Goal: Task Accomplishment & Management: Complete application form

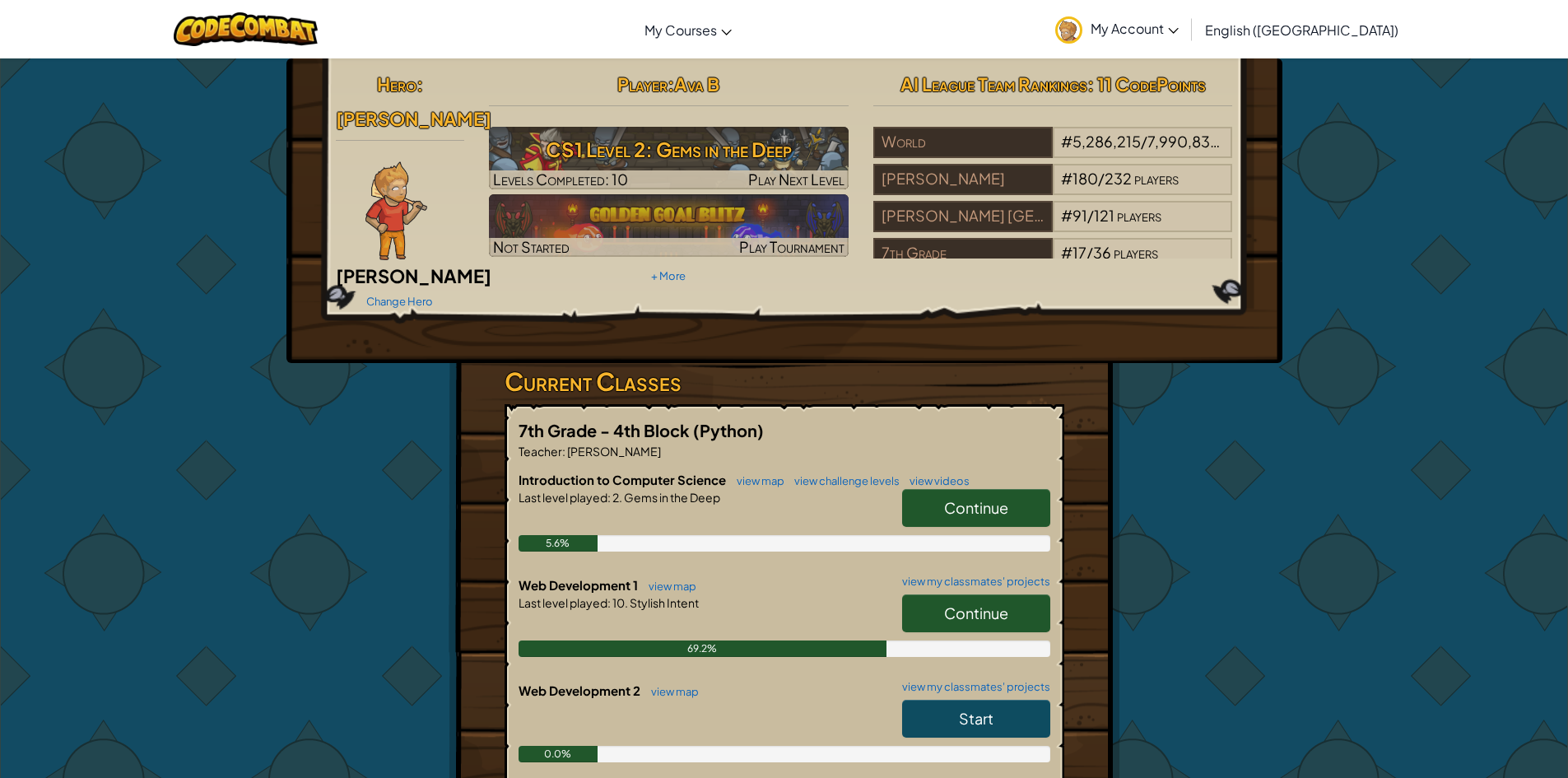
click at [1210, 472] on div "Hero : [PERSON_NAME] Change Hero Player : Ava B CS1 Level 2: Gems in the Deep L…" at bounding box center [784, 548] width 963 height 981
click at [978, 604] on span "Continue" at bounding box center [977, 613] width 65 height 19
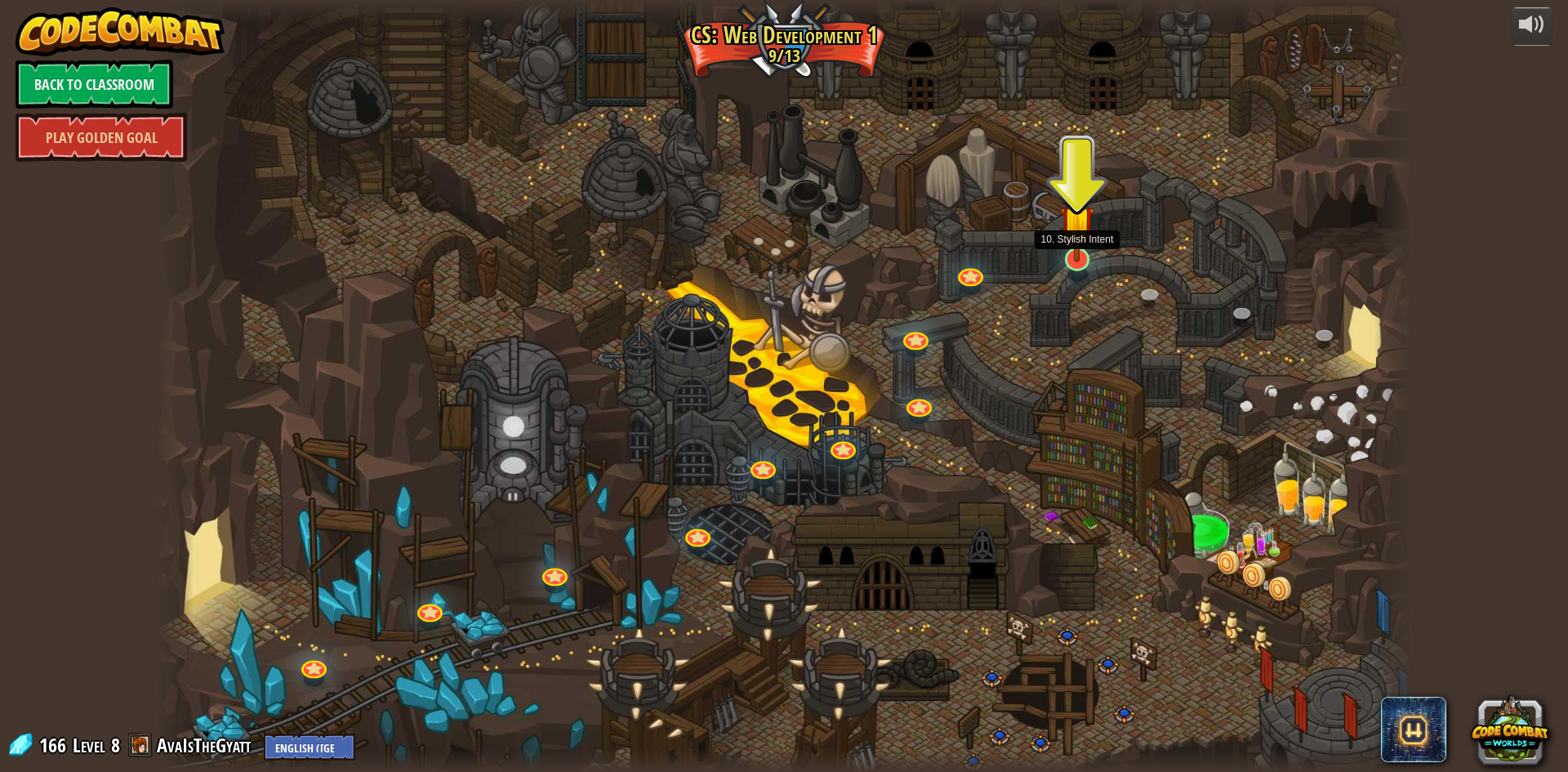
click at [1083, 246] on img at bounding box center [1077, 222] width 34 height 79
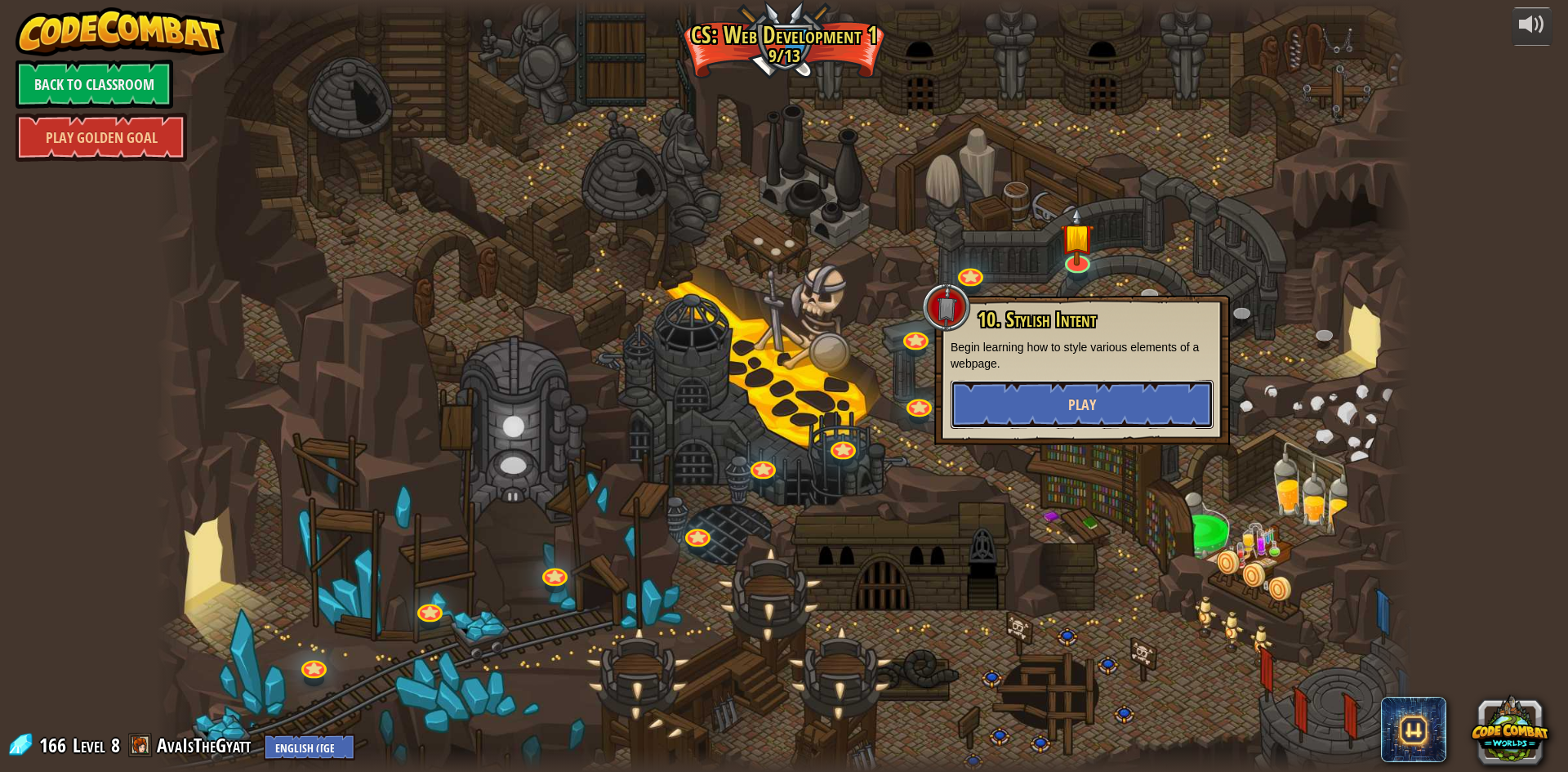
click at [1085, 385] on button "Play" at bounding box center [1082, 404] width 263 height 49
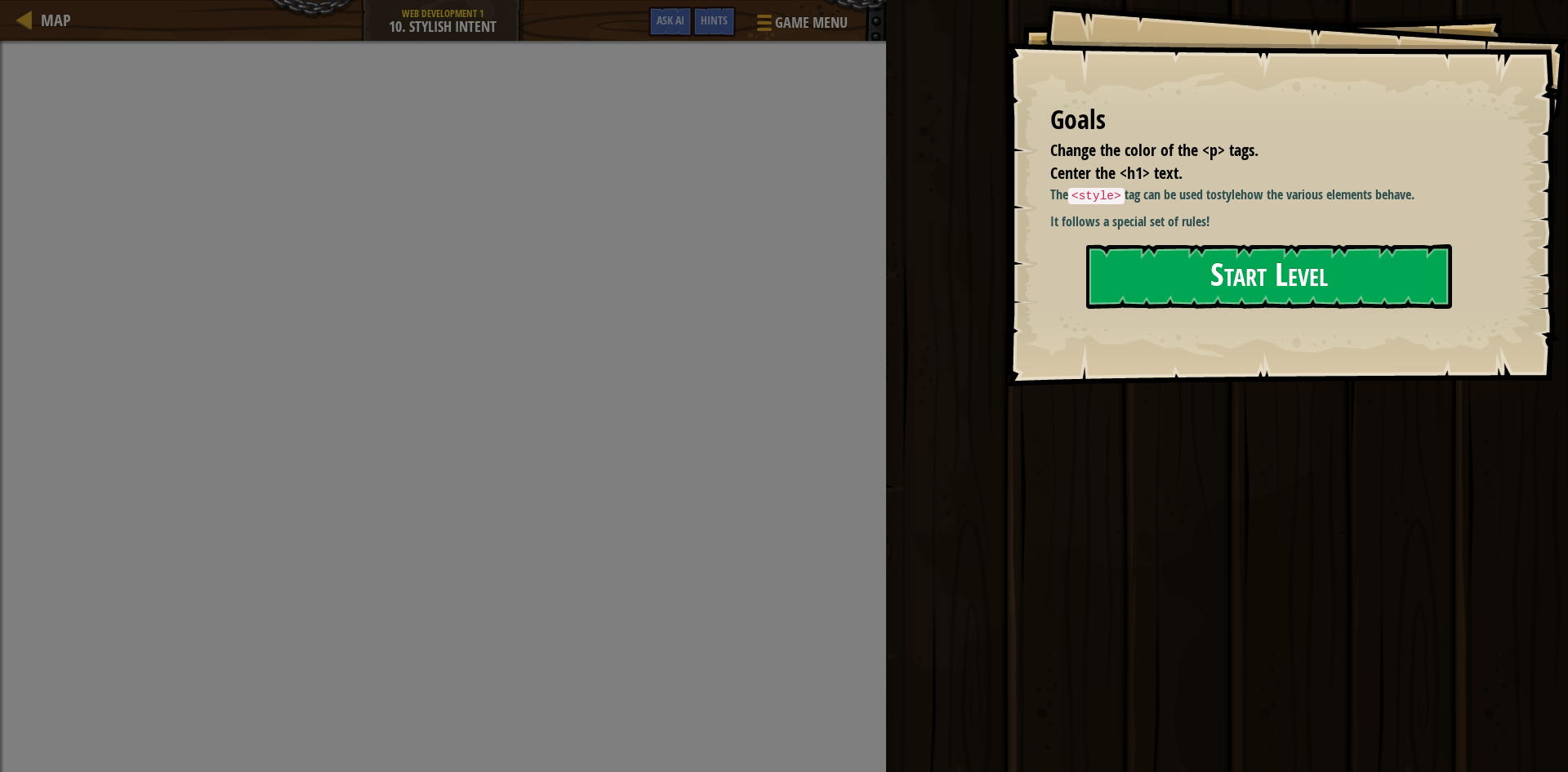
click at [1253, 268] on button "Start Level" at bounding box center [1269, 276] width 366 height 64
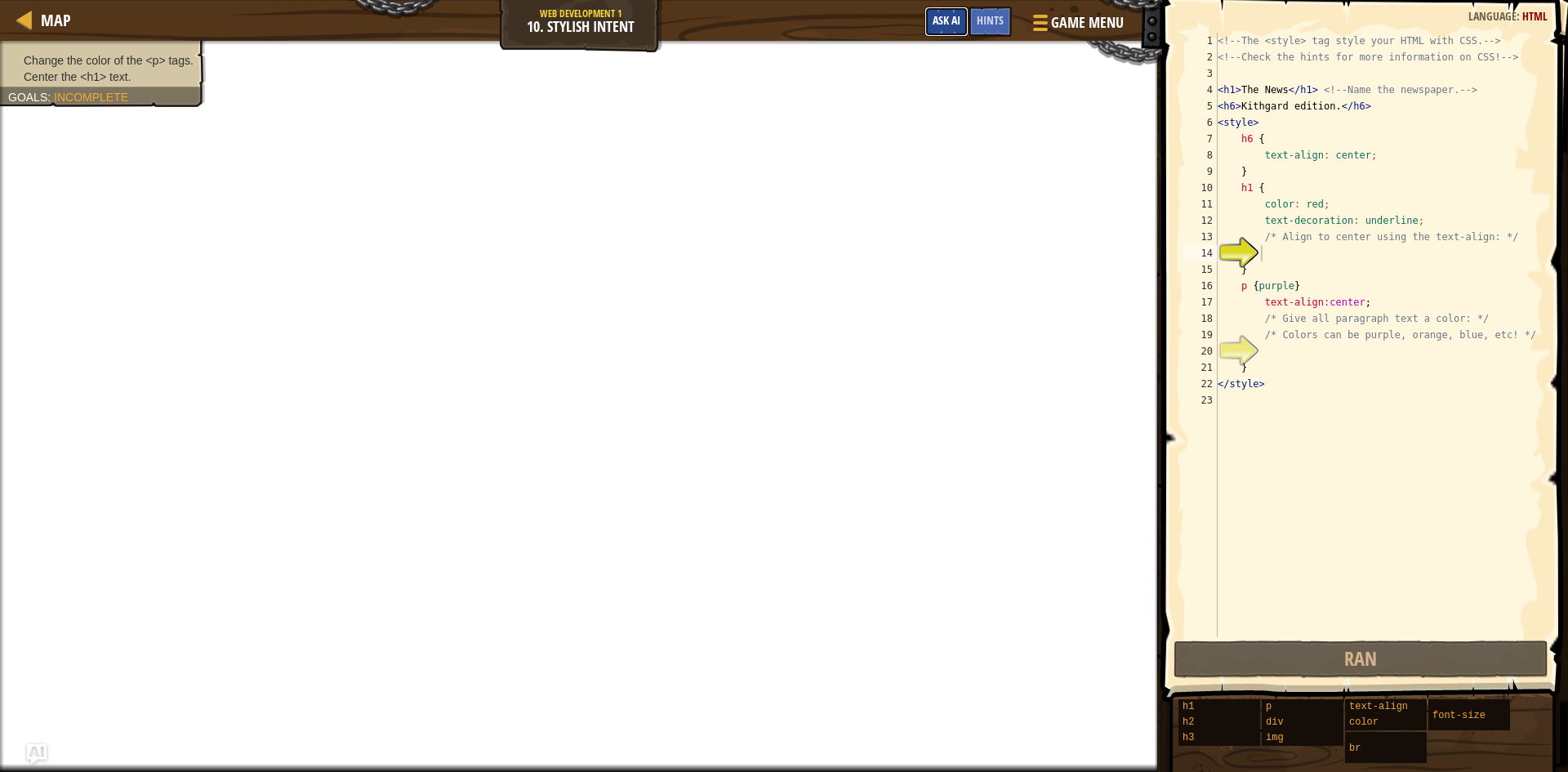
click at [958, 17] on button "Ask AI" at bounding box center [946, 21] width 44 height 31
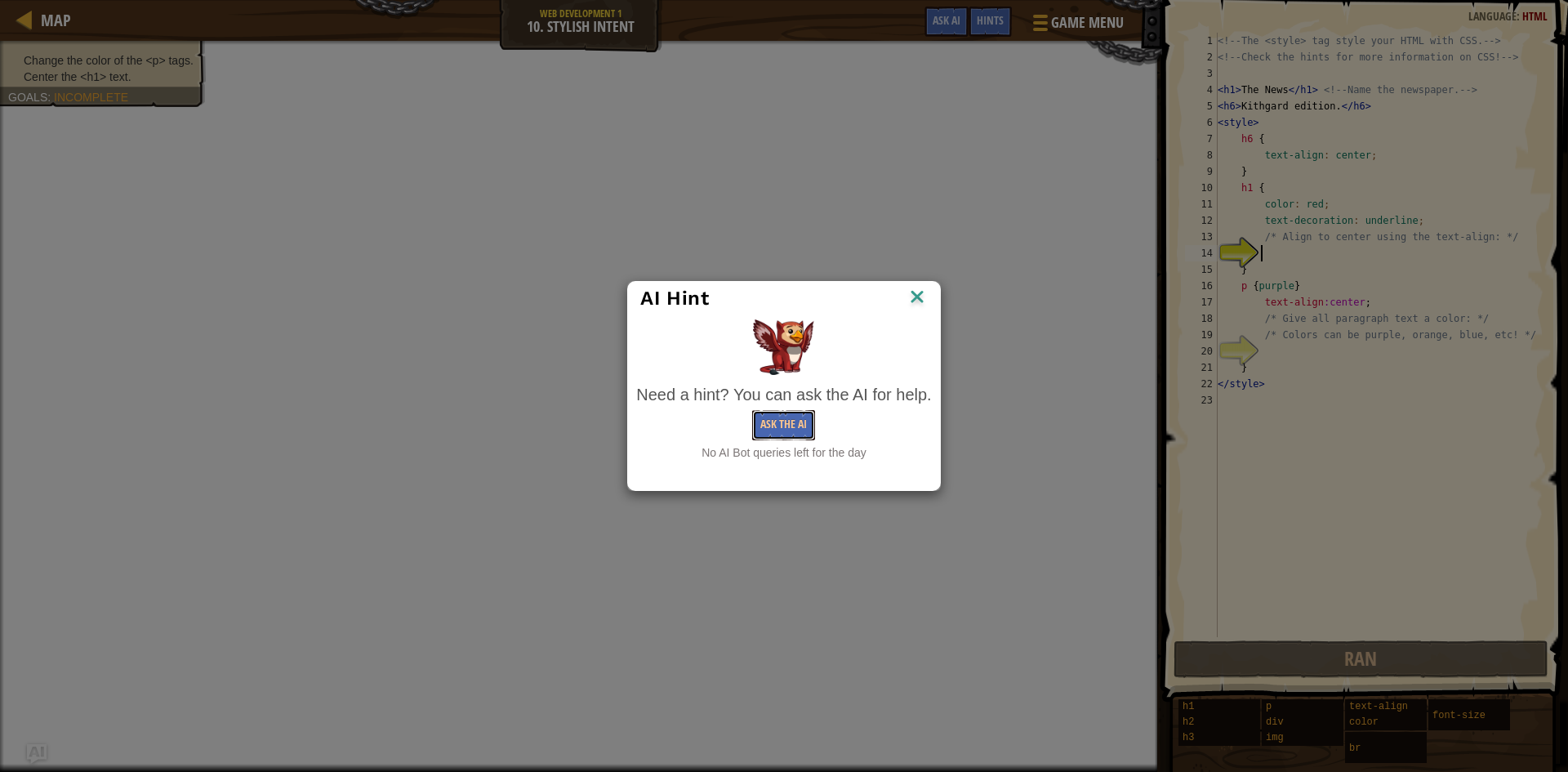
click at [777, 423] on button "Ask the AI" at bounding box center [784, 425] width 63 height 31
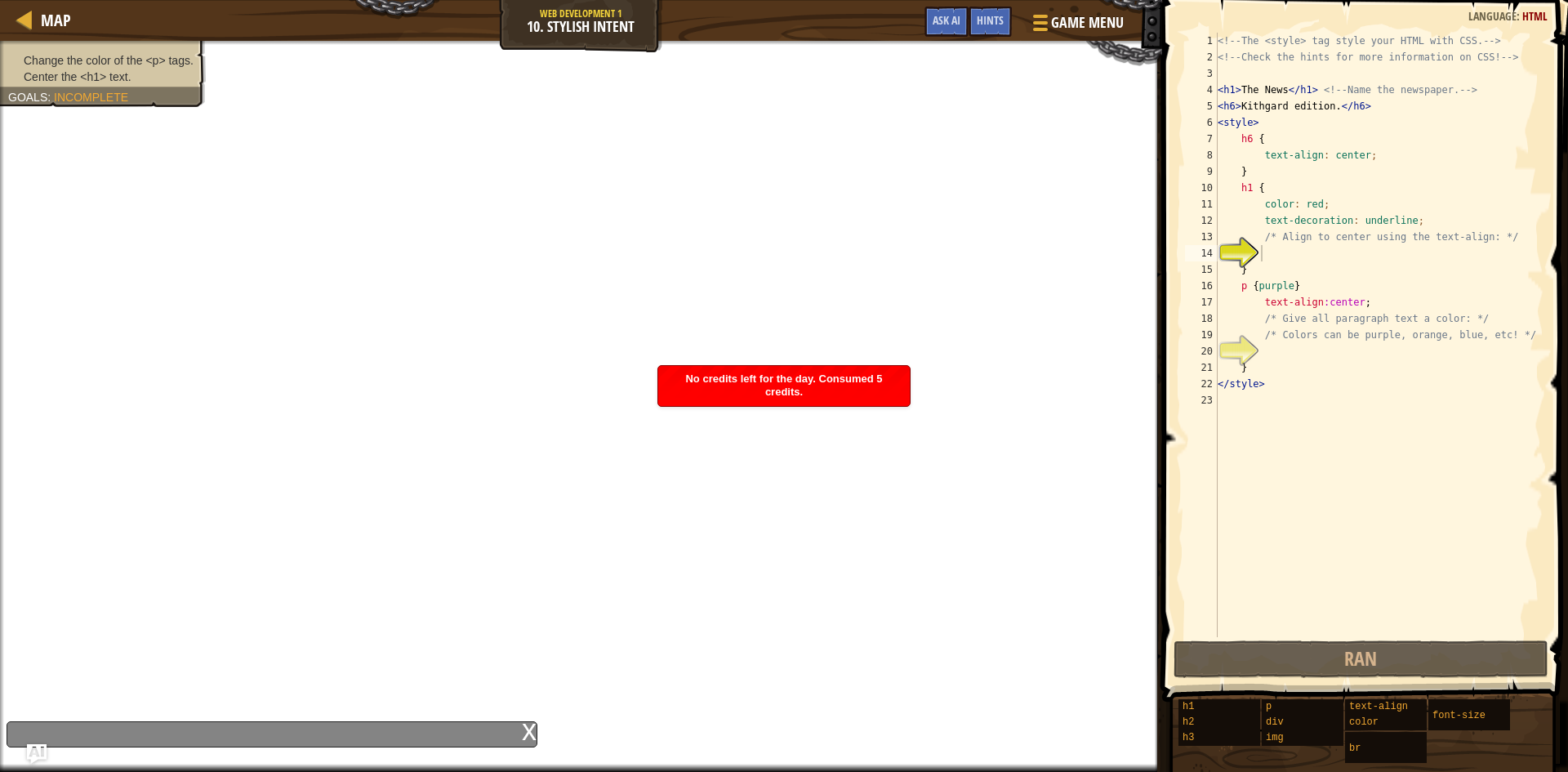
drag, startPoint x: 904, startPoint y: 377, endPoint x: 900, endPoint y: 385, distance: 8.9
click at [903, 379] on div "No credits left for the day. Consumed 5 credits." at bounding box center [784, 386] width 252 height 40
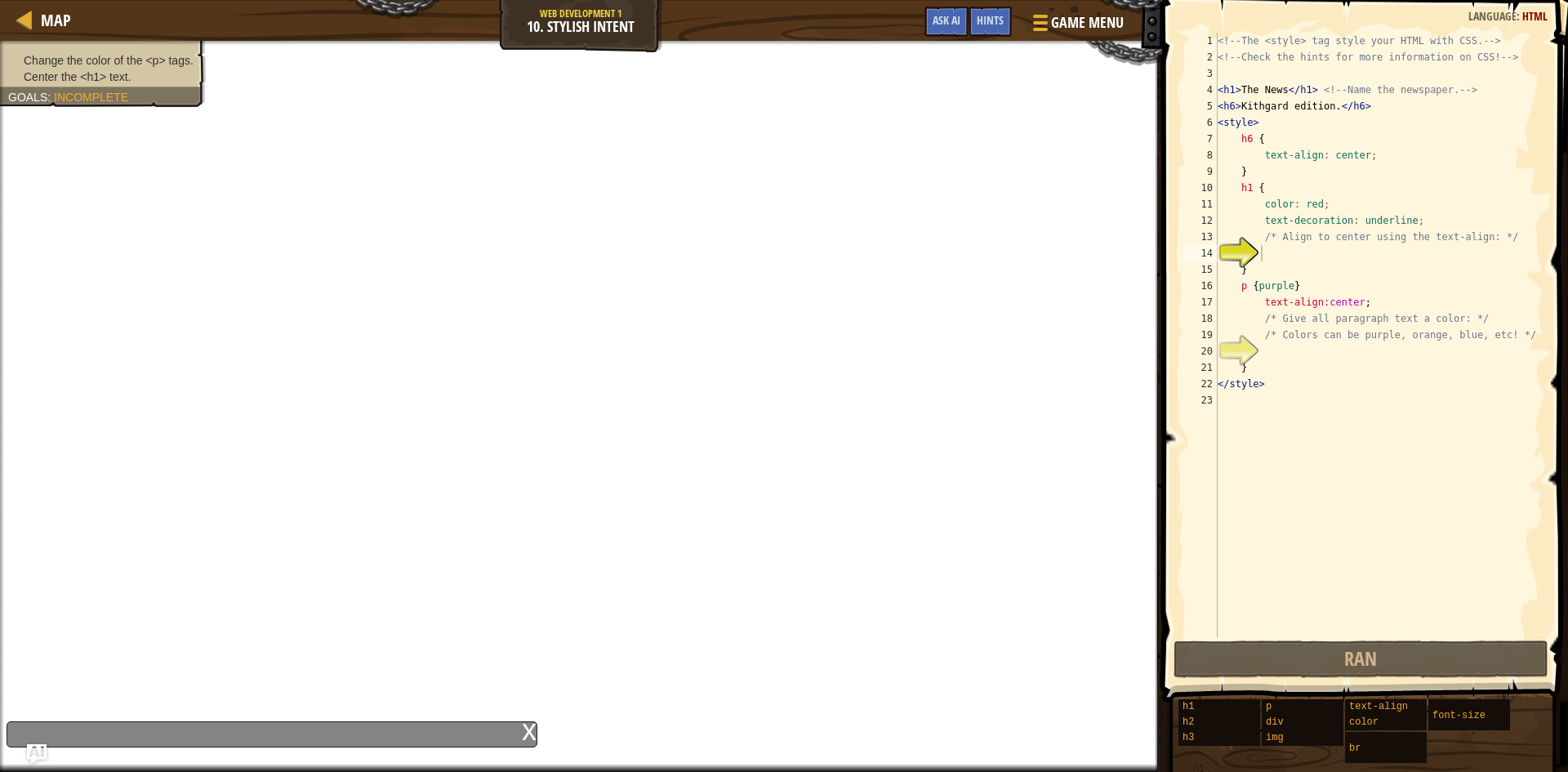
click at [521, 731] on div "x" at bounding box center [272, 735] width 531 height 26
click at [523, 730] on div "x" at bounding box center [529, 730] width 15 height 17
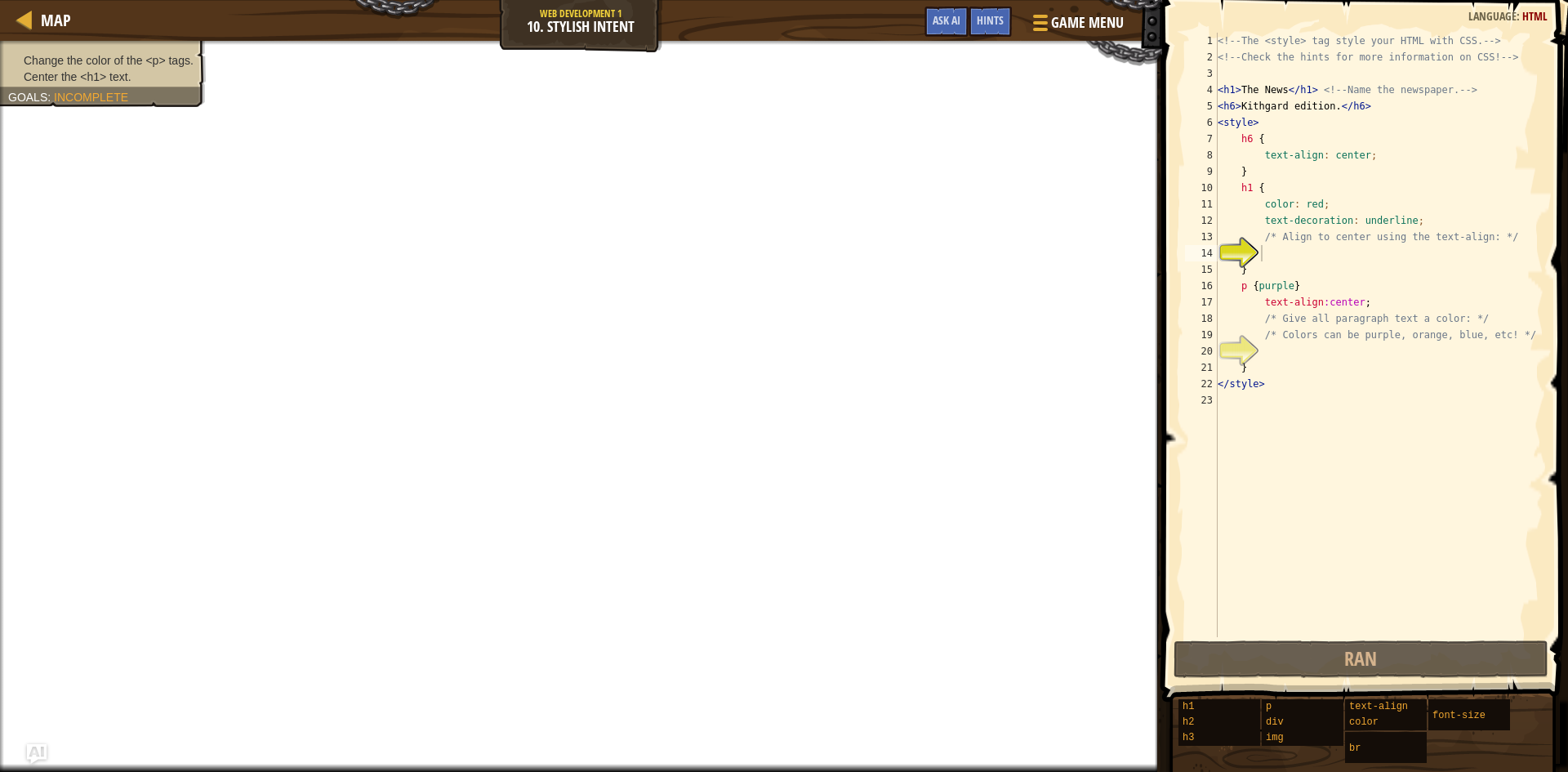
click at [1266, 254] on div "<!-- The <style> tag style your HTML with CSS. --> <!-- Check the hints for mor…" at bounding box center [1379, 351] width 329 height 637
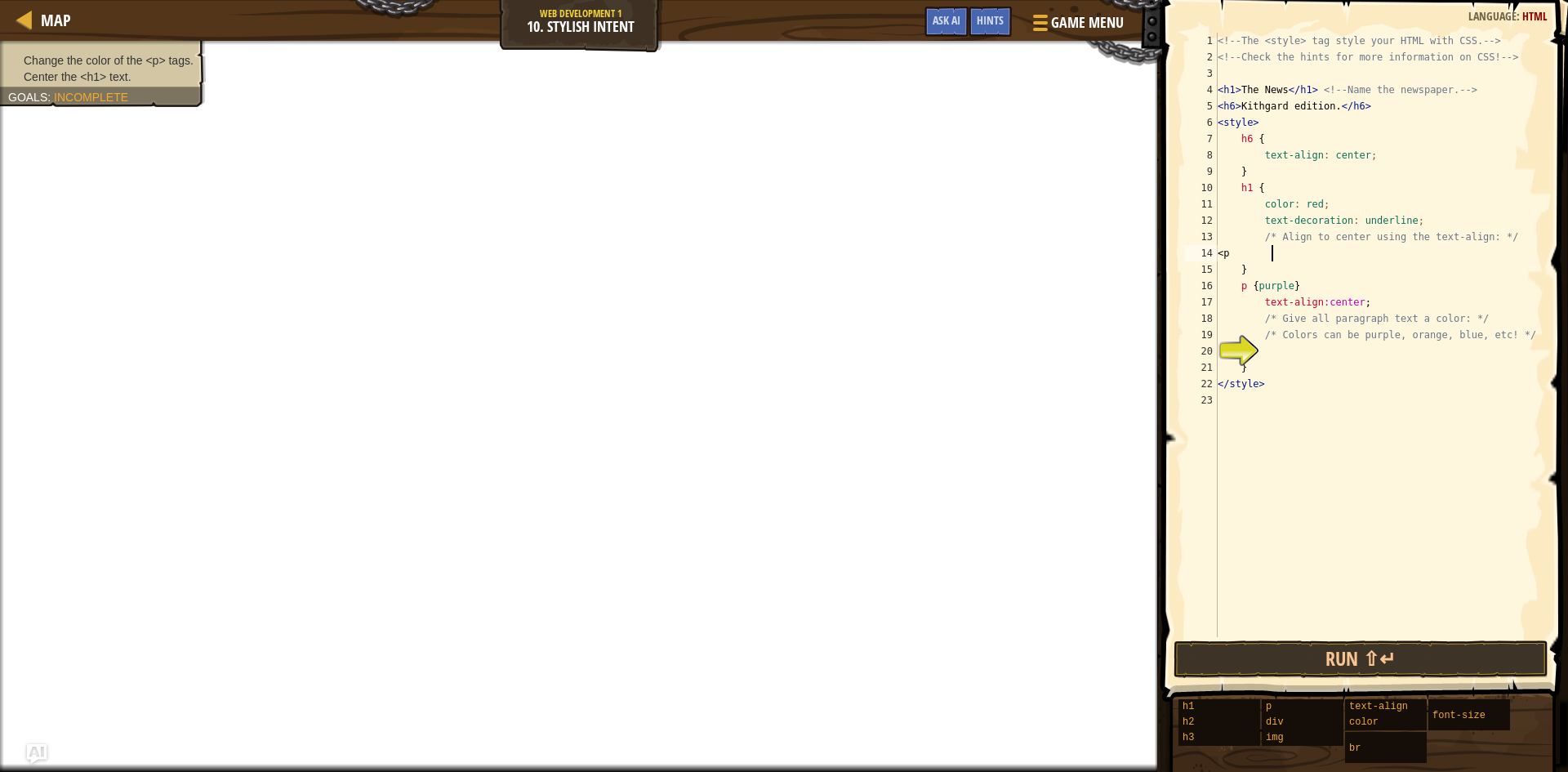
scroll to position [7, 4]
type textarea "<"
drag, startPoint x: 93, startPoint y: 94, endPoint x: 139, endPoint y: 108, distance: 48.1
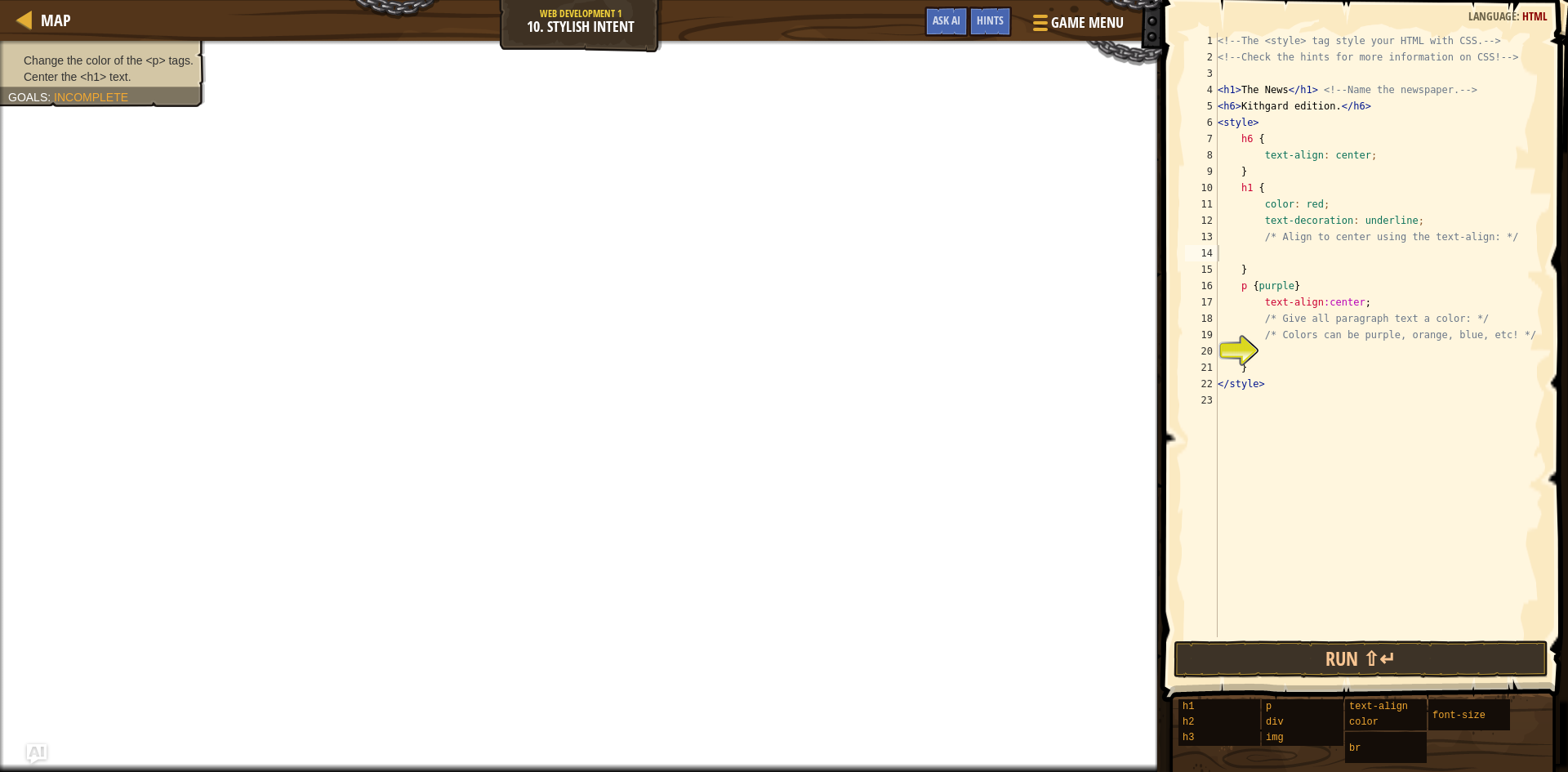
click at [100, 98] on span "Incomplete" at bounding box center [91, 98] width 74 height 13
click at [1269, 354] on div "<!-- The <style> tag style your HTML with CSS. --> <!-- Check the hints for mor…" at bounding box center [1379, 351] width 329 height 637
click at [158, 60] on div "Change the color of the <p> tags. Center the <h1> text. Goals : Incomplete" at bounding box center [94, 69] width 225 height 77
click at [1274, 351] on div "<!-- The <style> tag style your HTML with CSS. --> <!-- Check the hints for mor…" at bounding box center [1379, 351] width 329 height 637
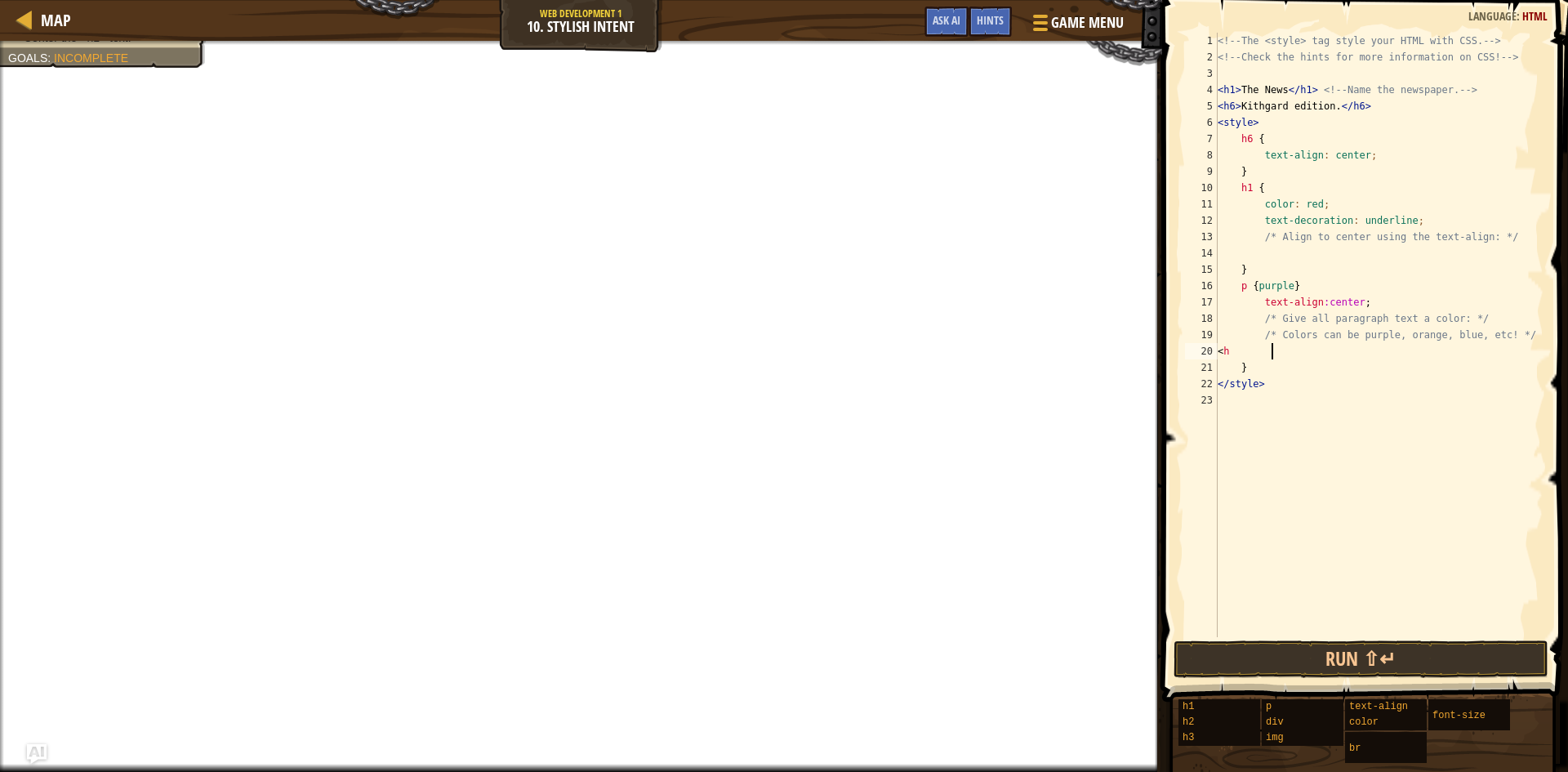
scroll to position [7, 4]
click at [1259, 352] on div "<!-- The <style> tag style your HTML with CSS. --> <!-- Check the hints for mor…" at bounding box center [1379, 351] width 329 height 637
click at [1422, 355] on div "<!-- The <style> tag style your HTML with CSS. --> <!-- Check the hints for mor…" at bounding box center [1379, 351] width 329 height 637
click at [1313, 360] on div "<!-- The <style> tag style your HTML with CSS. --> <!-- Check the hints for mor…" at bounding box center [1379, 351] width 329 height 637
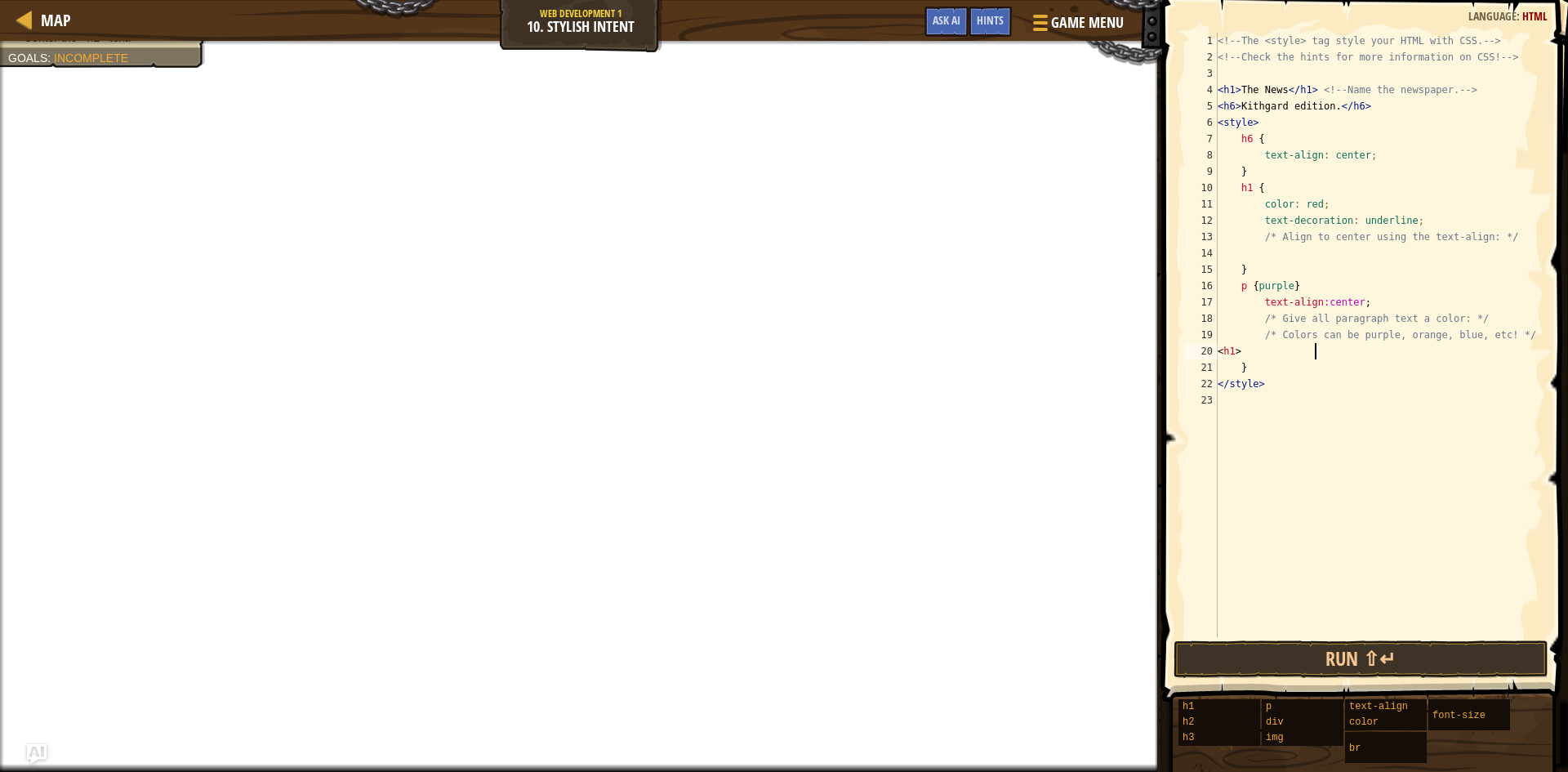
click at [1314, 353] on div "<!-- The <style> tag style your HTML with CSS. --> <!-- Check the hints for mor…" at bounding box center [1379, 351] width 329 height 637
click at [1373, 354] on div "<!-- The <style> tag style your HTML with CSS. --> <!-- Check the hints for mor…" at bounding box center [1379, 351] width 329 height 637
click at [1313, 353] on div "<!-- The <style> tag style your HTML with CSS. --> <!-- Check the hints for mor…" at bounding box center [1379, 351] width 329 height 637
click at [1343, 355] on div "<!-- The <style> tag style your HTML with CSS. --> <!-- Check the hints for mor…" at bounding box center [1379, 351] width 329 height 637
click at [1299, 282] on div "<!-- The <style> tag style your HTML with CSS. --> <!-- Check the hints for mor…" at bounding box center [1379, 351] width 329 height 637
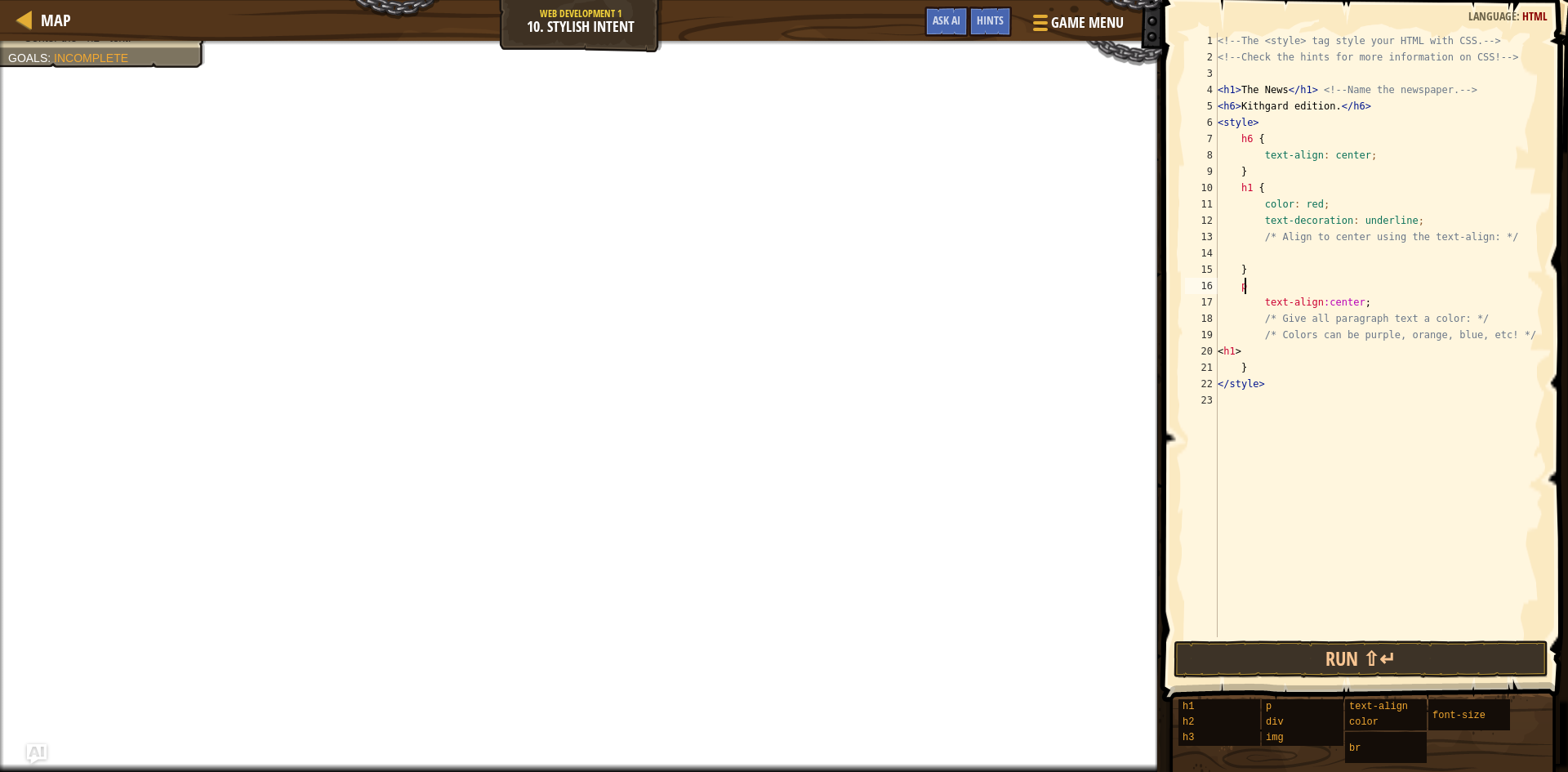
click at [1380, 299] on div "<!-- The <style> tag style your HTML with CSS. --> <!-- Check the hints for mor…" at bounding box center [1379, 351] width 329 height 637
click at [1386, 355] on div "<!-- The <style> tag style your HTML with CSS. --> <!-- Check the hints for mor…" at bounding box center [1379, 351] width 329 height 637
type textarea "<"
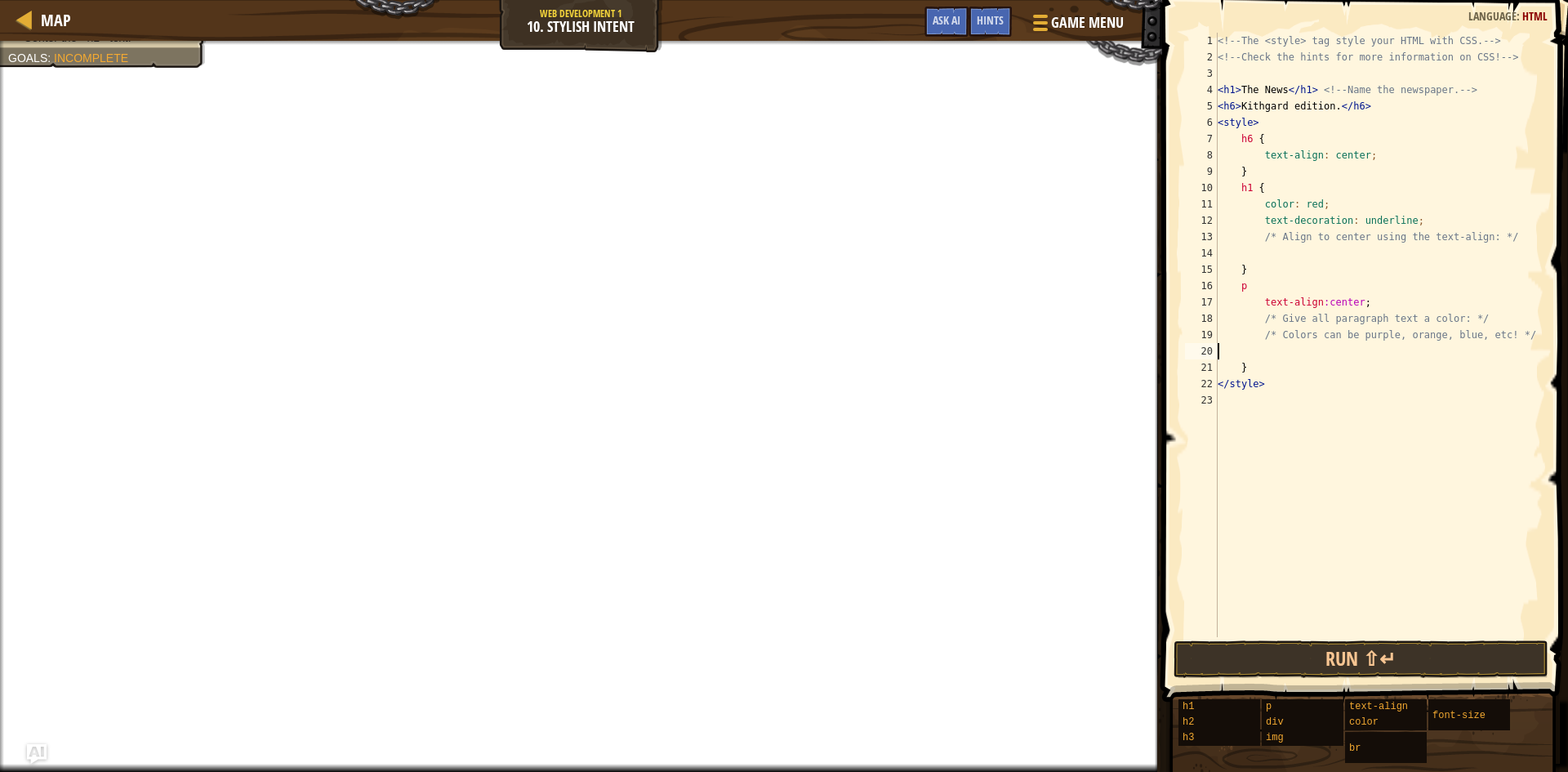
click at [1250, 185] on div "<!-- The <style> tag style your HTML with CSS. --> <!-- Check the hints for mor…" at bounding box center [1379, 351] width 329 height 637
click at [1386, 661] on button "Run ⇧↵" at bounding box center [1361, 659] width 375 height 37
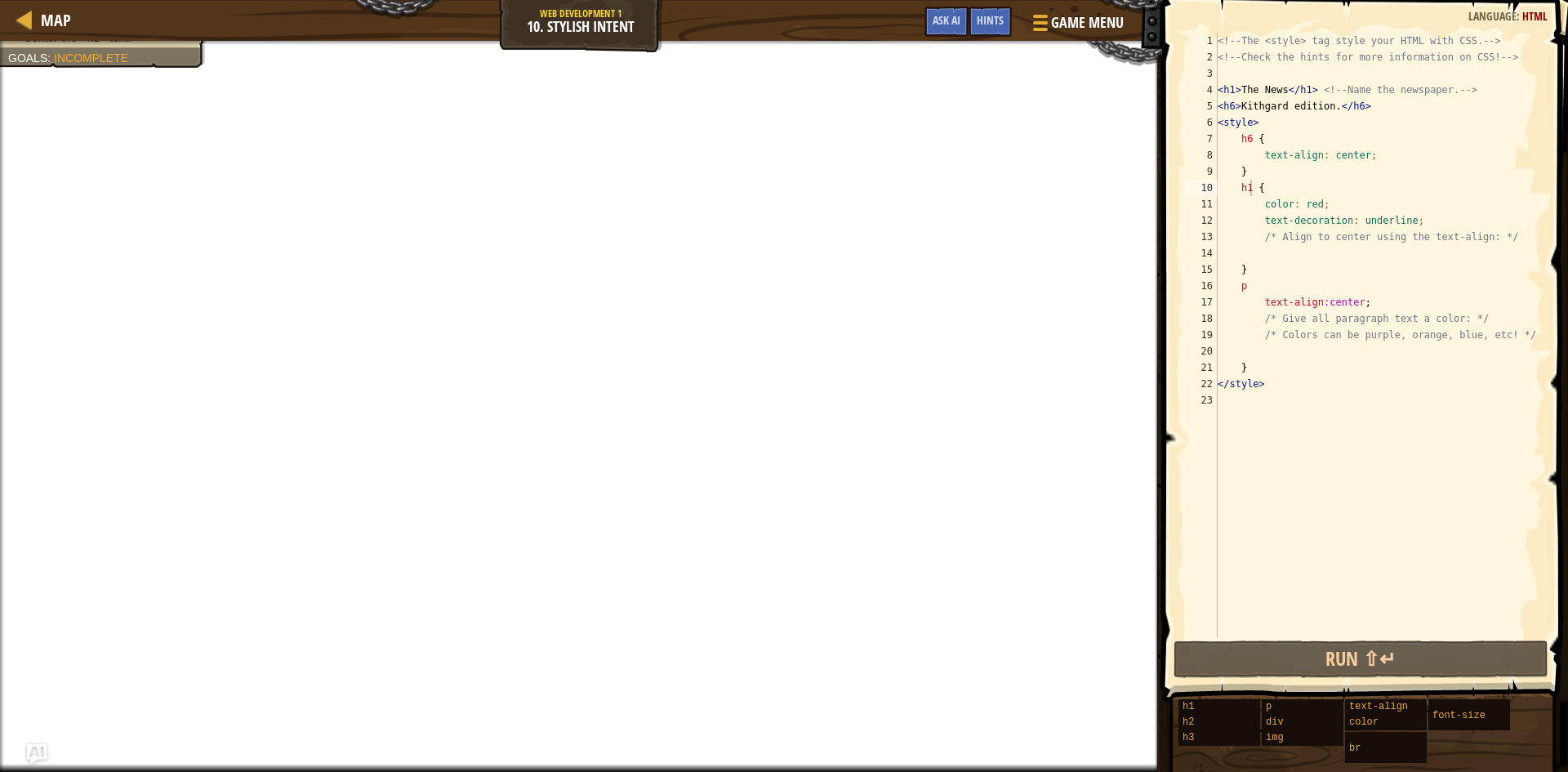
click at [1296, 185] on div "<!-- The <style> tag style your HTML with CSS. --> <!-- Check the hints for mor…" at bounding box center [1379, 351] width 329 height 637
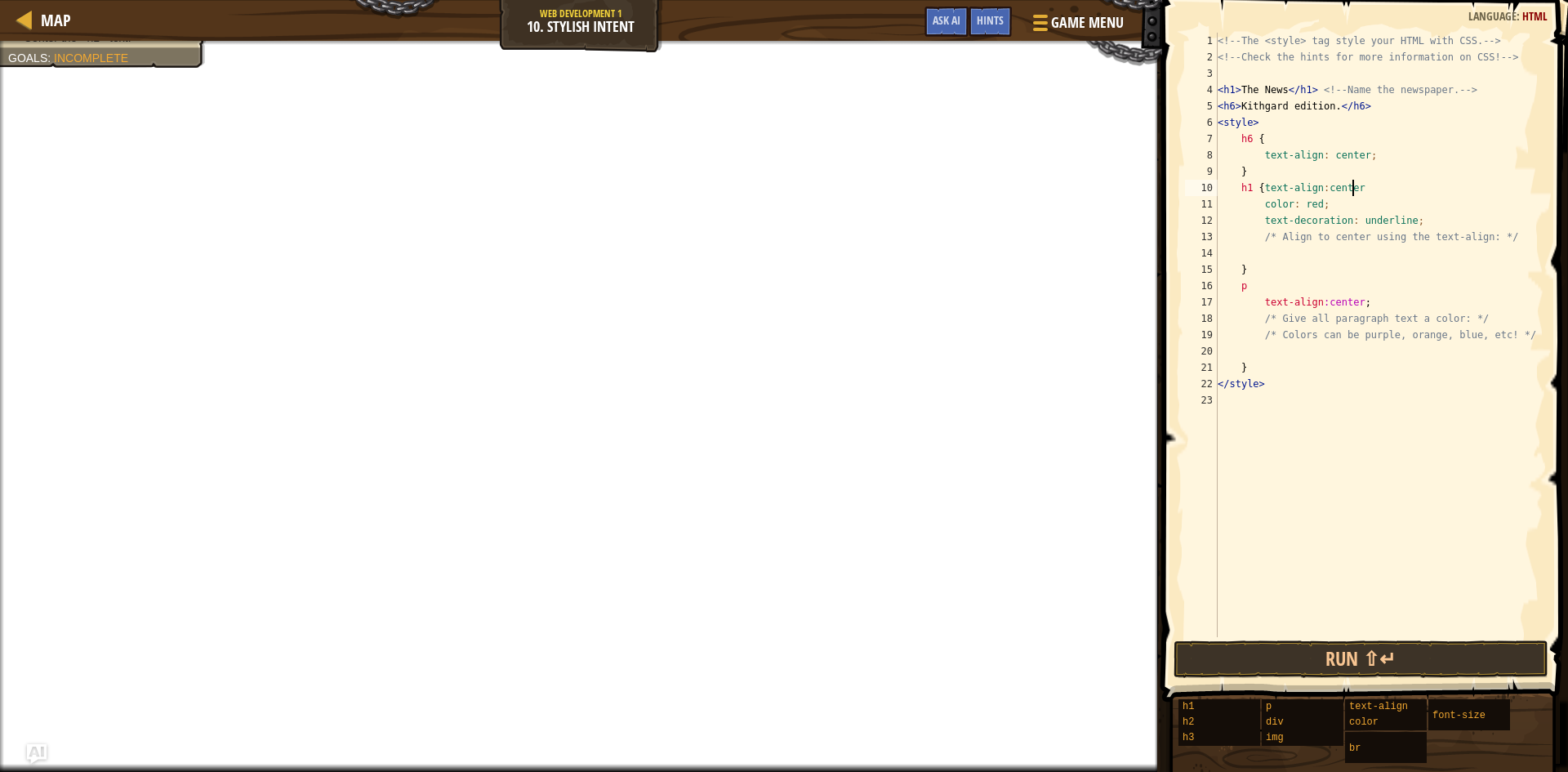
scroll to position [7, 10]
click at [1253, 276] on div "<!-- The <style> tag style your HTML with CSS. --> <!-- Check the hints for mor…" at bounding box center [1379, 351] width 329 height 637
click at [1258, 288] on div "<!-- The <style> tag style your HTML with CSS. --> <!-- Check the hints for mor…" at bounding box center [1379, 351] width 329 height 637
type textarea "p"
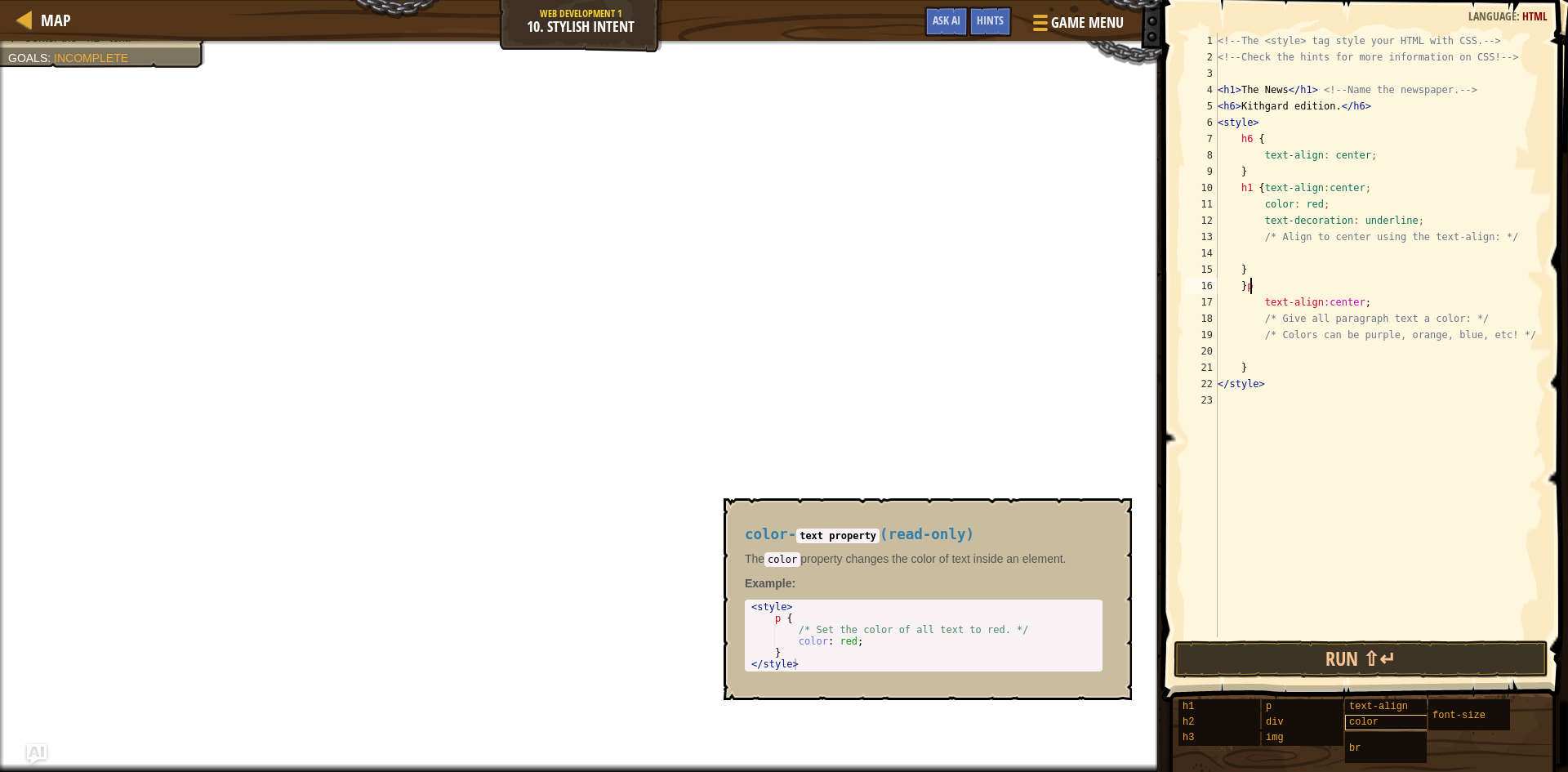
type textarea "}p"
click at [1379, 725] on div "color" at bounding box center [1424, 723] width 157 height 16
drag, startPoint x: 793, startPoint y: 629, endPoint x: 857, endPoint y: 643, distance: 65.5
click at [857, 643] on div "< style > p { /* Set the color of all text to red. */ color : red ; } </ style >" at bounding box center [924, 646] width 352 height 91
type textarea "/* Set the color of all text to red. */ color: red;"
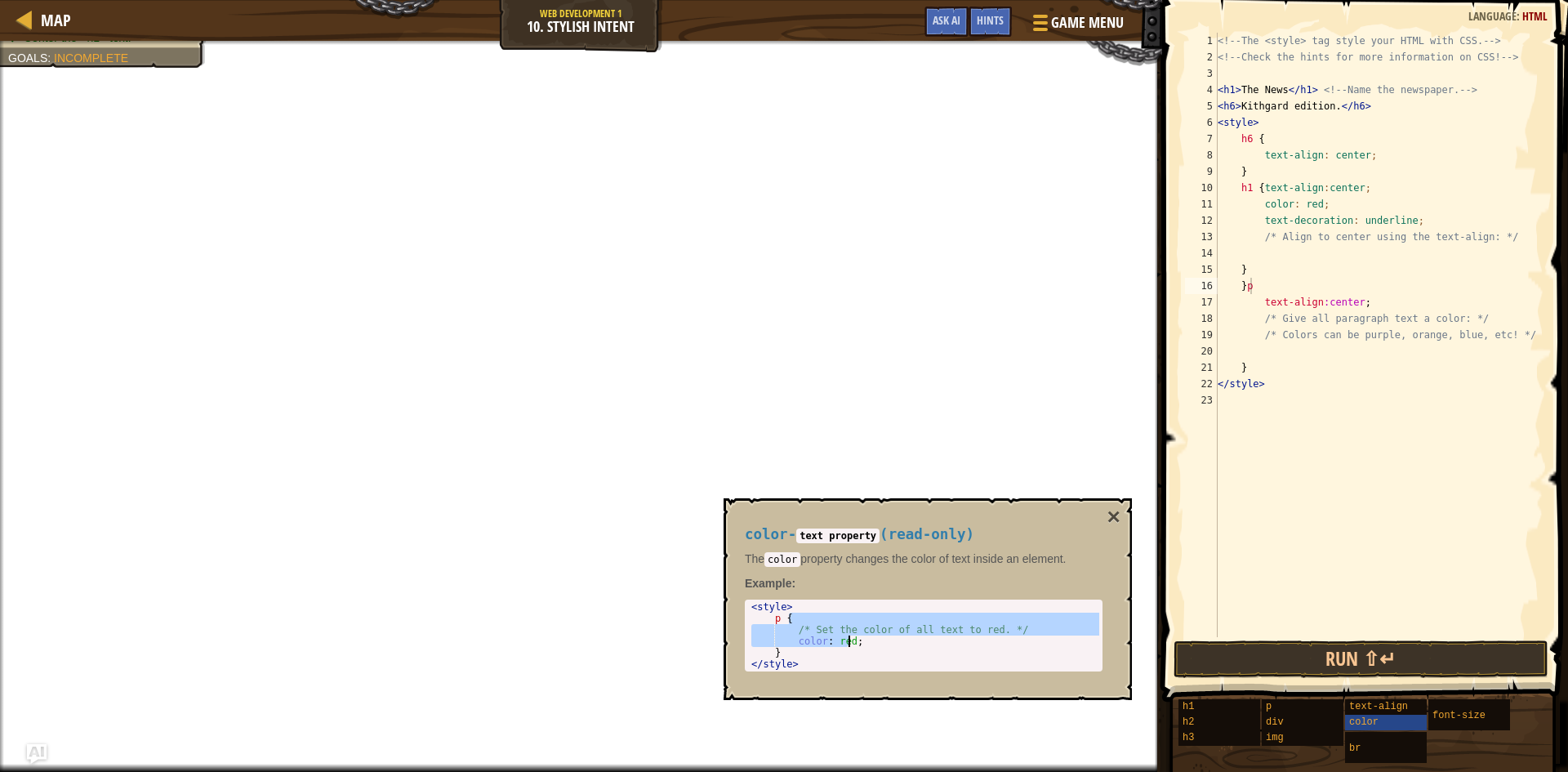
drag, startPoint x: 817, startPoint y: 623, endPoint x: 848, endPoint y: 642, distance: 36.4
click at [848, 642] on div "< style > p { /* Set the color of all text to red. */ color : red ; } </ style >" at bounding box center [924, 646] width 352 height 91
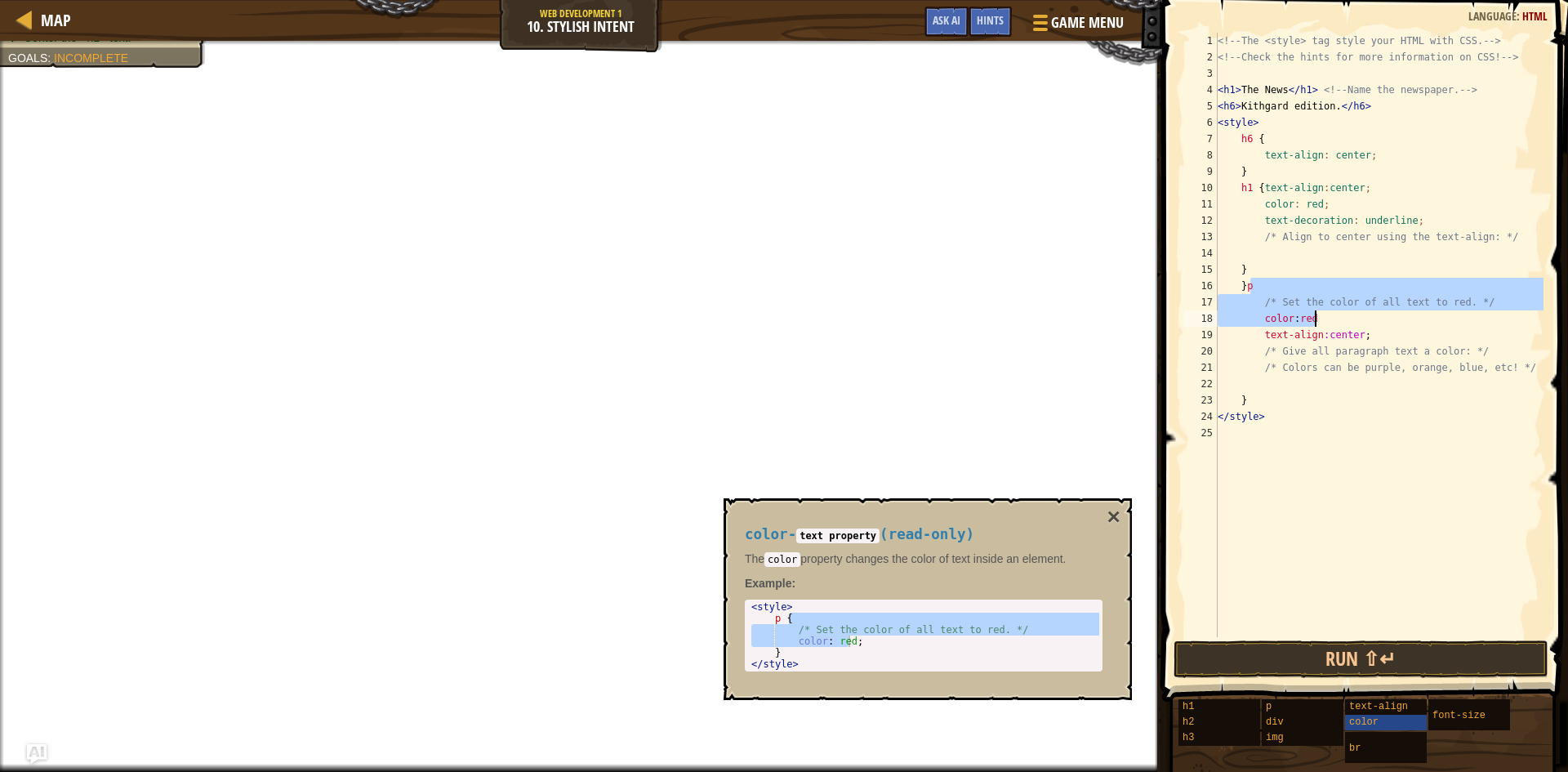
click at [1477, 299] on div "<!-- The <style> tag style your HTML with CSS. --> <!-- Check the hints for mor…" at bounding box center [1379, 335] width 329 height 605
type textarea "/* Set the color of all text to red. */"
drag, startPoint x: 1477, startPoint y: 299, endPoint x: 1256, endPoint y: 298, distance: 221.0
click at [1256, 298] on div "<!-- The <style> tag style your HTML with CSS. --> <!-- Check the hints for mor…" at bounding box center [1379, 351] width 329 height 637
click at [1336, 326] on div "<!-- The <style> tag style your HTML with CSS. --> <!-- Check the hints for mor…" at bounding box center [1379, 351] width 329 height 637
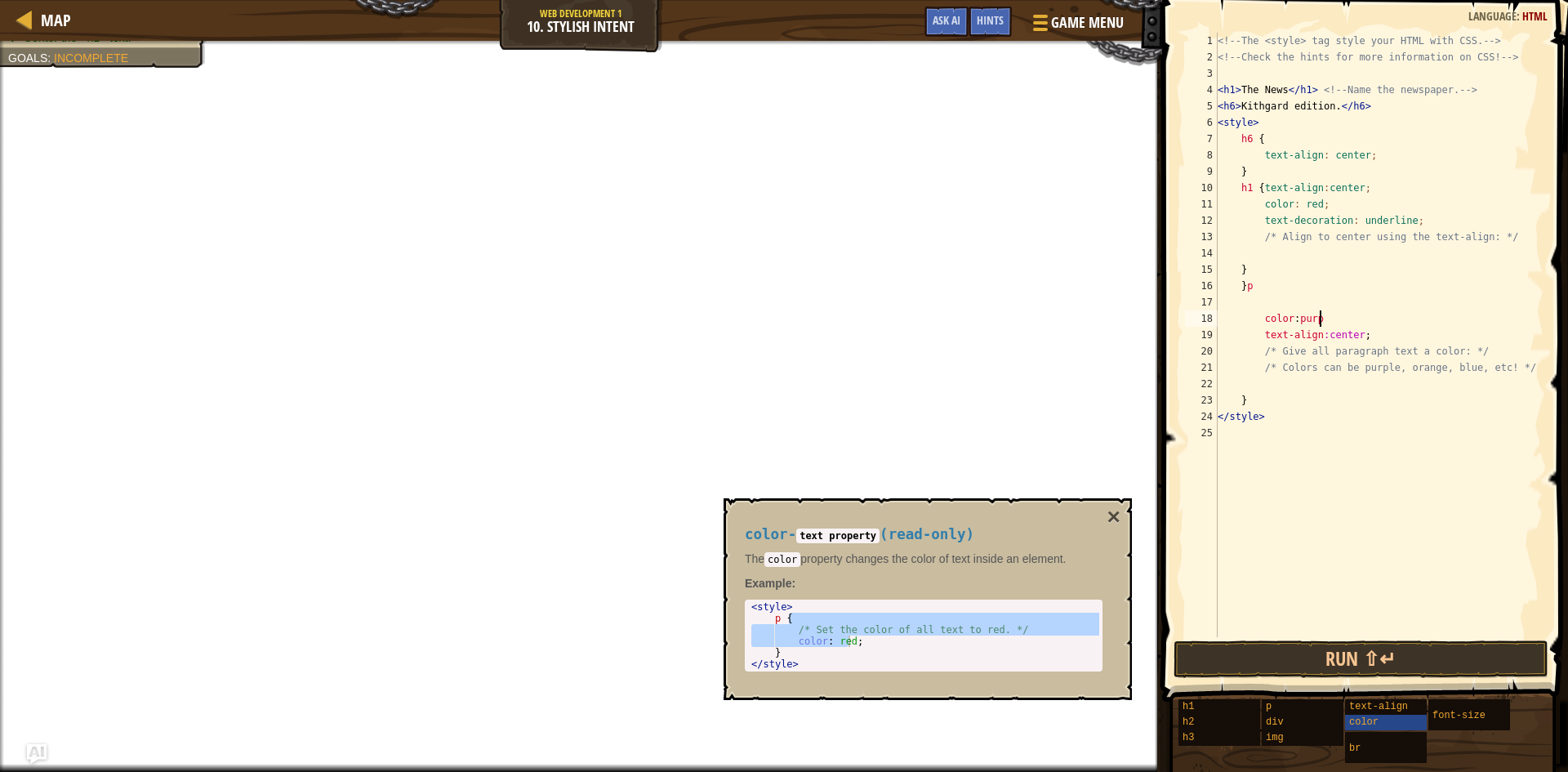
scroll to position [7, 8]
type textarea "color: purple"
click at [1181, 442] on div "color: purple 1 2 3 4 5 6 7 8 9 10 11 12 13 14 15 16 17 18 19 20 21 22 23 24 25…" at bounding box center [1363, 383] width 411 height 750
drag, startPoint x: 1256, startPoint y: 321, endPoint x: 1346, endPoint y: 318, distance: 90.0
click at [1346, 318] on div "<!-- The <style> tag style your HTML with CSS. --> <!-- Check the hints for mor…" at bounding box center [1379, 351] width 329 height 637
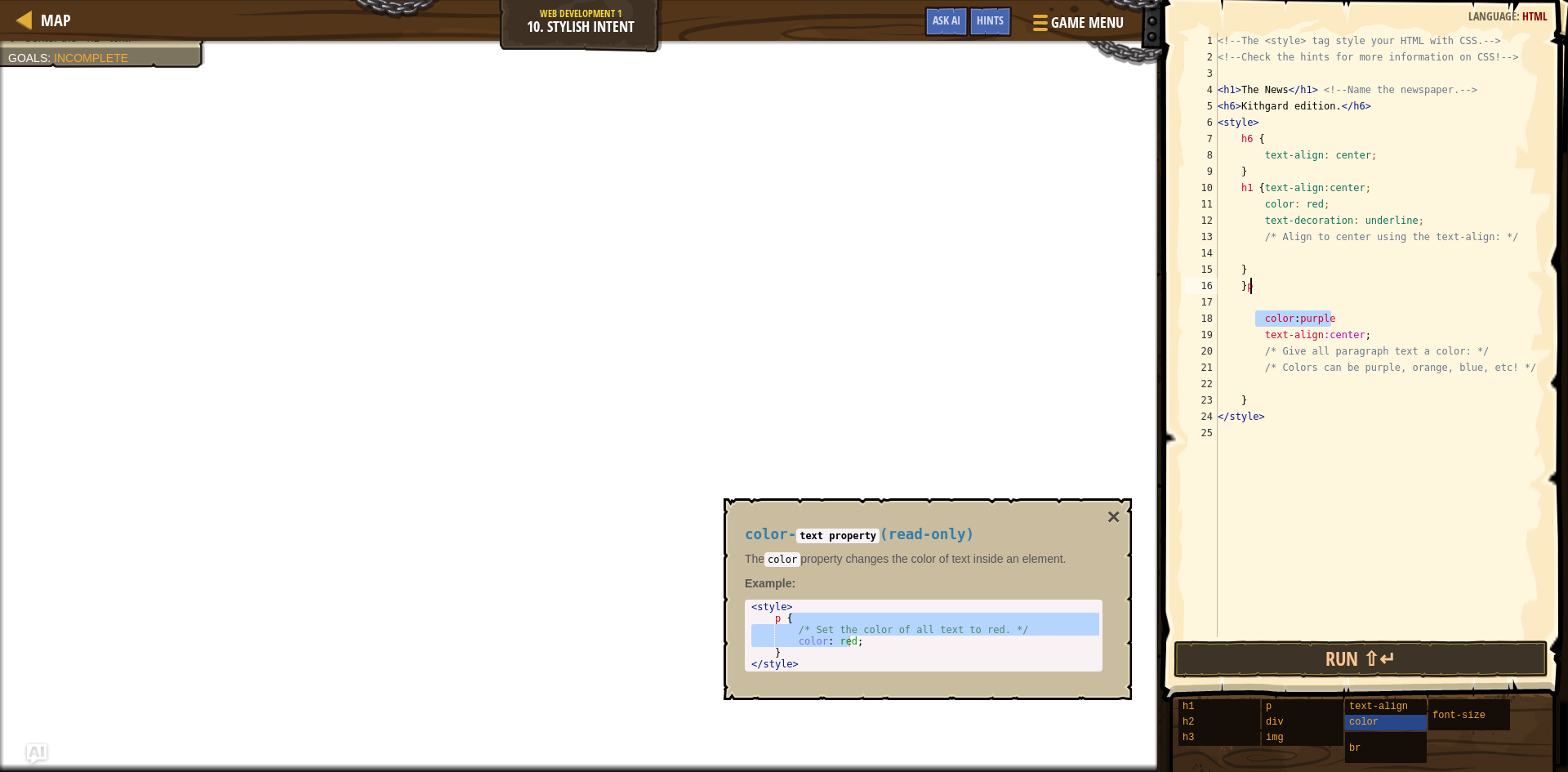
scroll to position [7, 2]
click at [1185, 384] on div "}p color: purple 1 2 3 4 5 6 7 8 9 10 11 12 13 14 15 16 17 18 19 20 21 22 23 24…" at bounding box center [1362, 335] width 362 height 605
click at [1355, 642] on button "Run ⇧↵" at bounding box center [1361, 659] width 375 height 37
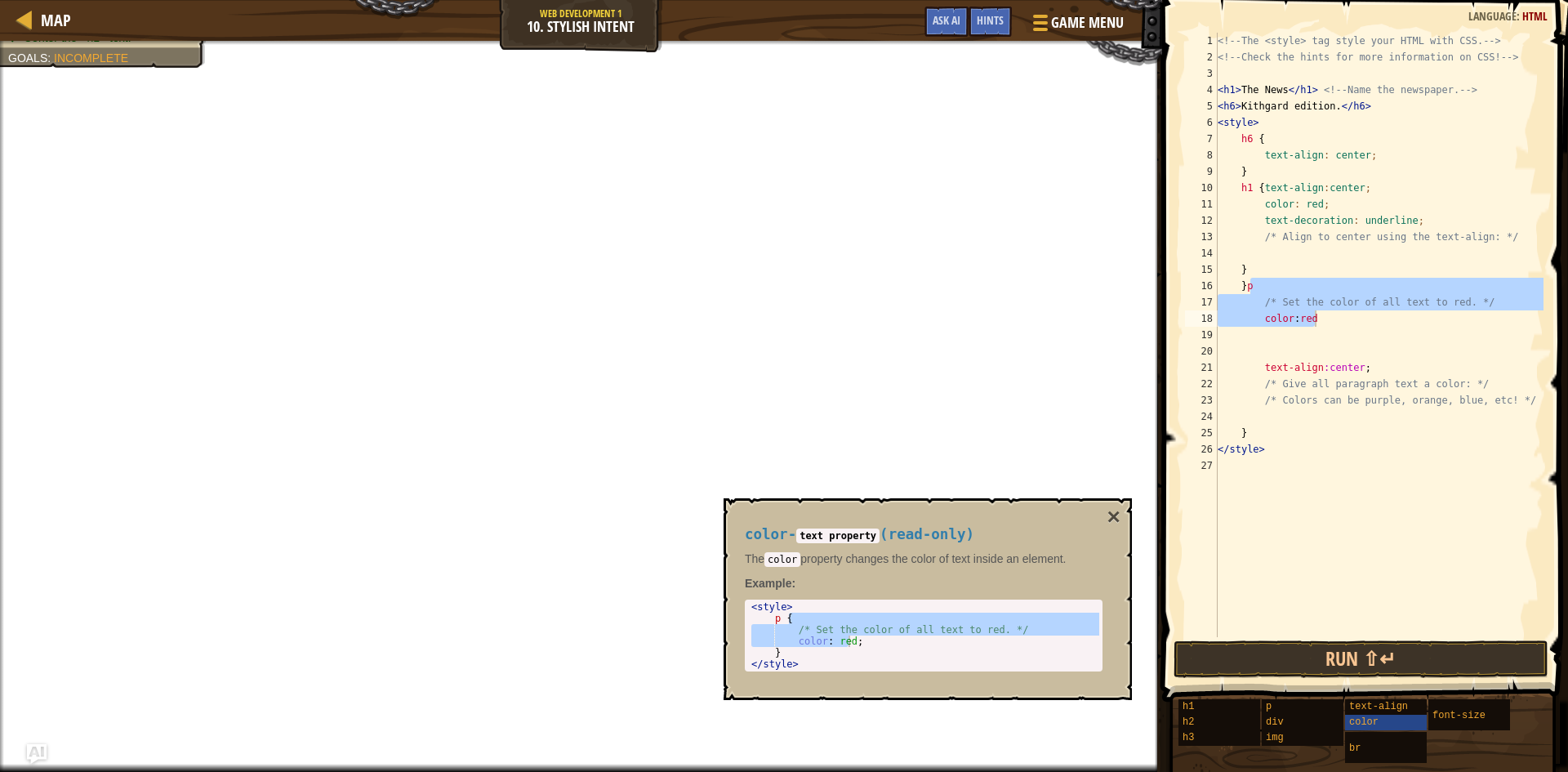
click at [1182, 392] on div "/* Set the color of all text to red. */ color: red 1 2 3 4 5 6 7 8 9 10 11 12 1…" at bounding box center [1362, 335] width 362 height 605
click at [1453, 304] on div "<!-- The <style> tag style your HTML with CSS. --> <!-- Check the hints for mor…" at bounding box center [1379, 351] width 329 height 637
click at [1448, 301] on div "<!-- The <style> tag style your HTML with CSS. --> <!-- Check the hints for mor…" at bounding box center [1379, 351] width 329 height 637
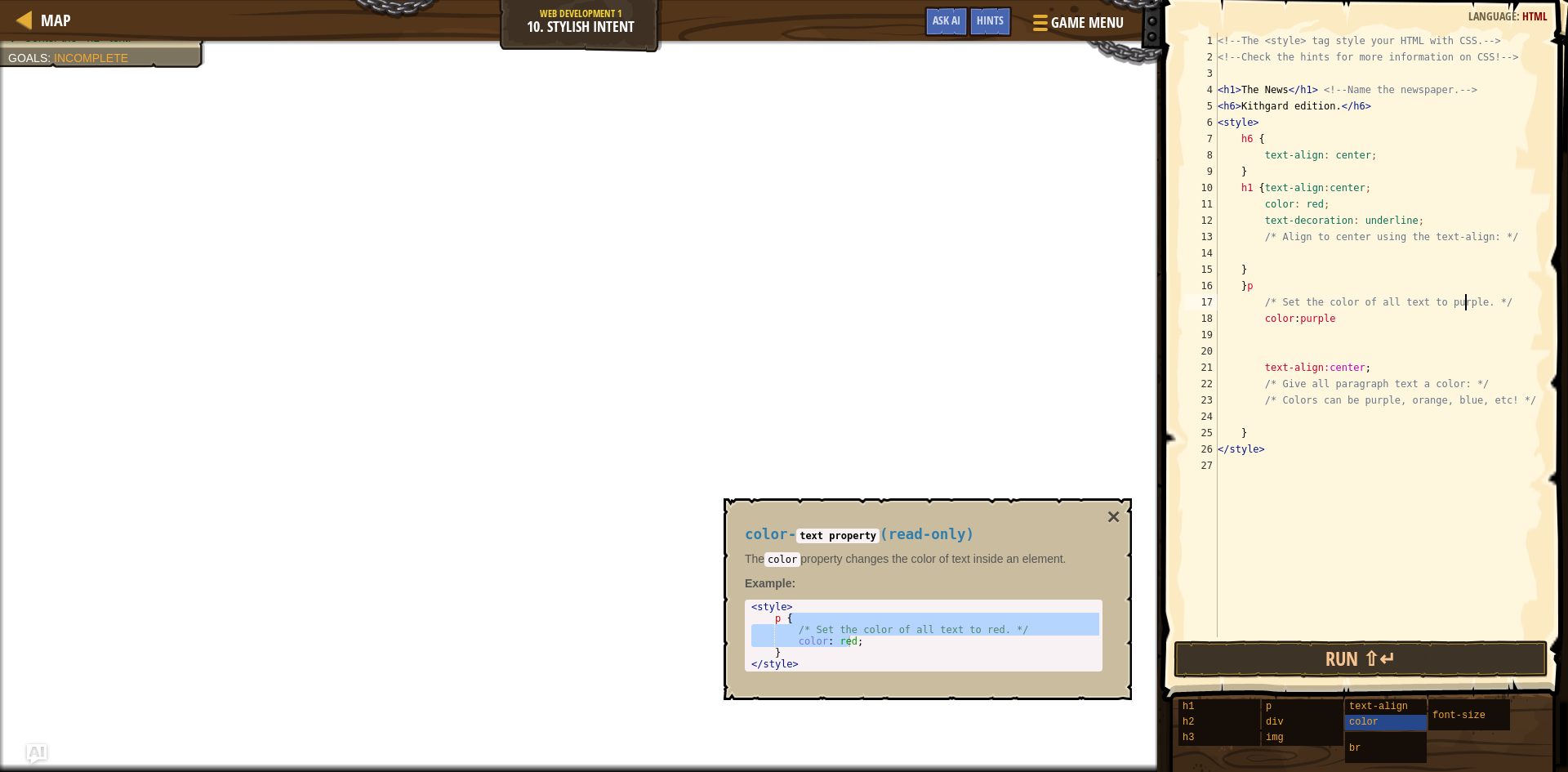
type textarea "/* Set the color of all text to purple. */"
click at [1441, 675] on button "Run ⇧↵" at bounding box center [1361, 659] width 375 height 37
click at [1428, 658] on button "Run ⇧↵" at bounding box center [1361, 659] width 375 height 37
click at [1425, 655] on button "Run ⇧↵" at bounding box center [1361, 659] width 375 height 37
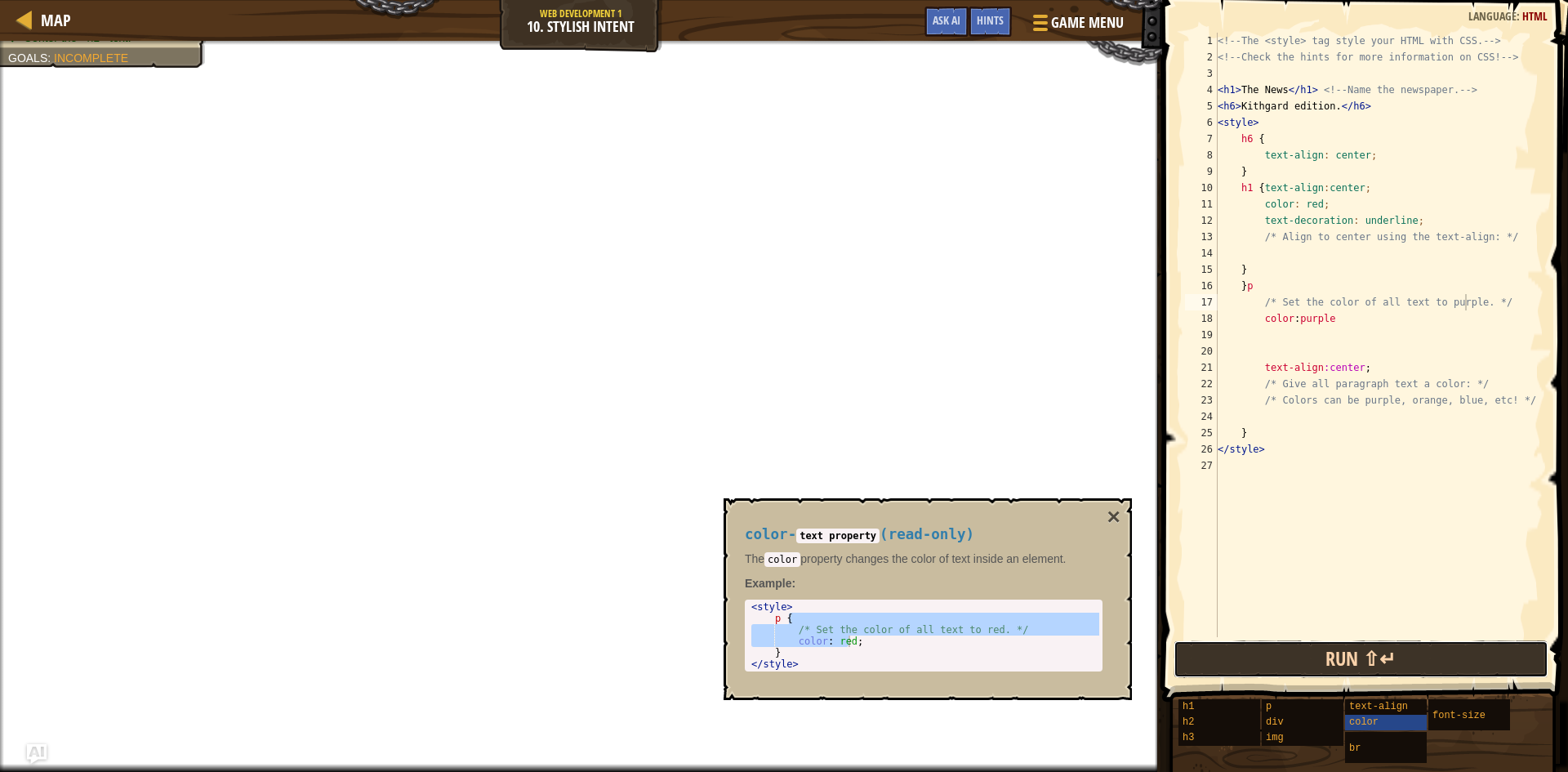
click at [1428, 648] on button "Run ⇧↵" at bounding box center [1361, 659] width 375 height 37
click at [1437, 654] on button "Run ⇧↵" at bounding box center [1361, 659] width 375 height 37
click at [1183, 496] on div "/* Set the color of all text to purple. */ 1 2 3 4 5 6 7 8 9 10 11 12 13 14 15 …" at bounding box center [1362, 335] width 362 height 605
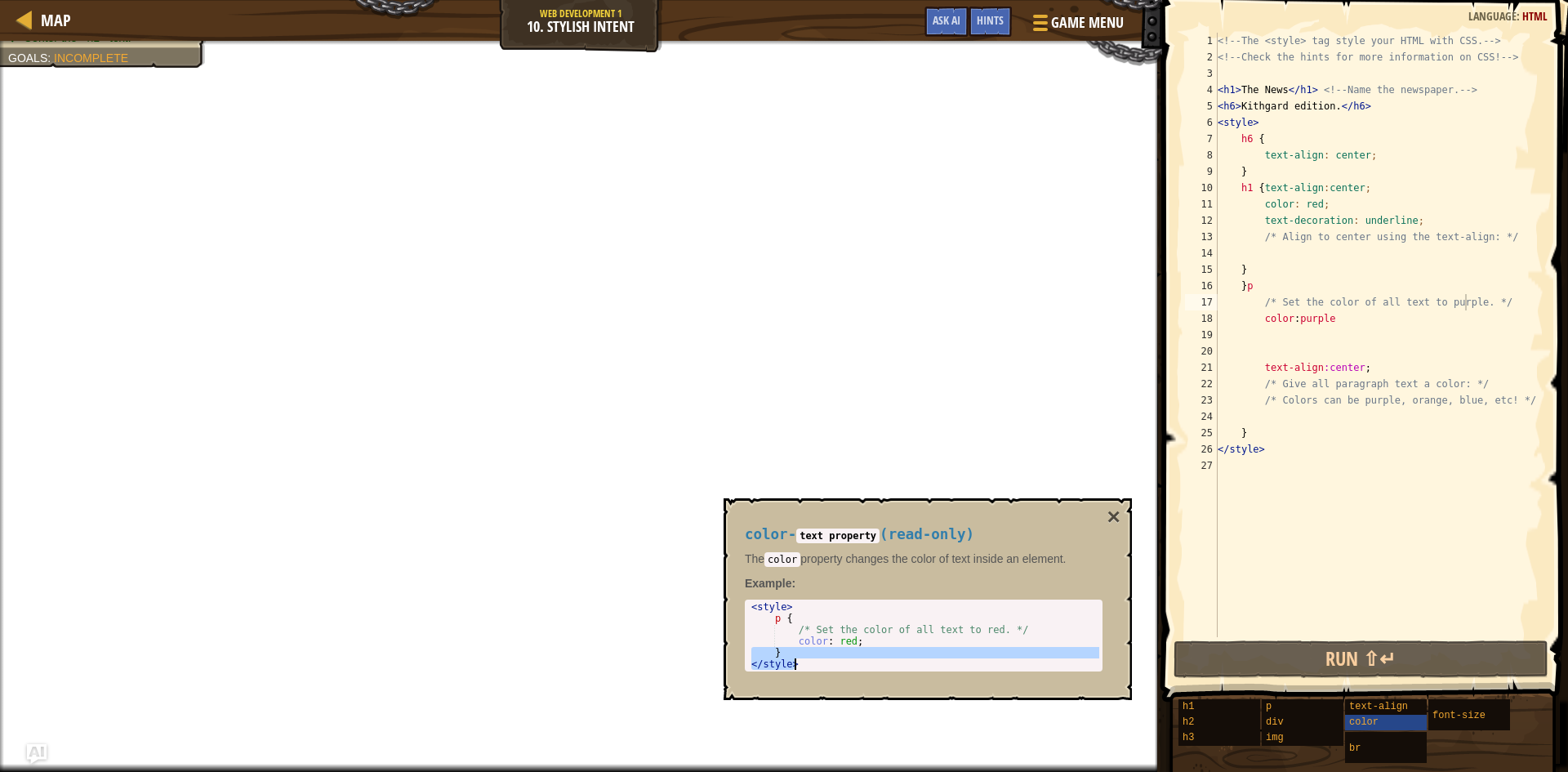
drag, startPoint x: 749, startPoint y: 658, endPoint x: 796, endPoint y: 675, distance: 50.0
click at [796, 675] on div "color - text property ( read-only ) The color property changes the color of tex…" at bounding box center [924, 599] width 380 height 176
type textarea "} </style>"
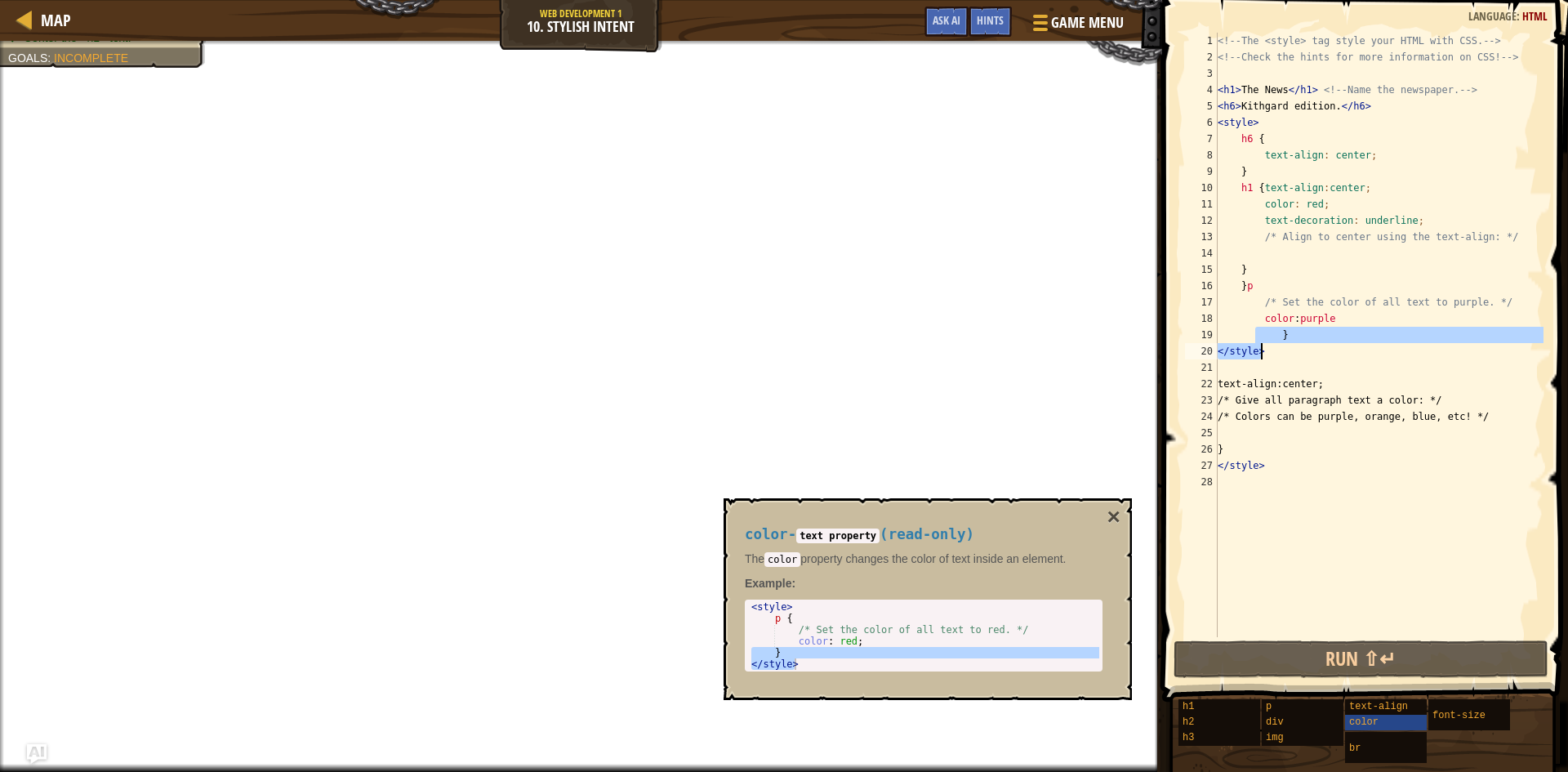
scroll to position [7, 3]
click at [1163, 393] on span at bounding box center [1367, 327] width 419 height 750
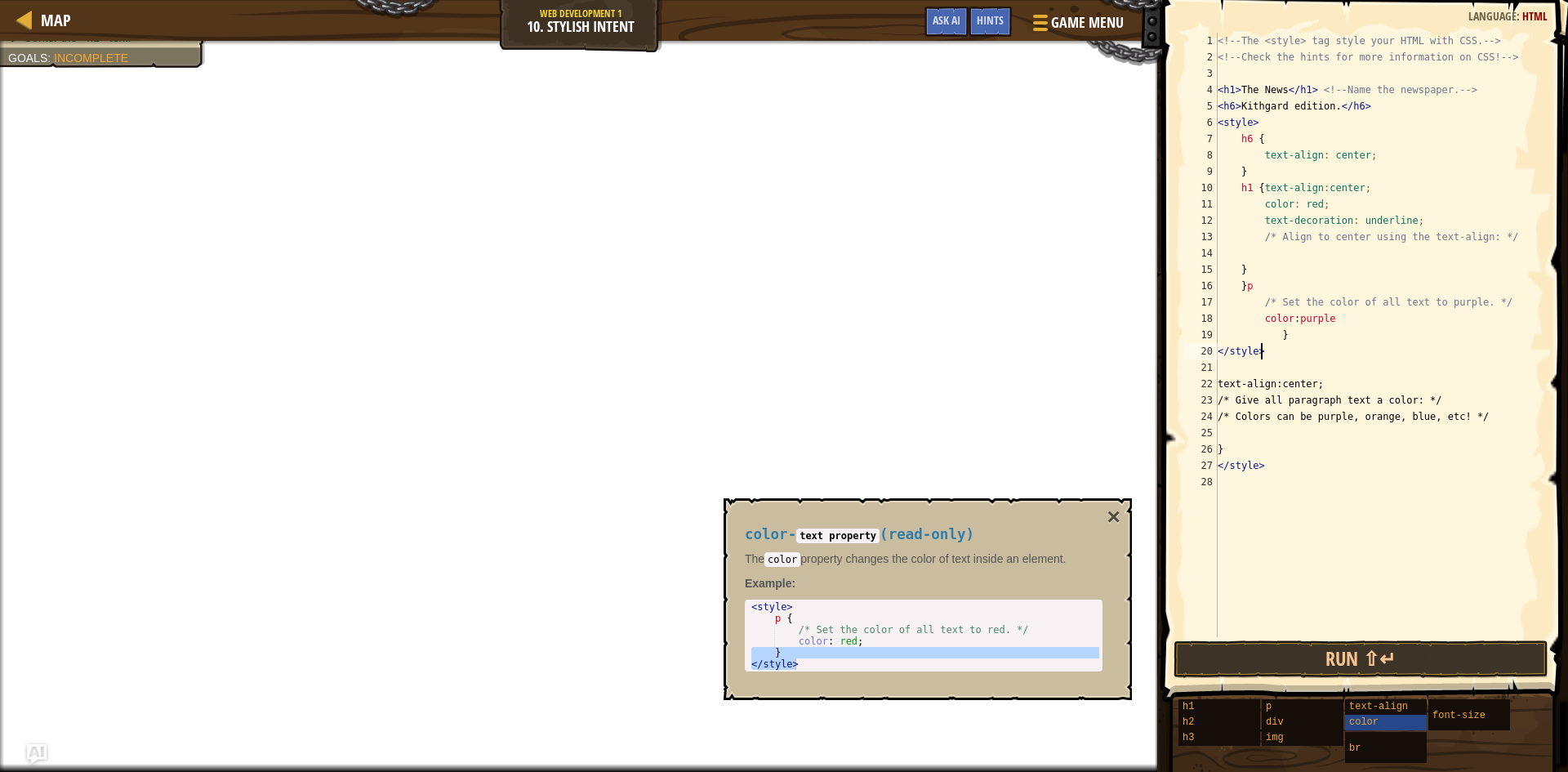
click at [1172, 387] on span at bounding box center [1367, 327] width 419 height 750
click at [1396, 642] on button "Run ⇧↵" at bounding box center [1361, 659] width 375 height 37
type textarea "<"
click at [1268, 358] on div "<!-- The <style> tag style your HTML with CSS. --> <!-- Check the hints for mor…" at bounding box center [1379, 351] width 329 height 637
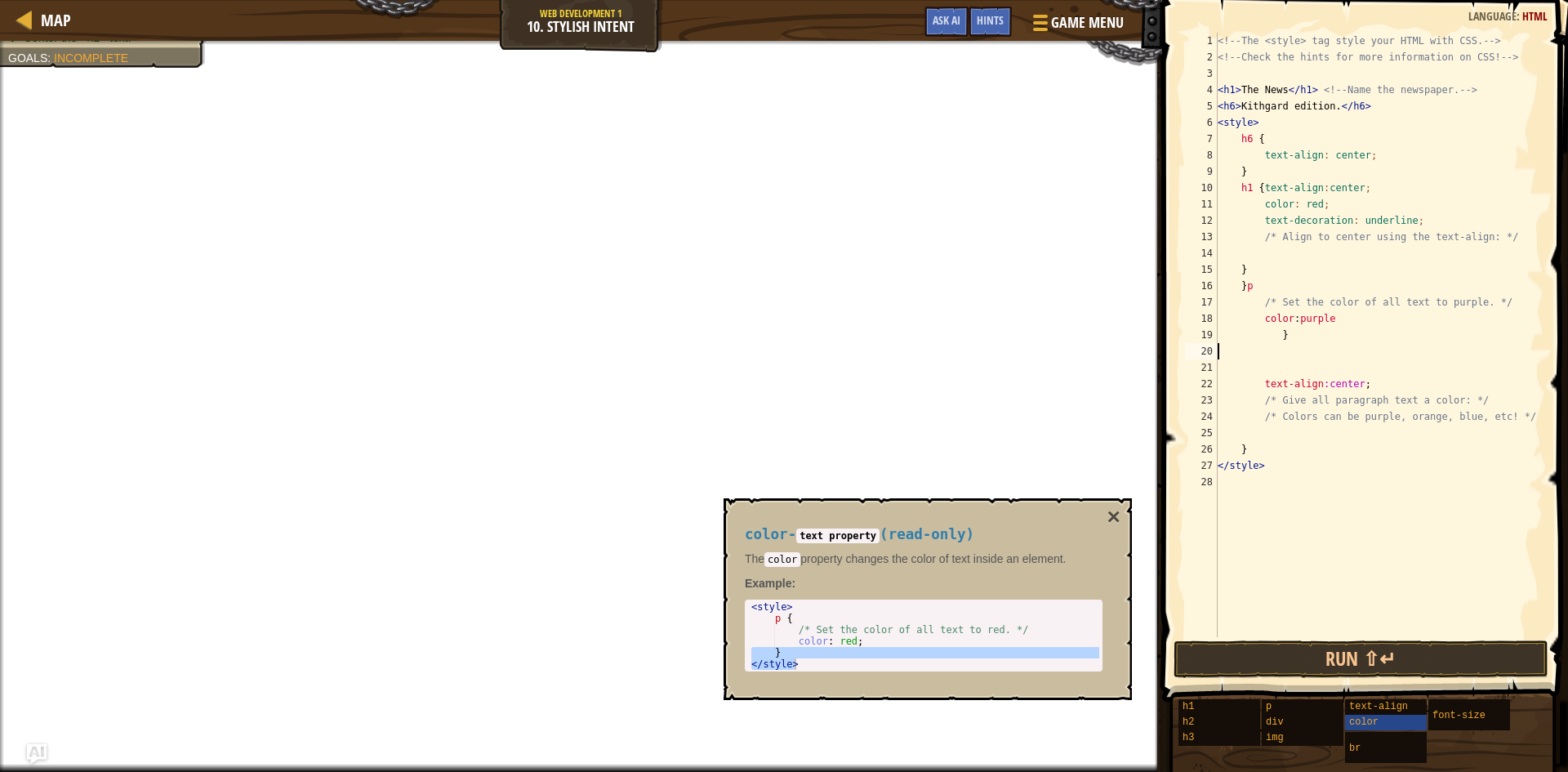
drag, startPoint x: 1267, startPoint y: 349, endPoint x: 1270, endPoint y: 359, distance: 10.4
click at [1270, 359] on div "<!-- The <style> tag style your HTML with CSS. --> <!-- Check the hints for mor…" at bounding box center [1379, 351] width 329 height 637
click at [1297, 353] on div "<!-- The <style> tag style your HTML with CSS. --> <!-- Check the hints for mor…" at bounding box center [1379, 335] width 329 height 605
click at [1297, 353] on div "<!-- The <style> tag style your HTML with CSS. --> <!-- Check the hints for mor…" at bounding box center [1379, 351] width 329 height 637
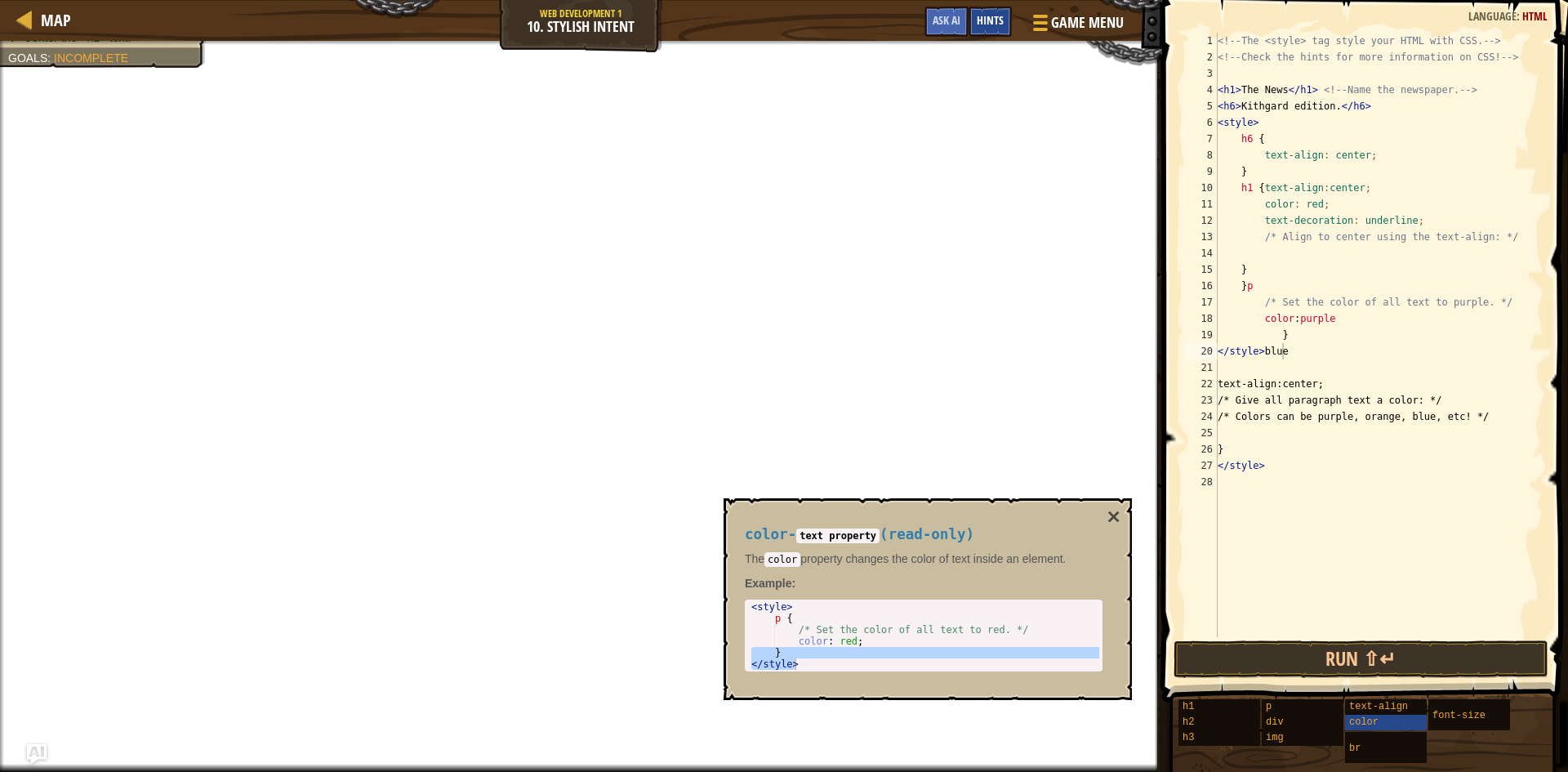
click at [996, 27] on span "Hints" at bounding box center [990, 20] width 27 height 16
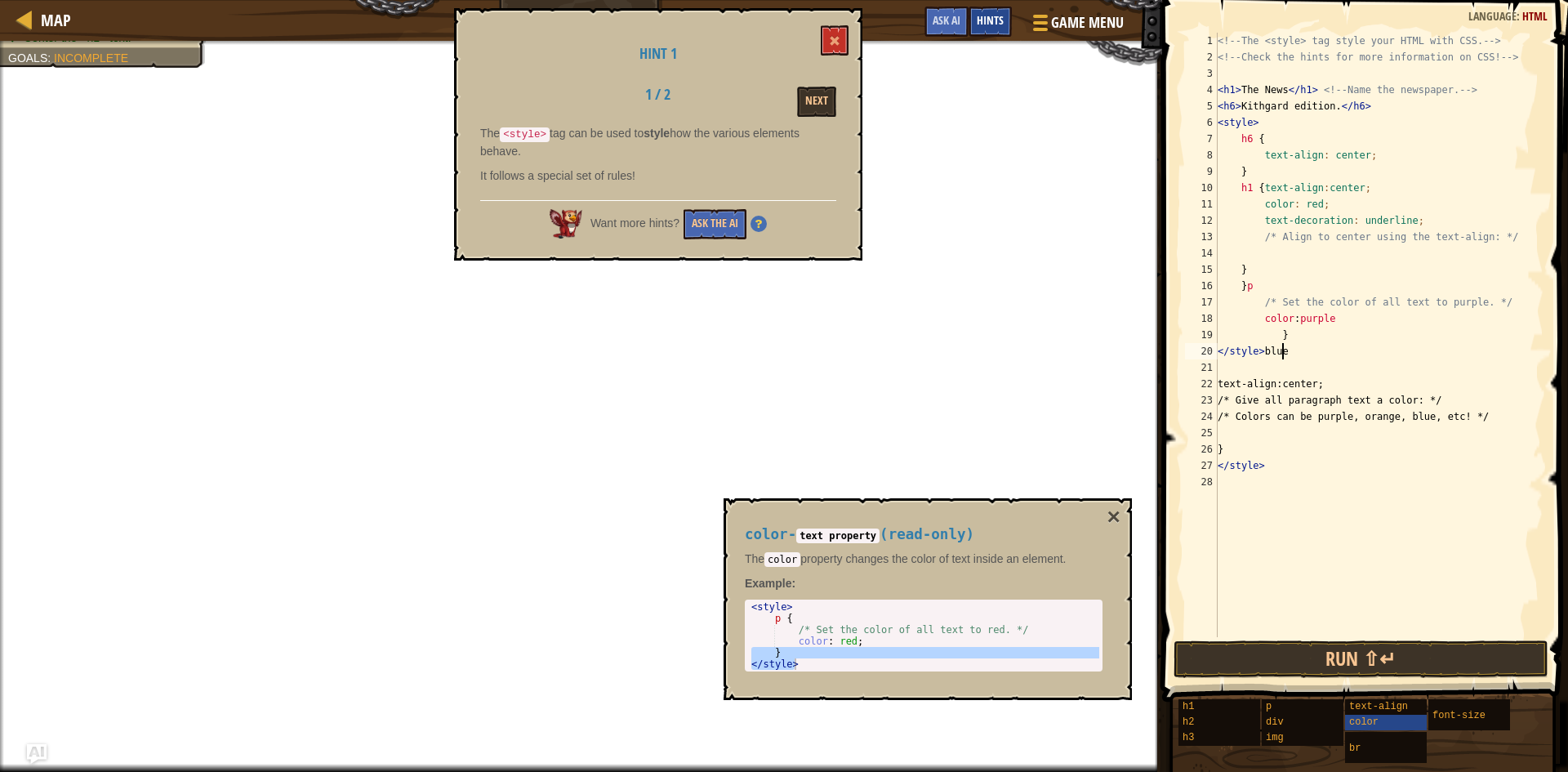
click at [997, 23] on span "Hints" at bounding box center [990, 20] width 27 height 16
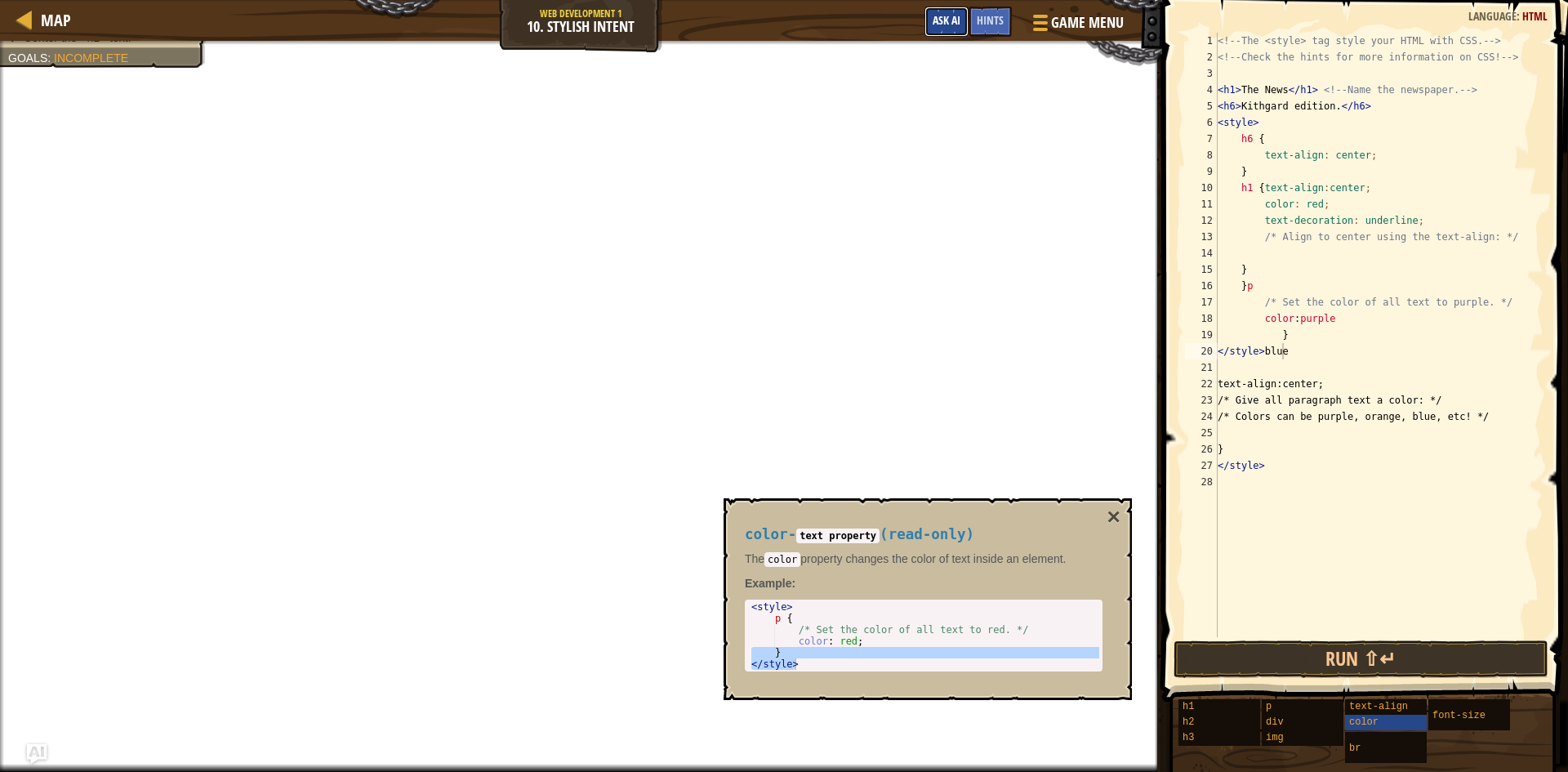
click at [954, 14] on span "Ask AI" at bounding box center [947, 20] width 28 height 16
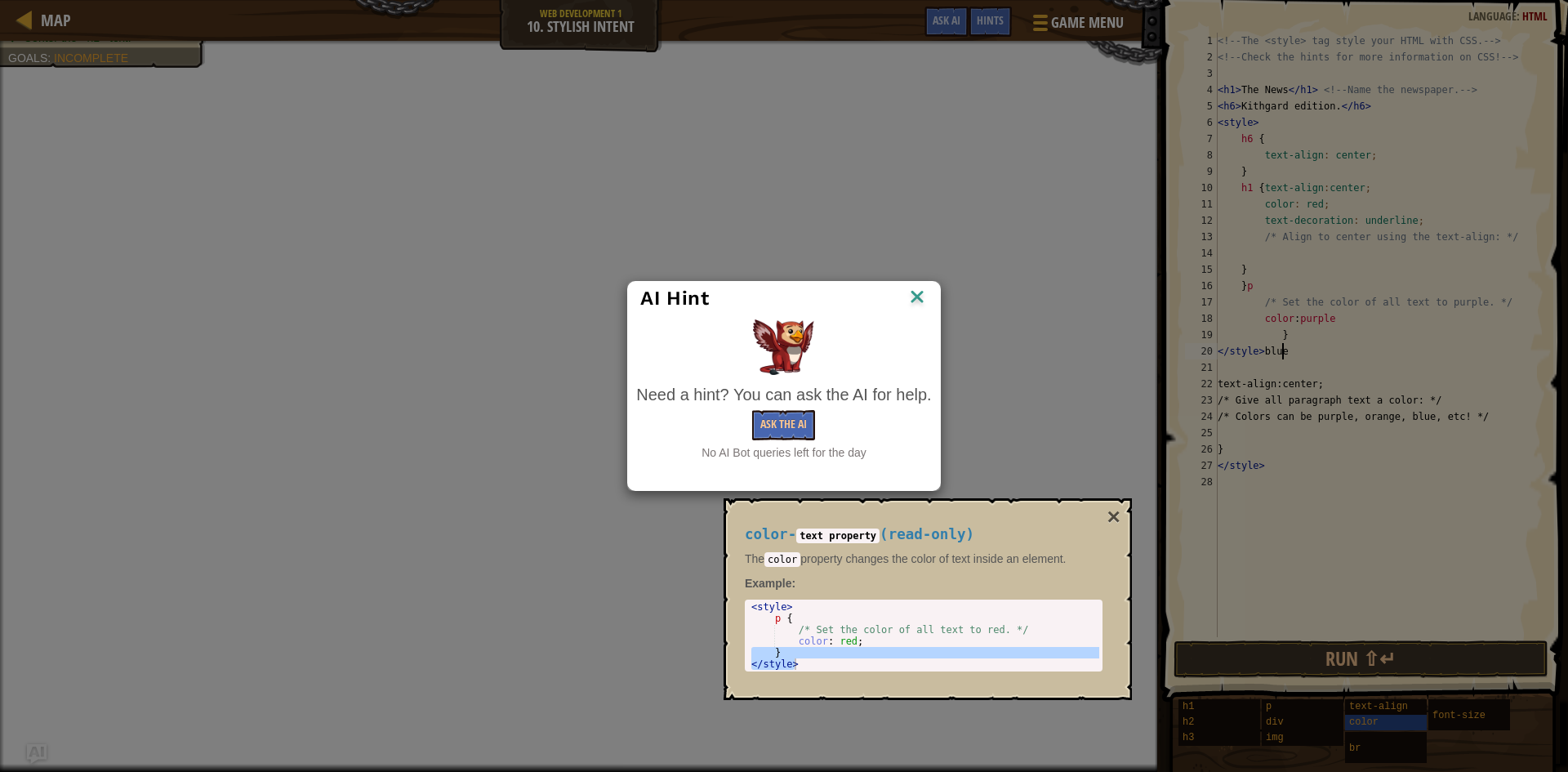
click at [915, 300] on img at bounding box center [917, 298] width 21 height 24
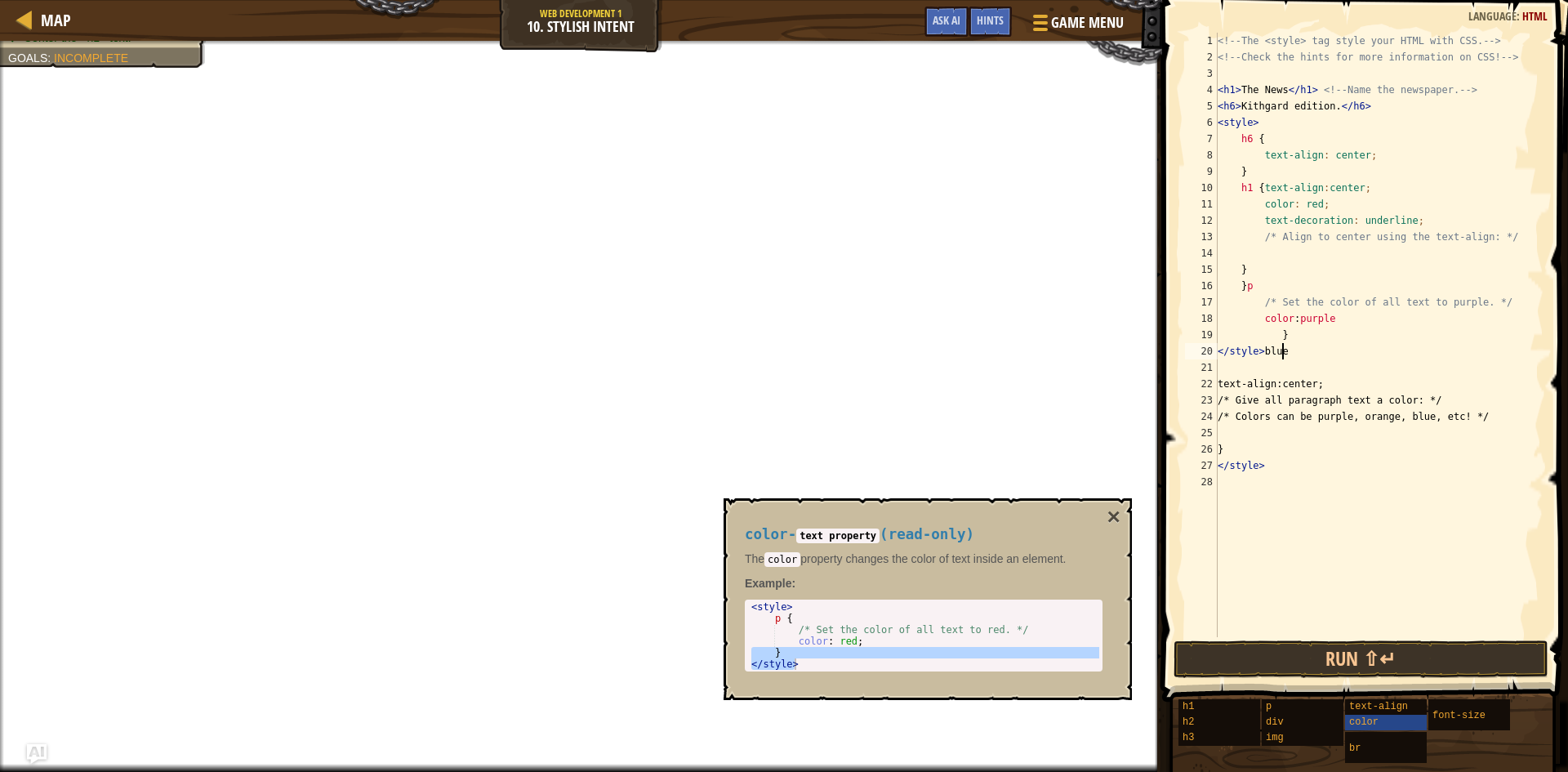
click at [1309, 354] on div "<!-- The <style> tag style your HTML with CSS. --> <!-- Check the hints for mor…" at bounding box center [1379, 351] width 329 height 637
click at [1307, 336] on div "<!-- The <style> tag style your HTML with CSS. --> <!-- Check the hints for mor…" at bounding box center [1379, 351] width 329 height 637
click at [1296, 356] on div "<!-- The <style> tag style your HTML with CSS. --> <!-- Check the hints for mor…" at bounding box center [1379, 335] width 329 height 605
type textarea "<"
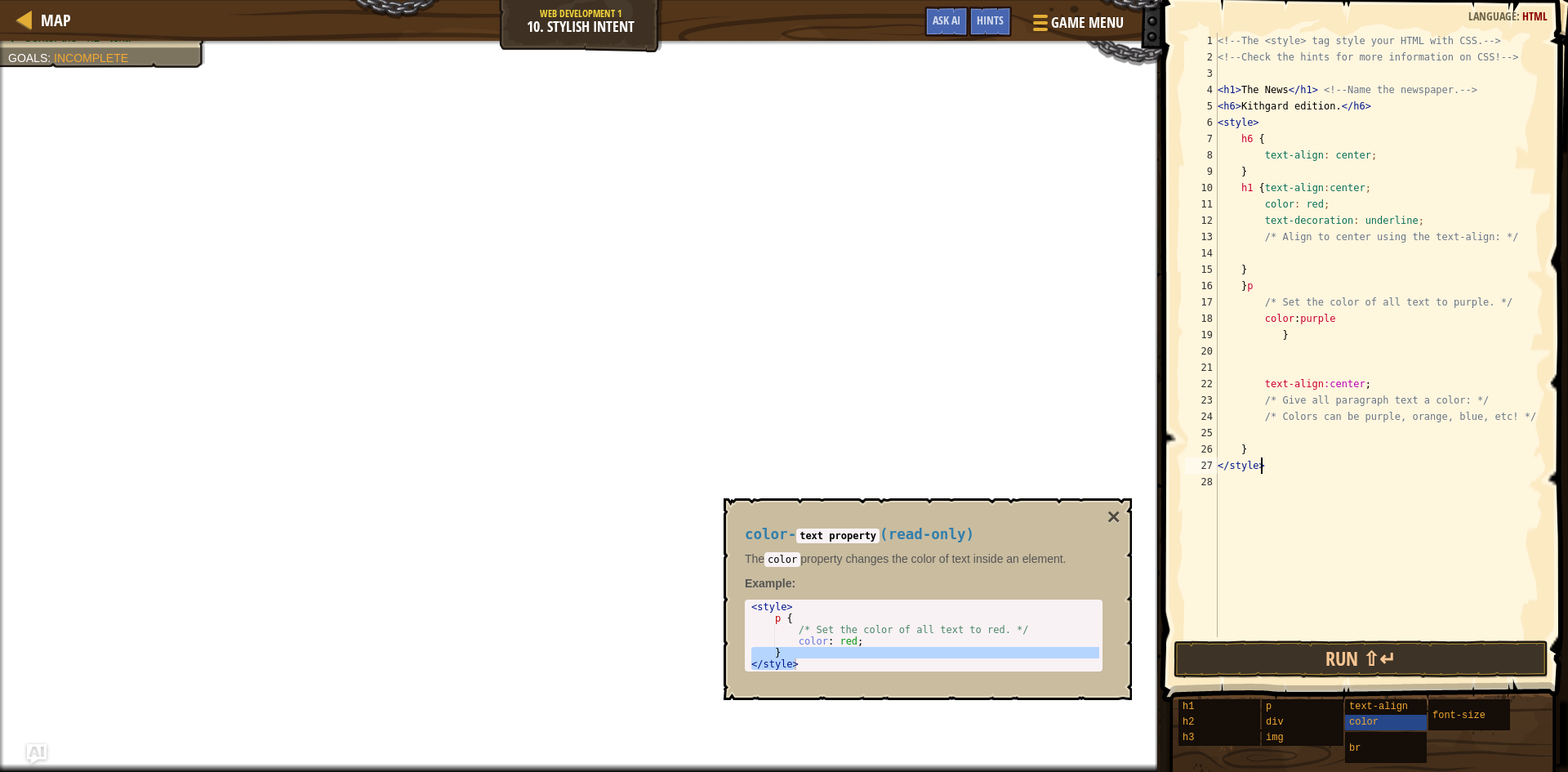
click at [1278, 473] on div "<!-- The <style> tag style your HTML with CSS. --> <!-- Check the hints for mor…" at bounding box center [1379, 351] width 329 height 637
click at [1315, 206] on div "<!-- The <style> tag style your HTML with CSS. --> <!-- Check the hints for mor…" at bounding box center [1379, 351] width 329 height 637
type textarea "text-align:center;"
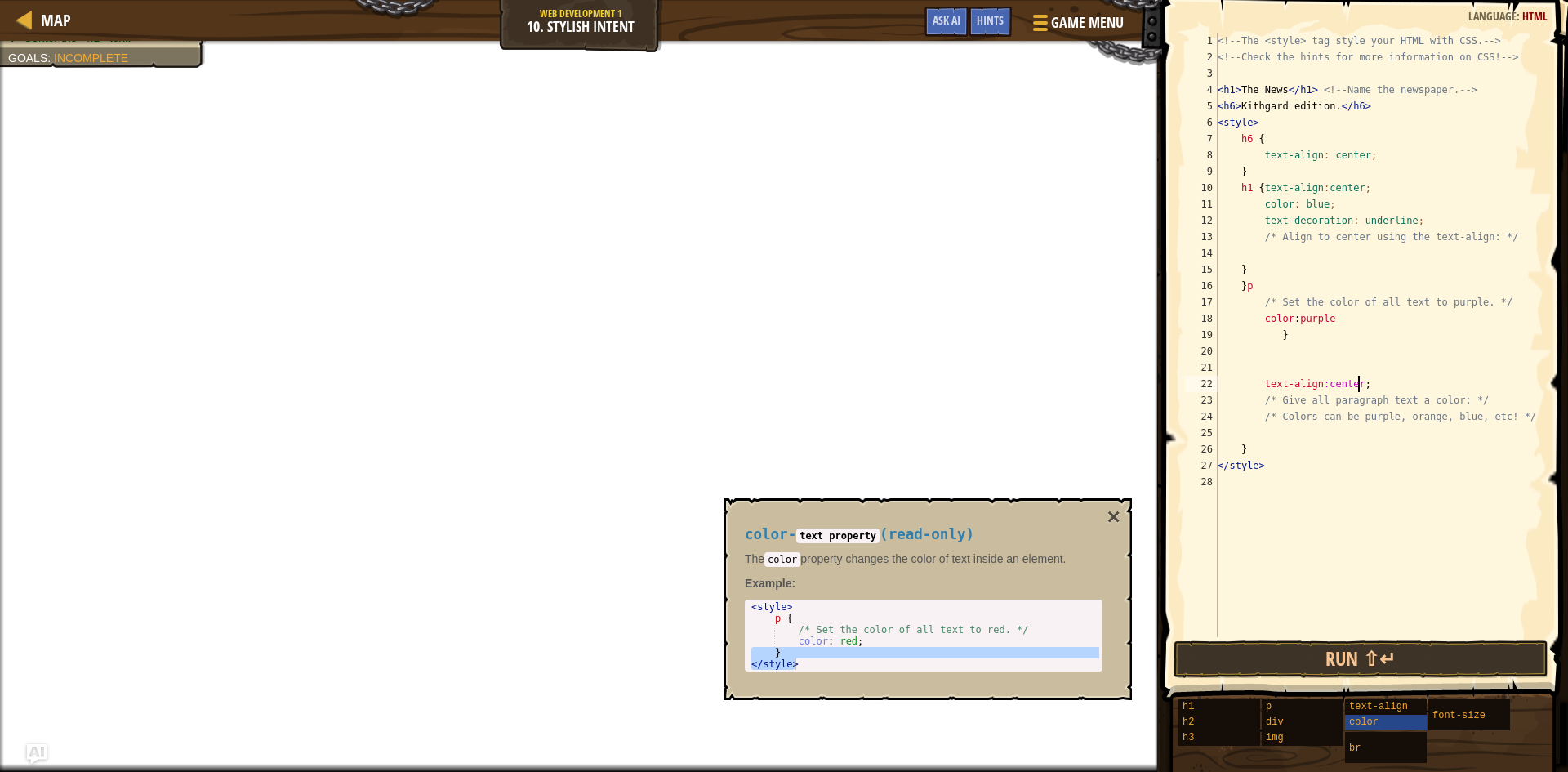
click at [1365, 384] on div "<!-- The <style> tag style your HTML with CSS. --> <!-- Check the hints for mor…" at bounding box center [1379, 351] width 329 height 637
click at [1245, 286] on div "<!-- The <style> tag style your HTML with CSS. --> <!-- Check the hints for mor…" at bounding box center [1379, 351] width 329 height 637
click at [1266, 279] on div "<!-- The <style> tag style your HTML with CSS. --> <!-- Check the hints for mor…" at bounding box center [1379, 351] width 329 height 637
click at [1242, 286] on div "<!-- The <style> tag style your HTML with CSS. --> <!-- Check the hints for mor…" at bounding box center [1379, 335] width 329 height 605
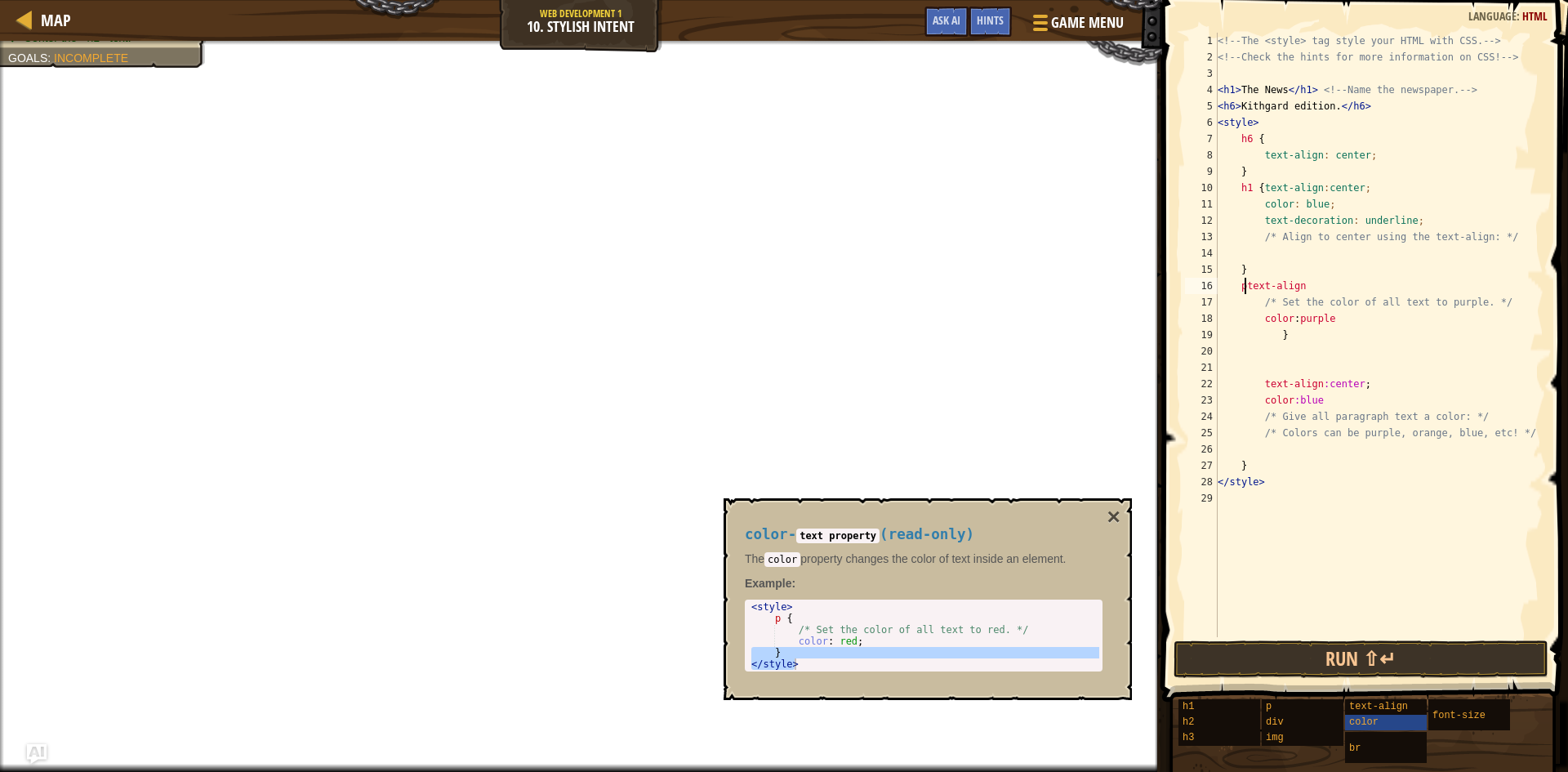
click at [1242, 286] on div "<!-- The <style> tag style your HTML with CSS. --> <!-- Check the hints for mor…" at bounding box center [1379, 351] width 329 height 637
click at [1347, 283] on div "<!-- The <style> tag style your HTML with CSS. --> <!-- Check the hints for mor…" at bounding box center [1379, 351] width 329 height 637
click at [1354, 326] on div "<!-- The <style> tag style your HTML with CSS. --> <!-- Check the hints for mor…" at bounding box center [1379, 351] width 329 height 637
click at [1355, 312] on div "<!-- The <style> tag style your HTML with CSS. --> <!-- Check the hints for mor…" at bounding box center [1379, 351] width 329 height 637
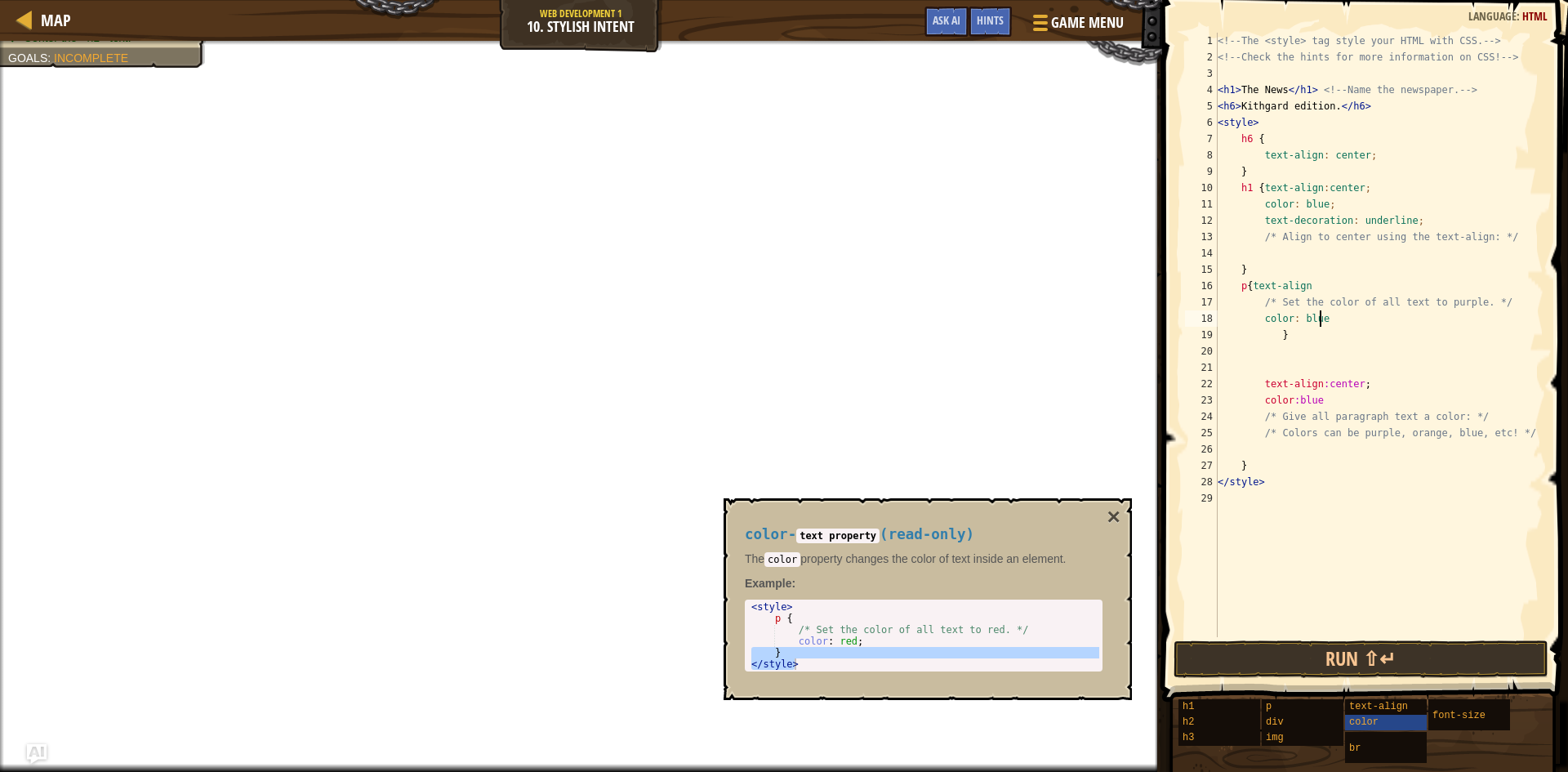
scroll to position [7, 7]
click at [1114, 520] on button "×" at bounding box center [1114, 517] width 13 height 23
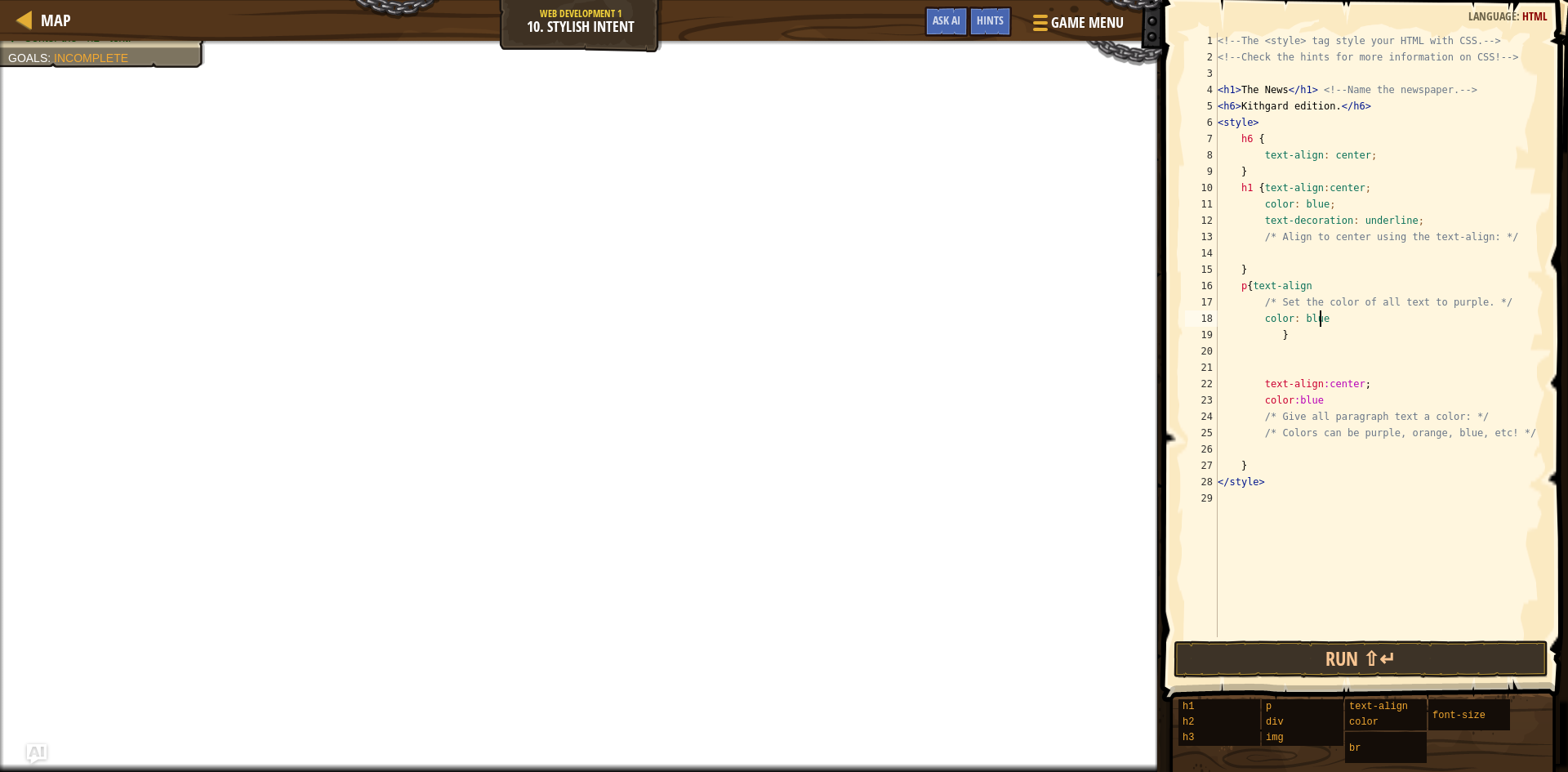
click at [1349, 317] on div "<!-- The <style> tag style your HTML with CSS. --> <!-- Check the hints for mor…" at bounding box center [1379, 351] width 329 height 637
type textarea "color: blue;"
click at [1375, 310] on div "<!-- The <style> tag style your HTML with CSS. --> <!-- Check the hints for mor…" at bounding box center [1379, 351] width 329 height 637
click at [1358, 326] on div "<!-- The <style> tag style your HTML with CSS. --> <!-- Check the hints for mor…" at bounding box center [1379, 351] width 329 height 637
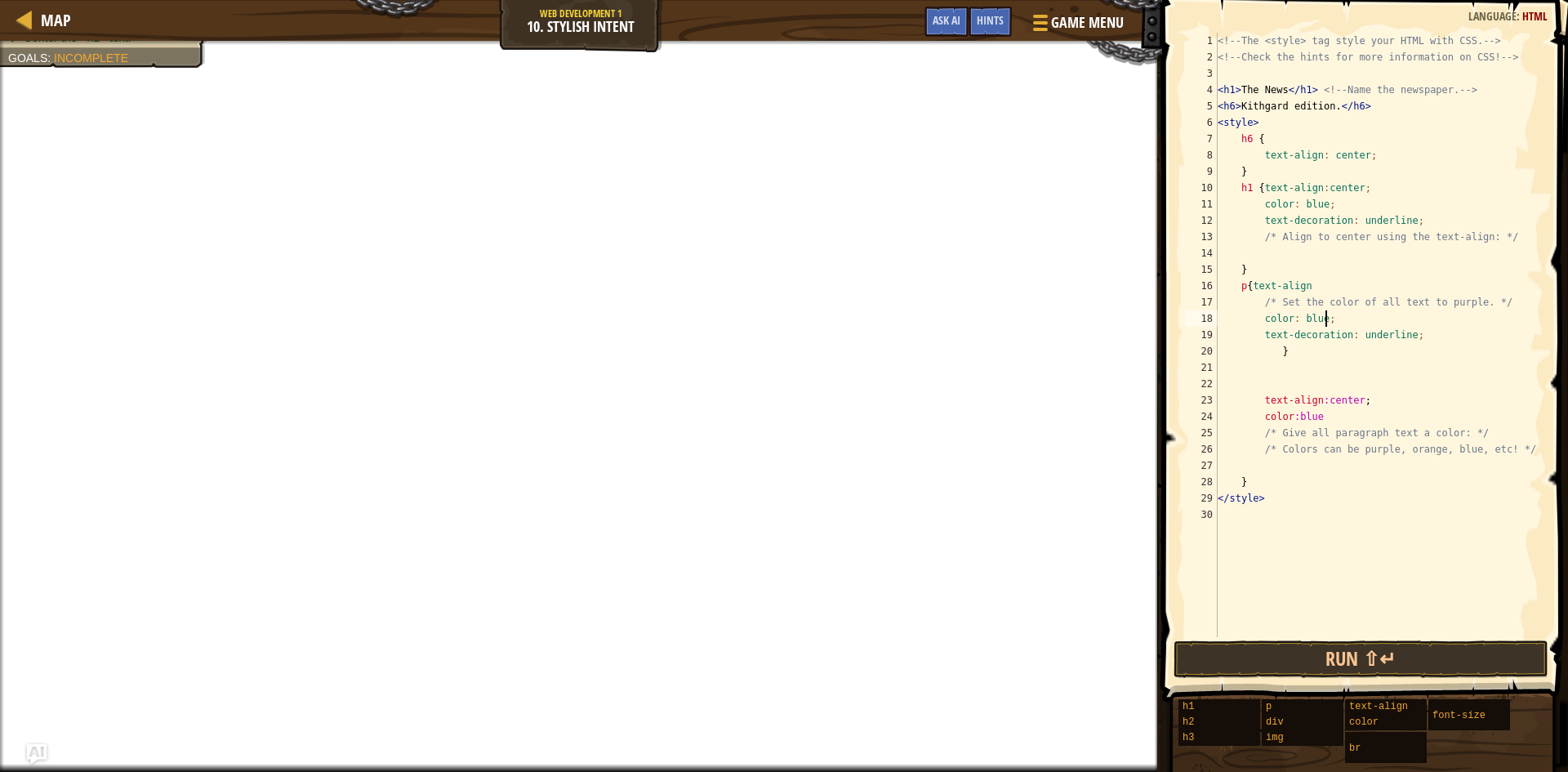
scroll to position [7, 8]
drag, startPoint x: 1498, startPoint y: 303, endPoint x: 1263, endPoint y: 305, distance: 235.0
click at [1263, 305] on div "<!-- The <style> tag style your HTML with CSS. --> <!-- Check the hints for mor…" at bounding box center [1379, 351] width 329 height 637
type textarea "/* Set the color of all text to purple. */"
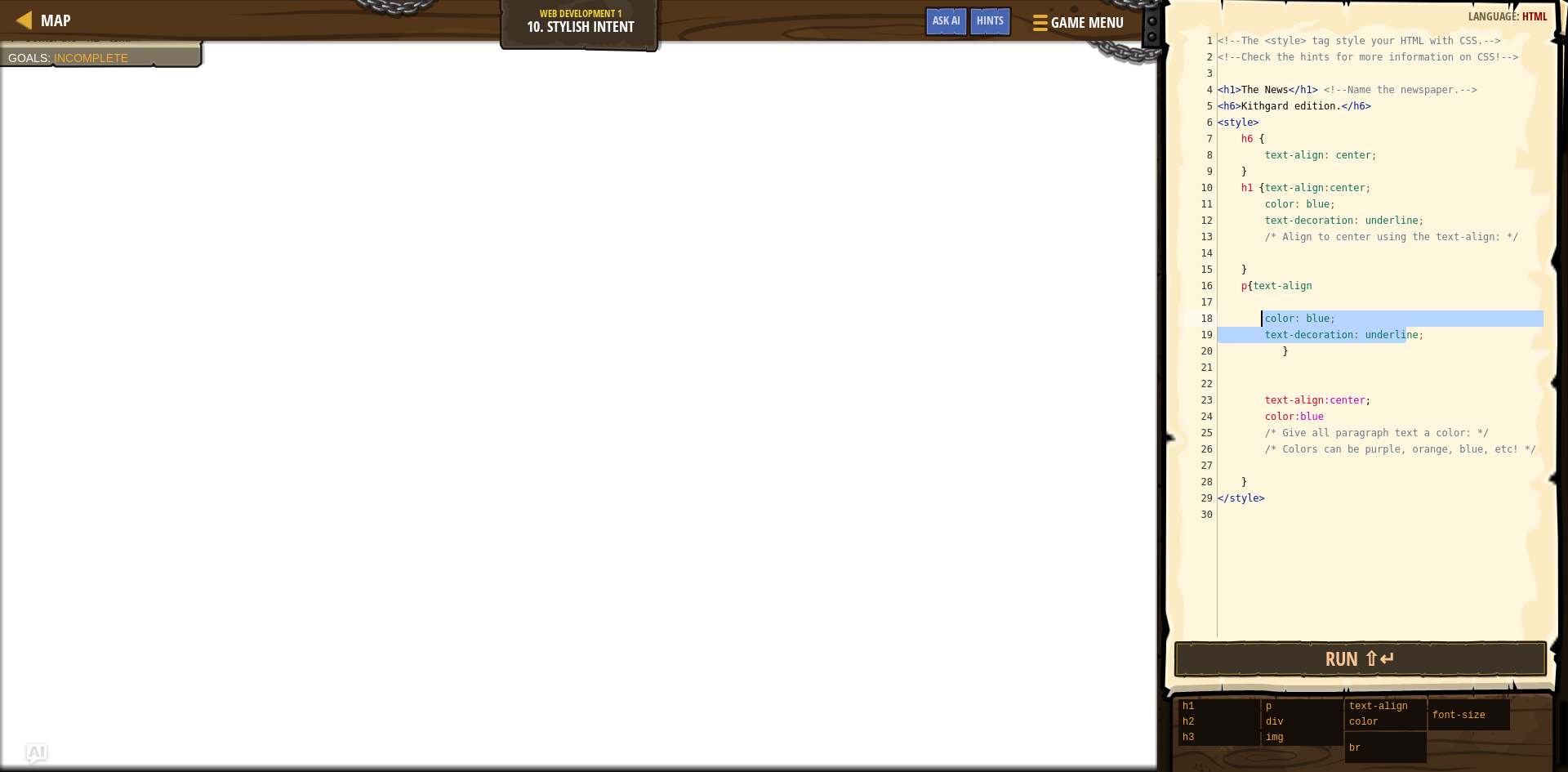
drag, startPoint x: 1427, startPoint y: 332, endPoint x: 1259, endPoint y: 326, distance: 168.1
click at [1259, 326] on div "<!-- The <style> tag style your HTML with CSS. --> <!-- Check the hints for mor…" at bounding box center [1379, 351] width 329 height 637
type textarea "color: blue;"
type textarea "color: blue; text-decoration: underline;"
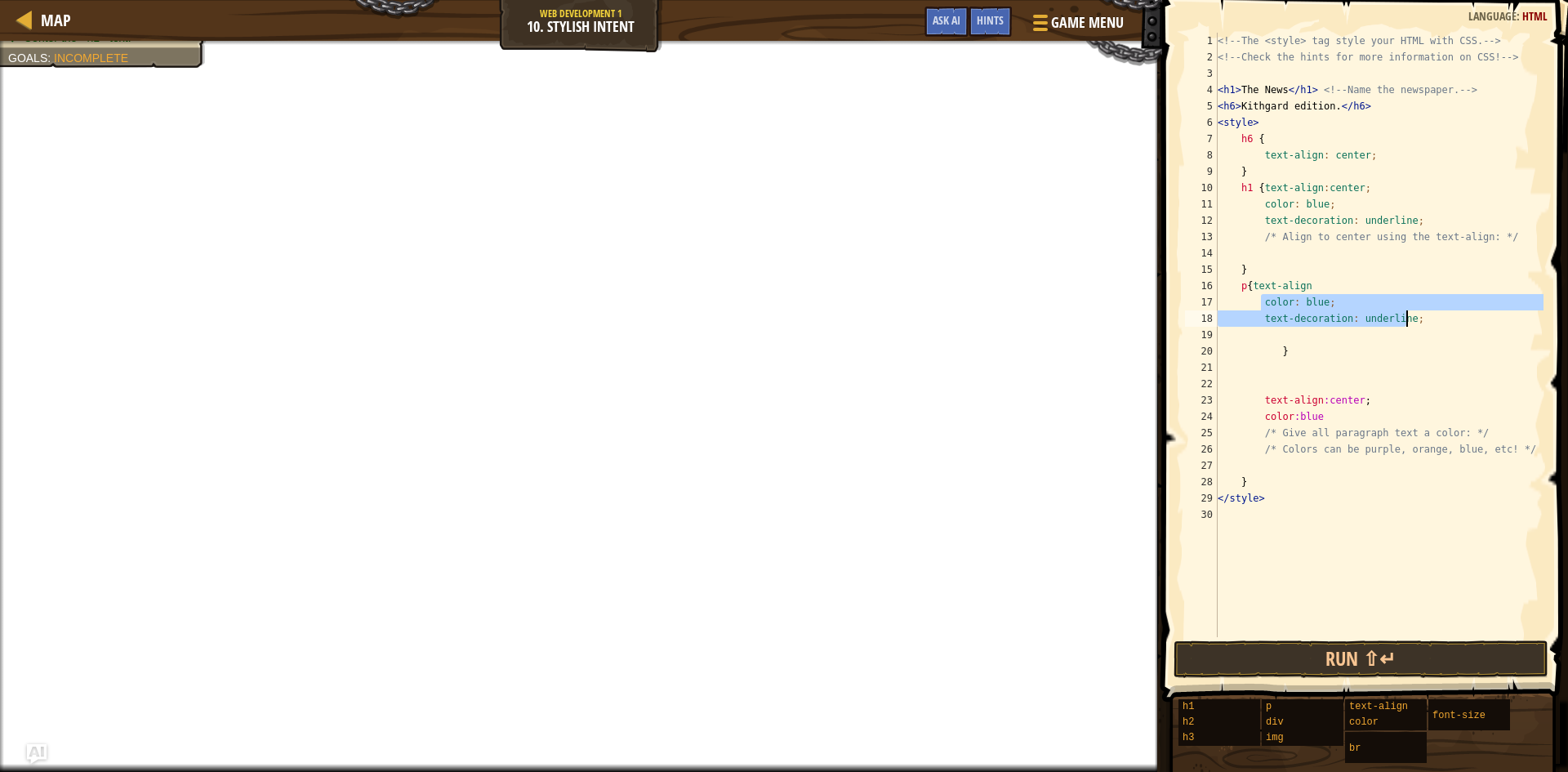
click at [1334, 366] on div "<!-- The <style> tag style your HTML with CSS. --> <!-- Check the hints for mor…" at bounding box center [1379, 351] width 329 height 637
click at [1319, 302] on div "<!-- The <style> tag style your HTML with CSS. --> <!-- Check the hints for mor…" at bounding box center [1379, 351] width 329 height 637
click at [1343, 415] on div "<!-- The <style> tag style your HTML with CSS. --> <!-- Check the hints for mor…" at bounding box center [1379, 351] width 329 height 637
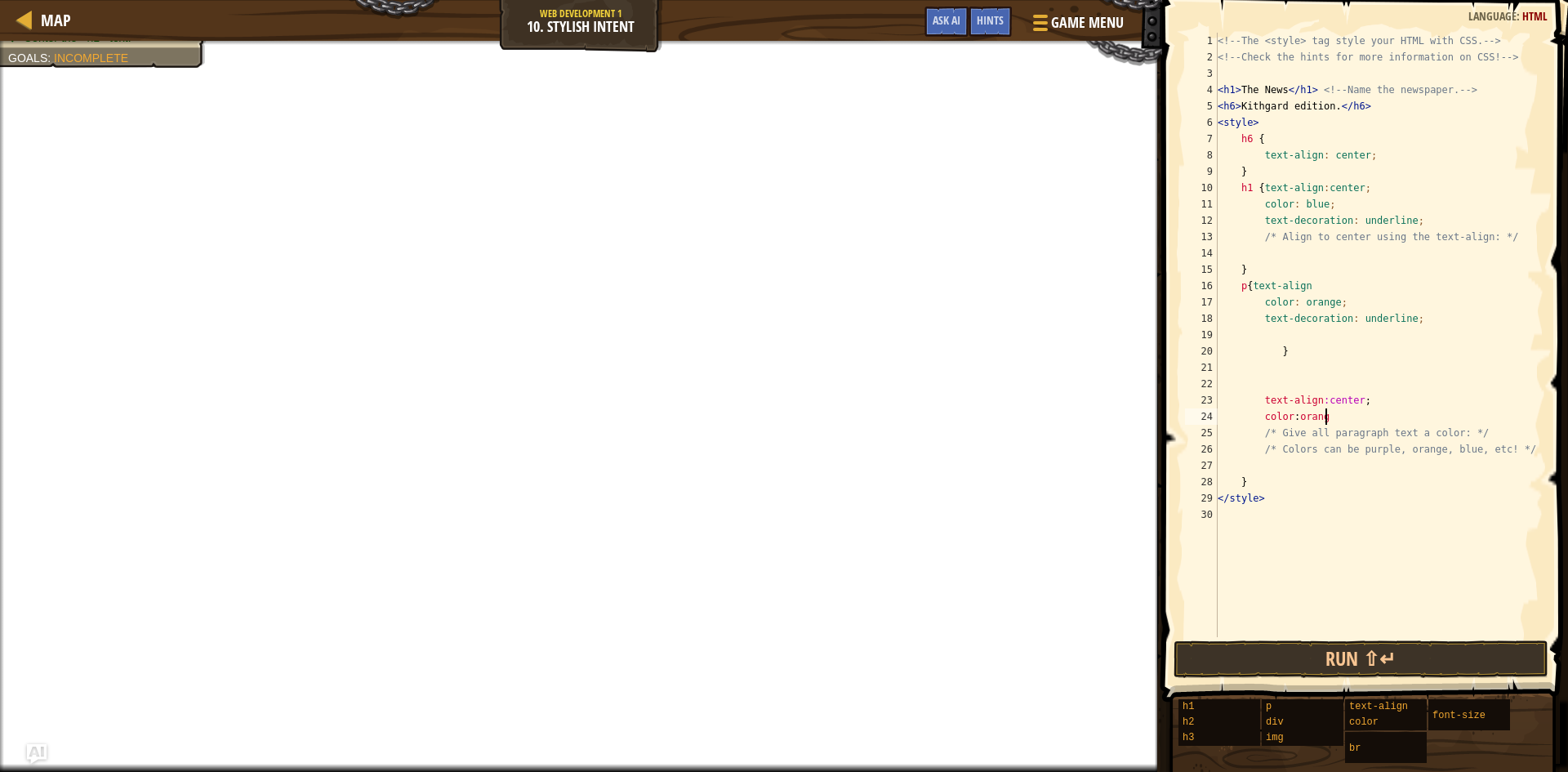
scroll to position [7, 8]
click at [1353, 654] on button "Run ⇧↵" at bounding box center [1361, 659] width 375 height 37
click at [1356, 653] on button "Run ⇧↵" at bounding box center [1361, 659] width 375 height 37
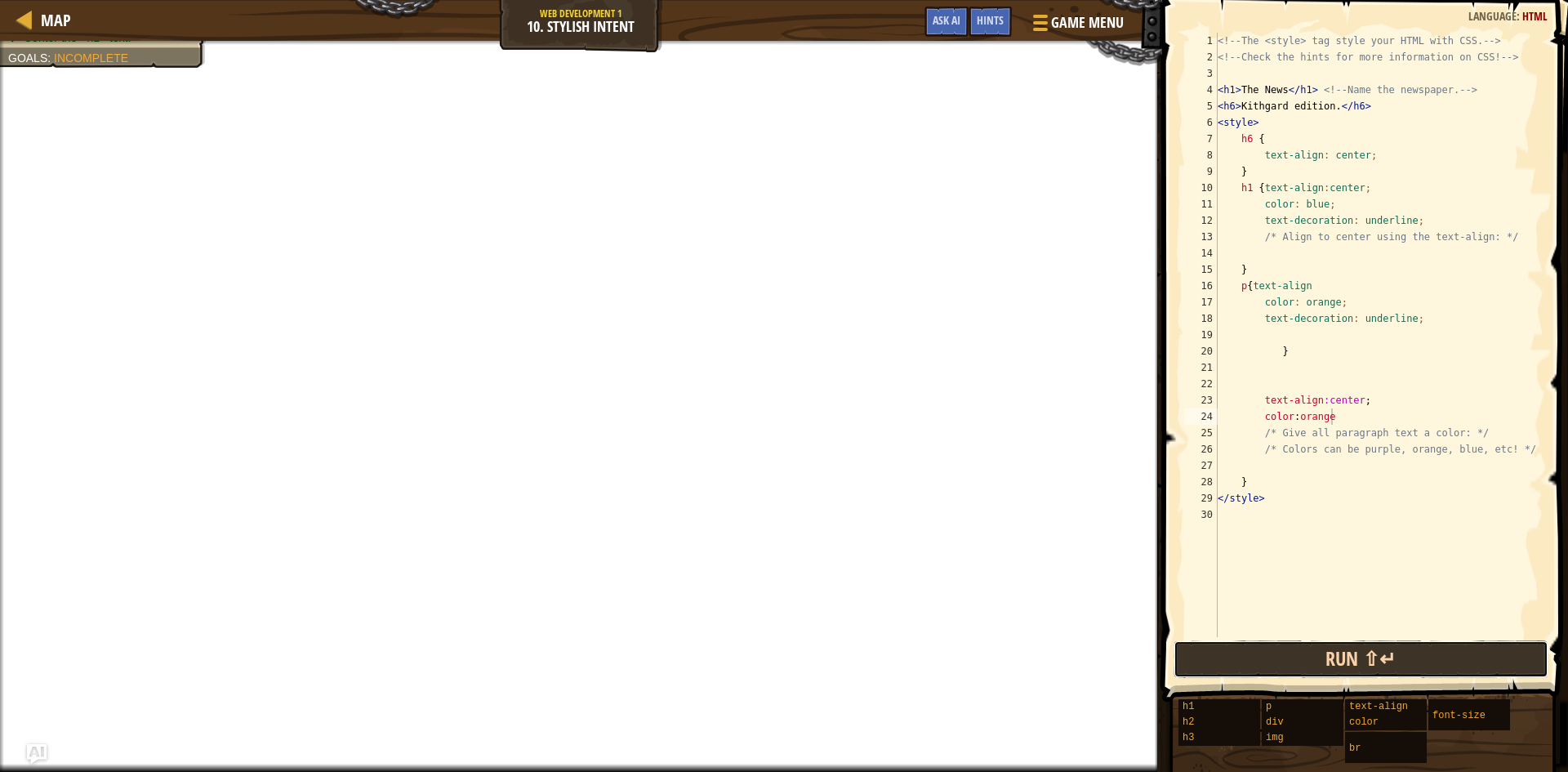
drag, startPoint x: 1347, startPoint y: 662, endPoint x: 1334, endPoint y: 655, distance: 14.8
click at [1340, 669] on button "Run ⇧↵" at bounding box center [1361, 659] width 375 height 37
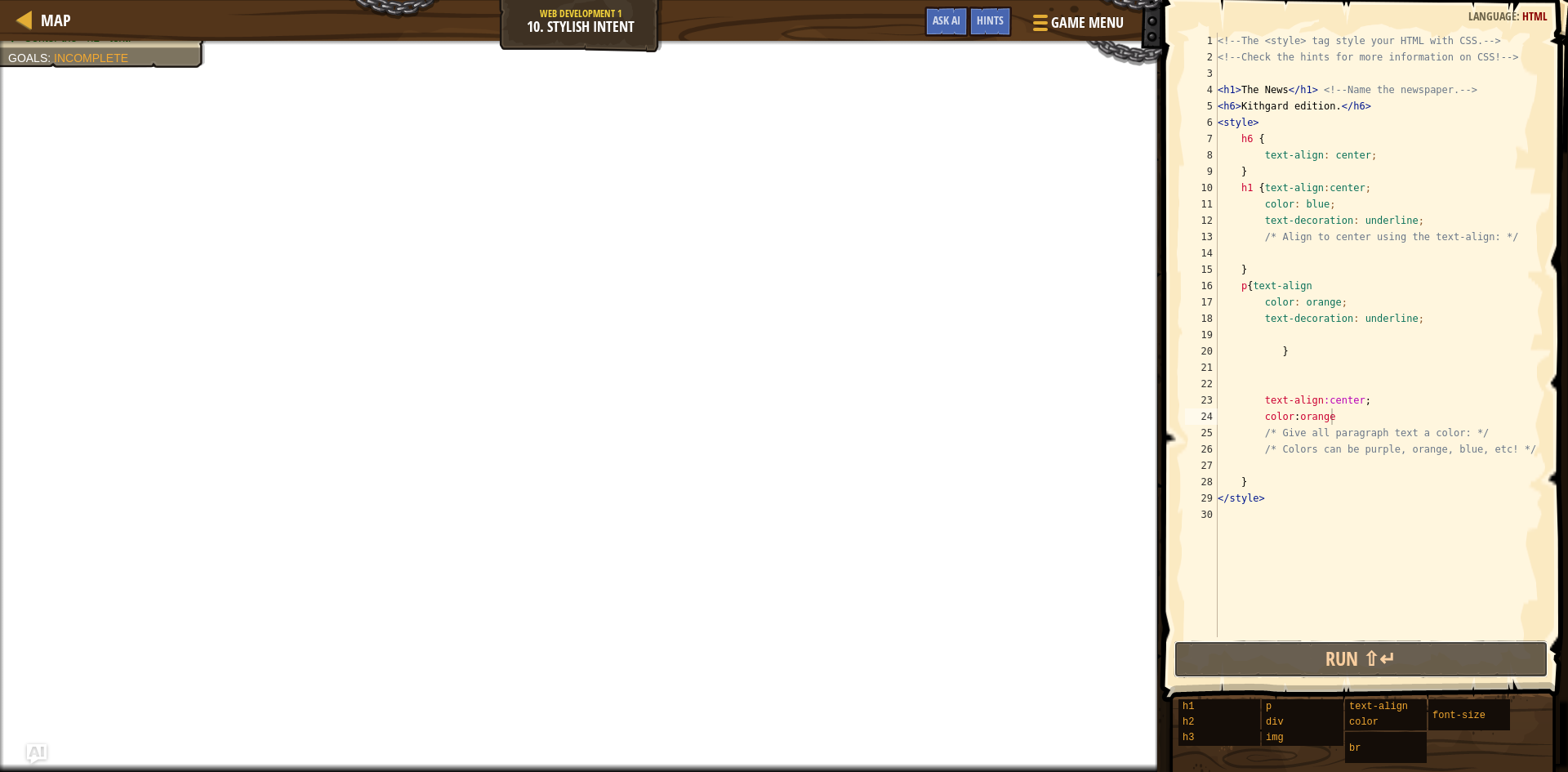
drag, startPoint x: 1334, startPoint y: 655, endPoint x: 1213, endPoint y: 593, distance: 136.0
click at [1328, 653] on button "Run ⇧↵" at bounding box center [1361, 659] width 375 height 37
click at [1328, 299] on div "<!-- The <style> tag style your HTML with CSS. --> <!-- Check the hints for mor…" at bounding box center [1379, 351] width 329 height 637
click at [1332, 299] on div "<!-- The <style> tag style your HTML with CSS. --> <!-- Check the hints for mor…" at bounding box center [1379, 351] width 329 height 637
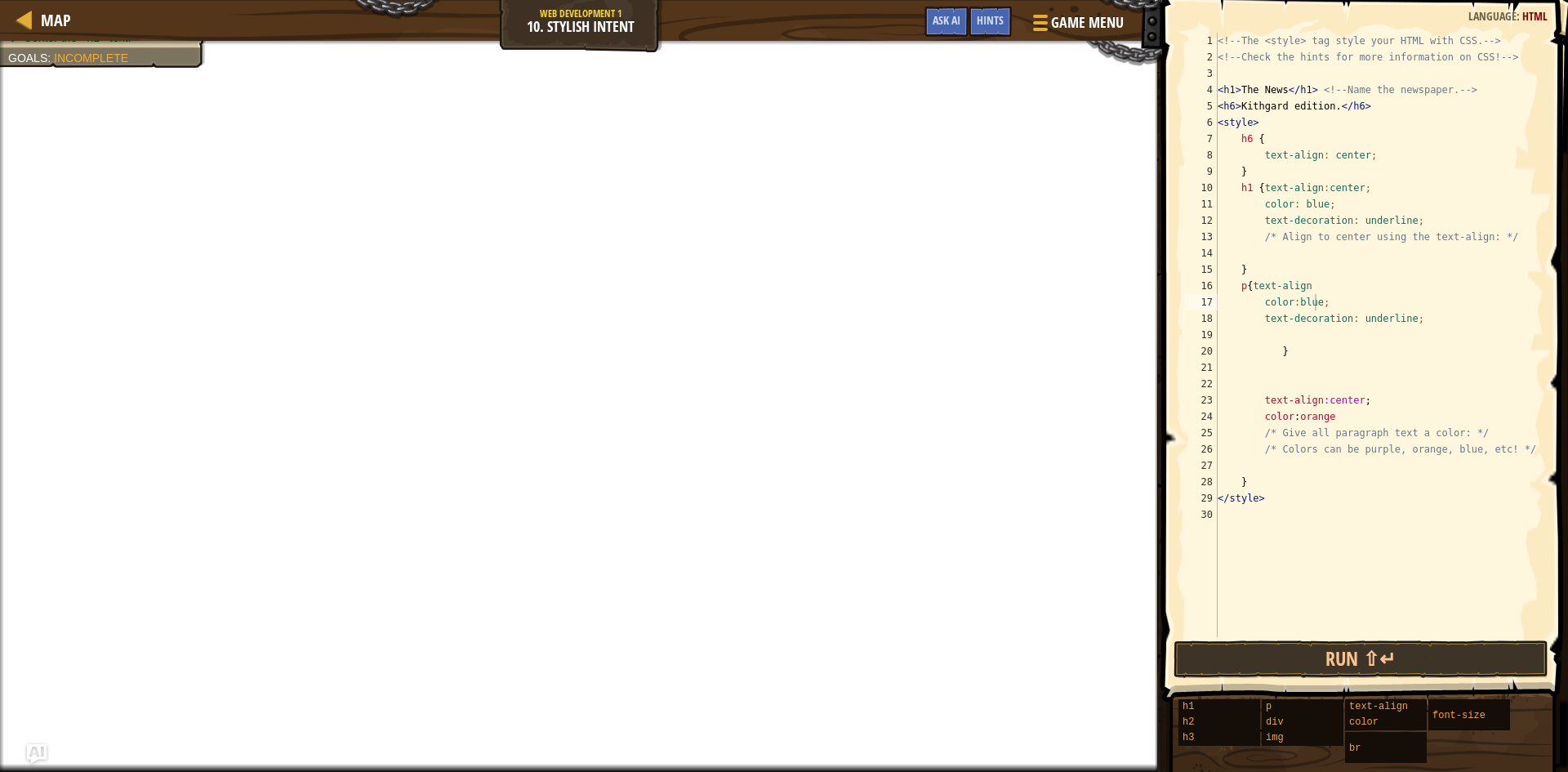
scroll to position [7, 7]
click at [1317, 279] on div "<!-- The <style> tag style your HTML with CSS. --> <!-- Check the hints for mor…" at bounding box center [1379, 351] width 329 height 637
type textarea "text-decoration: underline;"
drag, startPoint x: 1412, startPoint y: 318, endPoint x: 1260, endPoint y: 317, distance: 152.0
click at [1260, 317] on div "<!-- The <style> tag style your HTML with CSS. --> <!-- Check the hints for mor…" at bounding box center [1379, 351] width 329 height 637
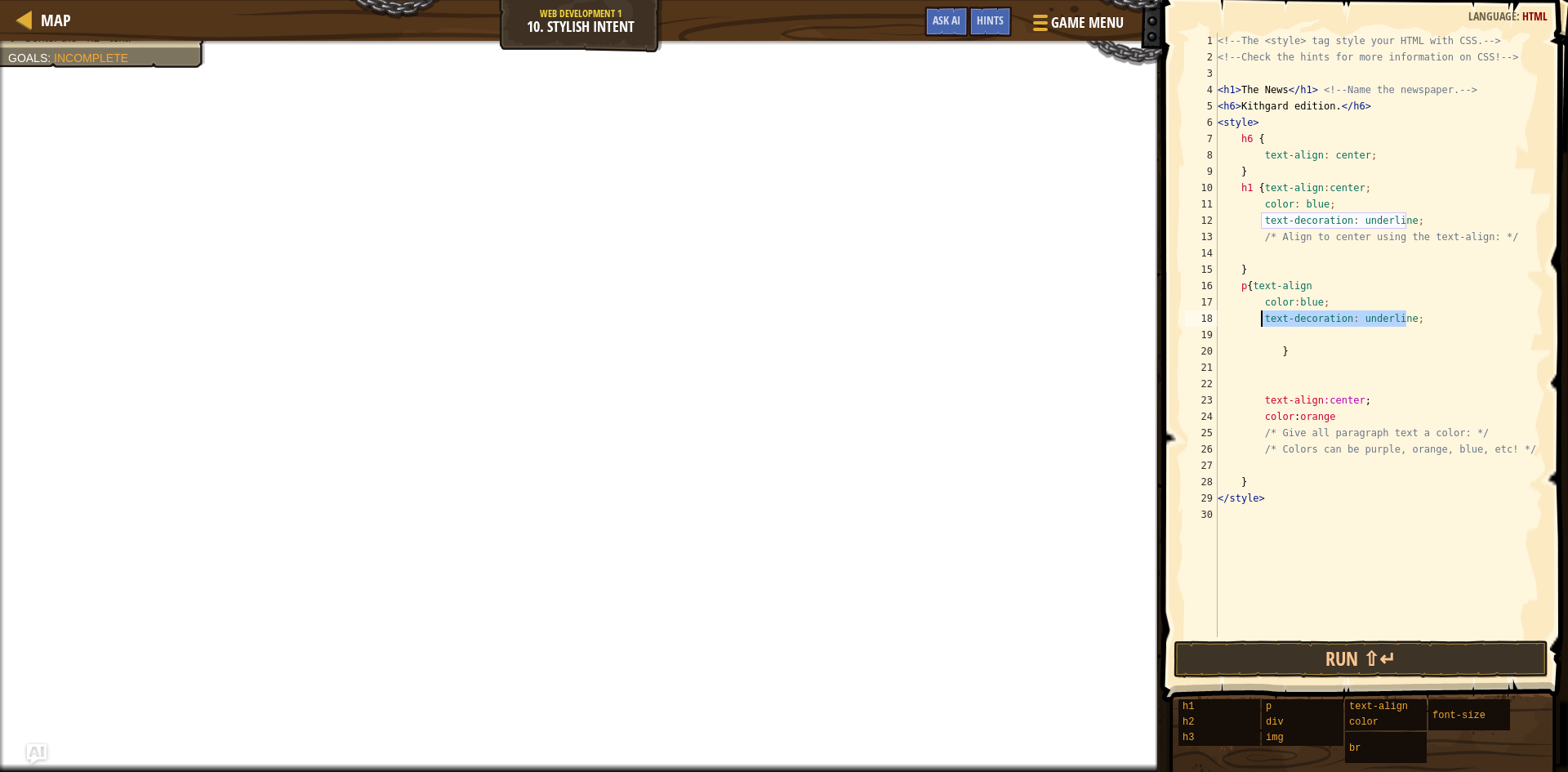
scroll to position [7, 3]
click at [1326, 306] on div "<!-- The <style> tag style your HTML with CSS. --> <!-- Check the hints for mor…" at bounding box center [1379, 351] width 329 height 637
drag, startPoint x: 1328, startPoint y: 297, endPoint x: 1251, endPoint y: 296, distance: 77.0
click at [1251, 296] on div "<!-- The <style> tag style your HTML with CSS. --> <!-- Check the hints for mor…" at bounding box center [1379, 351] width 329 height 637
click at [1322, 303] on div "<!-- The <style> tag style your HTML with CSS. --> <!-- Check the hints for mor…" at bounding box center [1379, 351] width 329 height 637
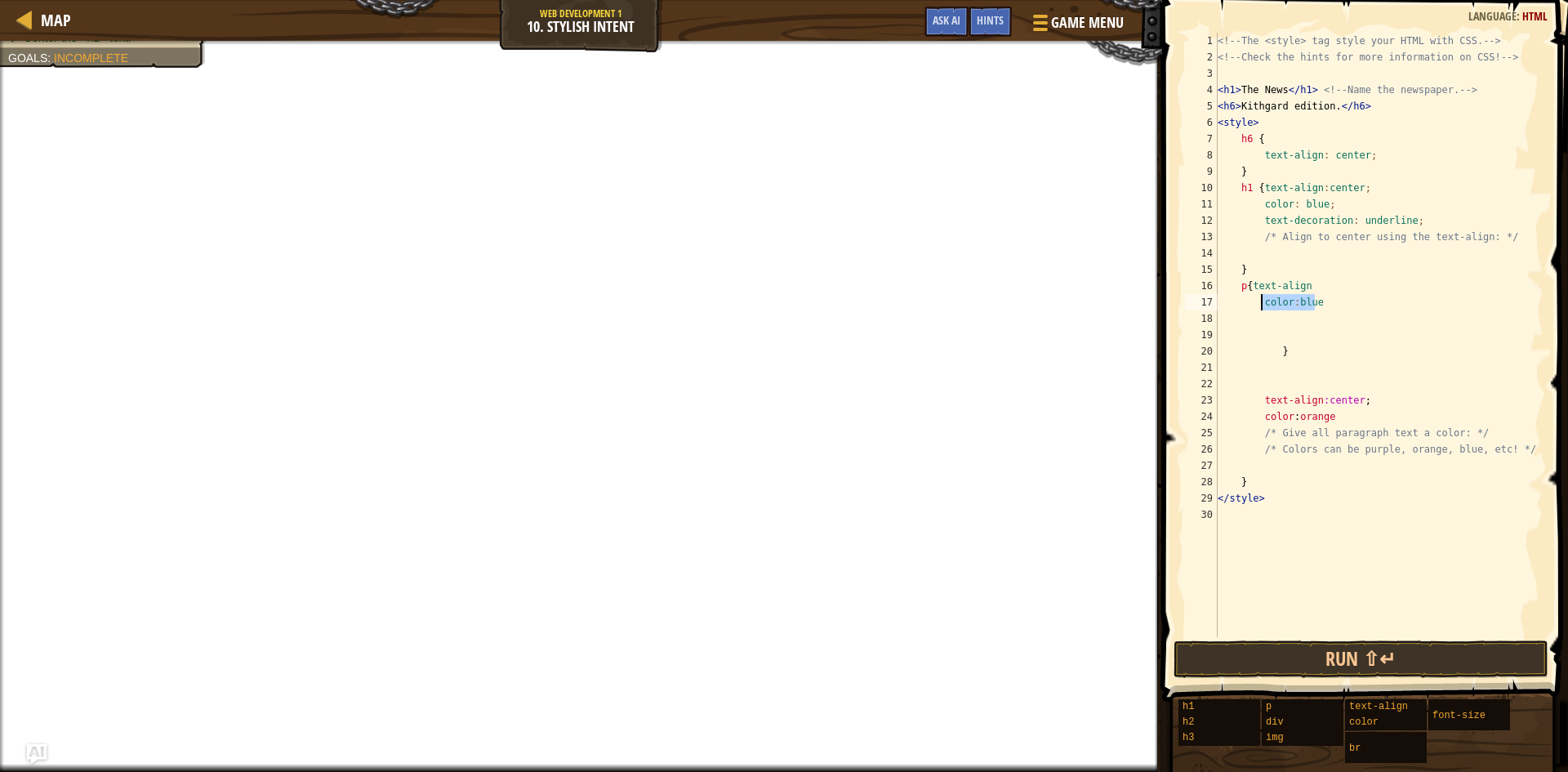
drag, startPoint x: 1326, startPoint y: 304, endPoint x: 1264, endPoint y: 299, distance: 62.2
click at [1264, 299] on div "<!-- The <style> tag style your HTML with CSS. --> <!-- Check the hints for mor…" at bounding box center [1379, 351] width 329 height 637
click at [1374, 265] on div "<!-- The <style> tag style your HTML with CSS. --> <!-- Check the hints for mor…" at bounding box center [1379, 351] width 329 height 637
type textarea "}"
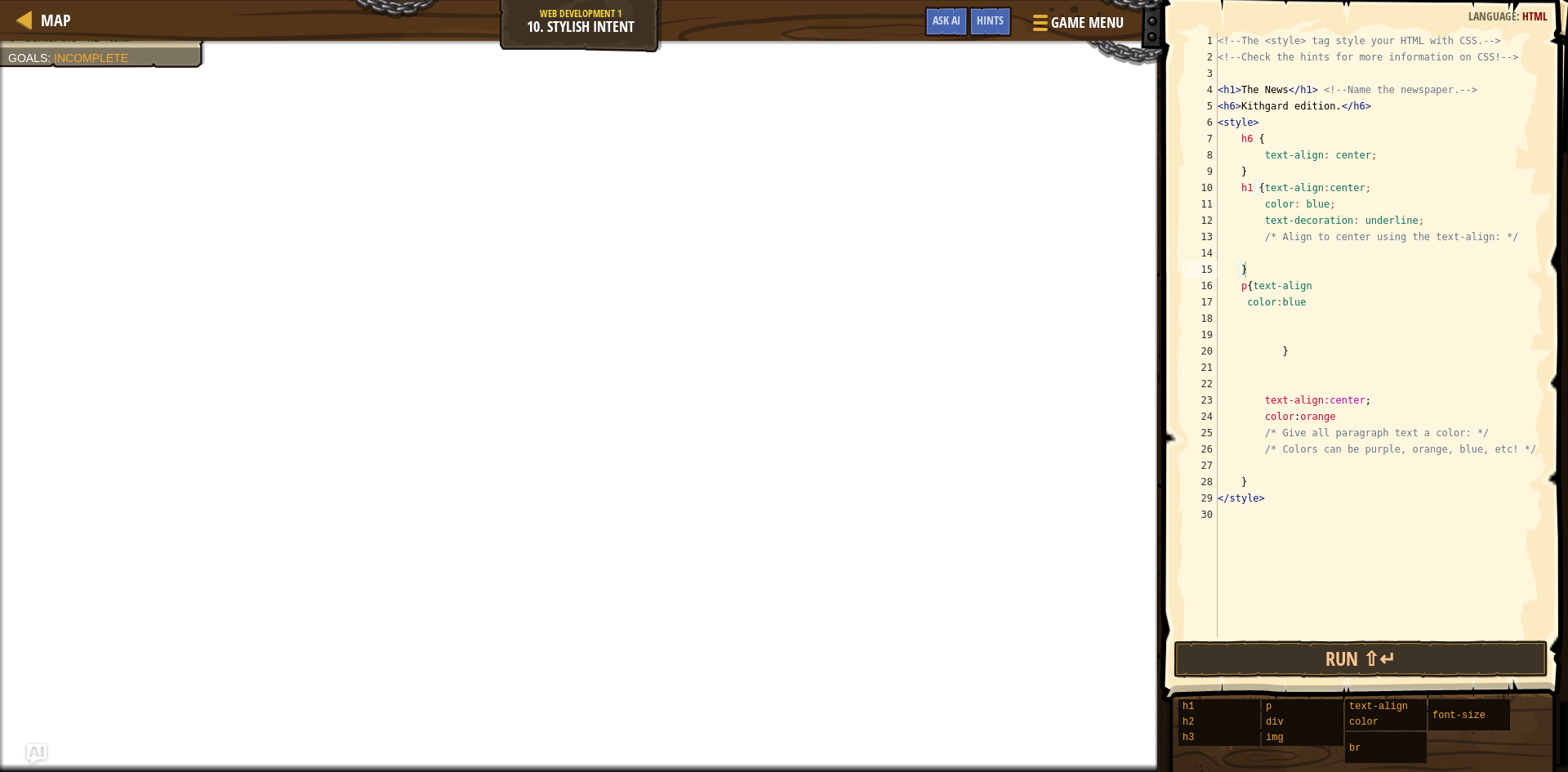
click at [1169, 301] on span at bounding box center [1367, 327] width 419 height 750
click at [1278, 247] on div "<!-- The <style> tag style your HTML with CSS. --> <!-- Check the hints for mor…" at bounding box center [1379, 351] width 329 height 637
click at [1269, 264] on div "<!-- The <style> tag style your HTML with CSS. --> <!-- Check the hints for mor…" at bounding box center [1379, 351] width 329 height 637
click at [1314, 303] on div "<!-- The <style> tag style your HTML with CSS. --> <!-- Check the hints for mor…" at bounding box center [1379, 351] width 329 height 637
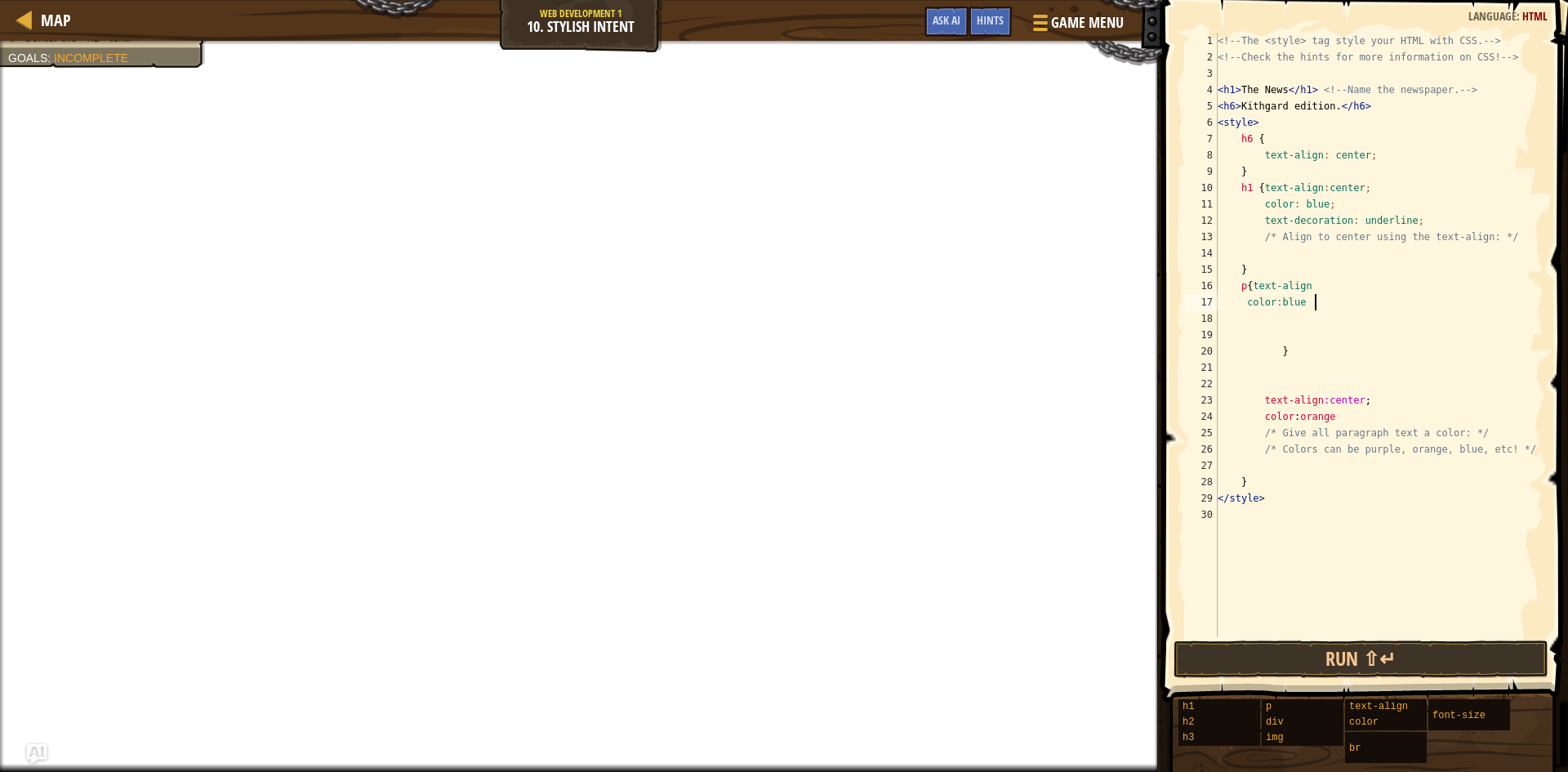
click at [1302, 306] on div "<!-- The <style> tag style your HTML with CSS. --> <!-- Check the hints for mor…" at bounding box center [1379, 351] width 329 height 637
click at [1300, 299] on div "<!-- The <style> tag style your HTML with CSS. --> <!-- Check the hints for mor…" at bounding box center [1379, 351] width 329 height 637
drag, startPoint x: 1242, startPoint y: 304, endPoint x: 1313, endPoint y: 312, distance: 71.4
click at [1313, 312] on div "<!-- The <style> tag style your HTML with CSS. --> <!-- Check the hints for mor…" at bounding box center [1379, 351] width 329 height 637
drag, startPoint x: 1243, startPoint y: 302, endPoint x: 1300, endPoint y: 303, distance: 57.0
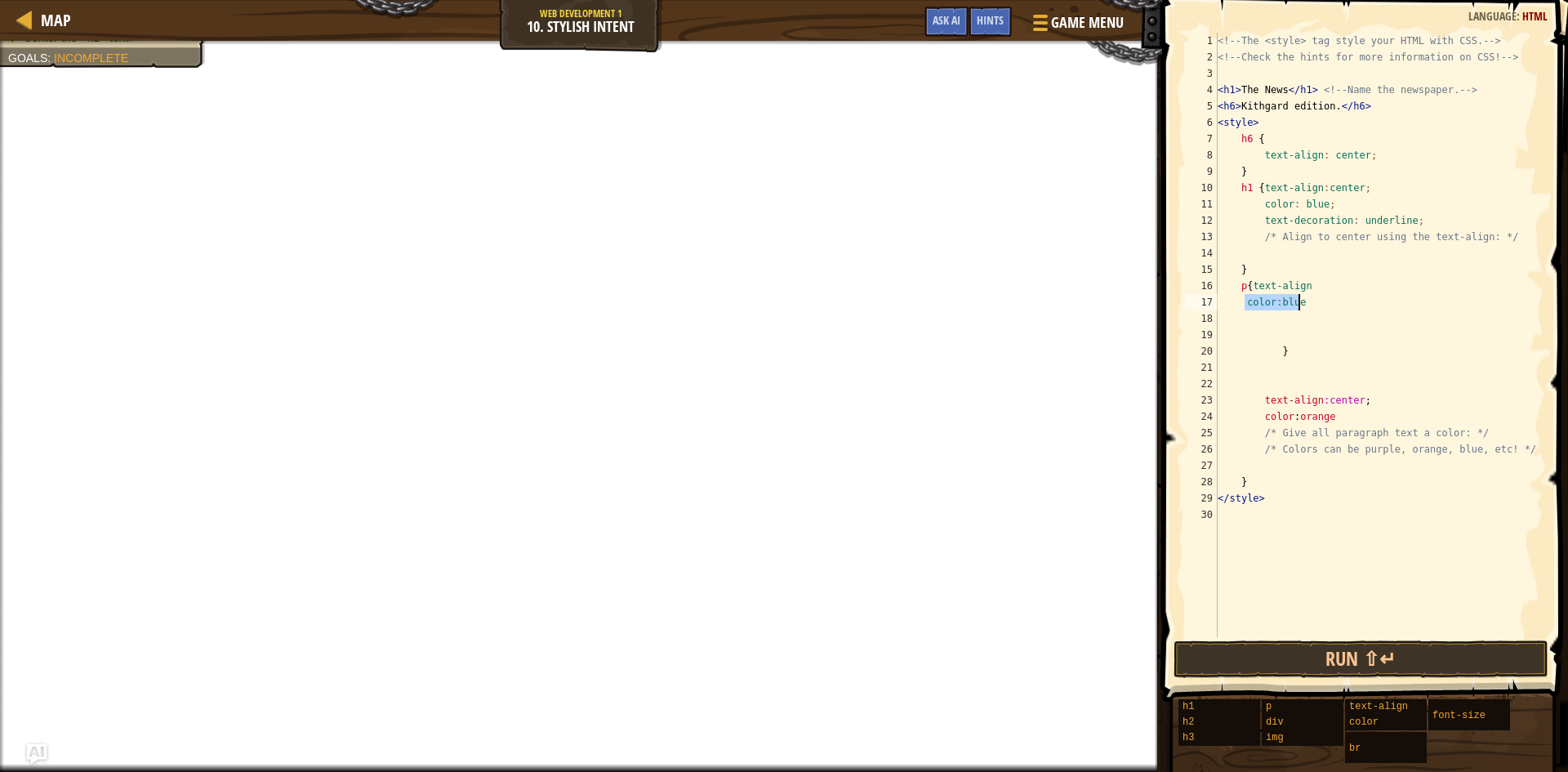
click at [1300, 303] on div "<!-- The <style> tag style your HTML with CSS. --> <!-- Check the hints for mor…" at bounding box center [1379, 351] width 329 height 637
type textarea "color:blue"
click at [1275, 329] on div "<!-- The <style> tag style your HTML with CSS. --> <!-- Check the hints for mor…" at bounding box center [1379, 351] width 329 height 637
click at [1304, 299] on div "<!-- The <style> tag style your HTML with CSS. --> <!-- Check the hints for mor…" at bounding box center [1379, 351] width 329 height 637
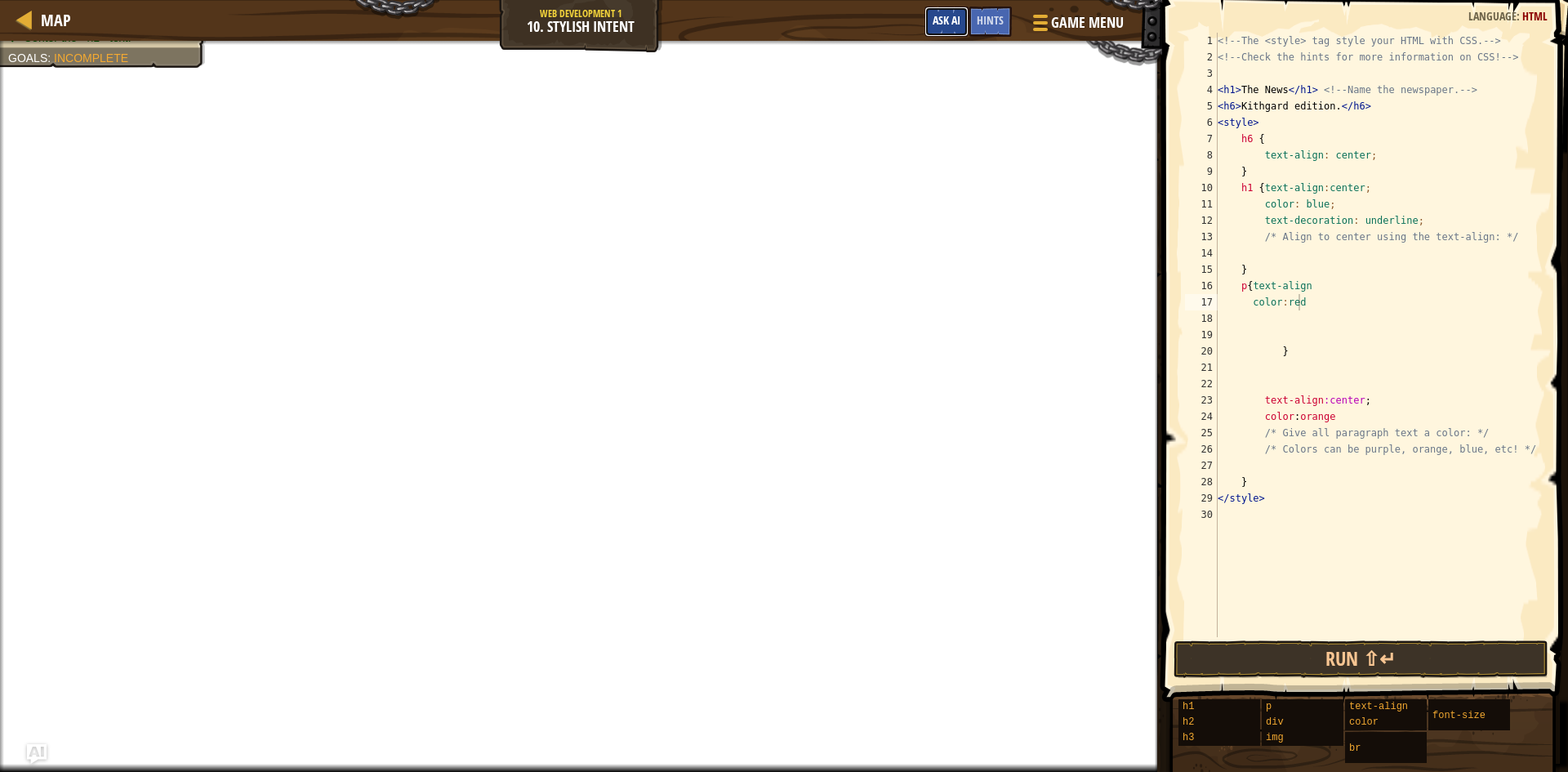
click at [966, 20] on button "Ask AI" at bounding box center [946, 21] width 44 height 31
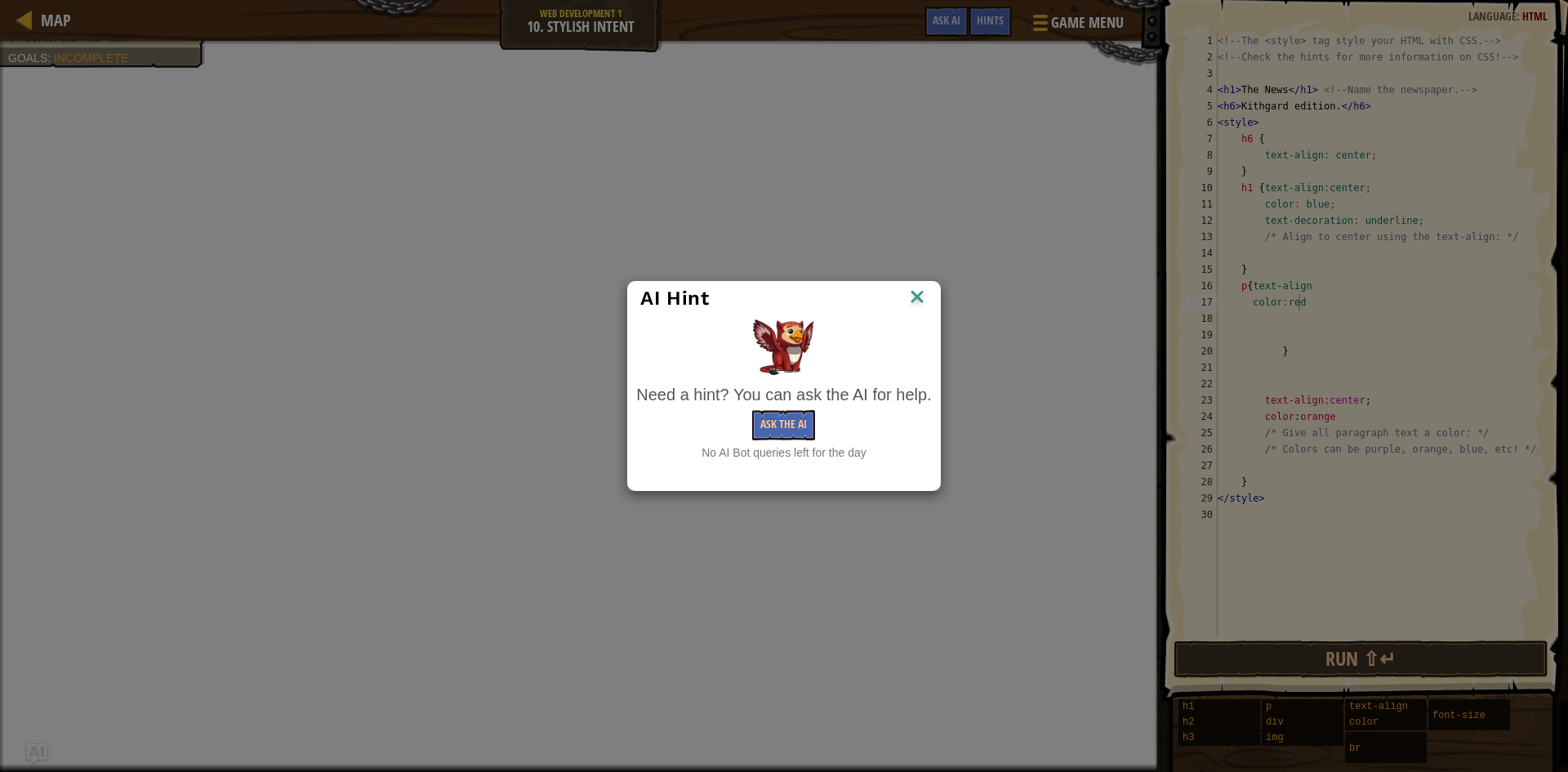
click at [919, 301] on img at bounding box center [917, 298] width 21 height 24
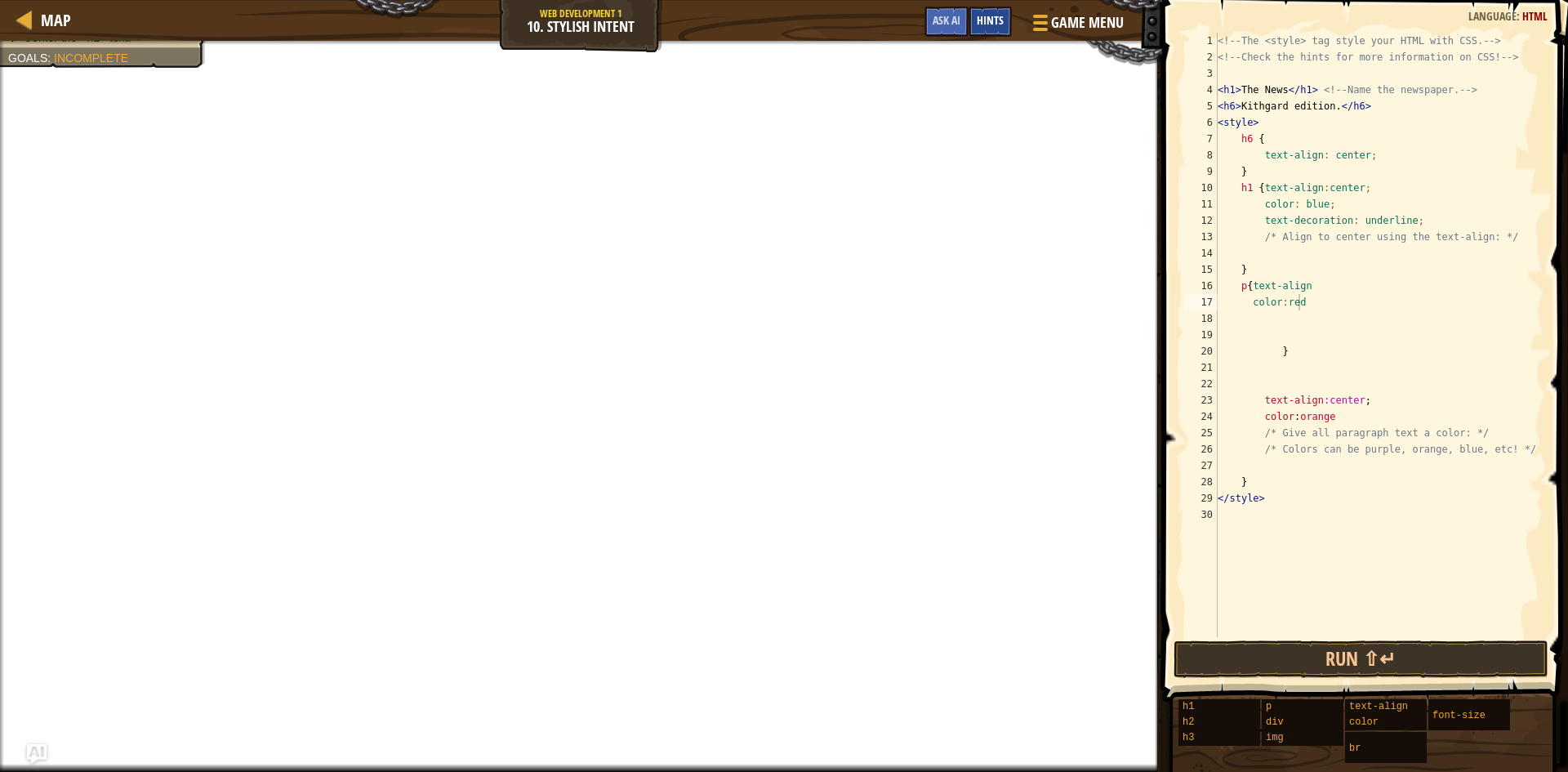
click at [1000, 23] on span "Hints" at bounding box center [990, 20] width 27 height 16
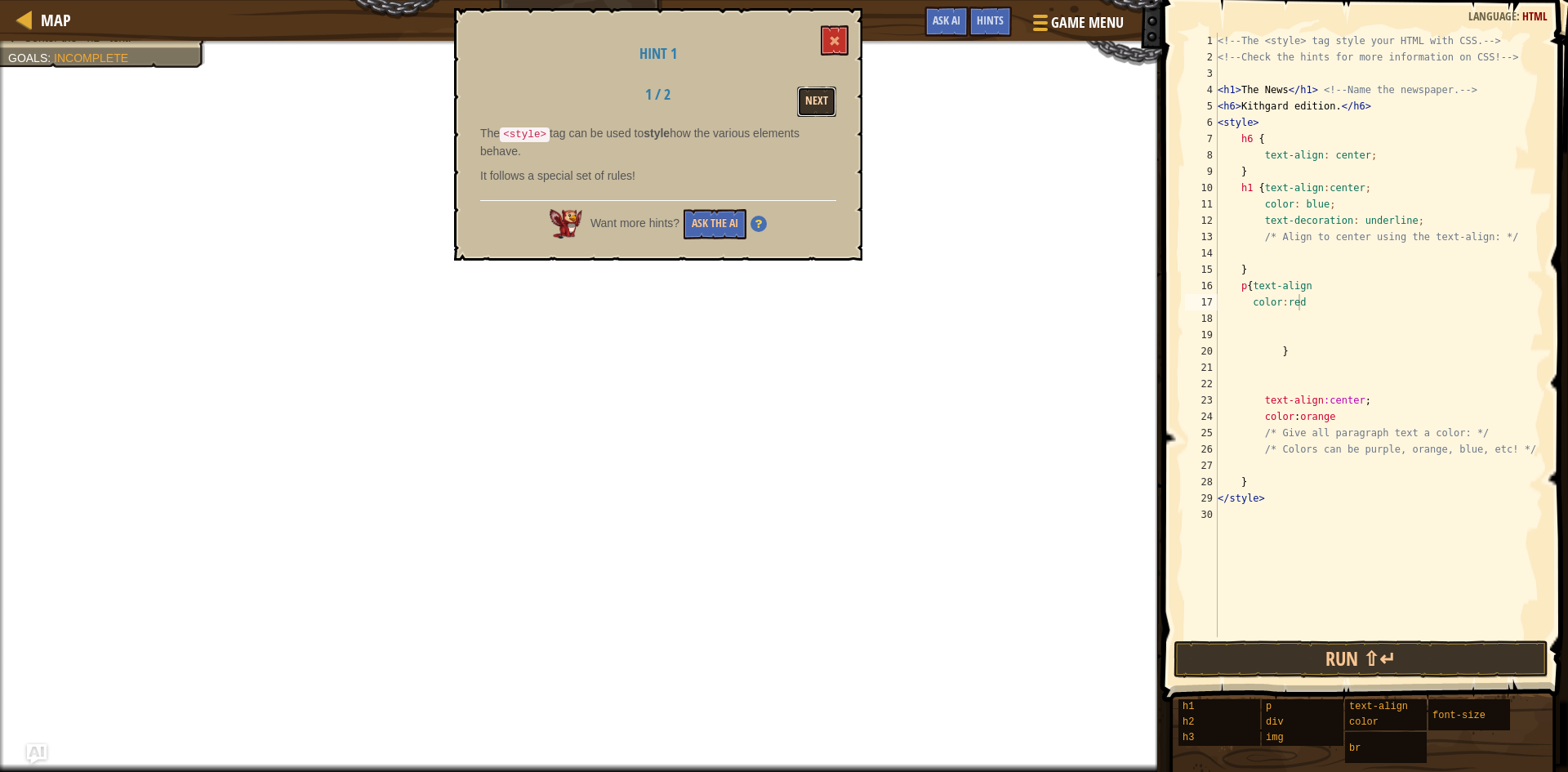
click at [817, 91] on button "Next" at bounding box center [817, 101] width 39 height 31
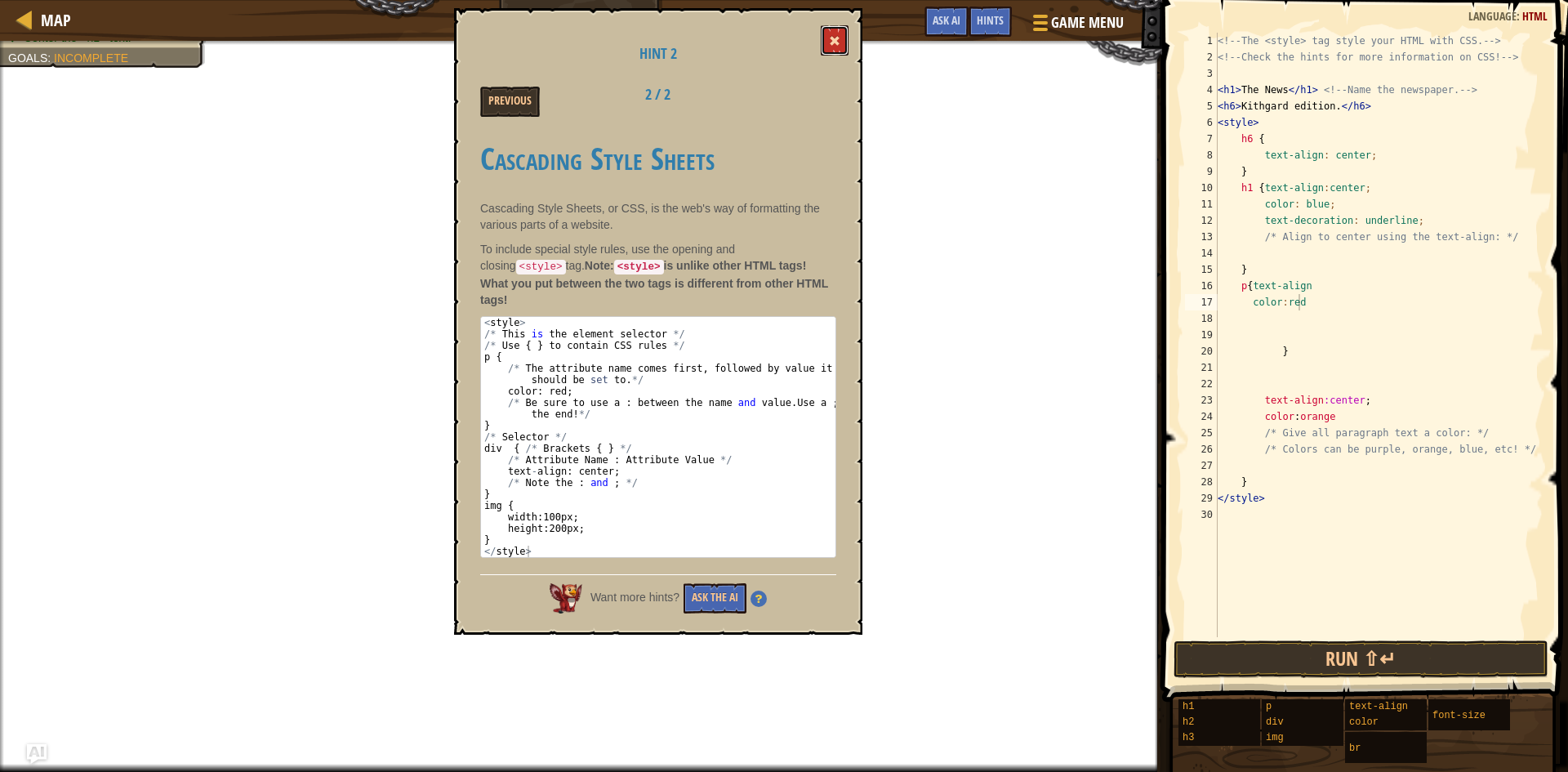
click at [831, 47] on button at bounding box center [835, 40] width 28 height 31
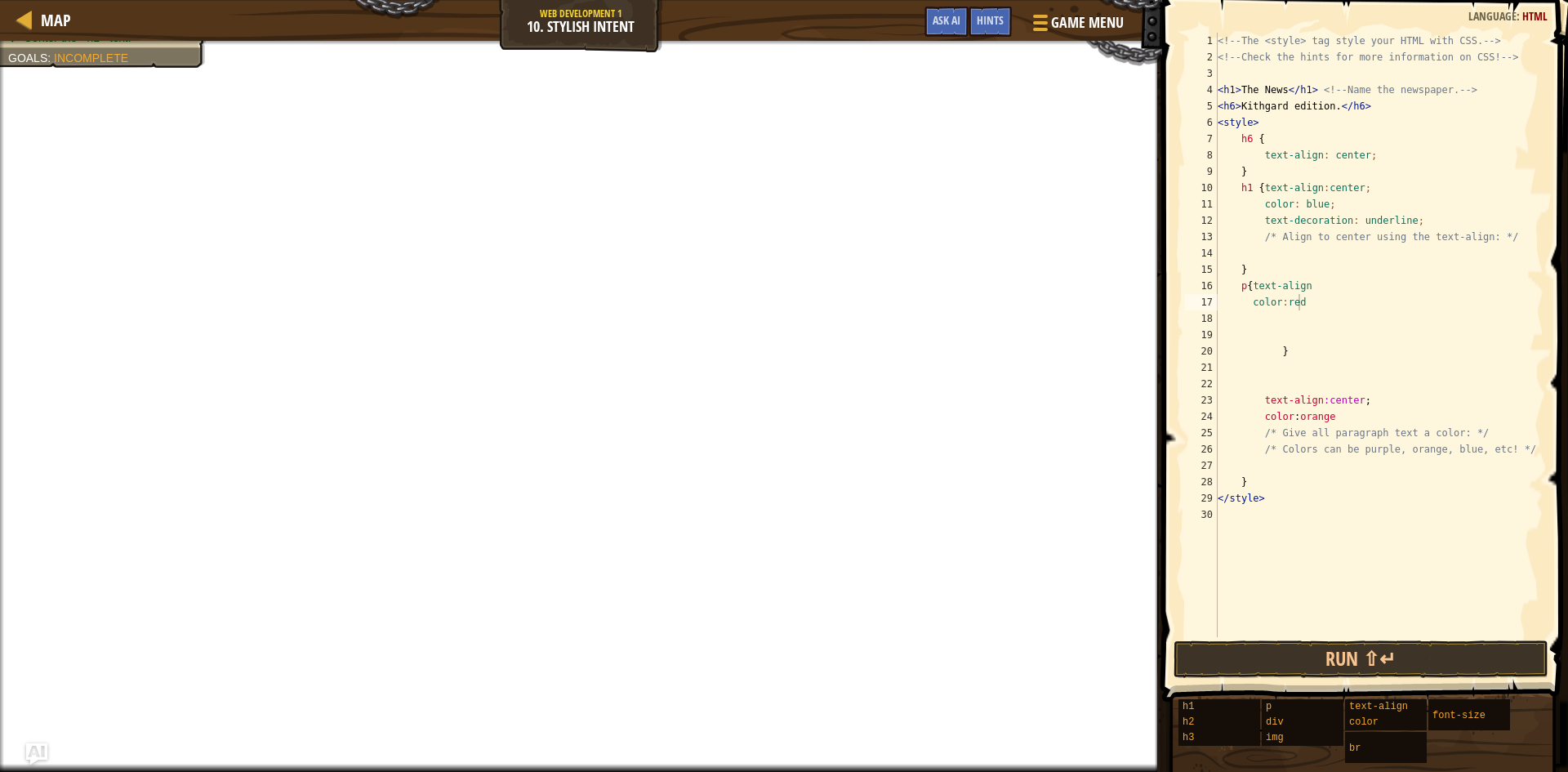
click at [39, 751] on img "Ask AI" at bounding box center [36, 753] width 21 height 21
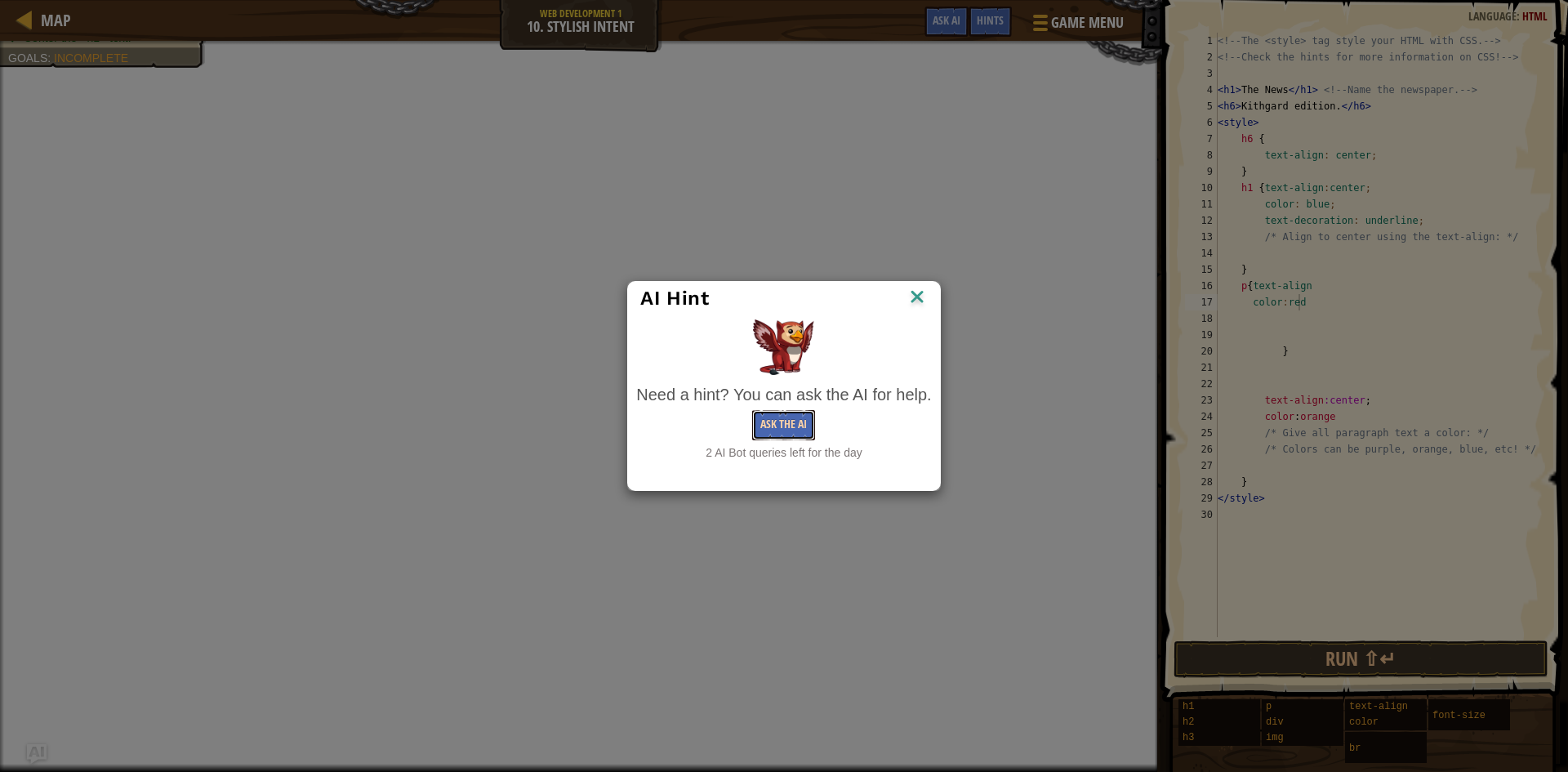
click at [777, 429] on button "Ask the AI" at bounding box center [784, 425] width 63 height 31
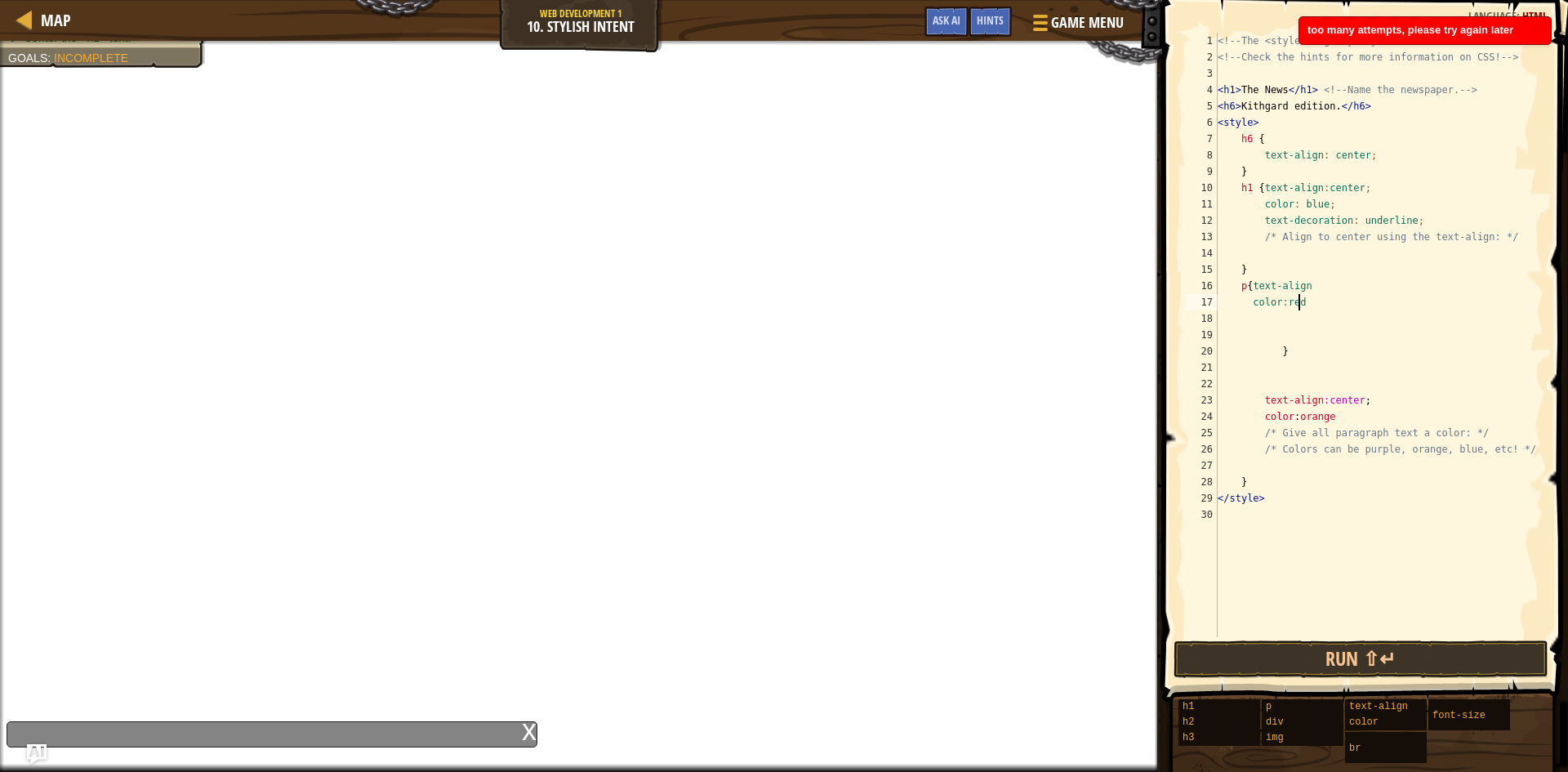
click at [408, 732] on div "x" at bounding box center [272, 735] width 531 height 26
click at [528, 735] on div "x" at bounding box center [529, 730] width 15 height 17
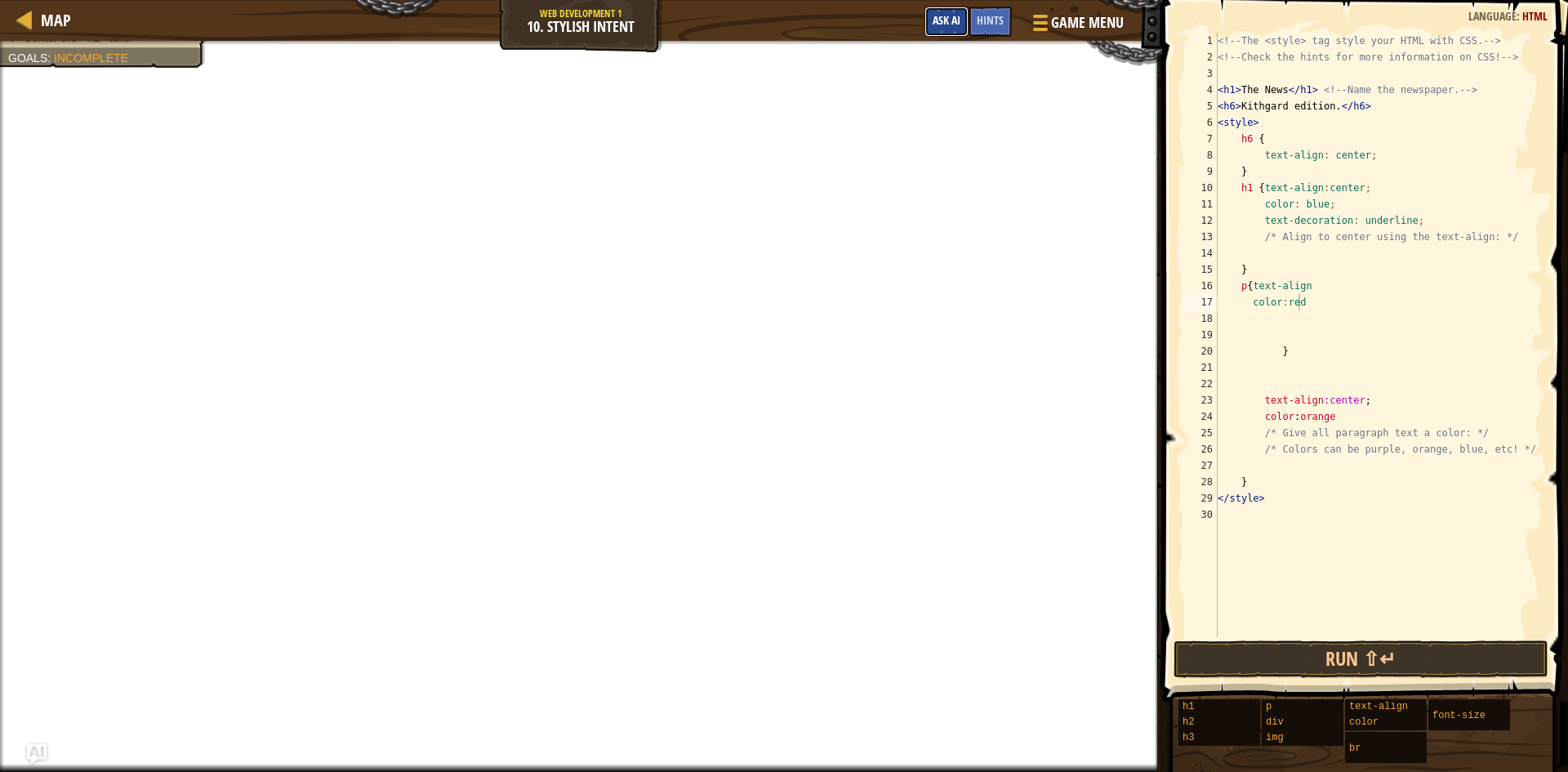
click at [949, 20] on span "Ask AI" at bounding box center [947, 20] width 28 height 16
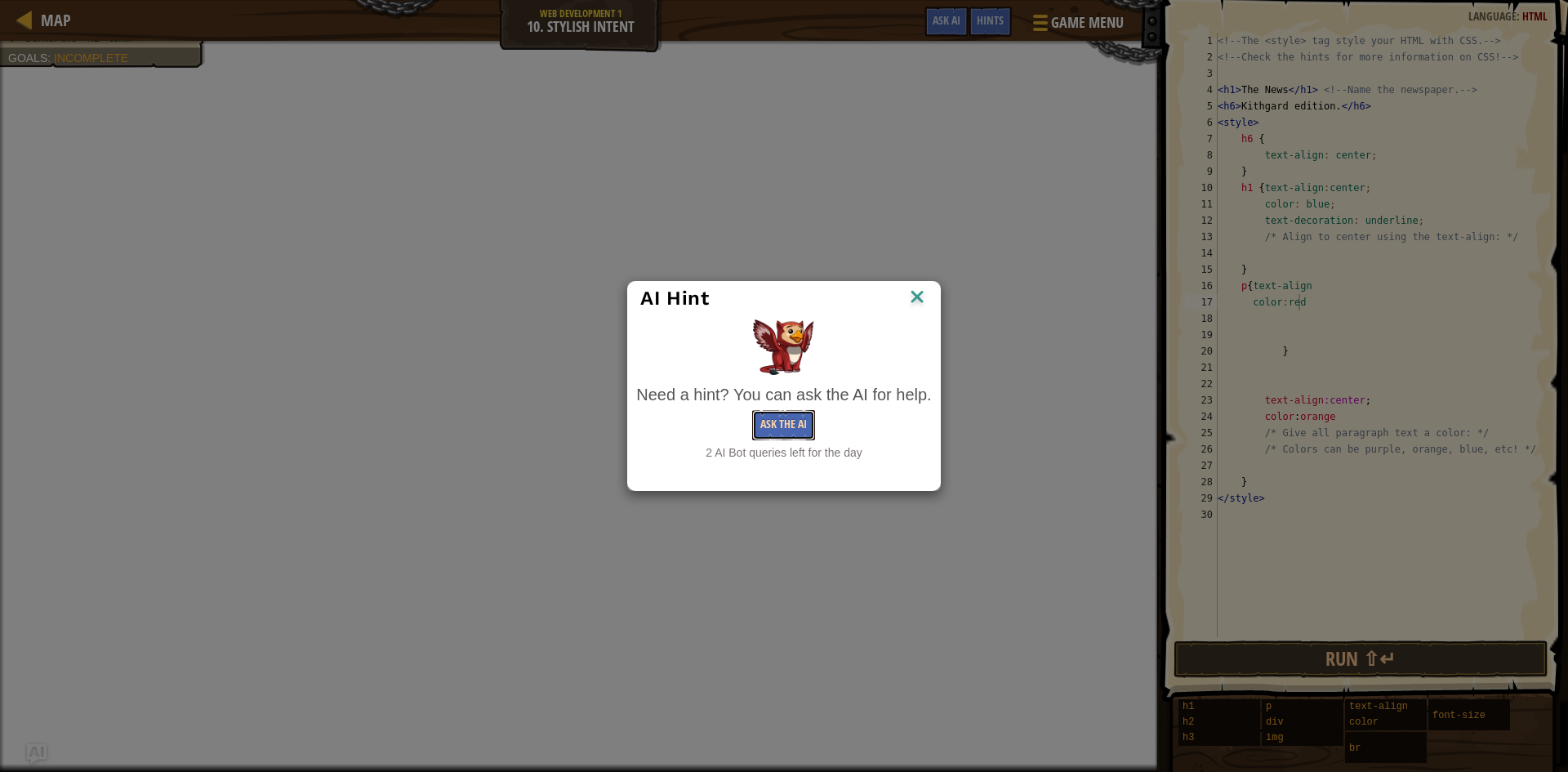
click at [780, 417] on button "Ask the AI" at bounding box center [784, 425] width 63 height 31
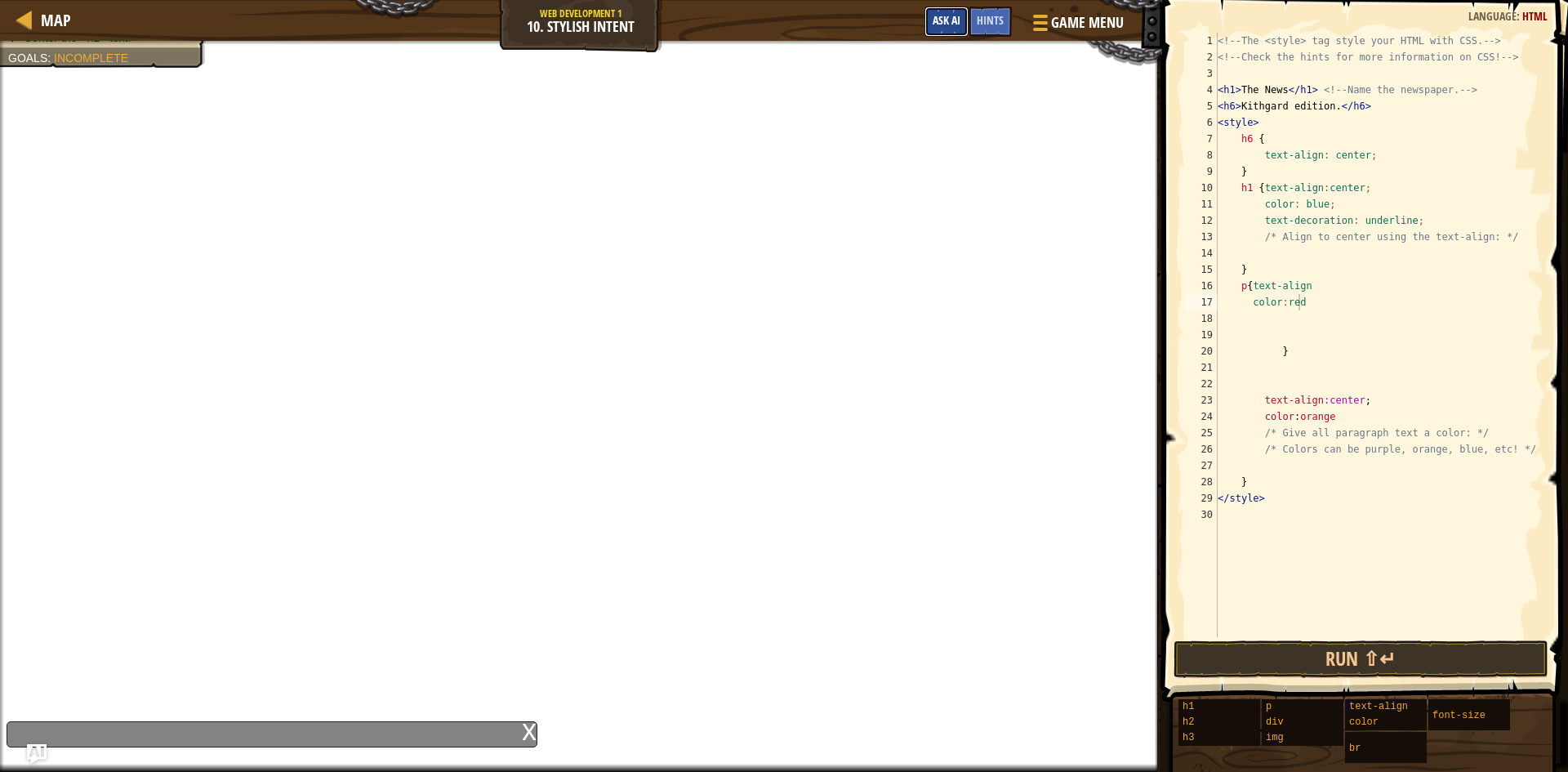
click at [962, 19] on button "Ask AI" at bounding box center [946, 21] width 44 height 31
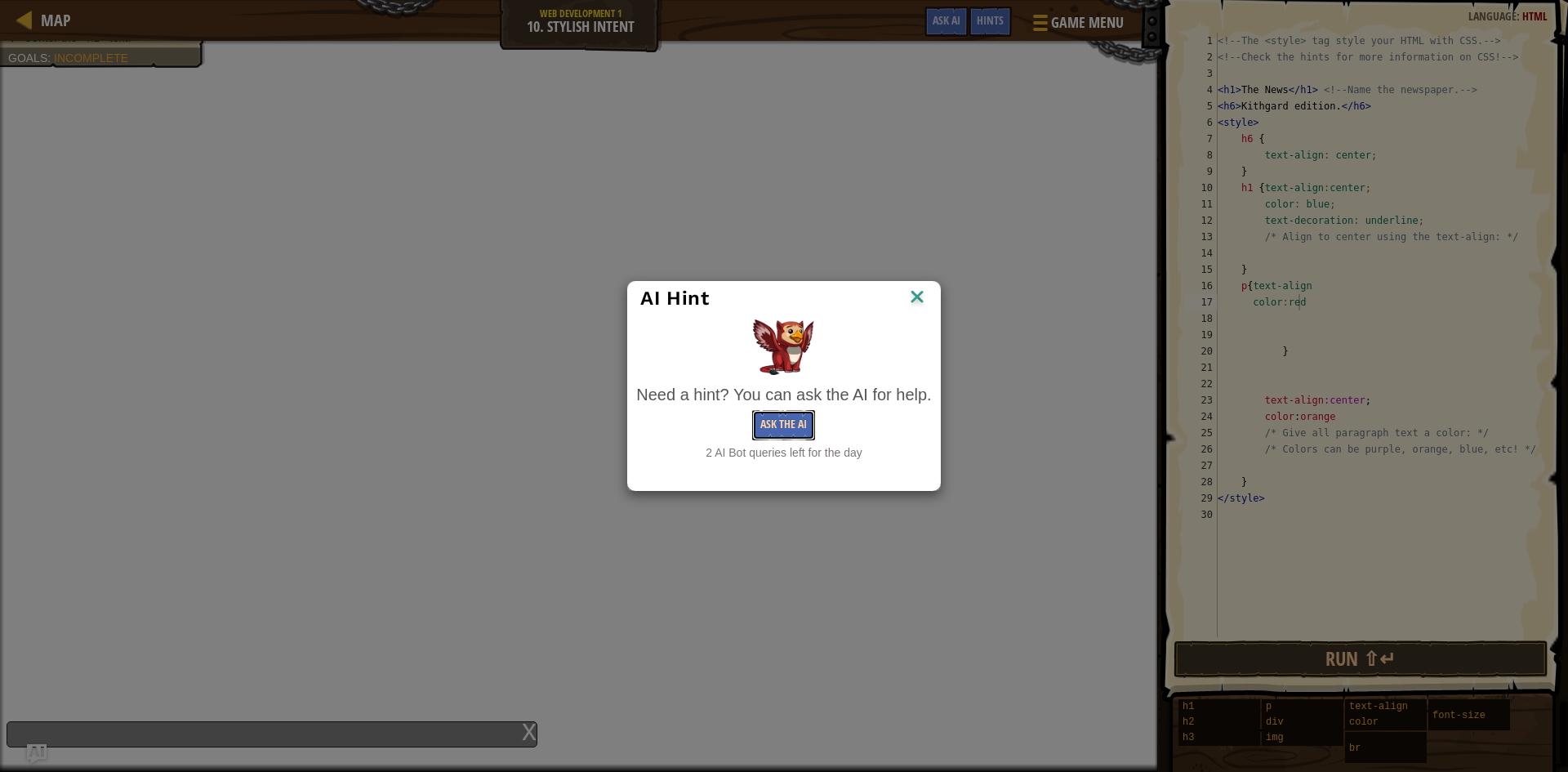
click at [782, 419] on button "Ask the AI" at bounding box center [784, 425] width 63 height 31
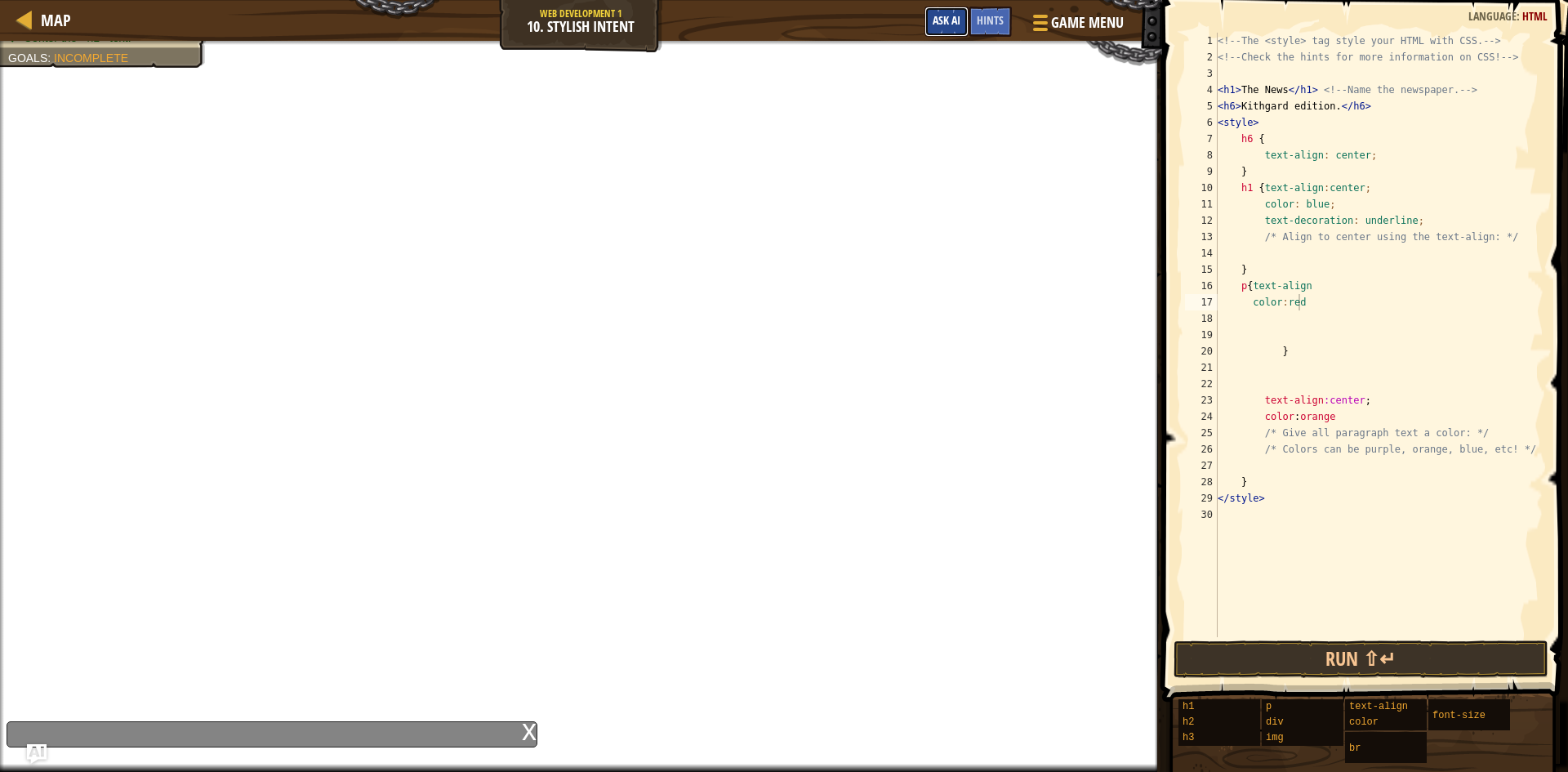
click at [960, 31] on button "Ask AI" at bounding box center [946, 21] width 44 height 31
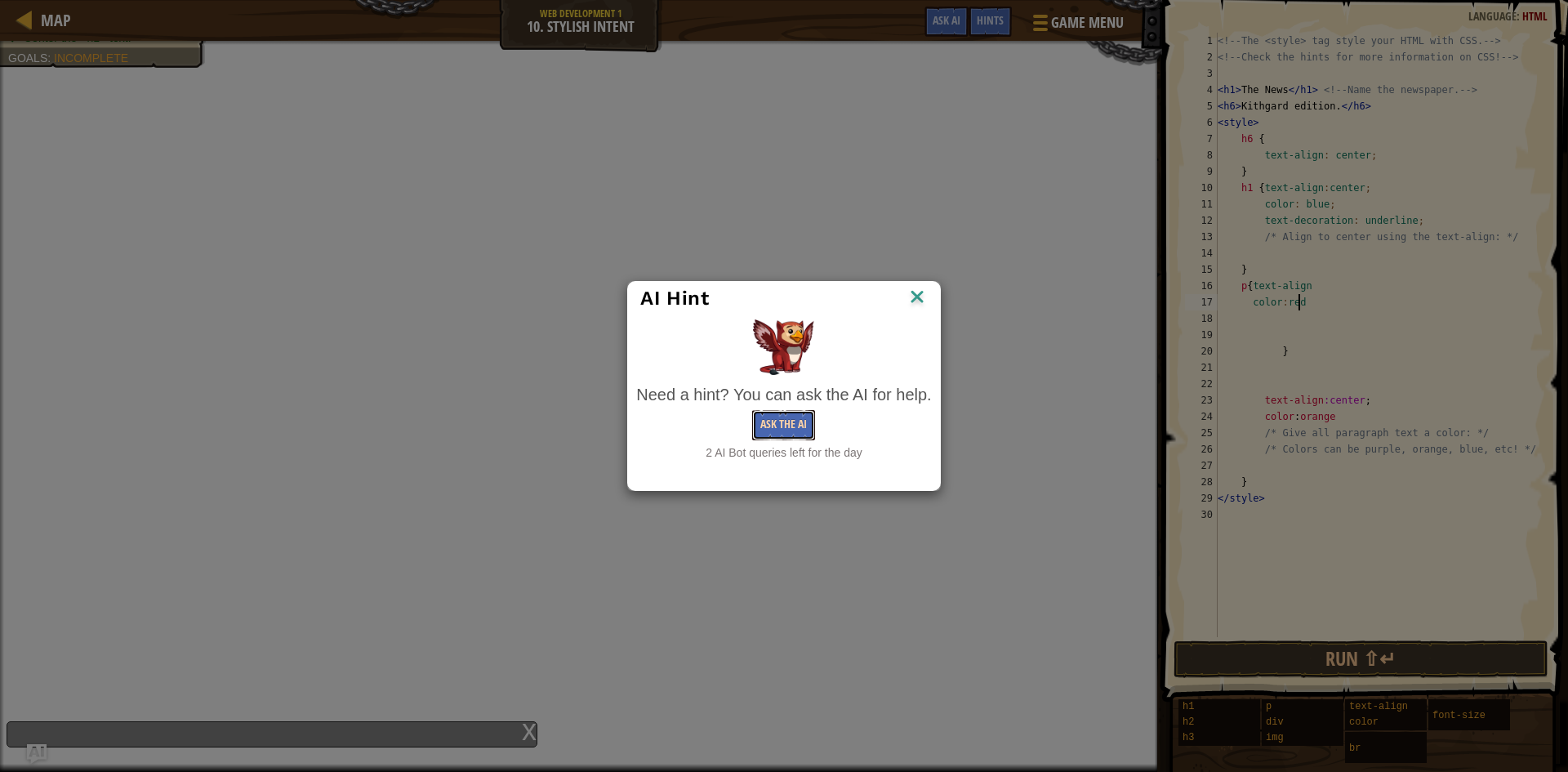
click at [796, 412] on button "Ask the AI" at bounding box center [784, 425] width 63 height 31
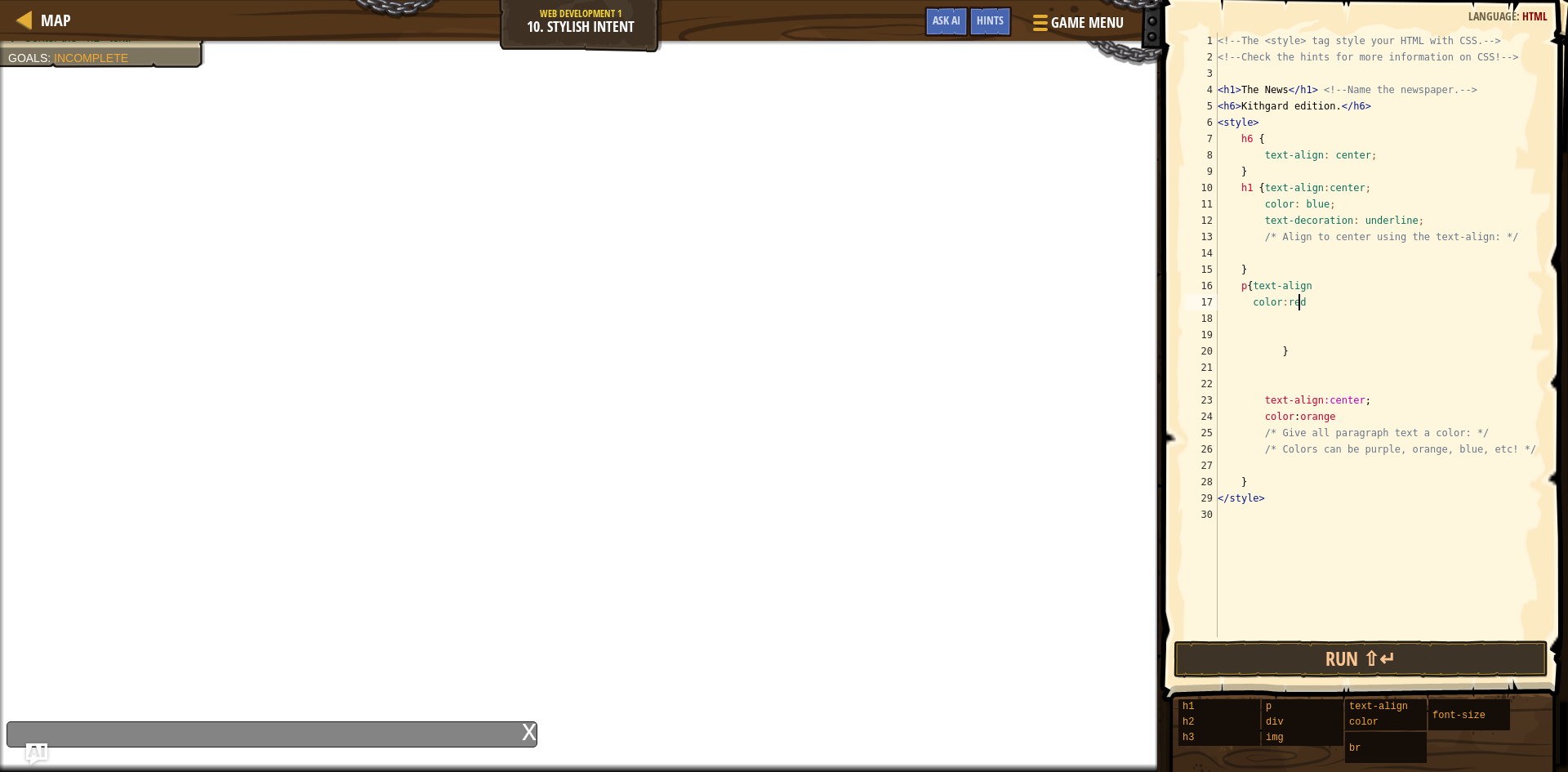
click at [35, 754] on img "Ask AI" at bounding box center [36, 753] width 21 height 21
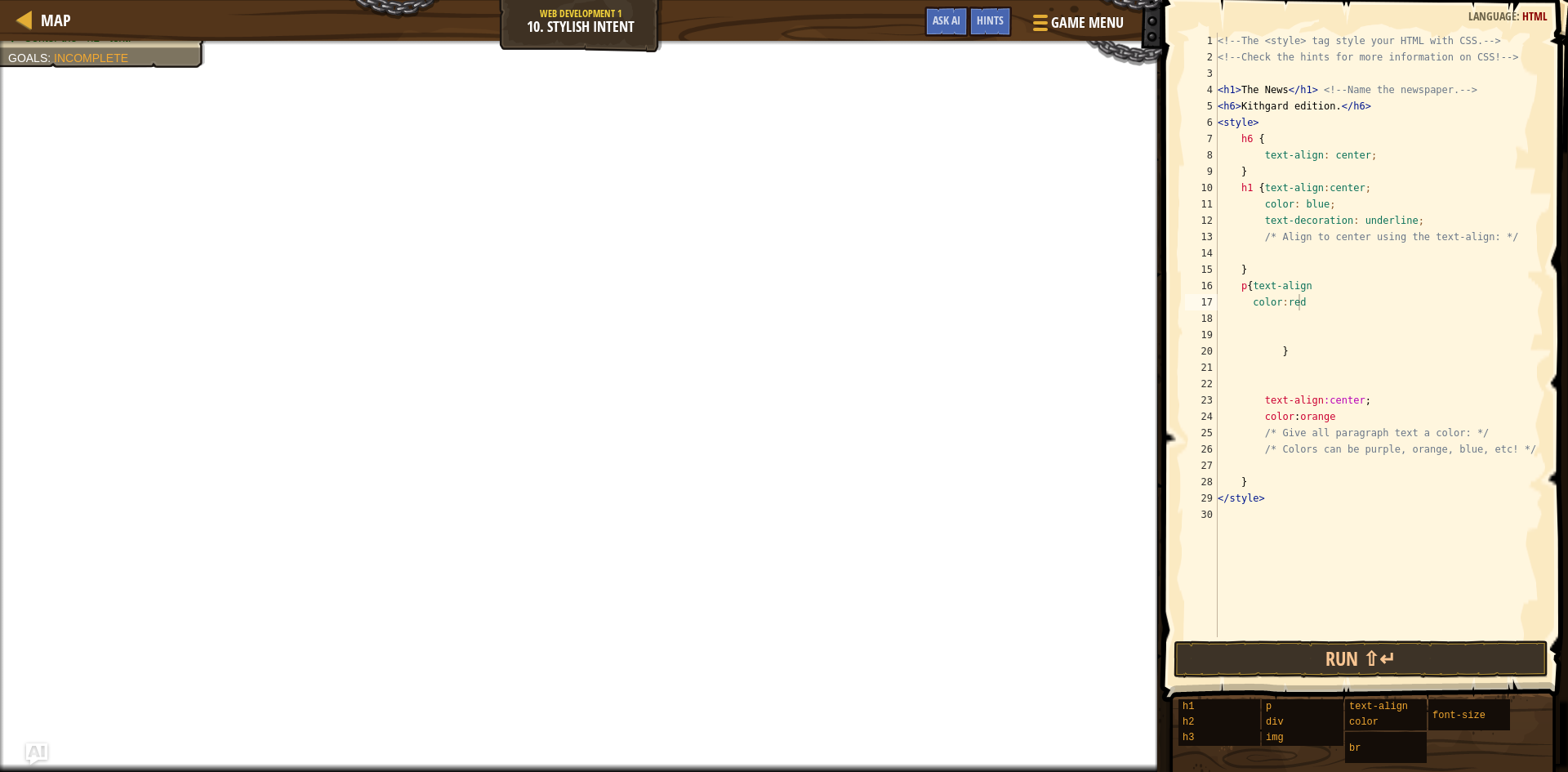
click at [41, 756] on img "Ask AI" at bounding box center [36, 753] width 21 height 21
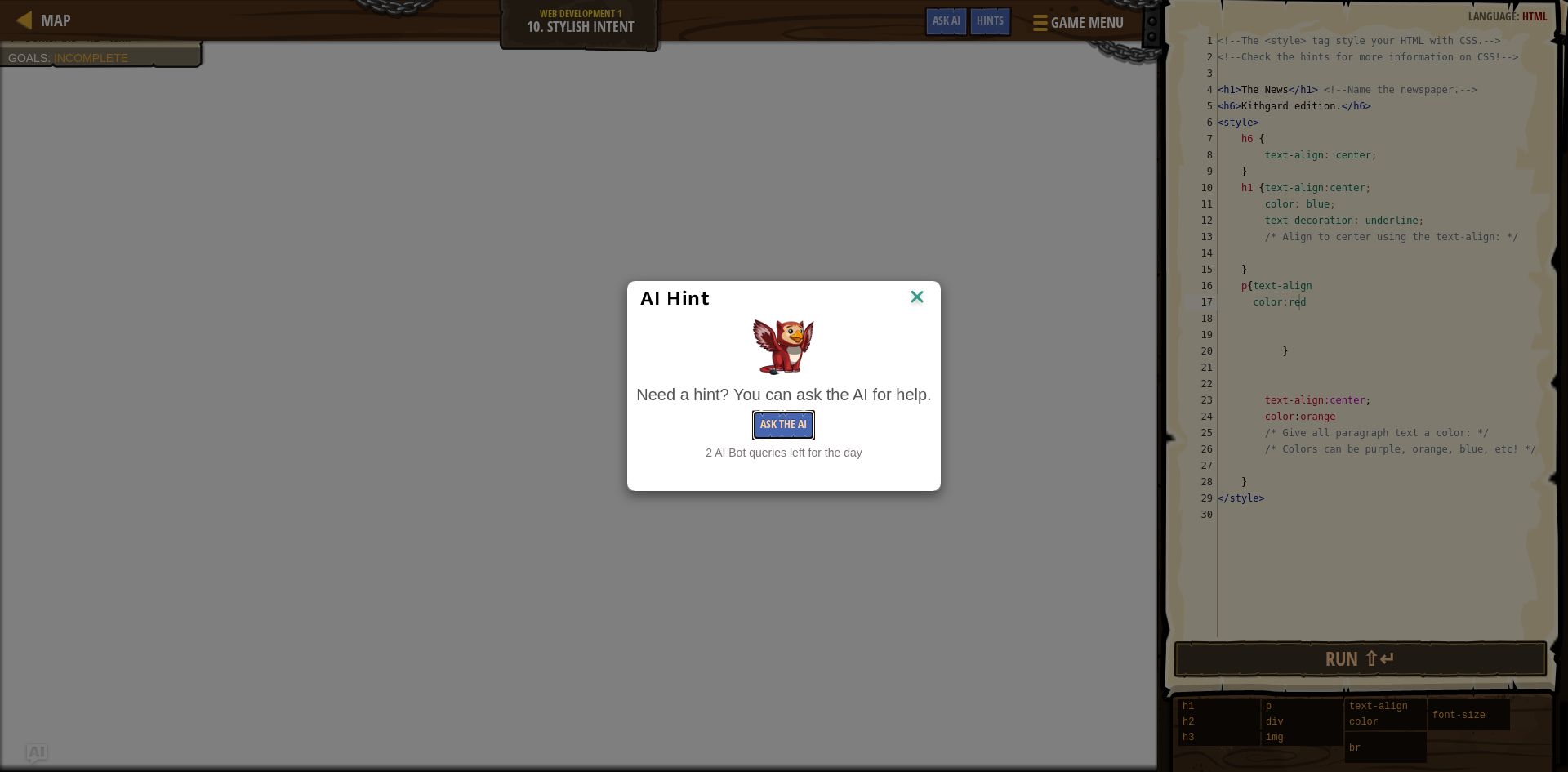
click at [786, 432] on button "Ask the AI" at bounding box center [784, 425] width 63 height 31
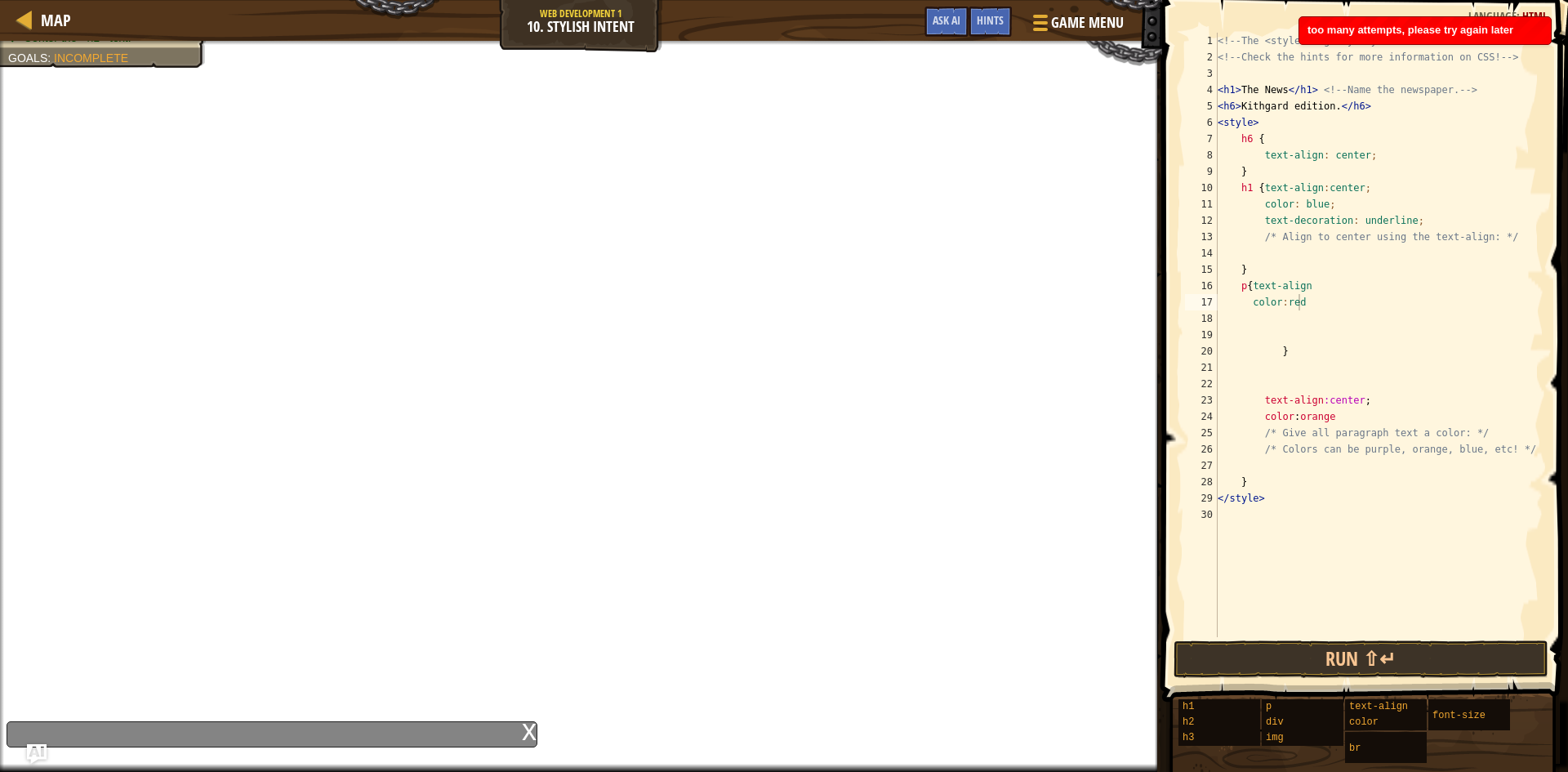
click at [527, 736] on div "x" at bounding box center [529, 730] width 15 height 17
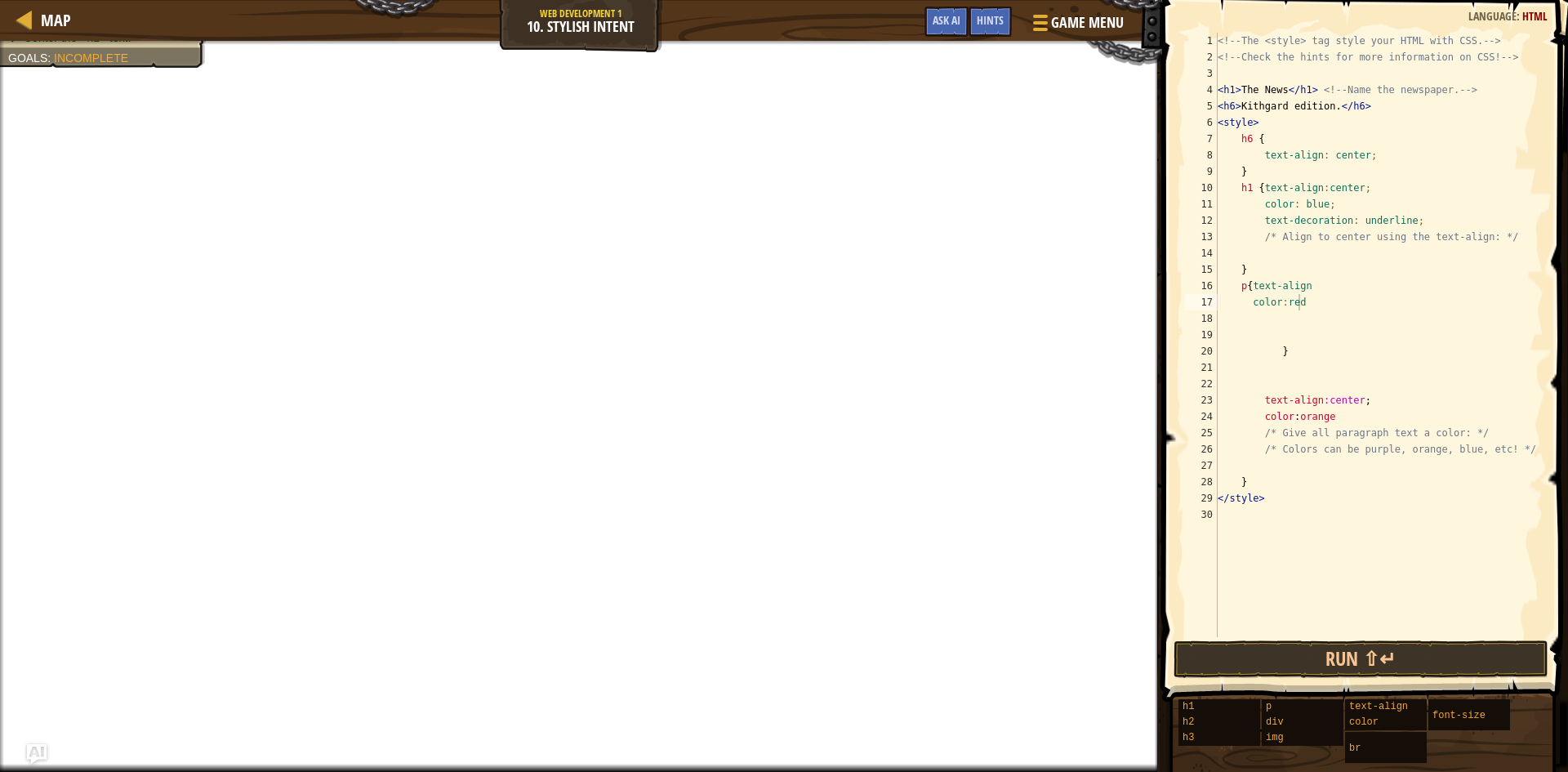
drag, startPoint x: 1154, startPoint y: 284, endPoint x: 1177, endPoint y: 392, distance: 110.4
click at [1177, 392] on div "Hints Image Gallery color:red 1 2 3 4 5 6 7 8 9 10 11 12 13 14 15 16 17 18 19 2…" at bounding box center [1363, 386] width 411 height 772
drag, startPoint x: 1155, startPoint y: 339, endPoint x: 1154, endPoint y: 358, distance: 19.0
click at [1155, 358] on div at bounding box center [1156, 386] width 3 height 772
click at [948, 19] on span "Ask AI" at bounding box center [947, 20] width 28 height 16
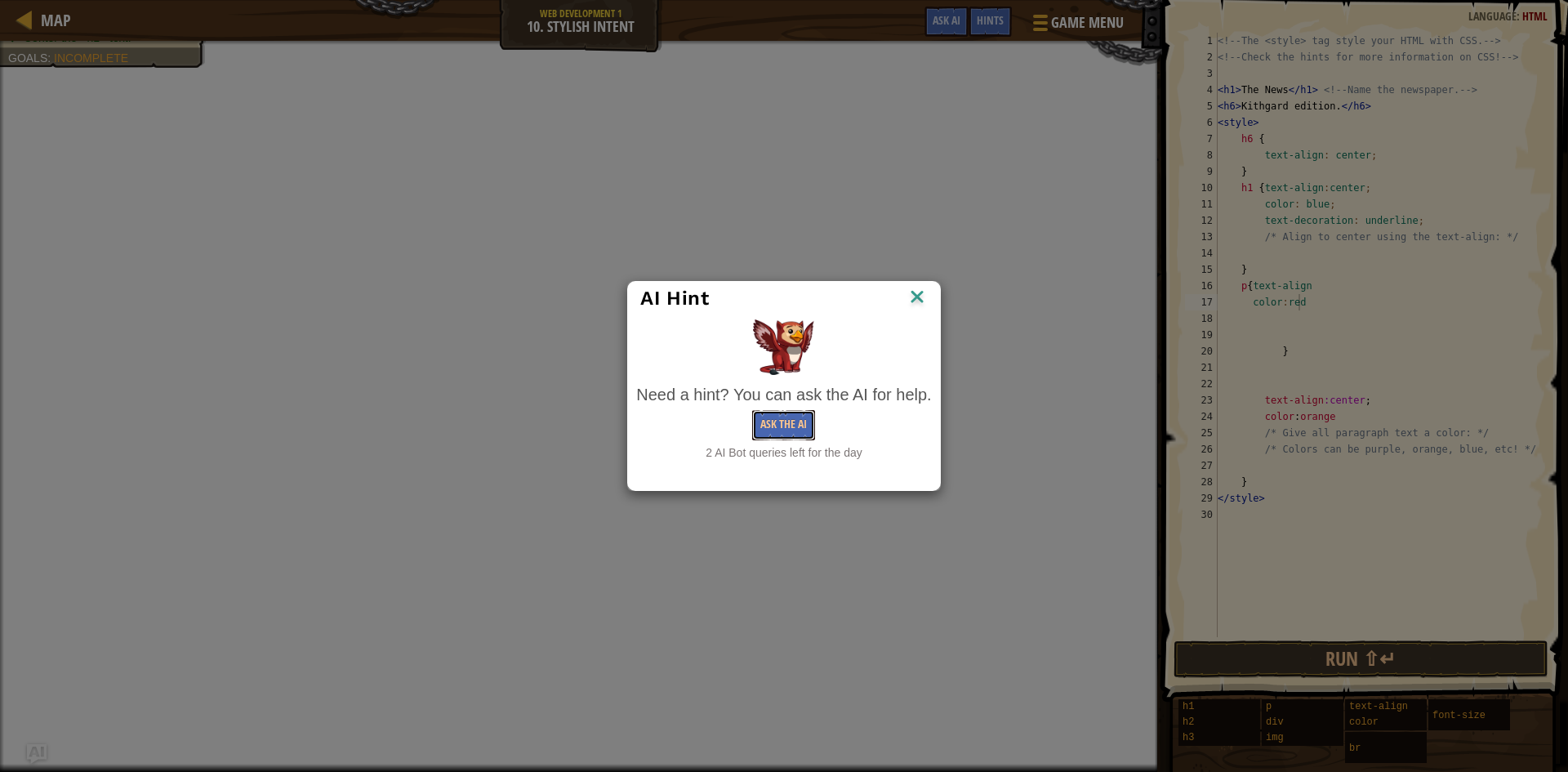
click at [801, 419] on button "Ask the AI" at bounding box center [784, 425] width 63 height 31
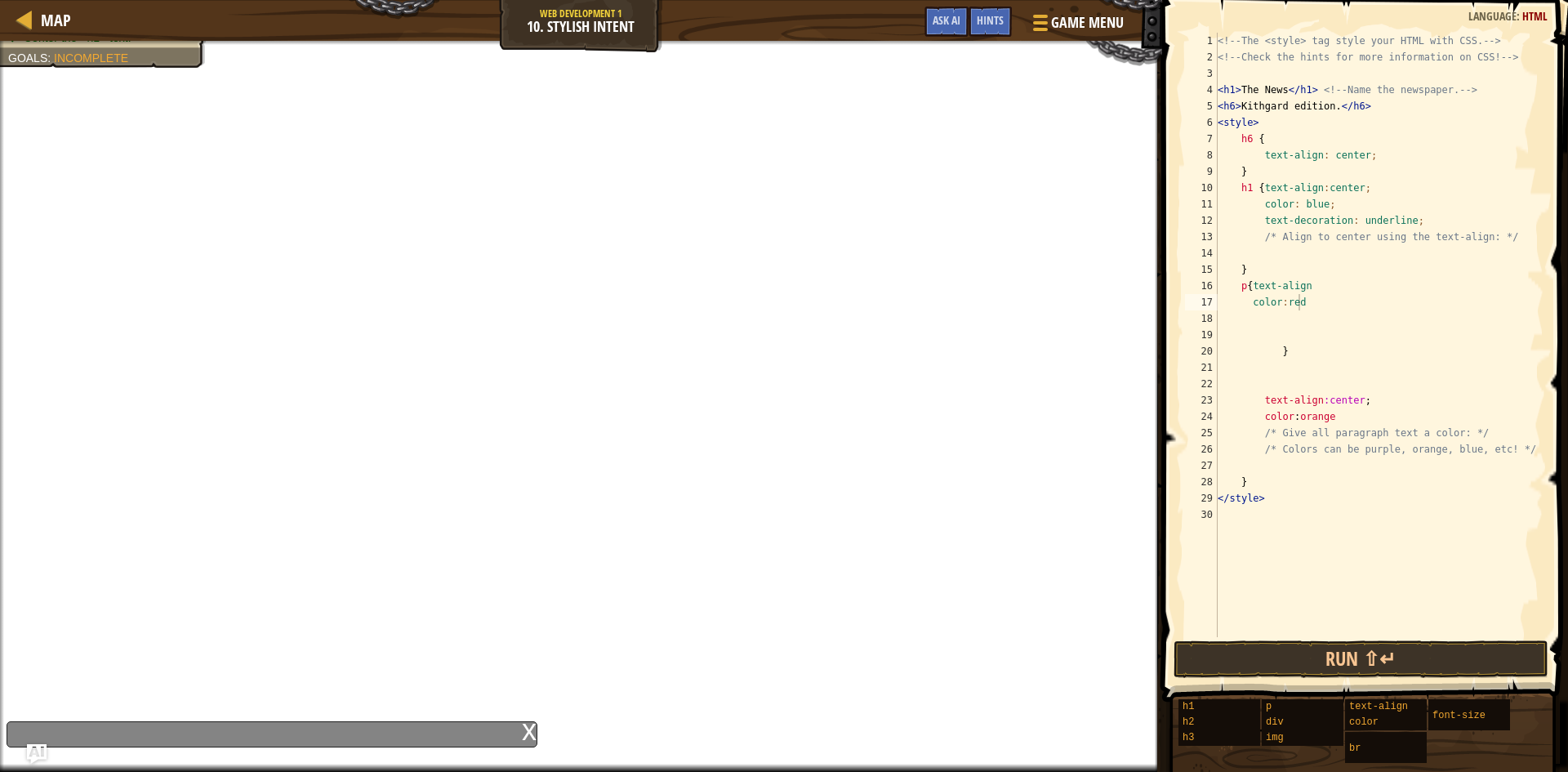
click at [527, 725] on div "x" at bounding box center [529, 730] width 15 height 17
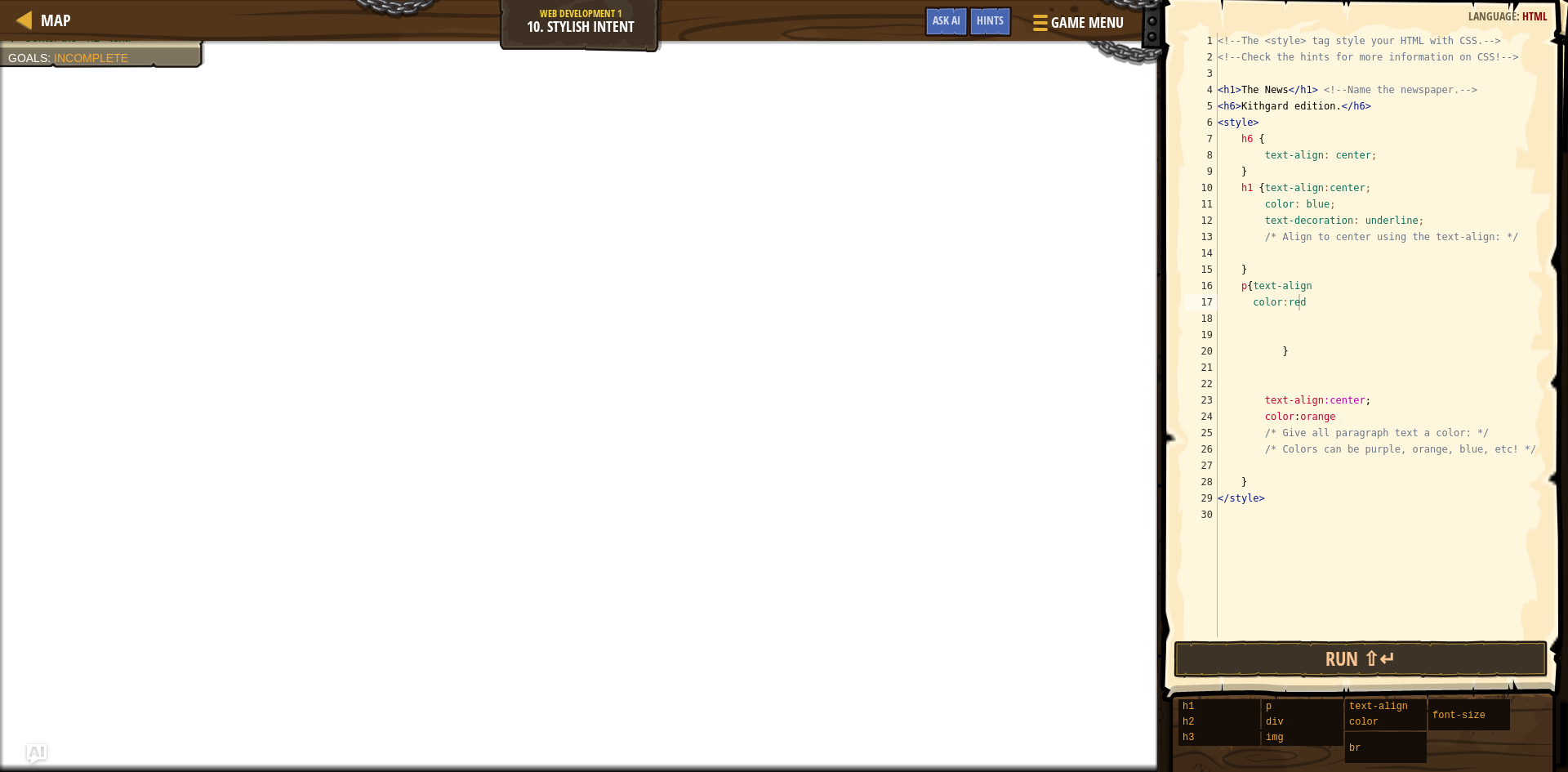
click at [1340, 422] on div "<!-- The <style> tag style your HTML with CSS. --> <!-- Check the hints for mor…" at bounding box center [1379, 351] width 329 height 637
click at [1297, 414] on div "<!-- The <style> tag style your HTML with CSS. --> <!-- Check the hints for mor…" at bounding box center [1379, 351] width 329 height 637
click at [1376, 403] on div "<!-- The <style> tag style your HTML with CSS. --> <!-- Check the hints for mor…" at bounding box center [1379, 351] width 329 height 637
click at [1208, 292] on div "16" at bounding box center [1202, 286] width 33 height 17
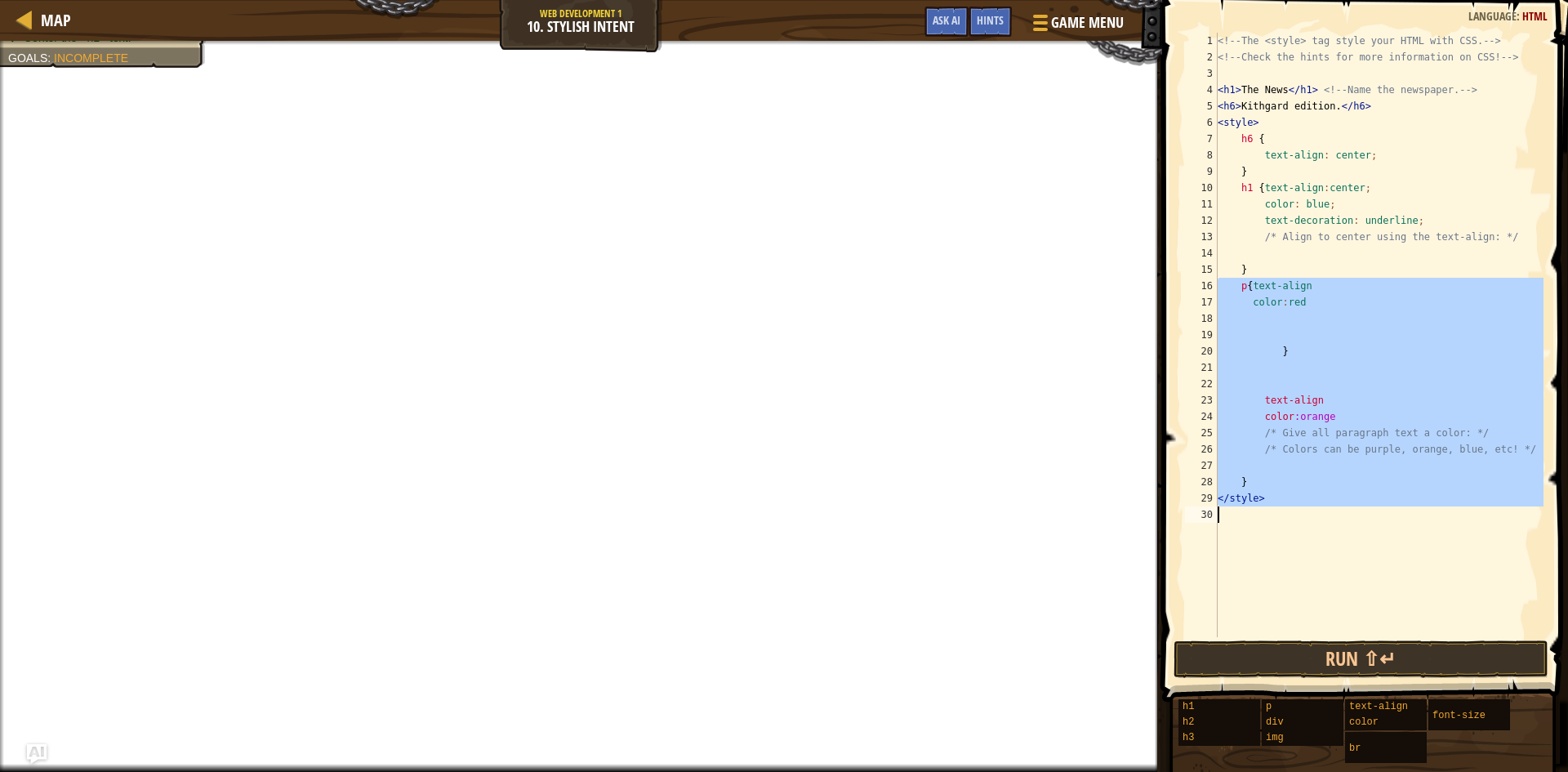
drag, startPoint x: 1206, startPoint y: 283, endPoint x: 1219, endPoint y: 551, distance: 268.3
click at [1224, 562] on div "text-align 1 2 3 4 5 6 7 8 9 10 11 12 13 14 15 16 17 18 19 20 21 22 23 24 25 26…" at bounding box center [1362, 335] width 362 height 605
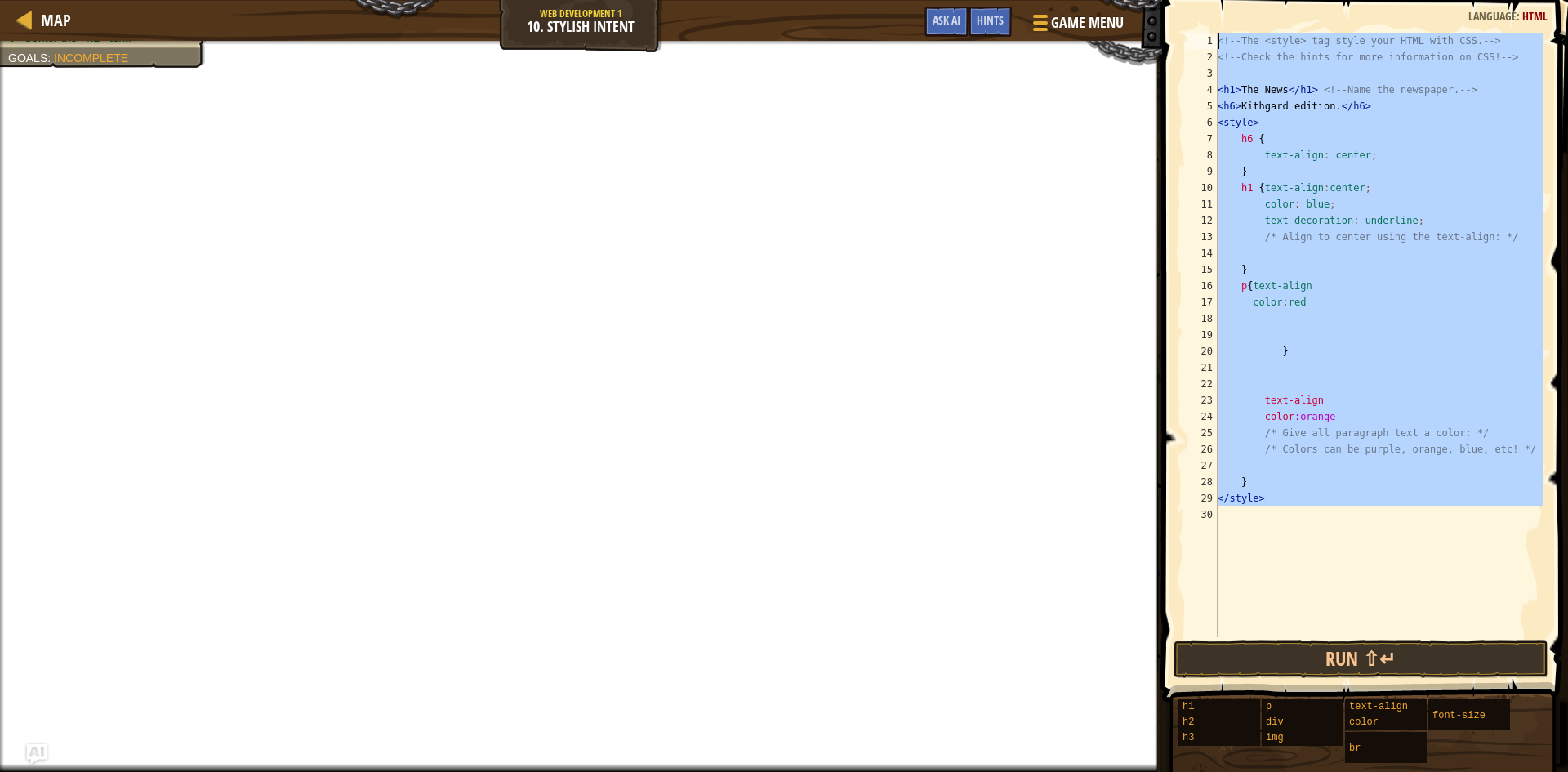
drag, startPoint x: 1214, startPoint y: 508, endPoint x: 1178, endPoint y: 36, distance: 473.4
click at [1178, 36] on div "</style> 1 2 3 4 5 6 7 8 9 10 11 12 13 14 15 16 17 18 19 20 21 22 23 24 25 26 2…" at bounding box center [1363, 383] width 411 height 750
type textarea "<!-- The <style> tag style your HTML with CSS. --> <!-- Check the hints for mor…"
click at [1272, 570] on div "<!-- The <style> tag style your HTML with CSS. --> <!-- Check the hints for mor…" at bounding box center [1379, 335] width 329 height 605
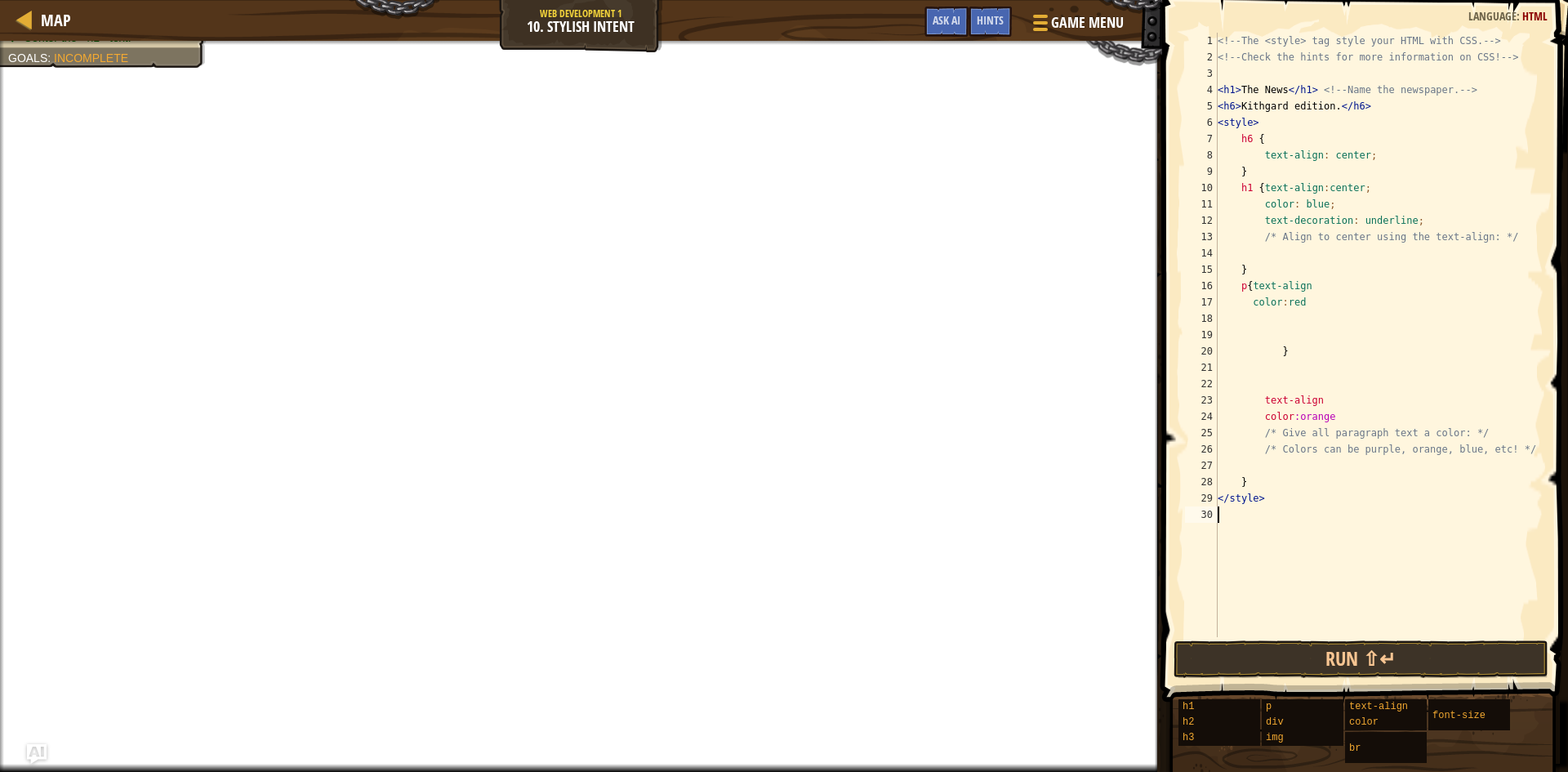
click at [1227, 518] on div "<!-- The <style> tag style your HTML with CSS. --> <!-- Check the hints for mor…" at bounding box center [1379, 351] width 329 height 637
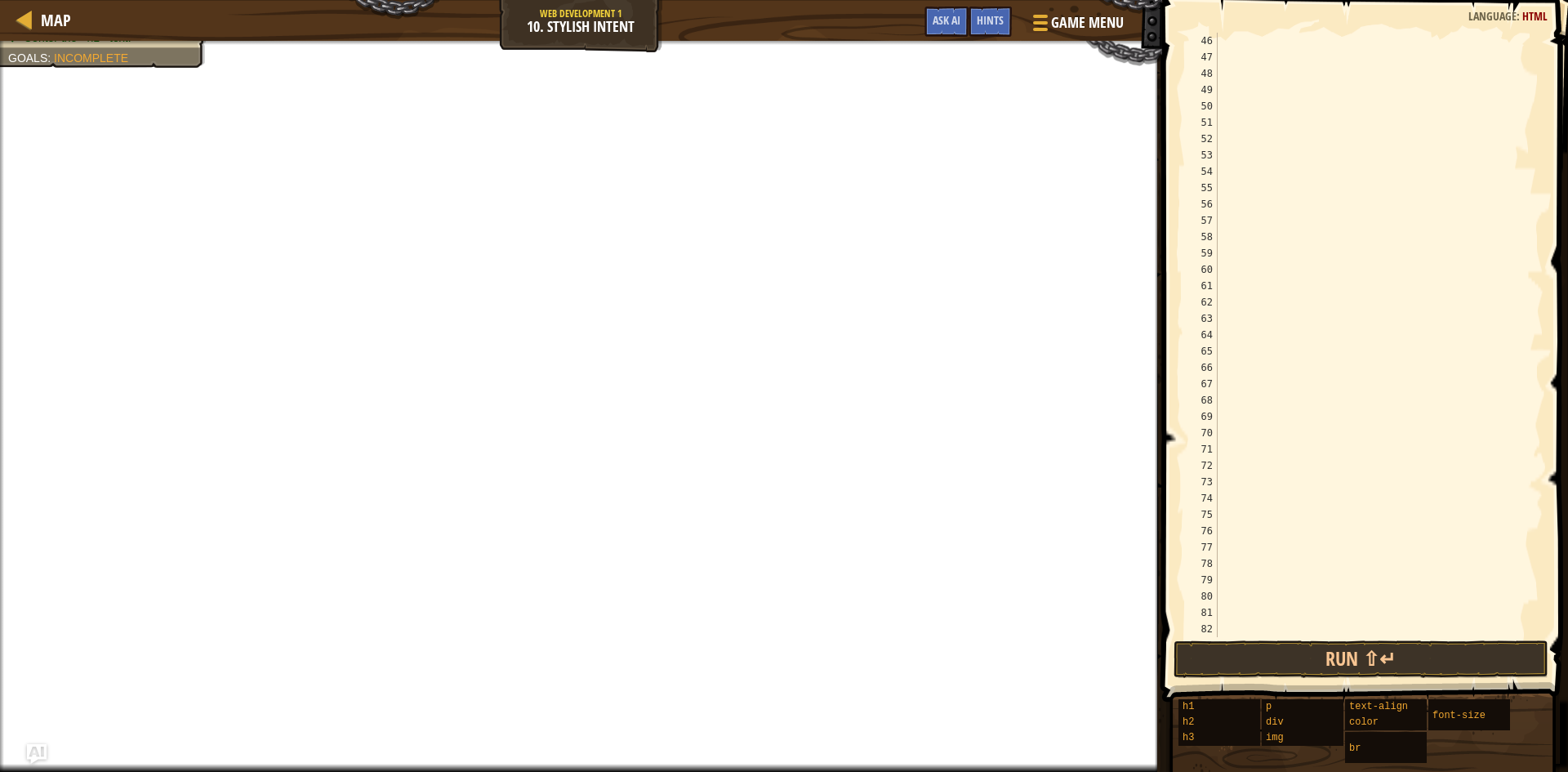
scroll to position [784, 0]
drag, startPoint x: 1523, startPoint y: 393, endPoint x: 1501, endPoint y: 406, distance: 25.6
drag, startPoint x: 1423, startPoint y: 354, endPoint x: 1408, endPoint y: 377, distance: 27.5
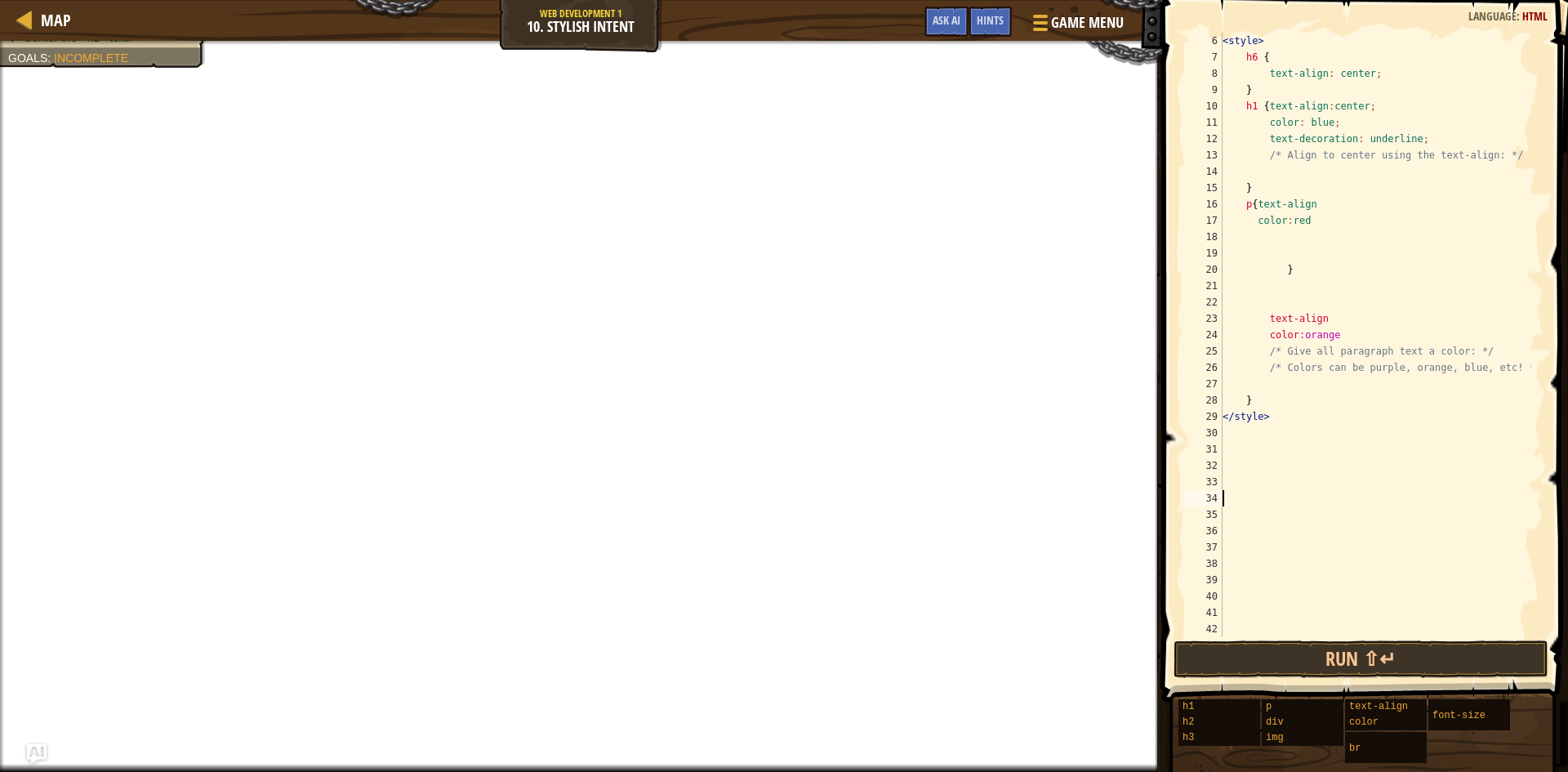
scroll to position [0, 0]
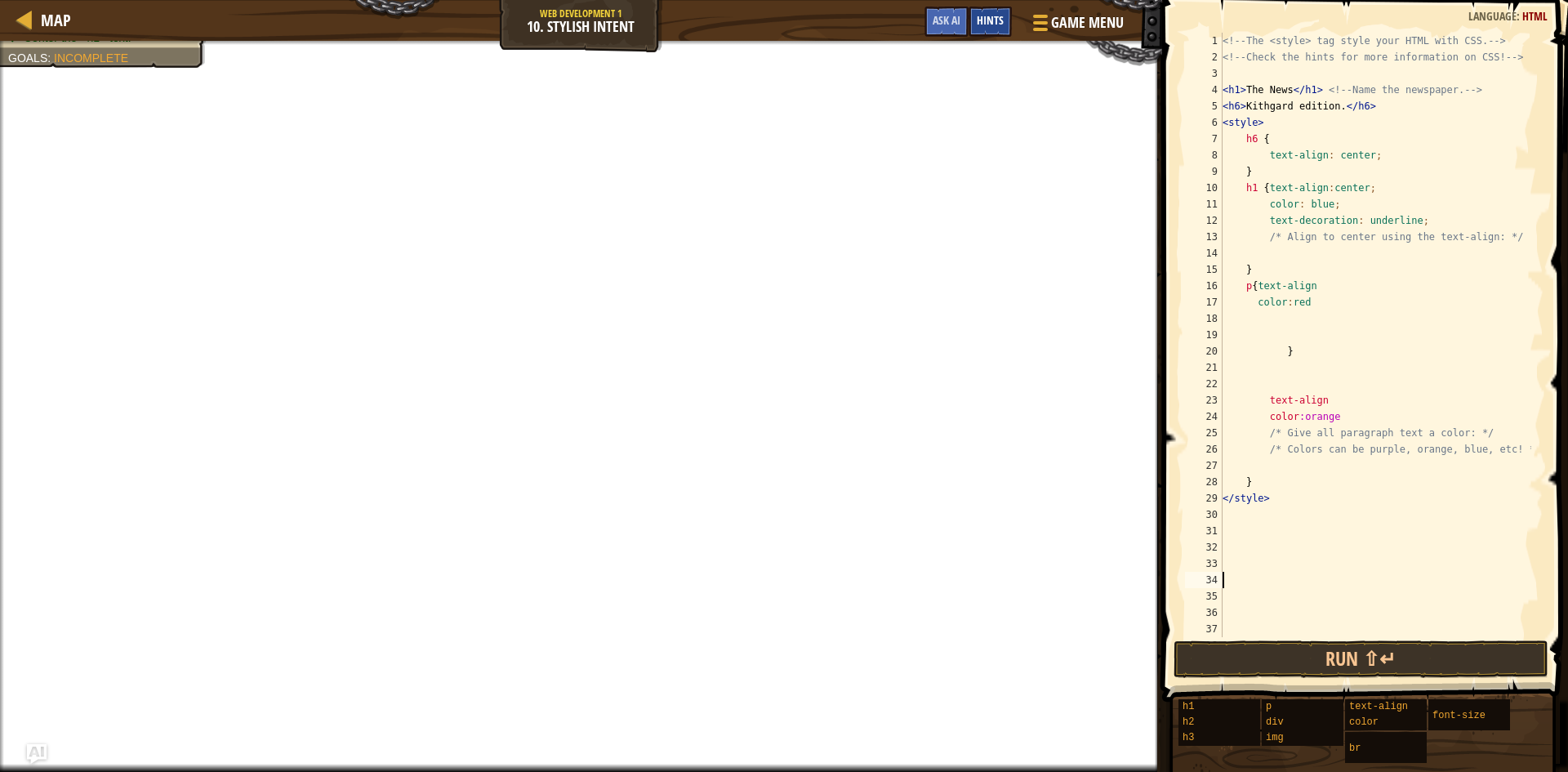
click at [1000, 17] on span "Hints" at bounding box center [990, 20] width 27 height 16
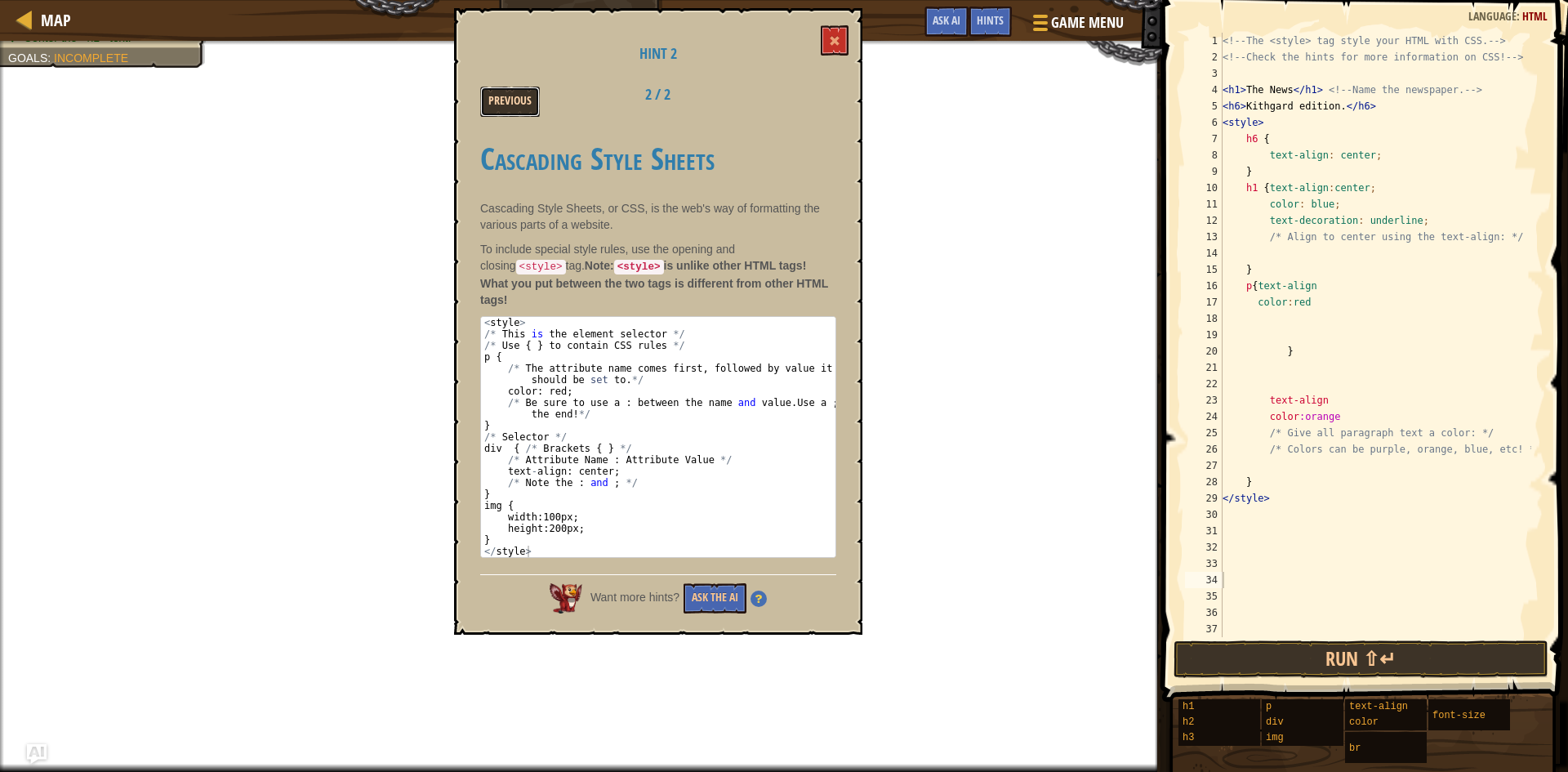
click at [514, 93] on button "Previous" at bounding box center [510, 101] width 60 height 31
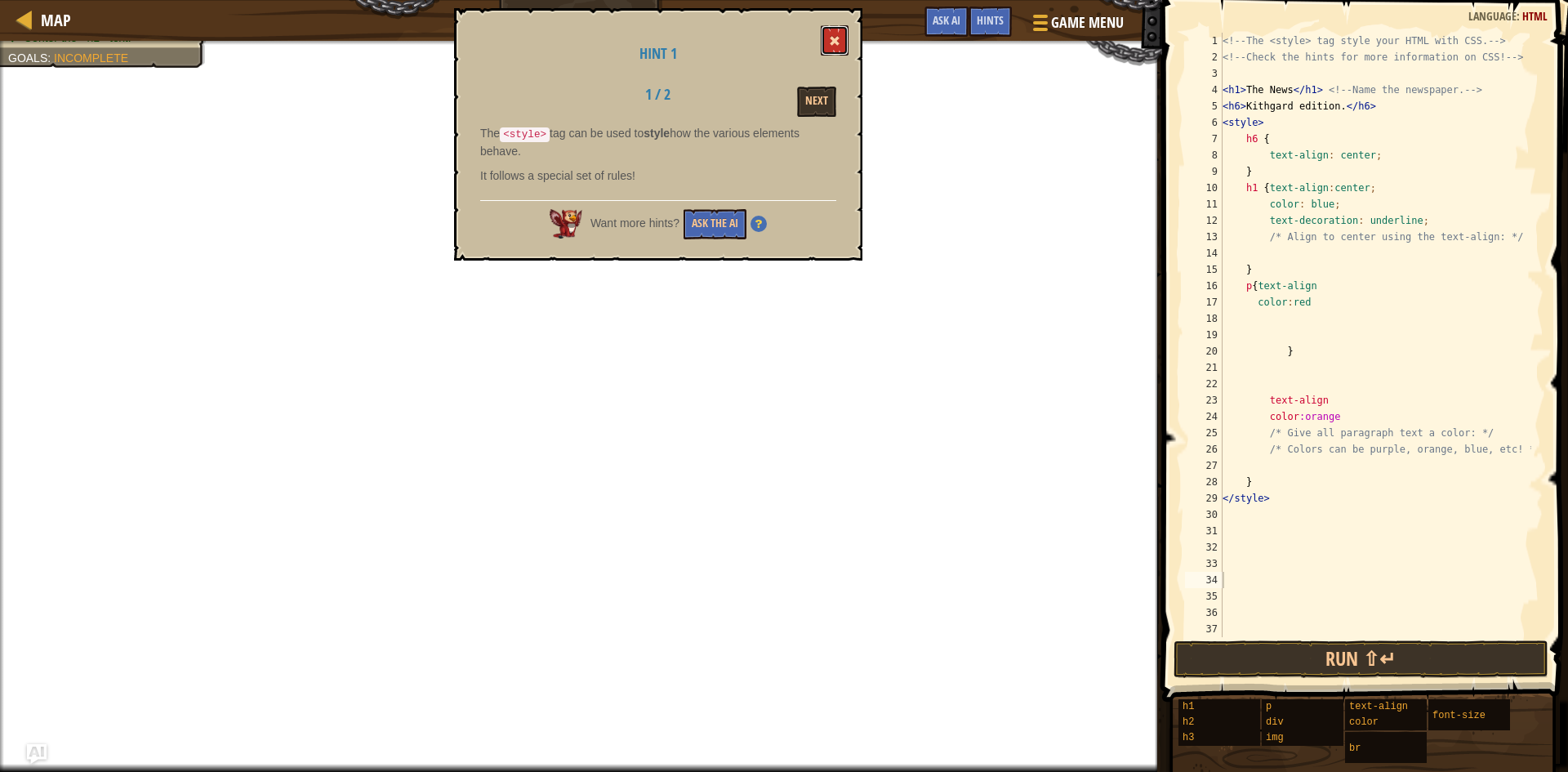
click at [833, 46] on span at bounding box center [835, 41] width 11 height 11
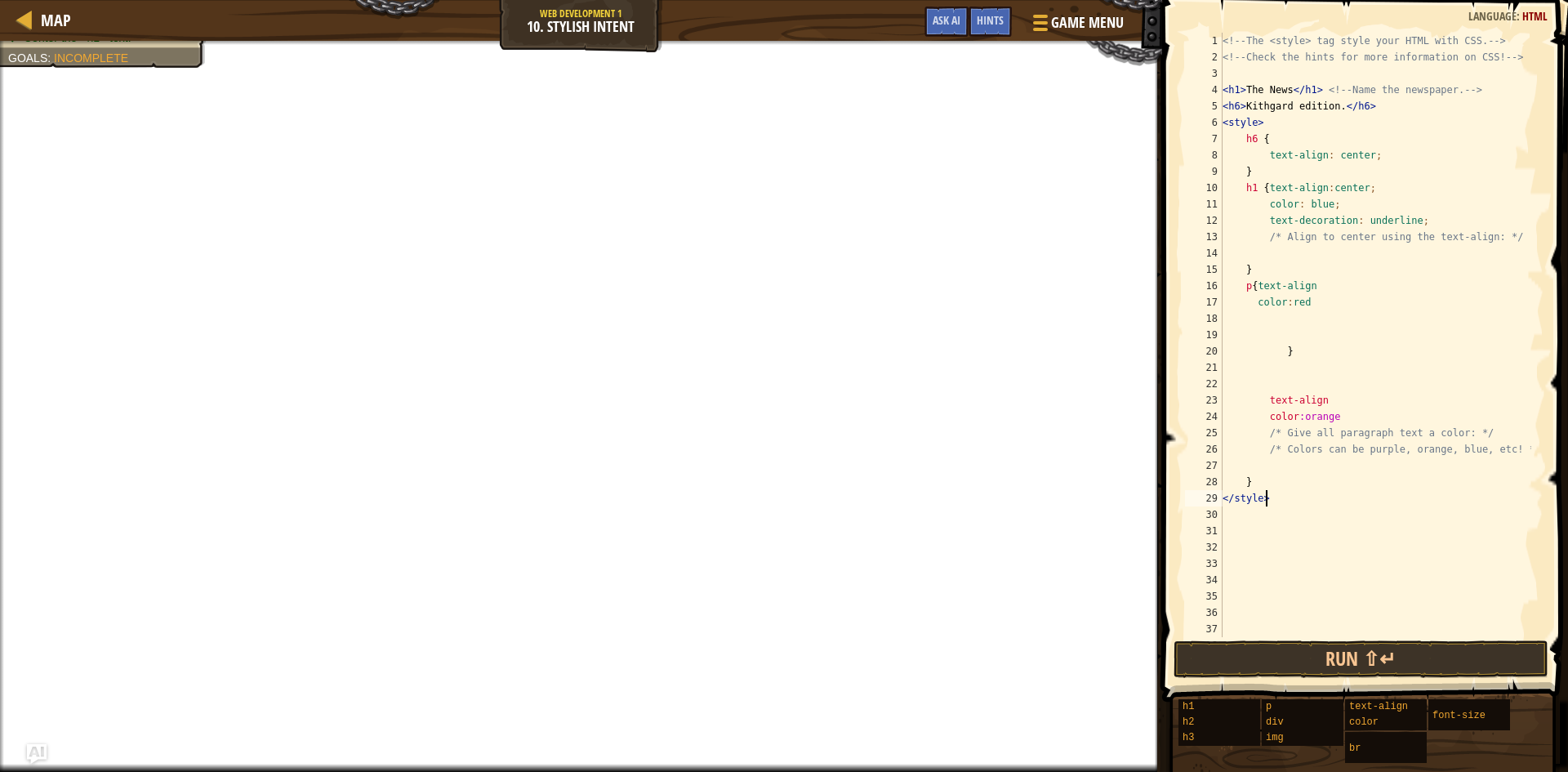
click at [1279, 497] on div "<!-- The <style> tag style your HTML with CSS. --> <!-- Check the hints for mor…" at bounding box center [1375, 351] width 312 height 637
type textarea "</style>"
type textarea "c"
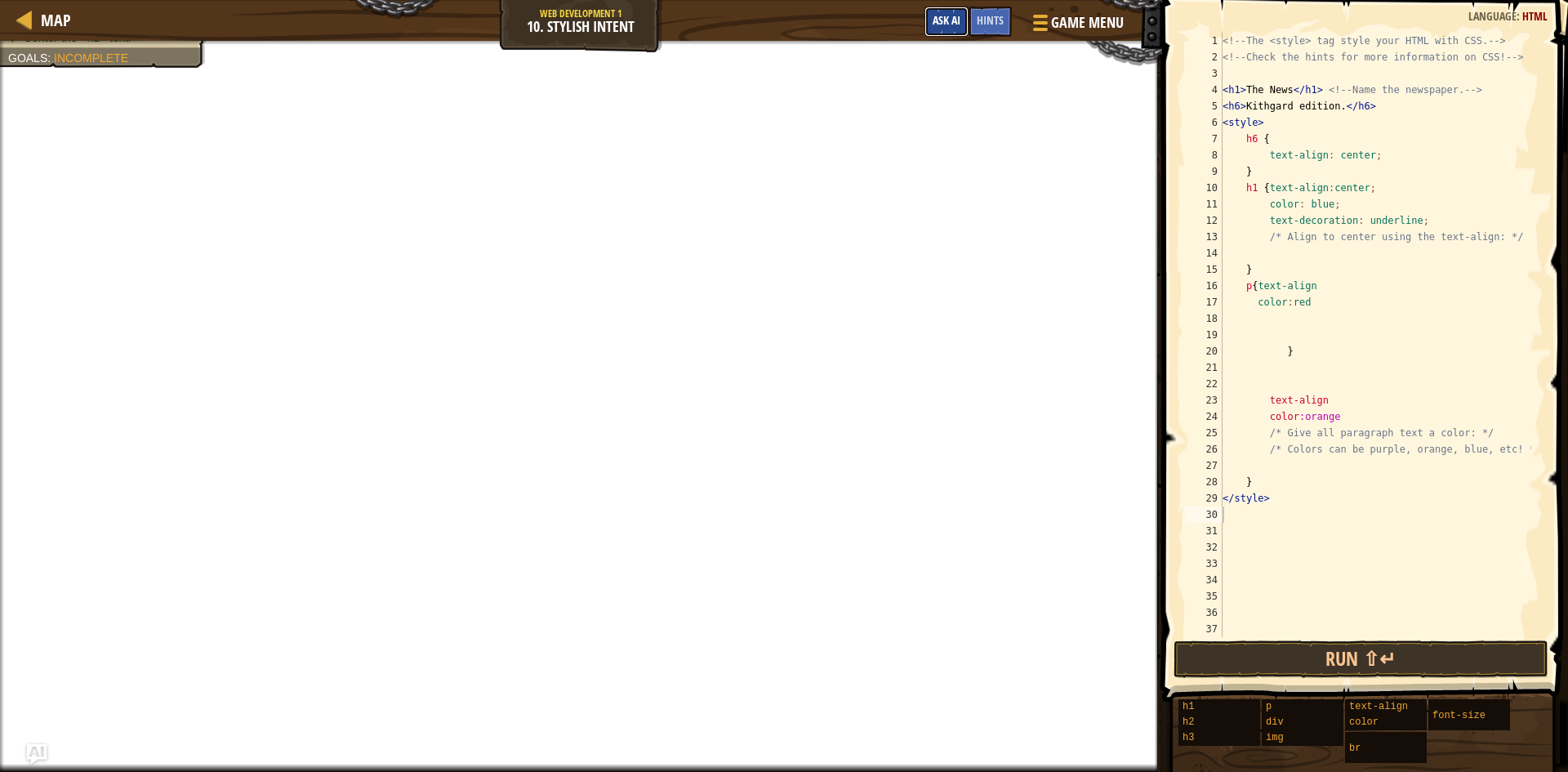
click at [934, 10] on button "Ask AI" at bounding box center [946, 21] width 44 height 31
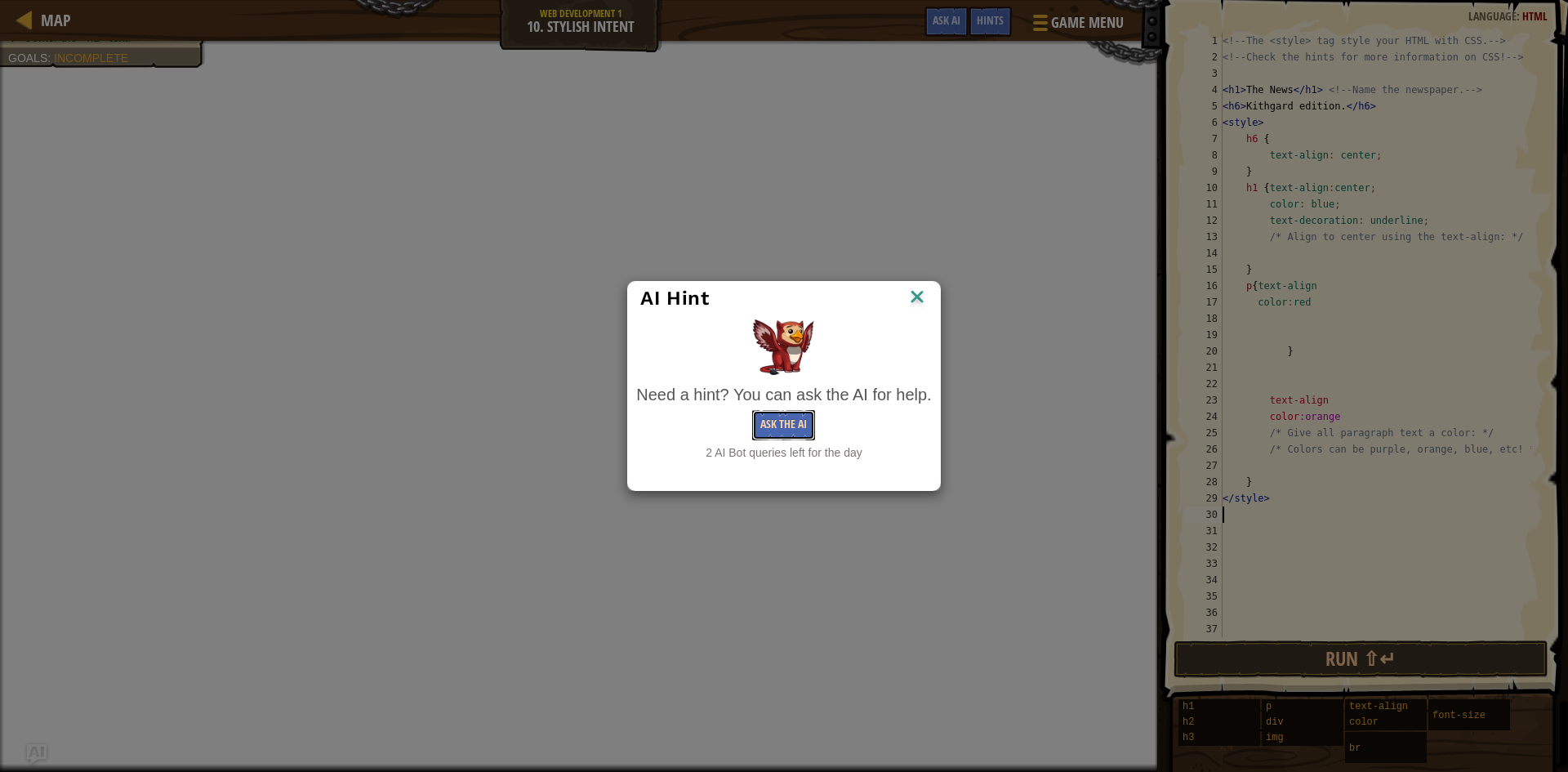
click at [816, 419] on button "Ask the AI" at bounding box center [784, 425] width 63 height 31
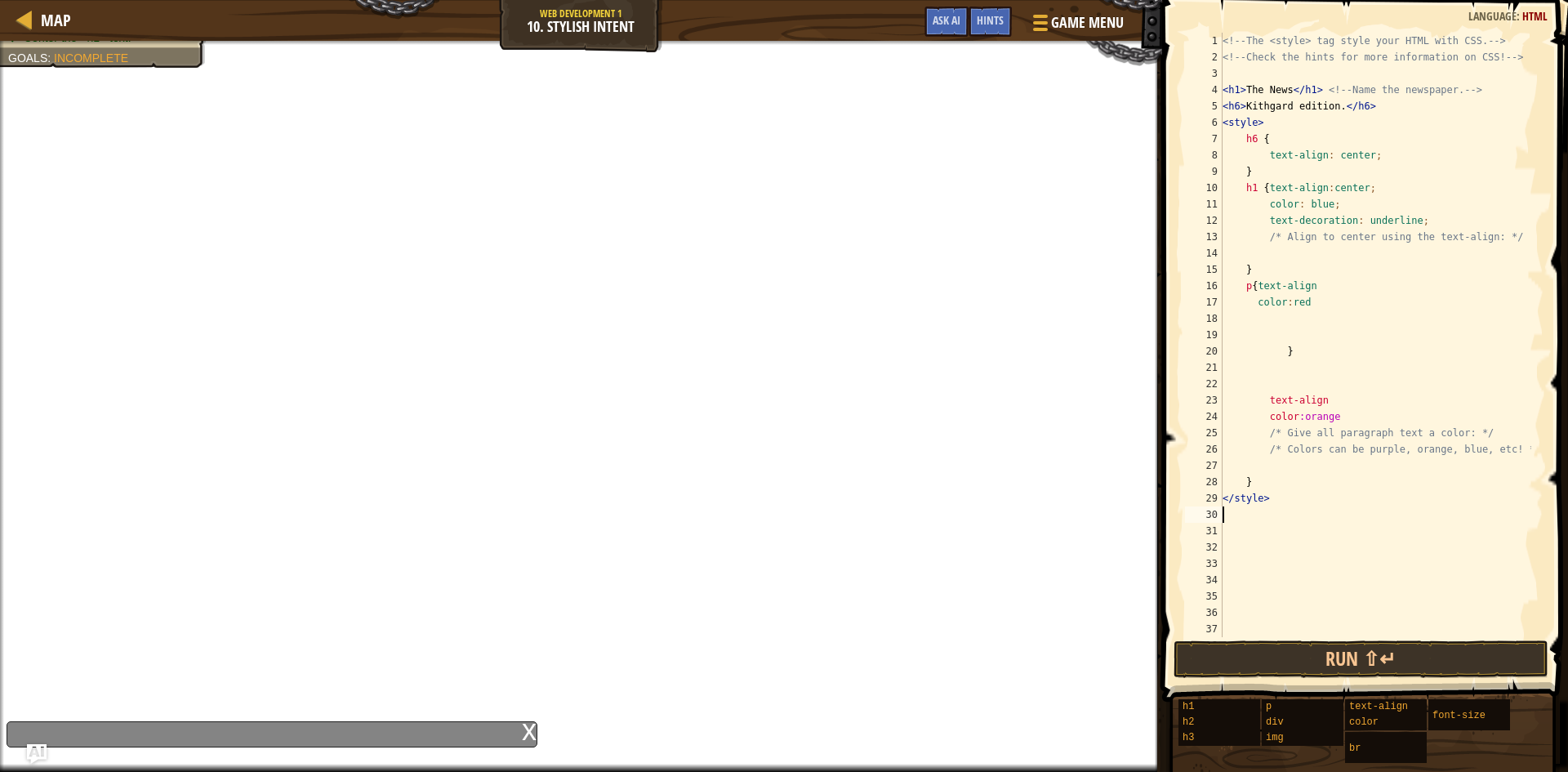
click at [521, 729] on div "x" at bounding box center [272, 735] width 531 height 26
click at [524, 729] on div "x" at bounding box center [529, 730] width 15 height 17
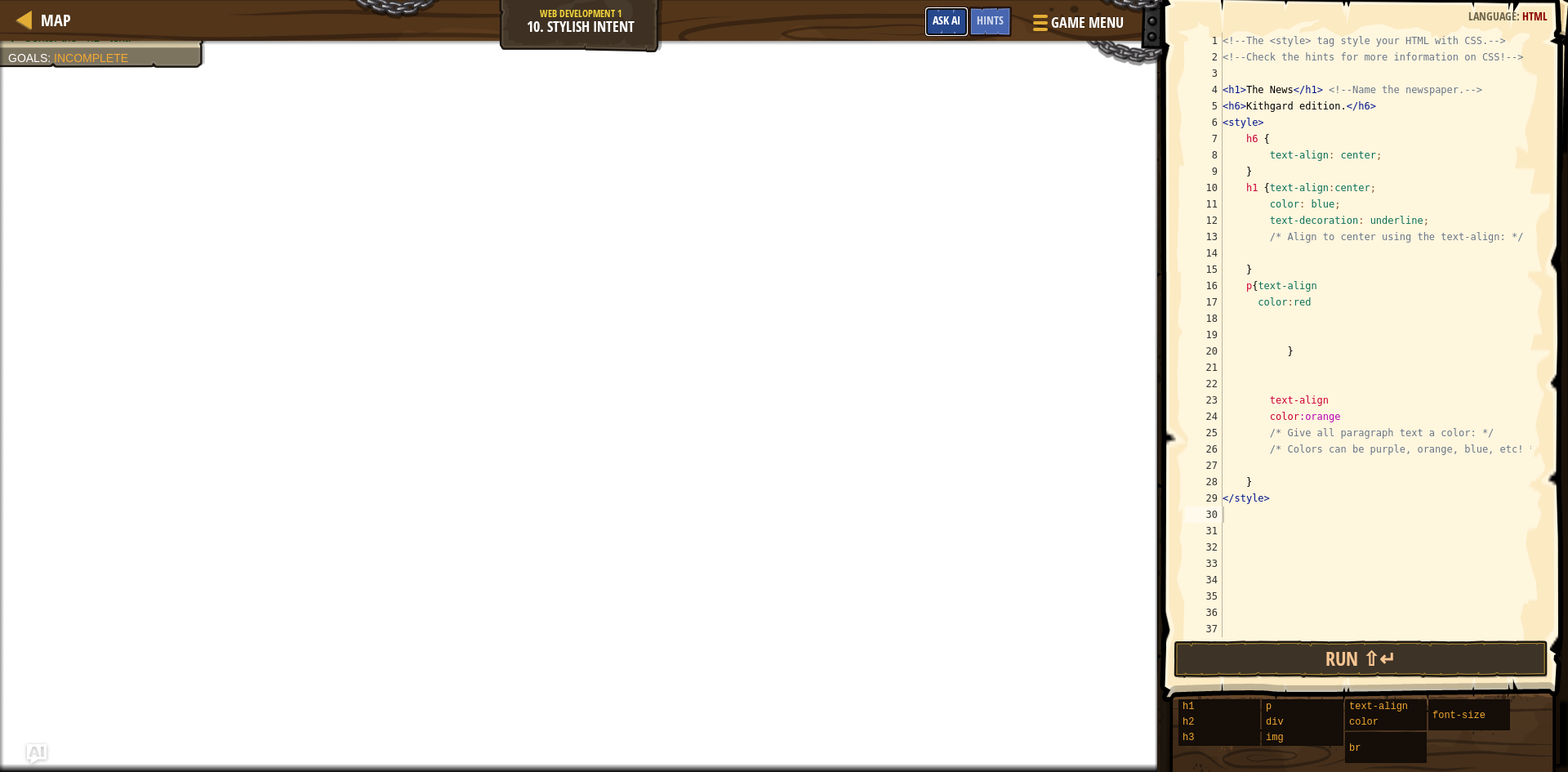
click at [933, 15] on span "Ask AI" at bounding box center [947, 20] width 28 height 16
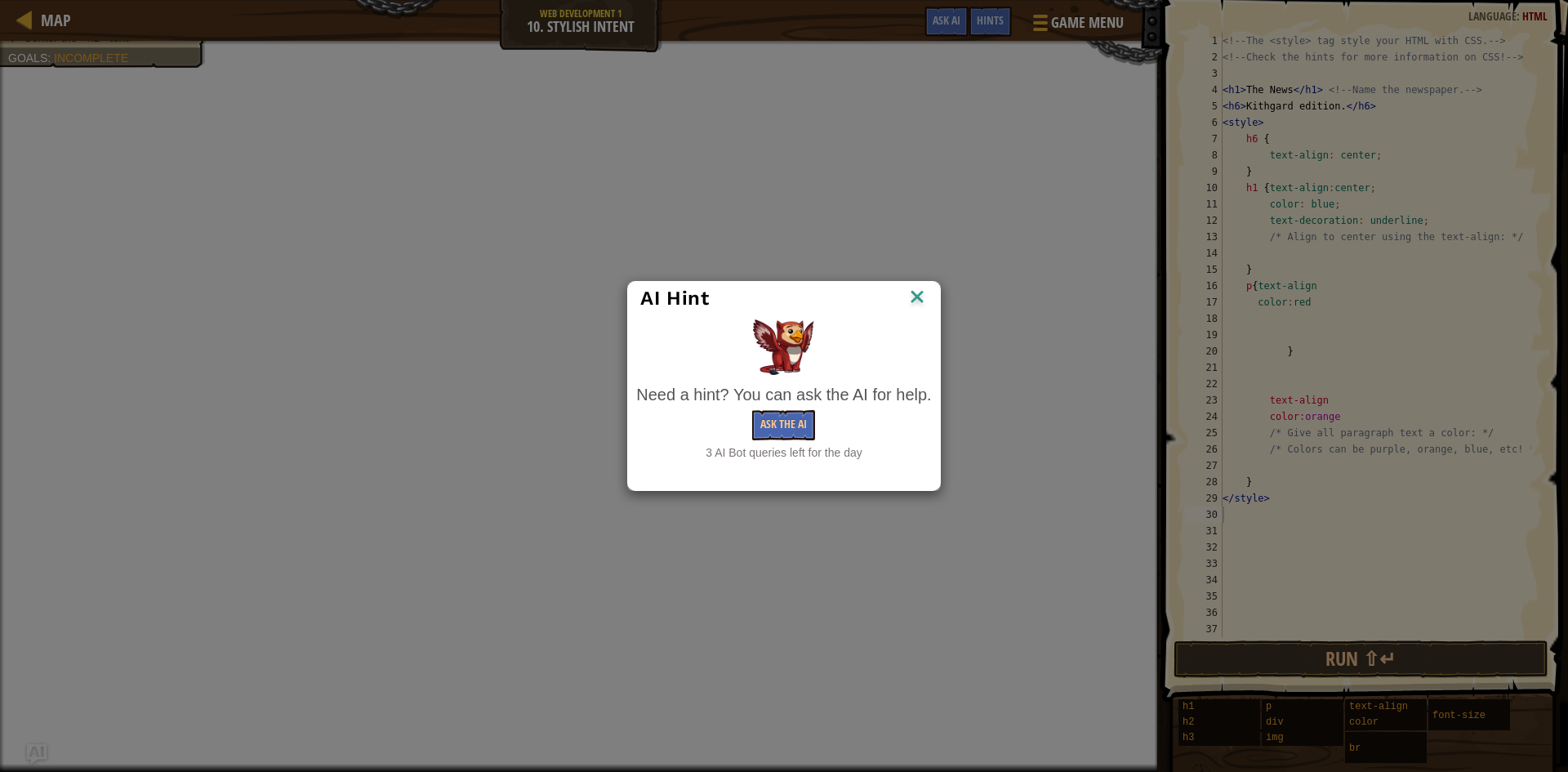
click at [773, 393] on div "Need a hint? You can ask the AI for help." at bounding box center [783, 394] width 295 height 23
click at [774, 419] on button "Ask the AI" at bounding box center [784, 425] width 63 height 31
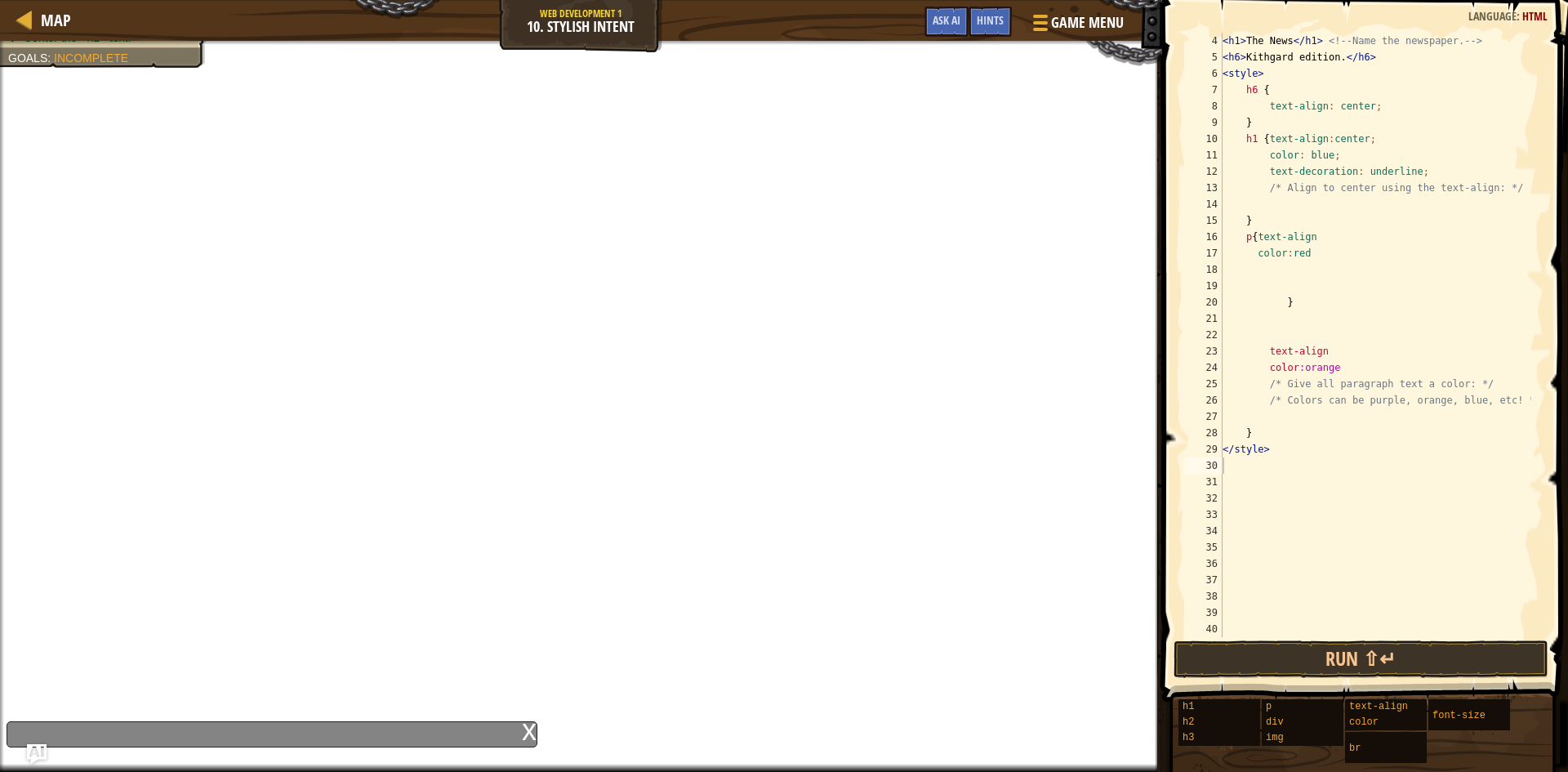
scroll to position [0, 0]
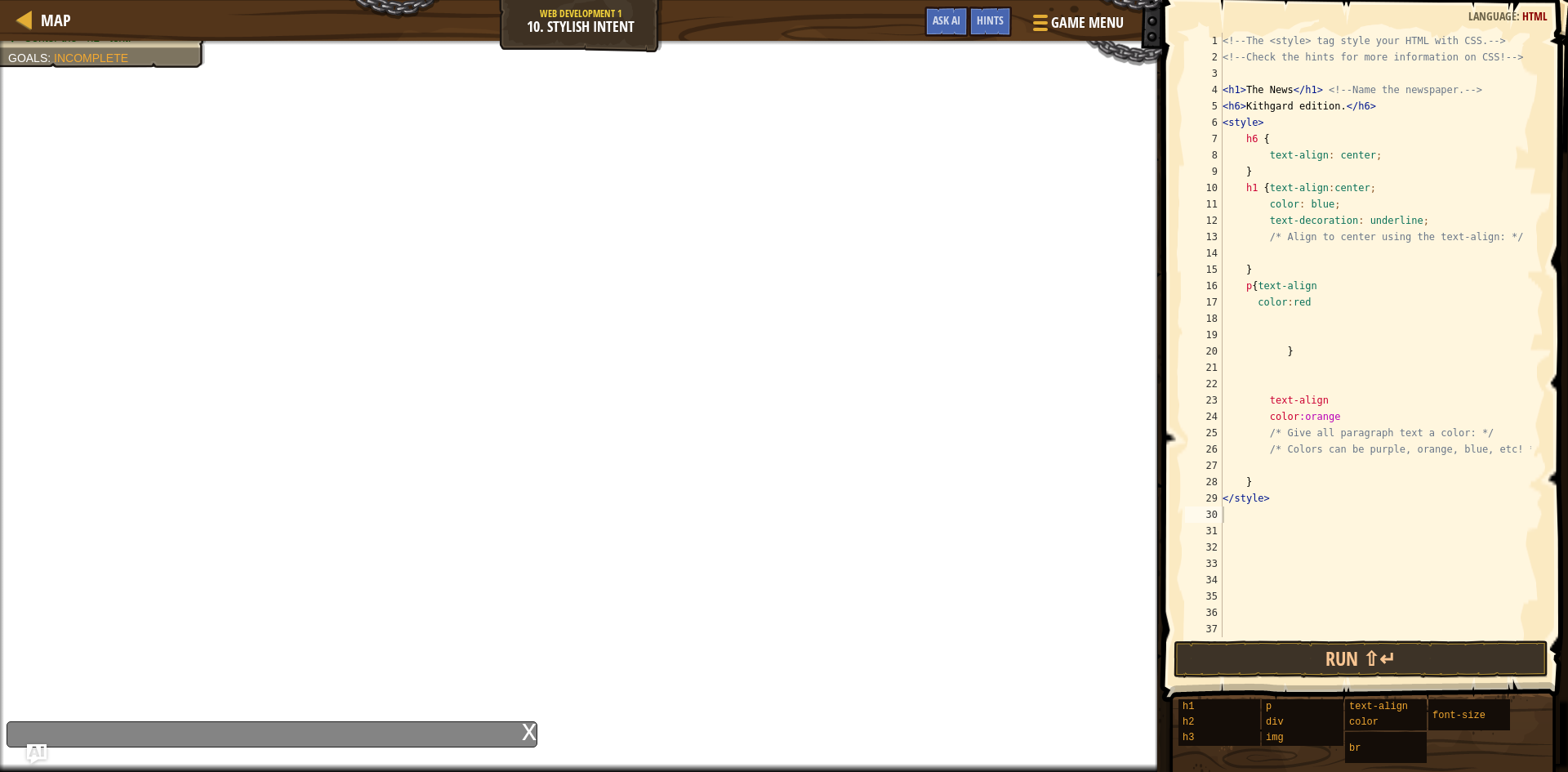
click at [525, 723] on div "x" at bounding box center [529, 730] width 15 height 17
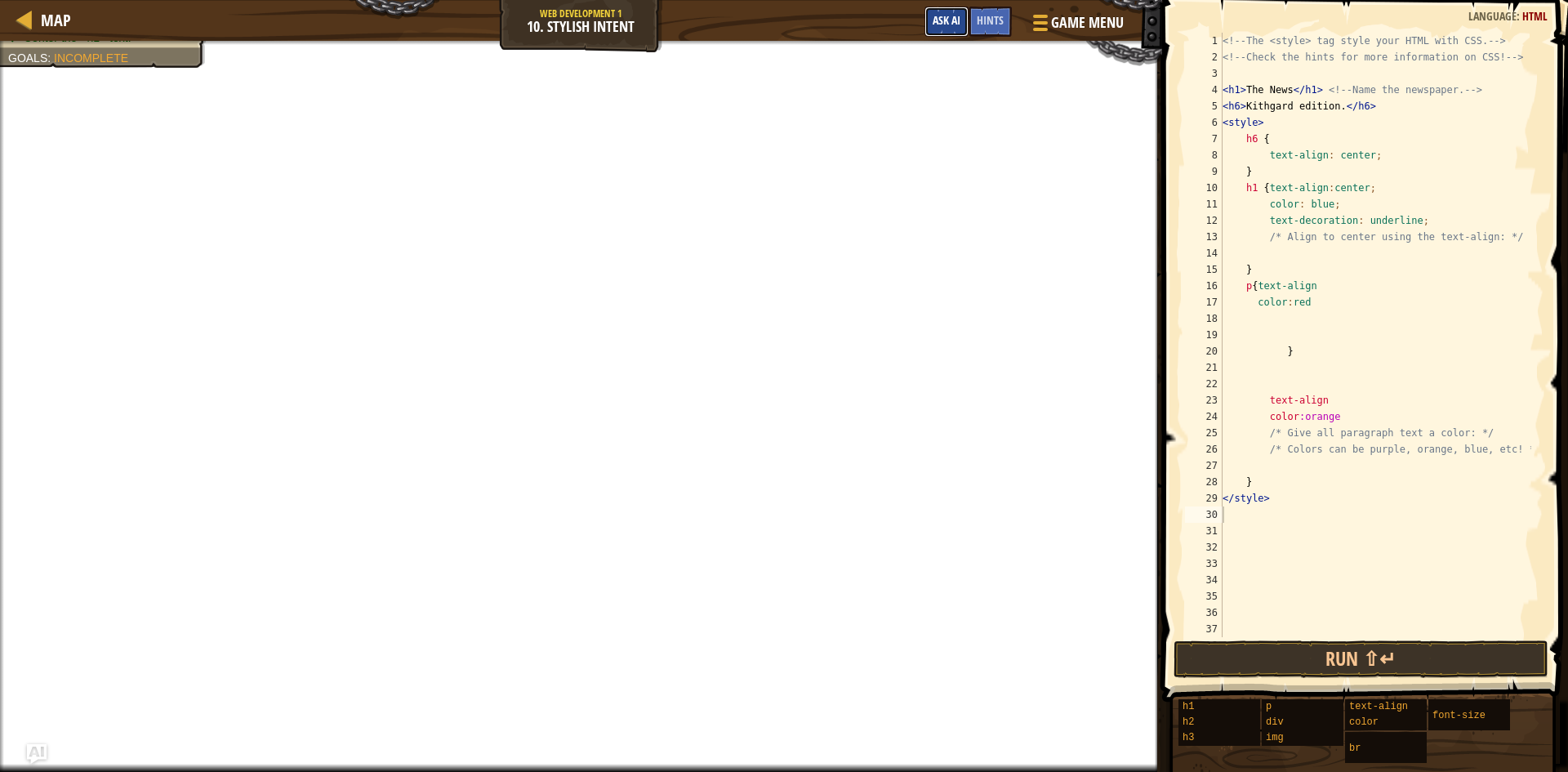
drag, startPoint x: 951, startPoint y: 20, endPoint x: 944, endPoint y: 9, distance: 13.0
click at [950, 17] on span "Ask AI" at bounding box center [947, 20] width 28 height 16
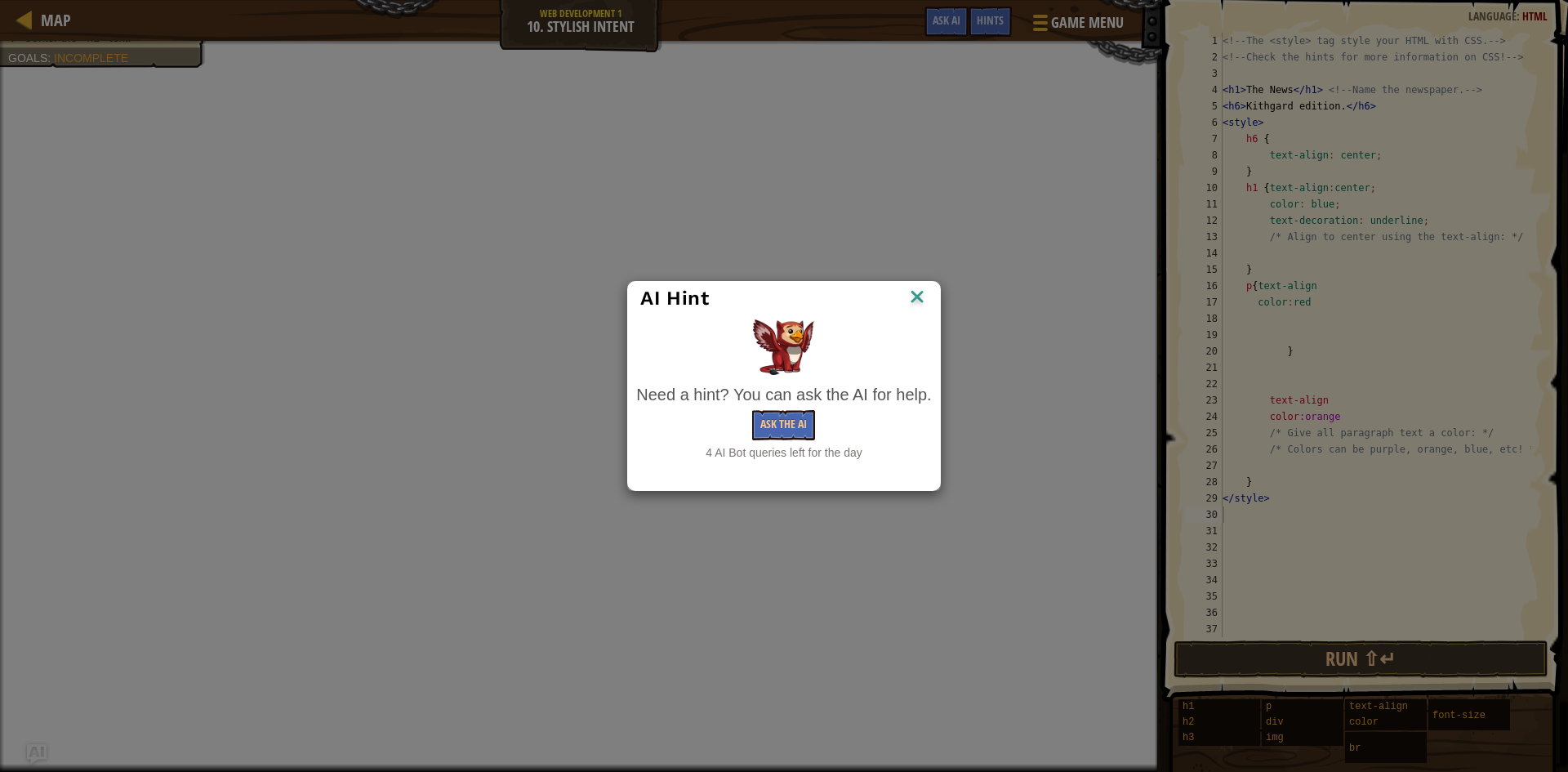
drag, startPoint x: 770, startPoint y: 404, endPoint x: 771, endPoint y: 427, distance: 23.0
click at [770, 406] on div "Need a hint? You can ask the AI for help." at bounding box center [783, 394] width 295 height 23
click at [771, 427] on button "Ask the AI" at bounding box center [784, 425] width 63 height 31
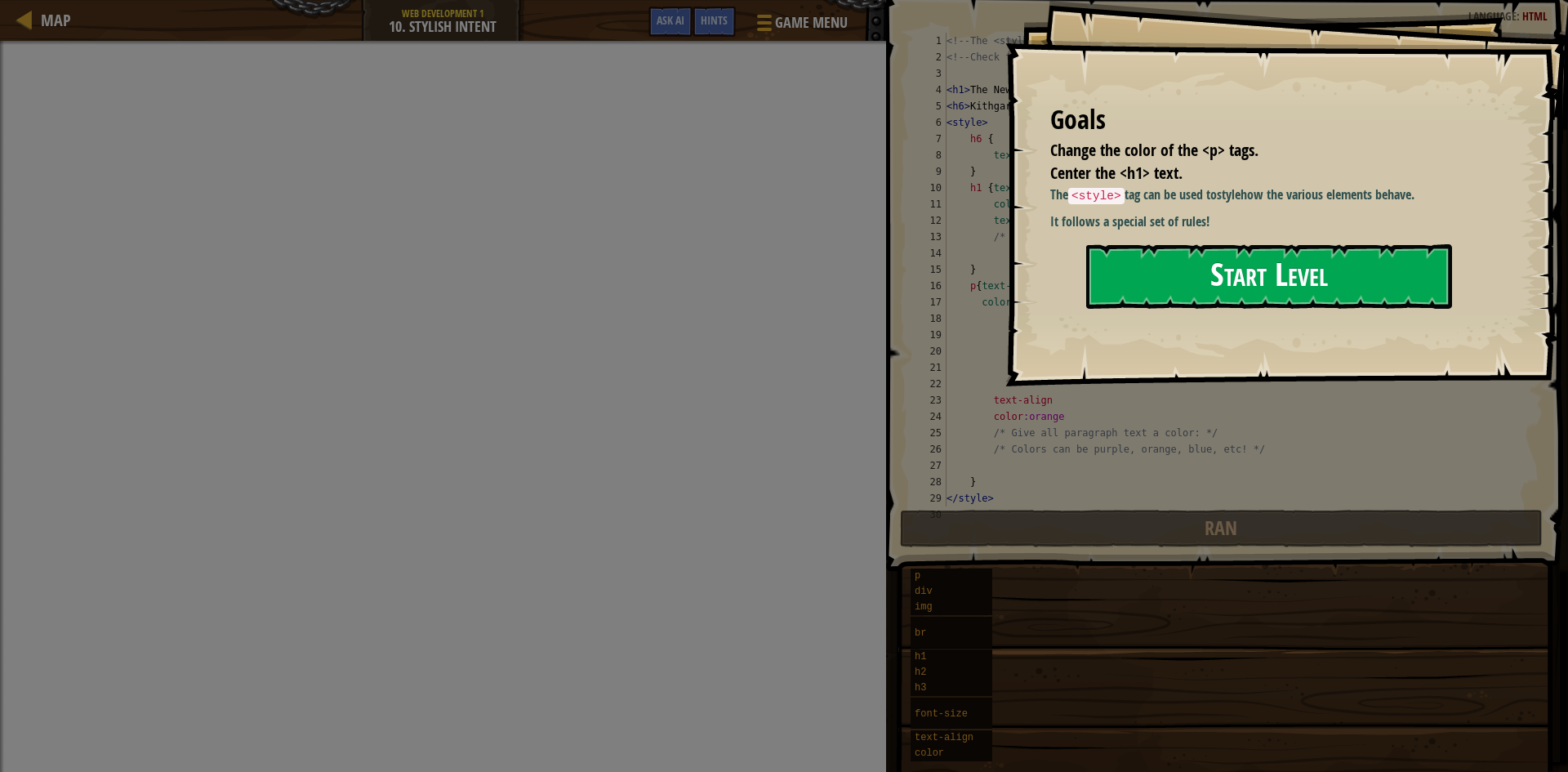
click at [1149, 273] on button "Start Level" at bounding box center [1269, 276] width 366 height 64
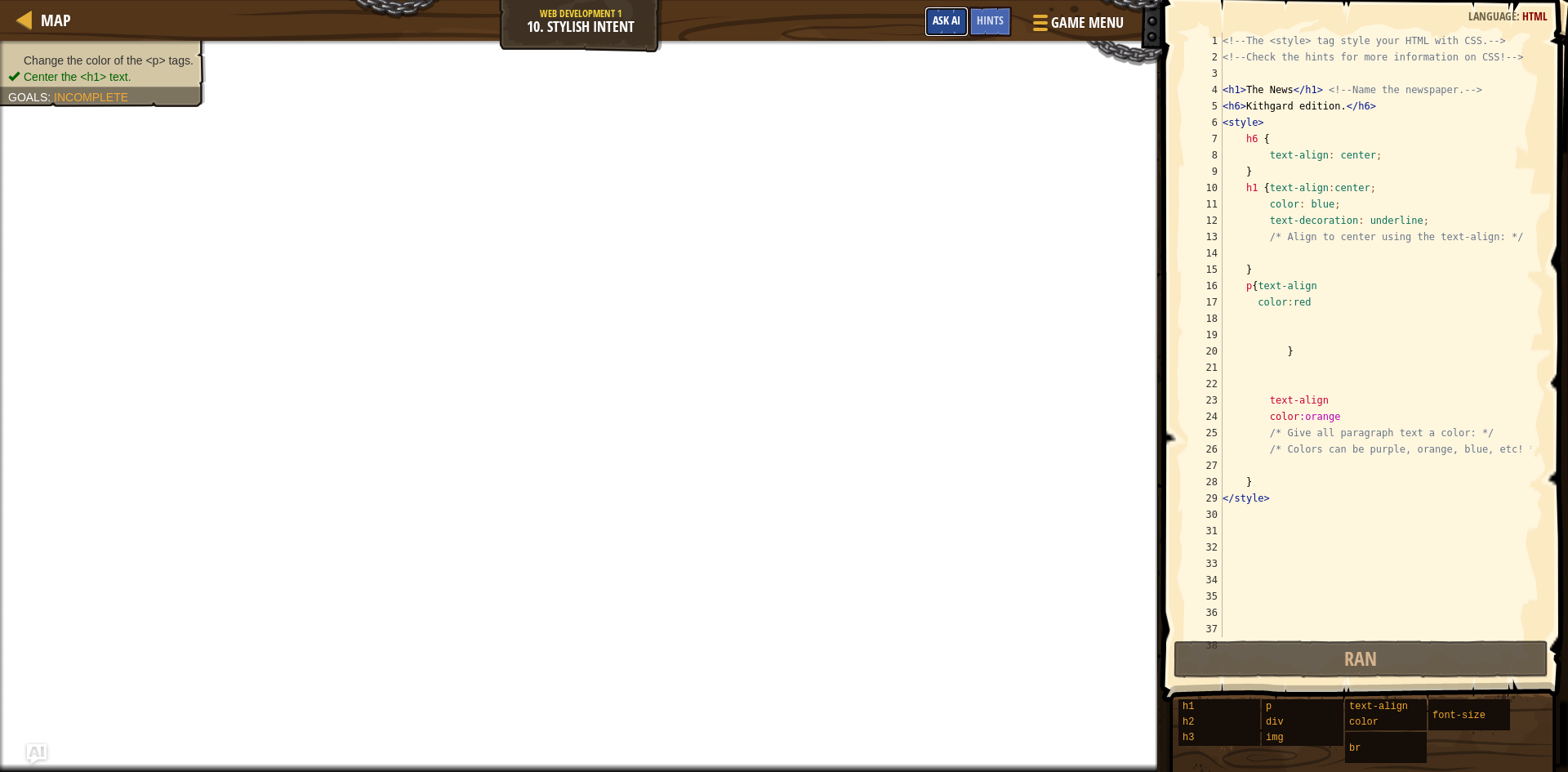
click at [961, 23] on button "Ask AI" at bounding box center [946, 21] width 44 height 31
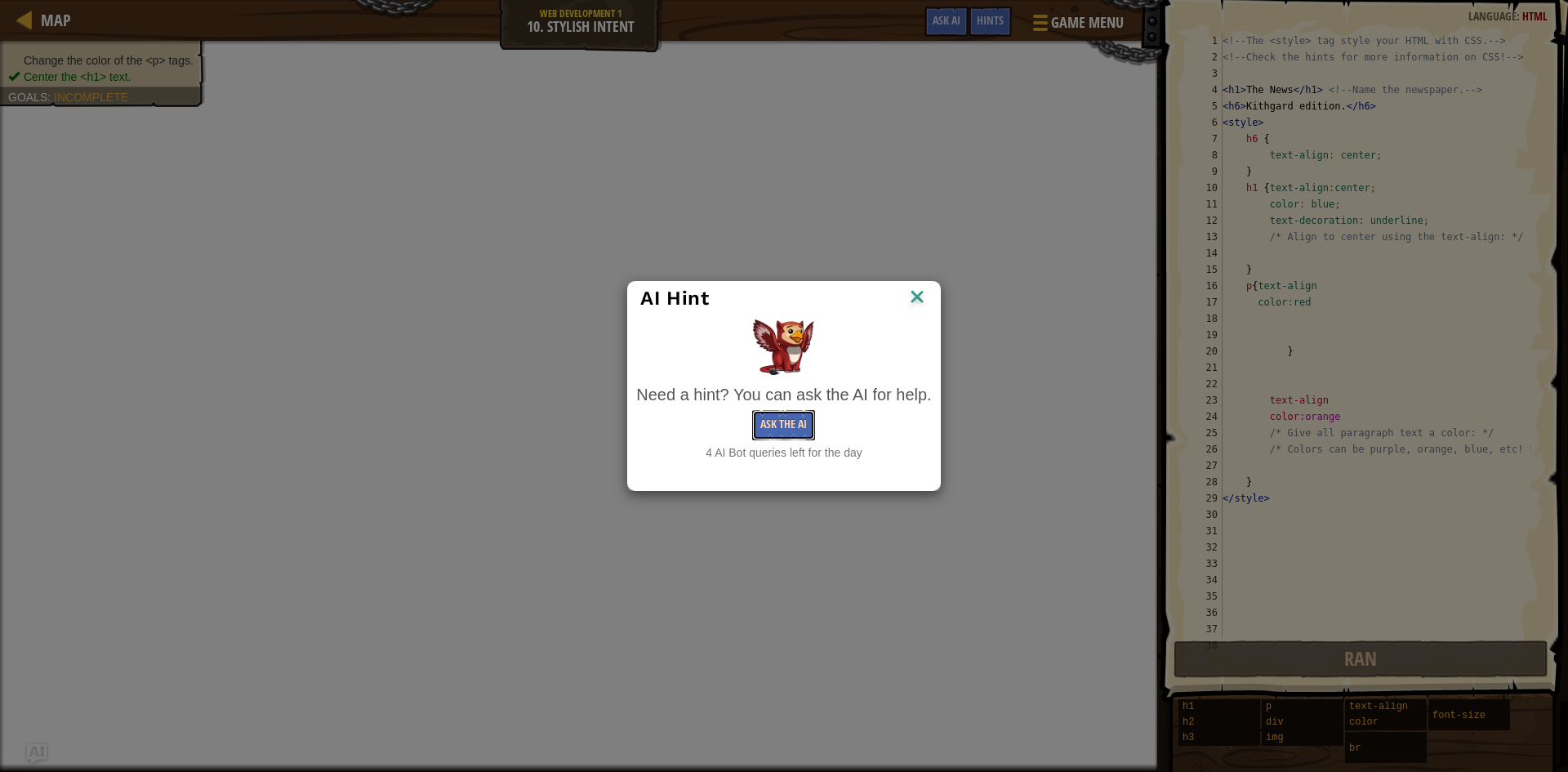
click at [792, 419] on button "Ask the AI" at bounding box center [784, 425] width 63 height 31
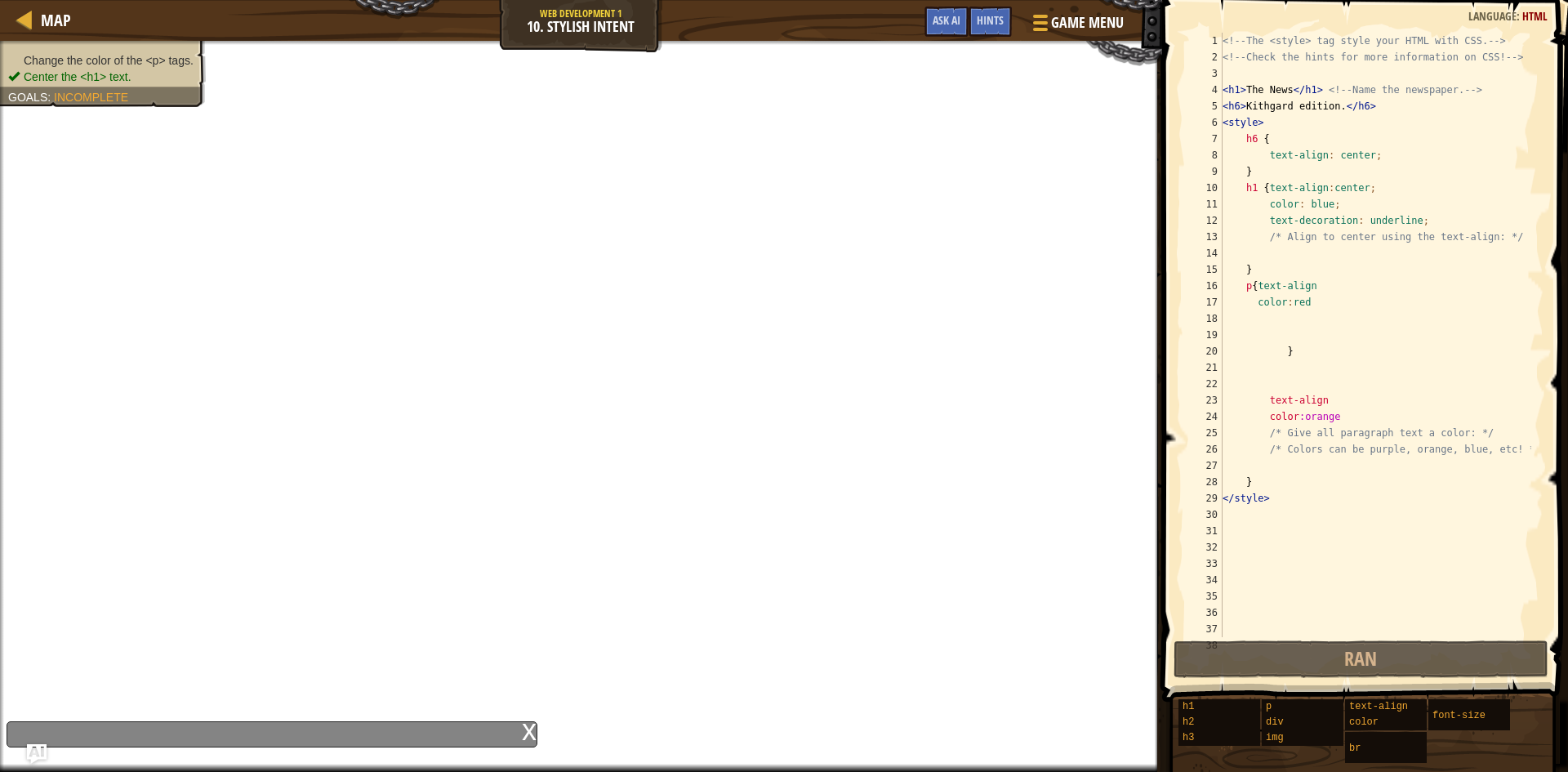
click at [522, 723] on div "x" at bounding box center [529, 730] width 15 height 17
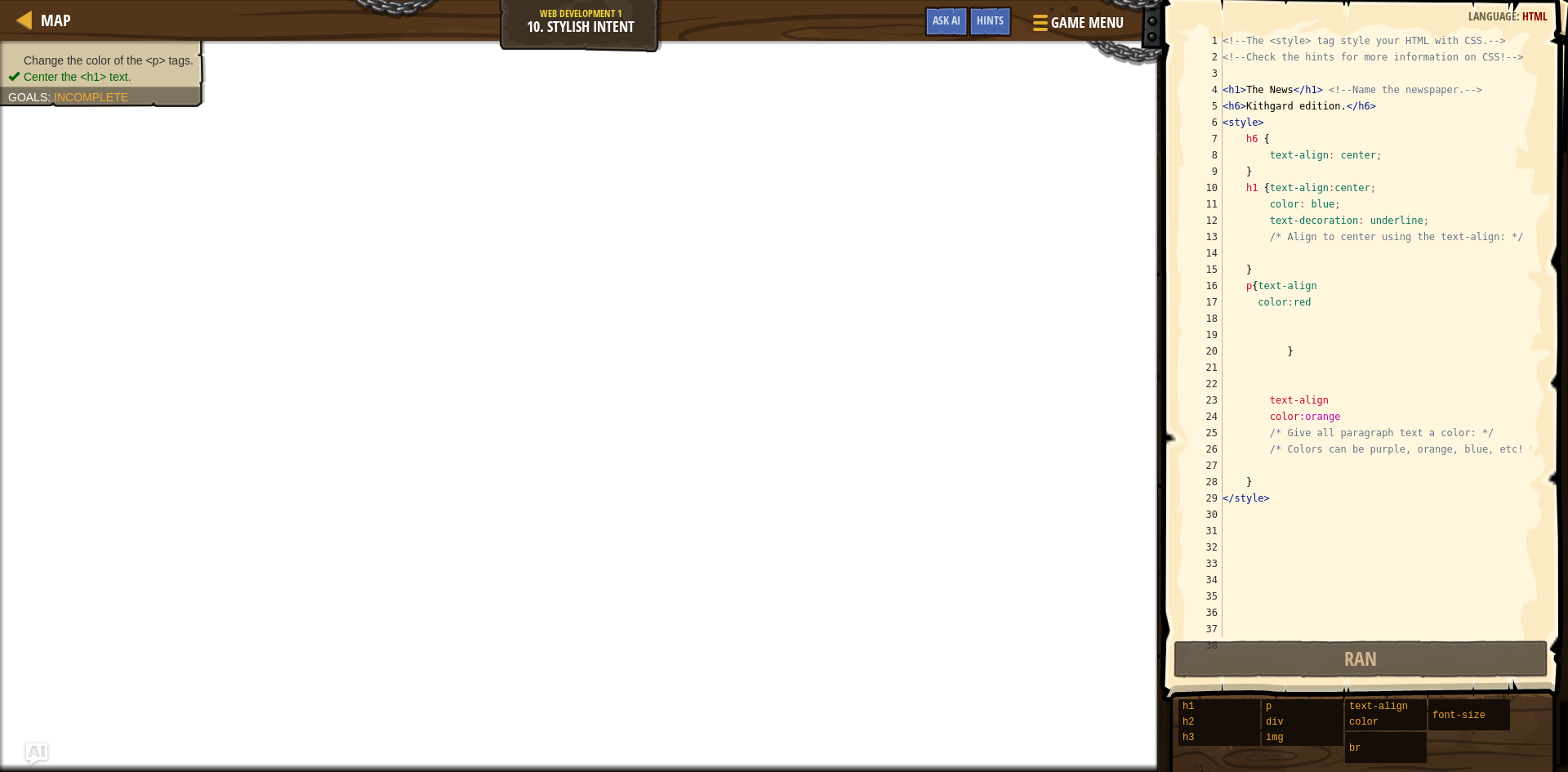
click at [33, 746] on img "Ask AI" at bounding box center [36, 753] width 21 height 21
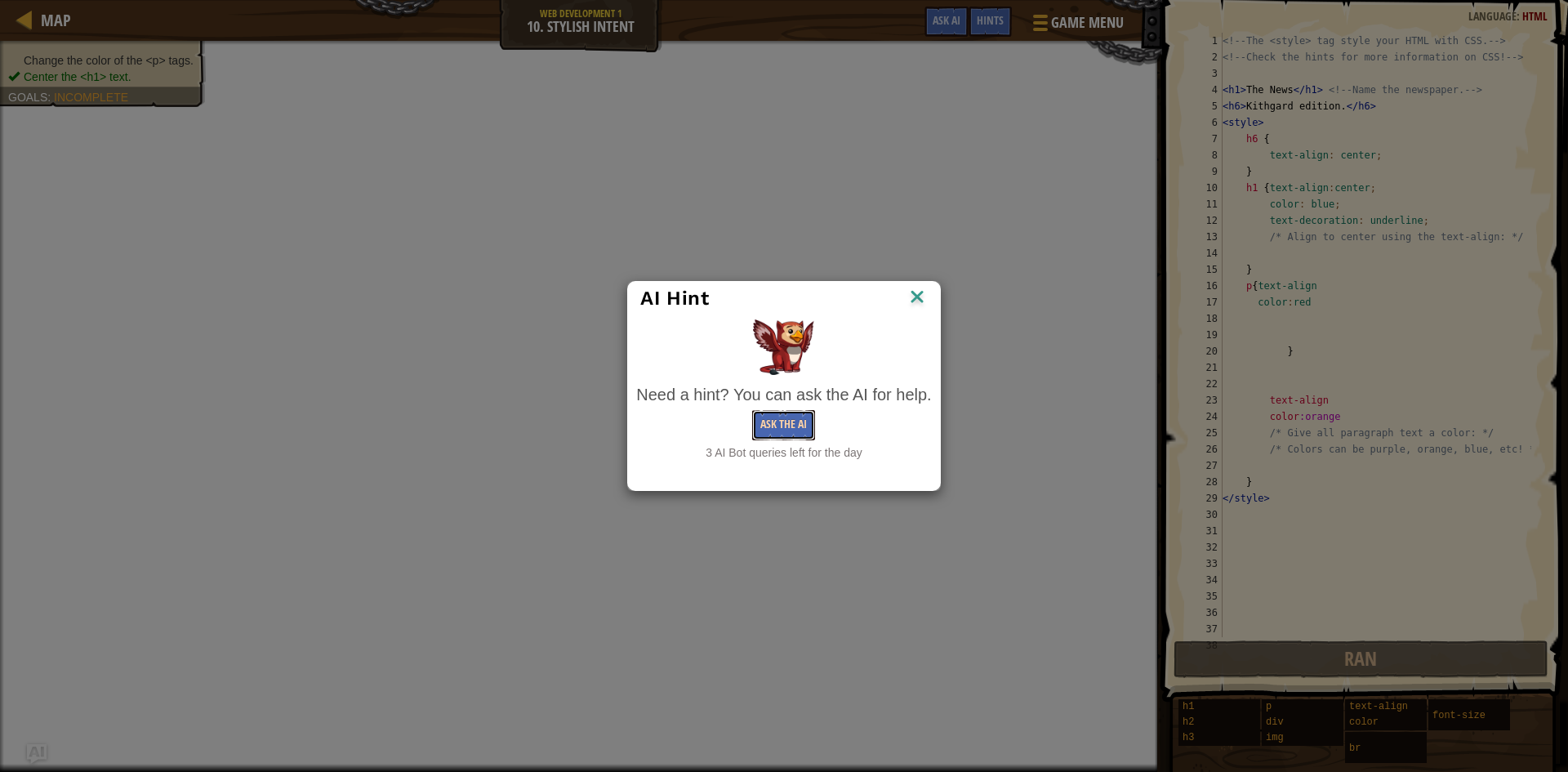
click at [790, 419] on button "Ask the AI" at bounding box center [784, 425] width 63 height 31
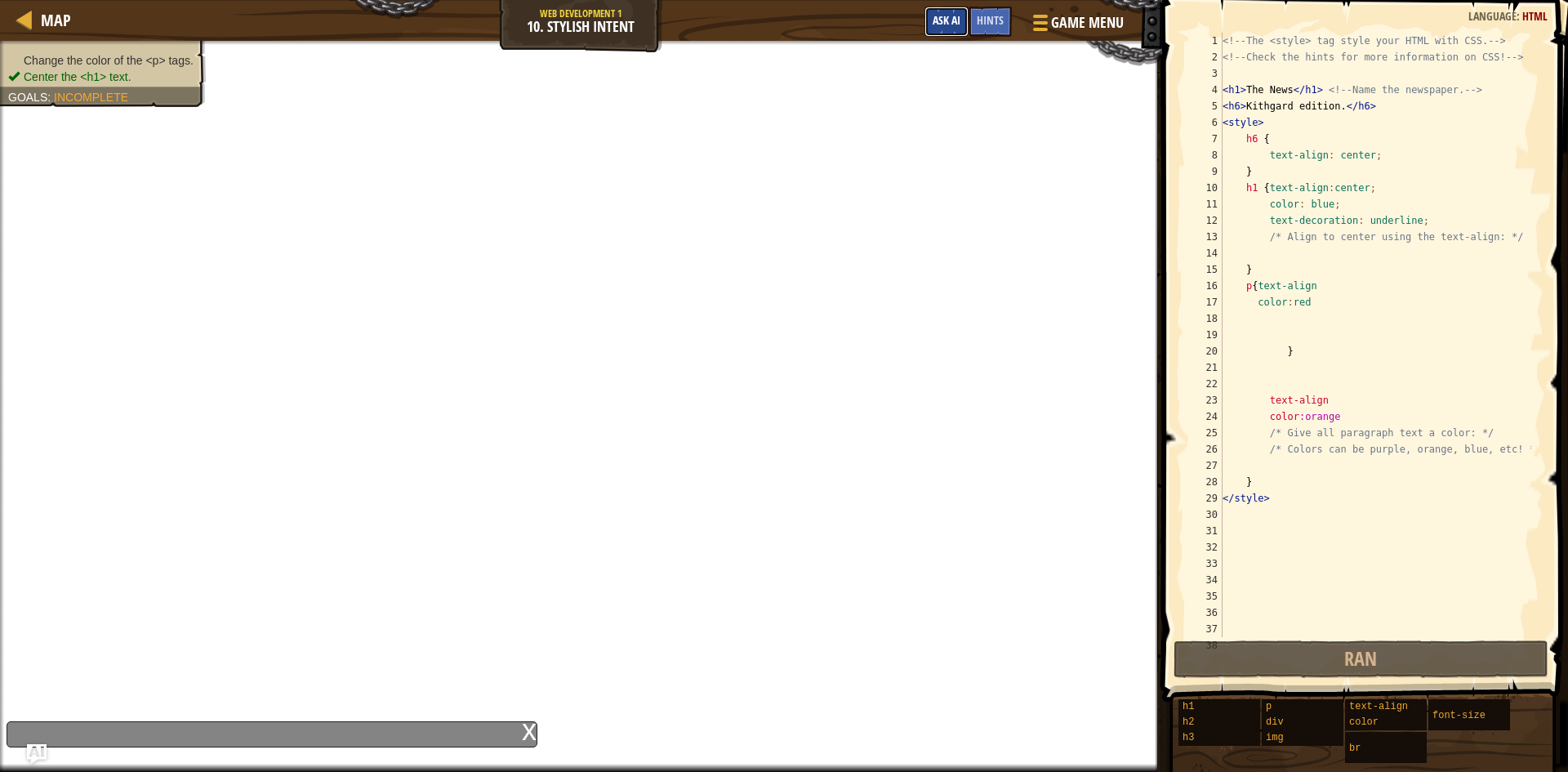
click at [934, 19] on span "Ask AI" at bounding box center [947, 20] width 28 height 16
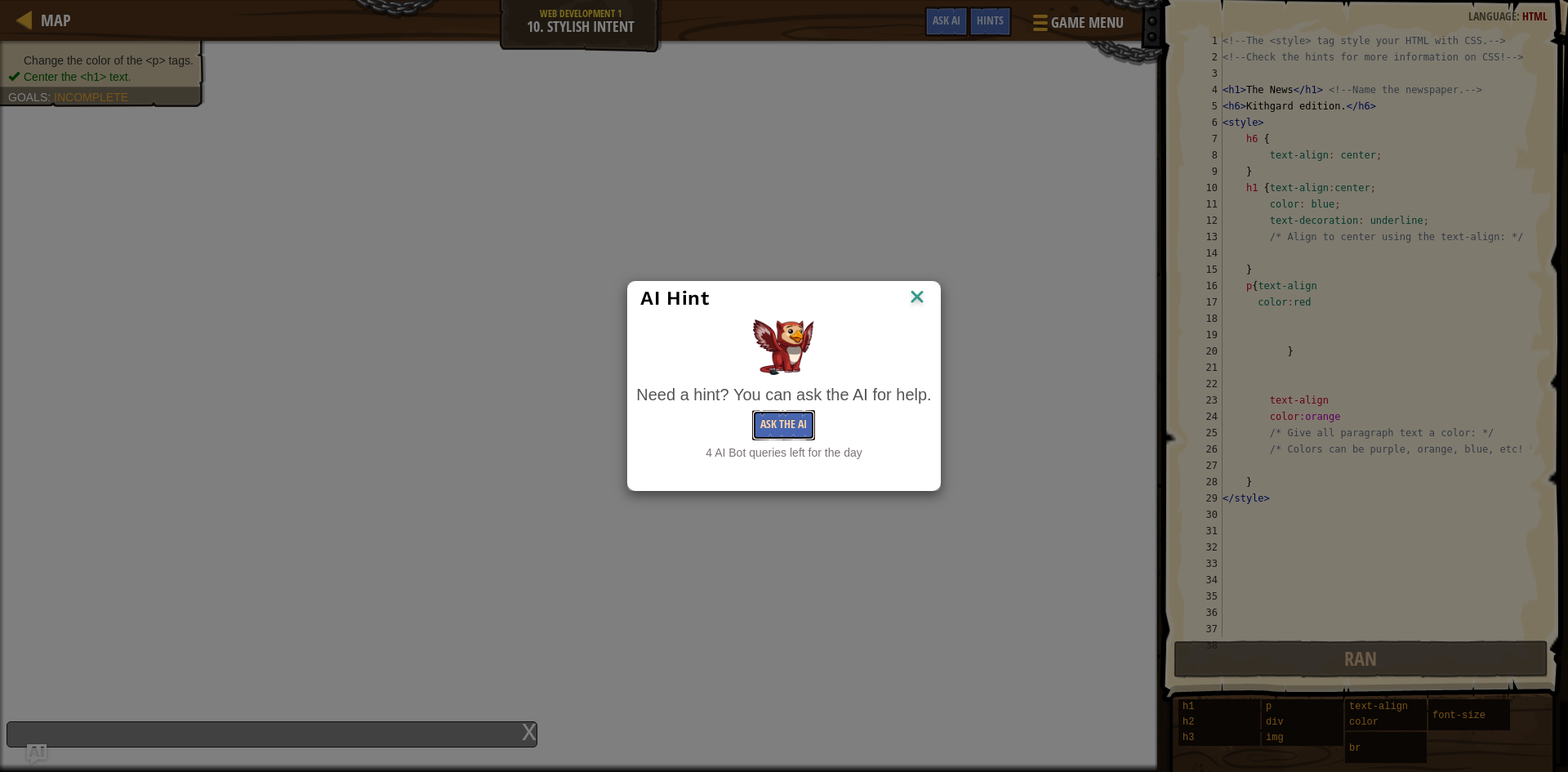
click at [782, 426] on button "Ask the AI" at bounding box center [784, 425] width 63 height 31
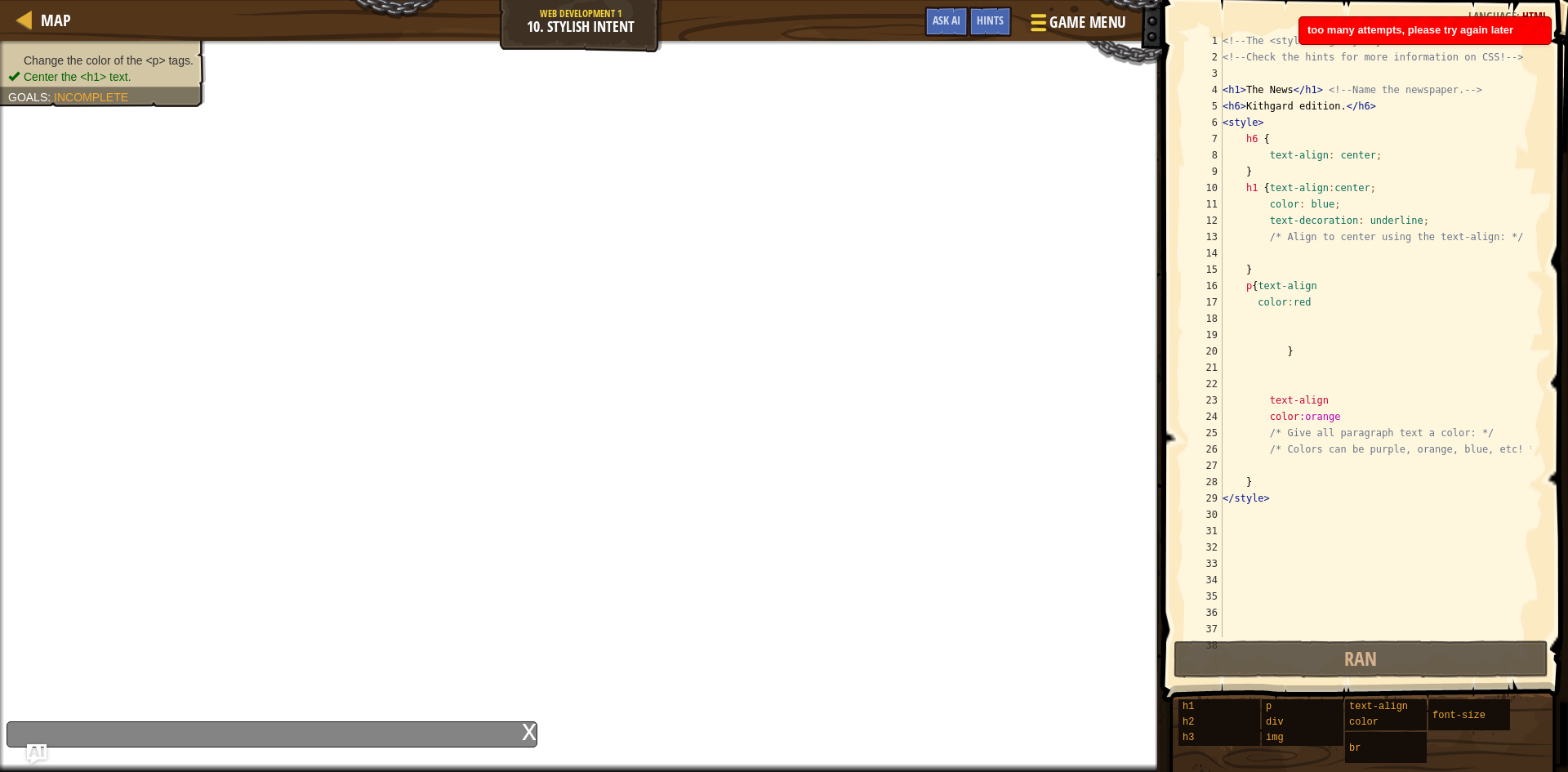
click at [1070, 12] on span "Game Menu" at bounding box center [1088, 22] width 76 height 22
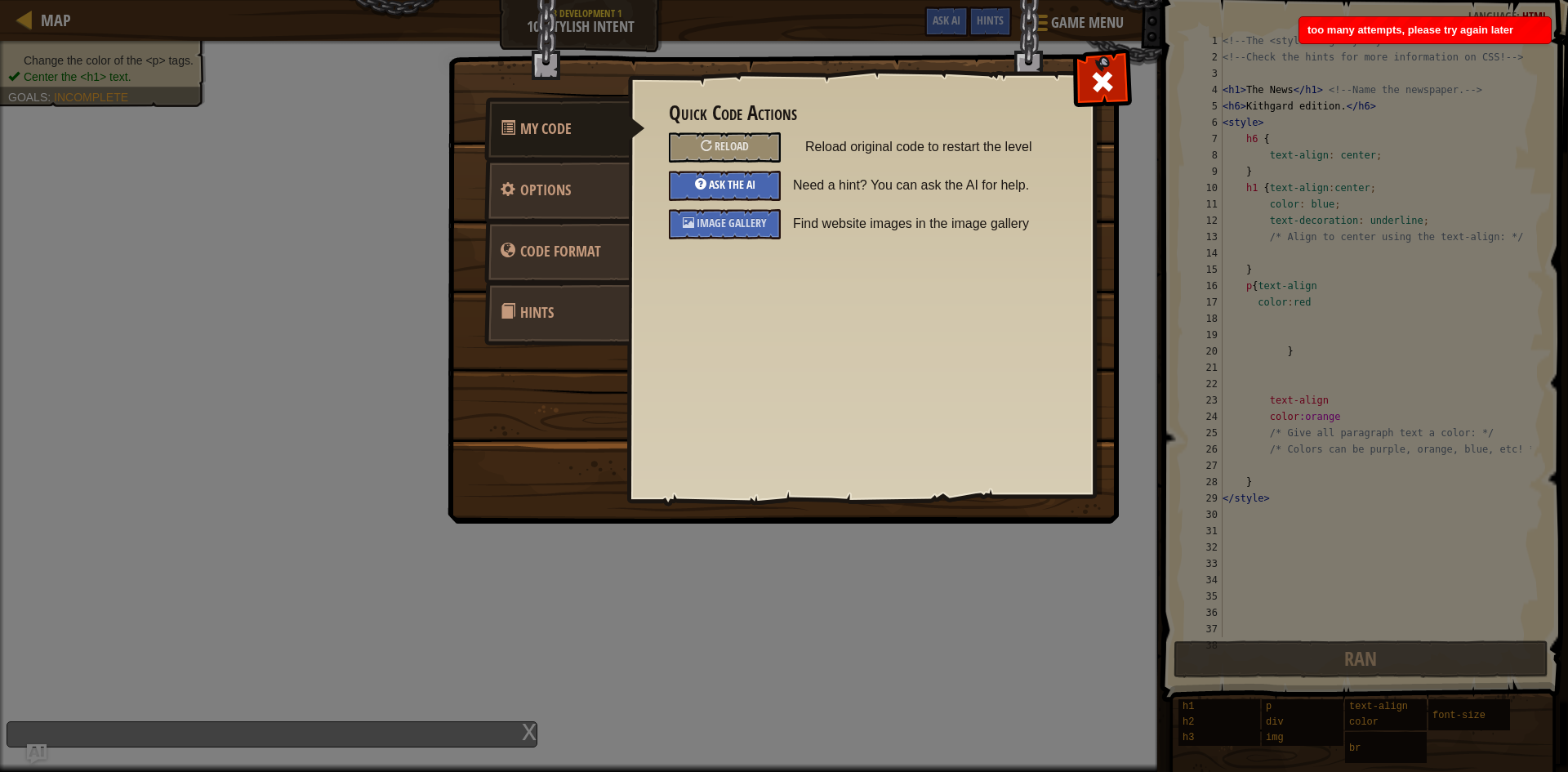
click at [742, 173] on div "Ask the AI" at bounding box center [724, 186] width 112 height 31
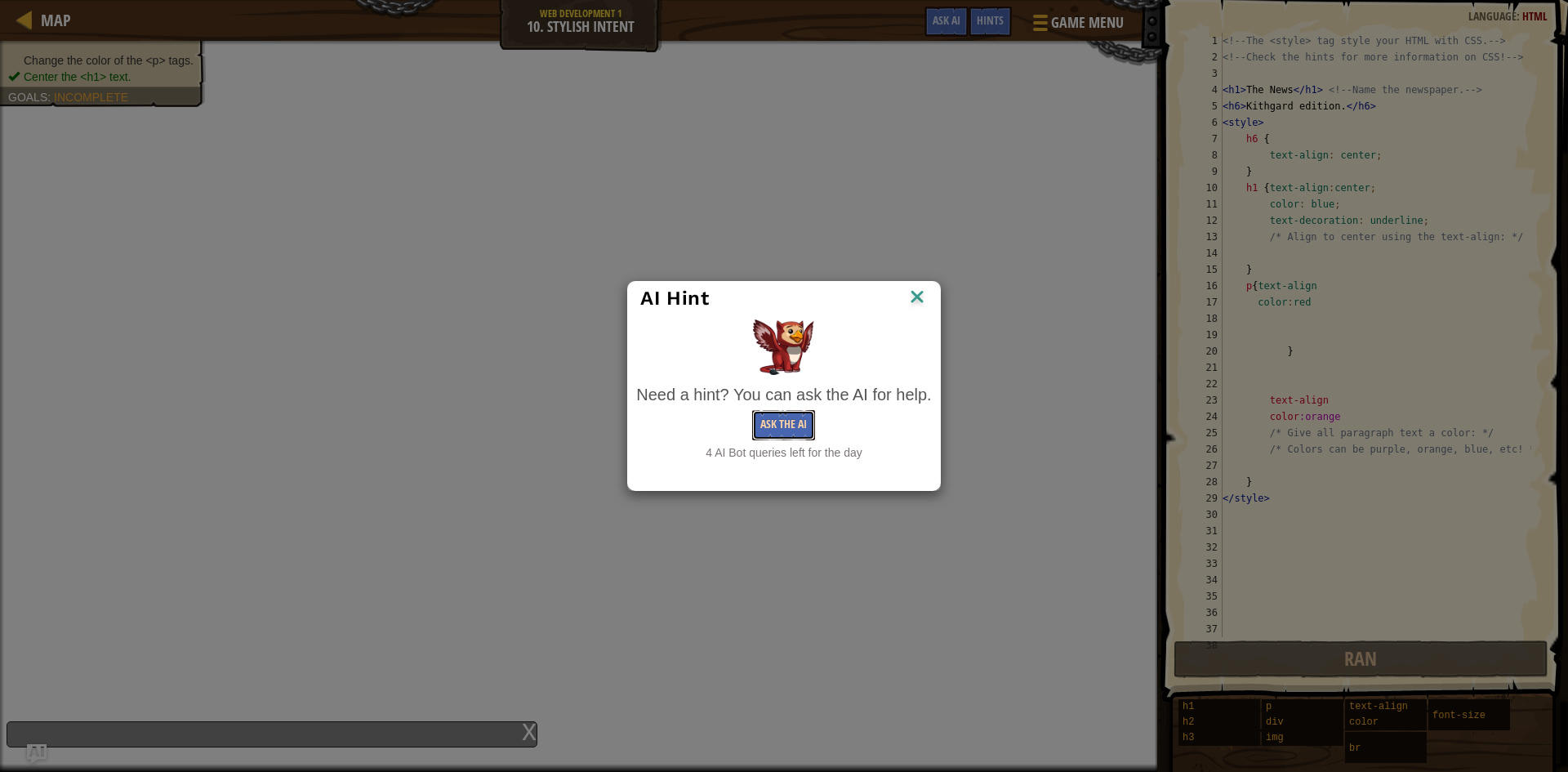
click at [797, 411] on button "Ask the AI" at bounding box center [784, 425] width 63 height 31
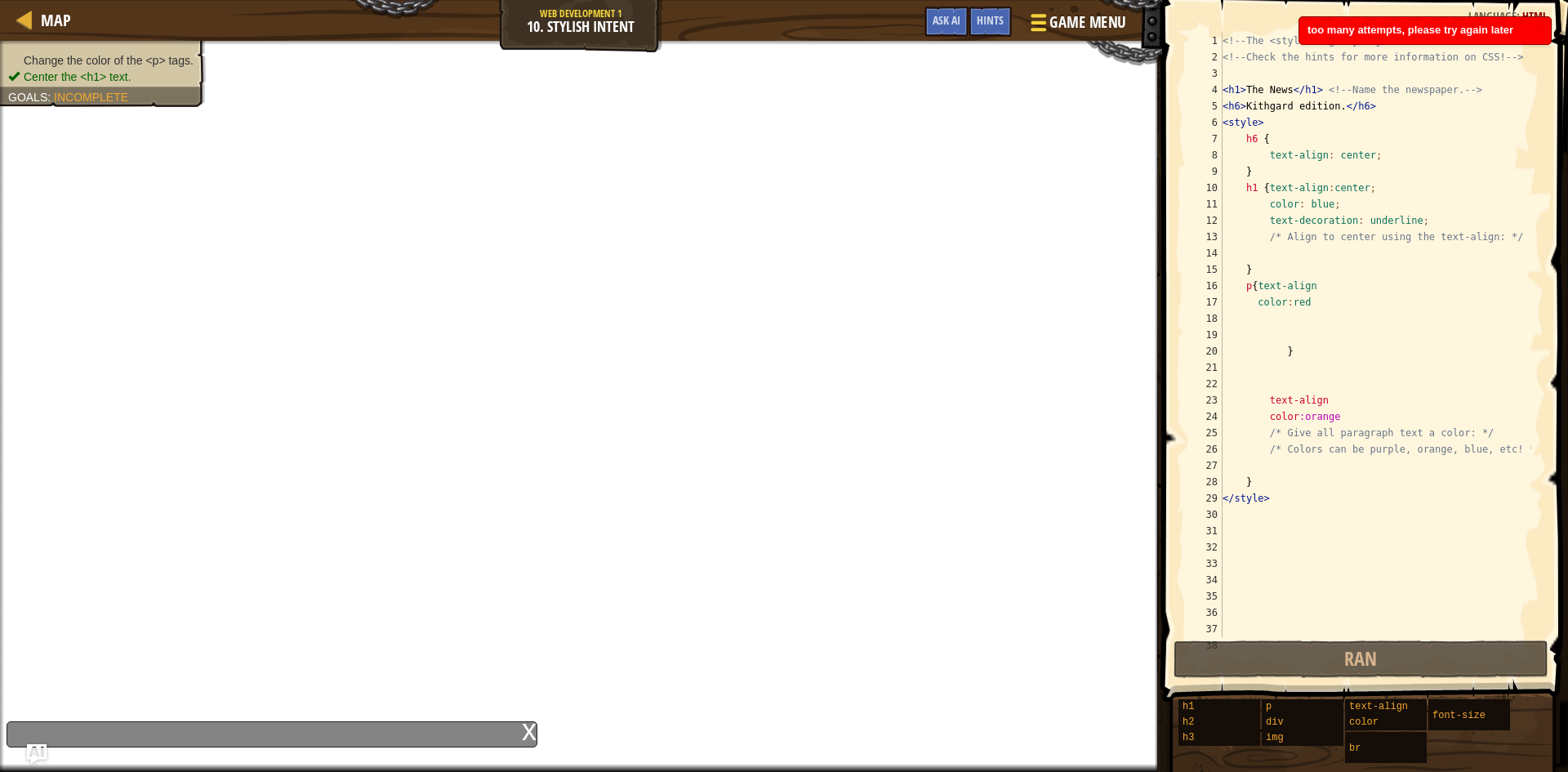
click at [1049, 23] on div at bounding box center [1039, 21] width 22 height 23
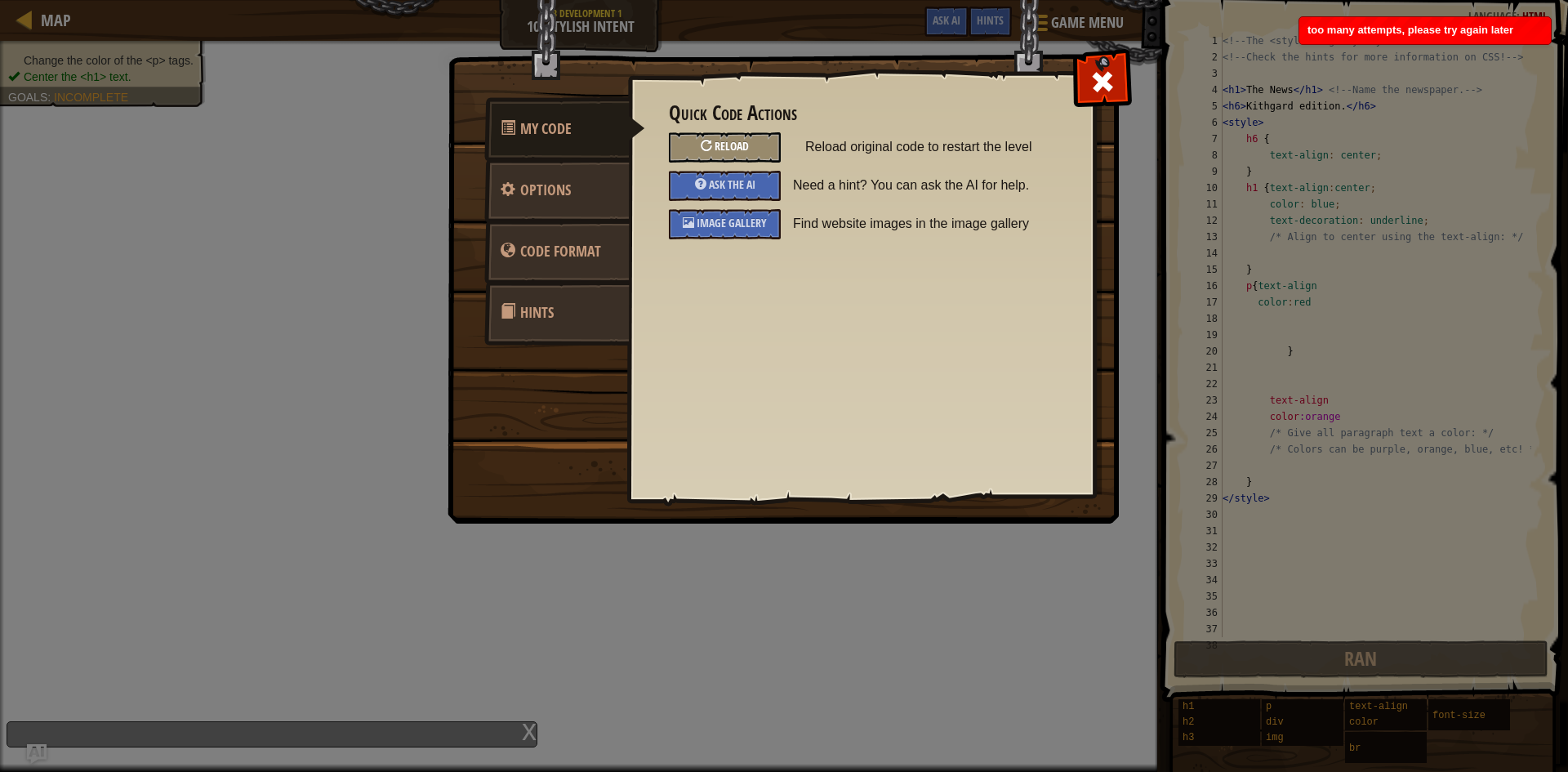
click at [728, 142] on span "Reload" at bounding box center [732, 145] width 34 height 16
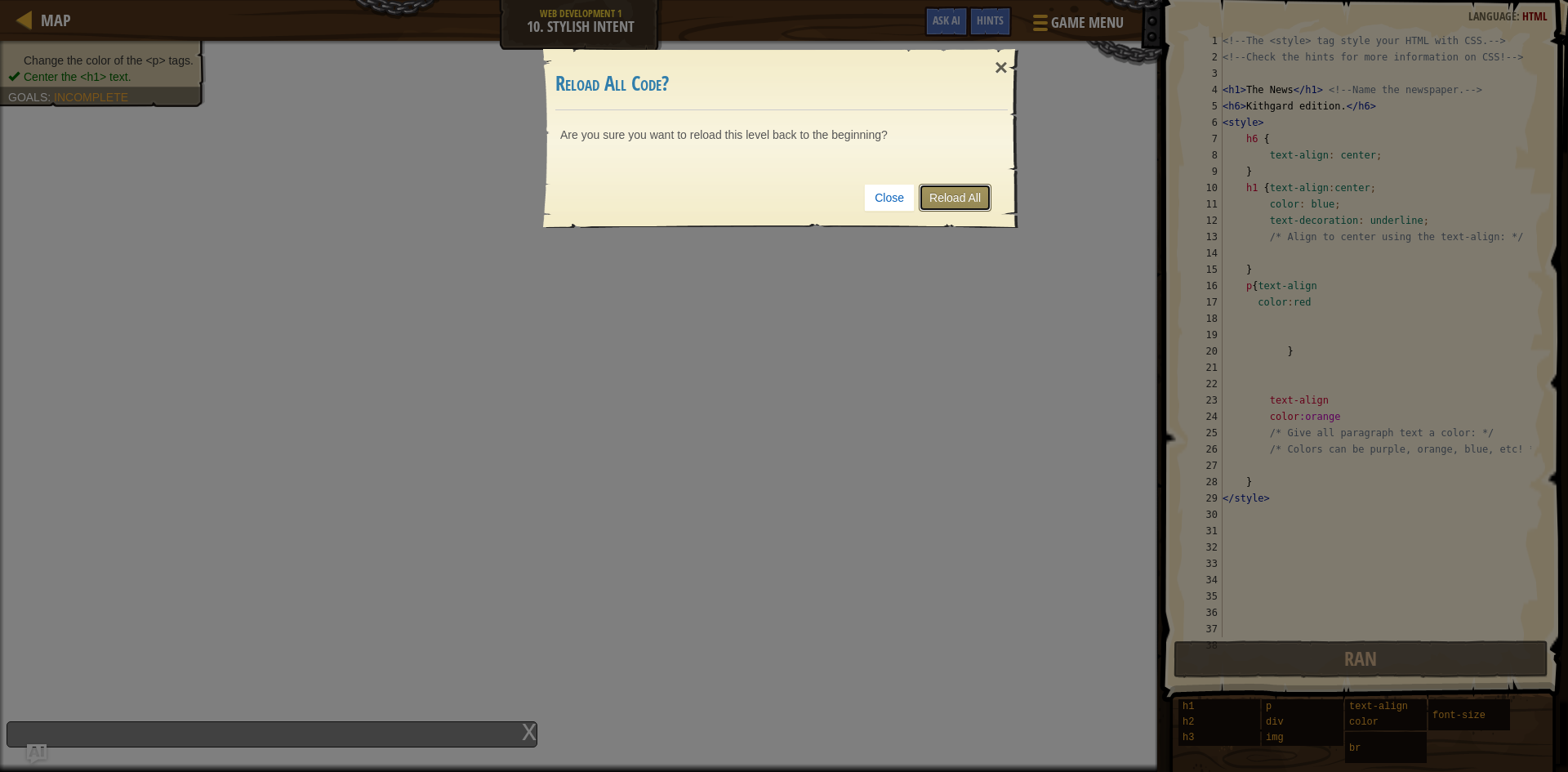
click at [938, 190] on link "Reload All" at bounding box center [955, 198] width 73 height 28
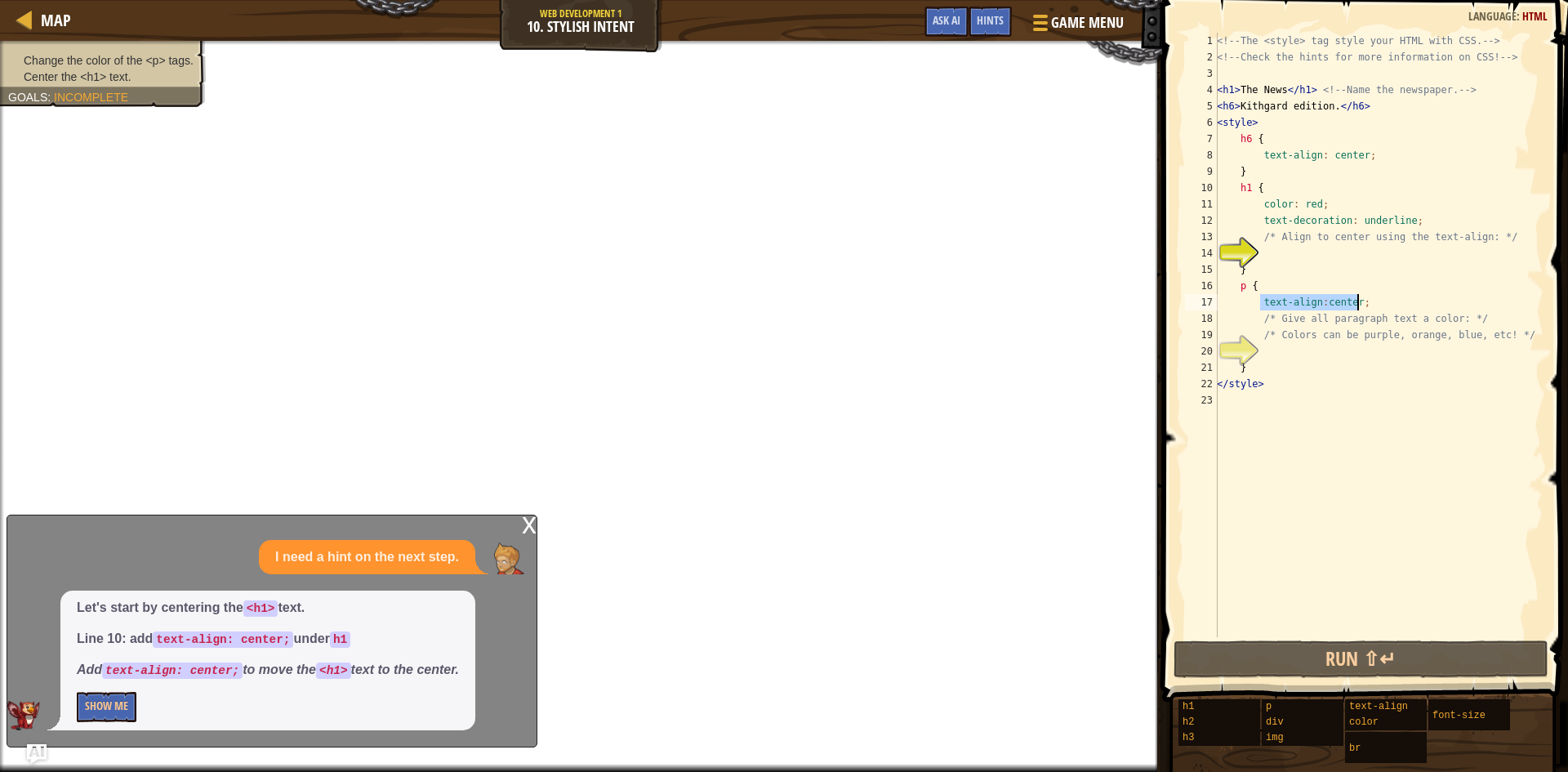
drag, startPoint x: 1258, startPoint y: 306, endPoint x: 1359, endPoint y: 306, distance: 101.0
click at [1359, 306] on div "<!-- The <style> tag style your HTML with CSS. --> <!-- Check the hints for mor…" at bounding box center [1378, 351] width 330 height 637
type textarea "text-align:center;"
paste textarea
click at [1293, 259] on div "<!-- The <style> tag style your HTML with CSS. --> <!-- Check the hints for mor…" at bounding box center [1378, 351] width 330 height 637
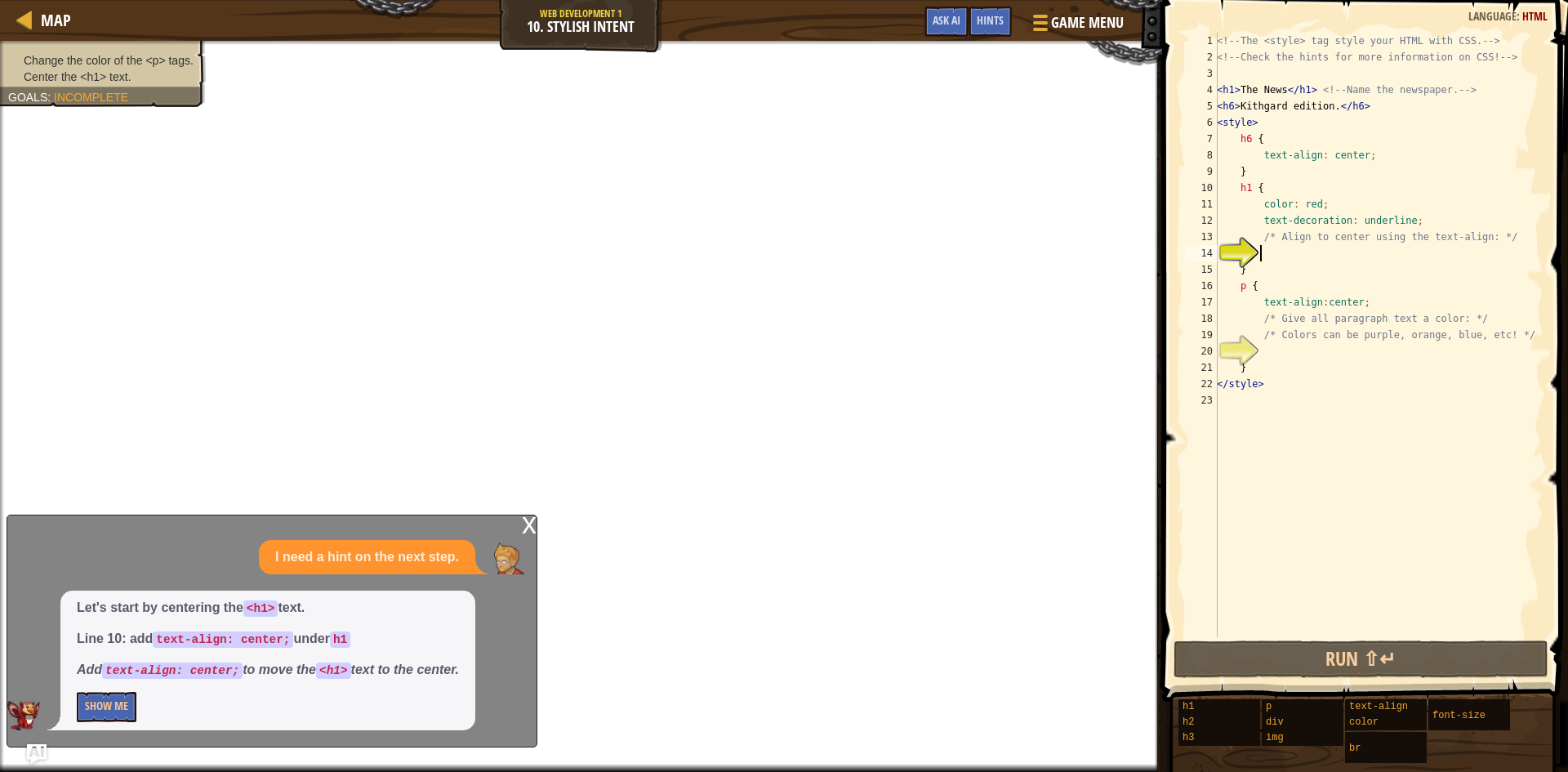
paste textarea "text-align:center;"
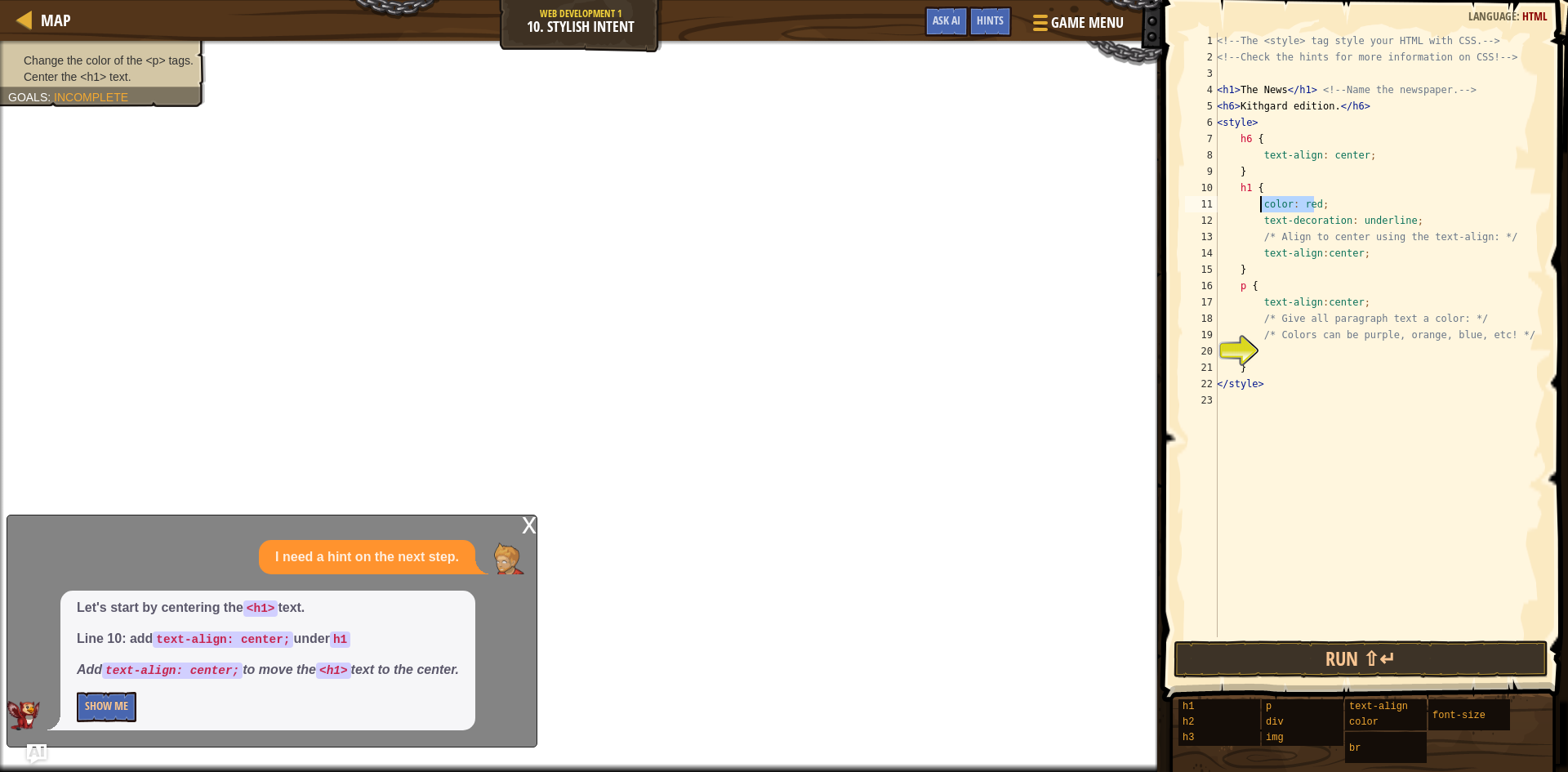
drag, startPoint x: 1317, startPoint y: 202, endPoint x: 1259, endPoint y: 202, distance: 58.0
click at [1259, 202] on div "<!-- The <style> tag style your HTML with CSS. --> <!-- Check the hints for mor…" at bounding box center [1378, 351] width 330 height 637
type textarea "color: red;"
click at [1265, 350] on div "<!-- The <style> tag style your HTML with CSS. --> <!-- Check the hints for mor…" at bounding box center [1378, 351] width 330 height 637
paste textarea "color: red"
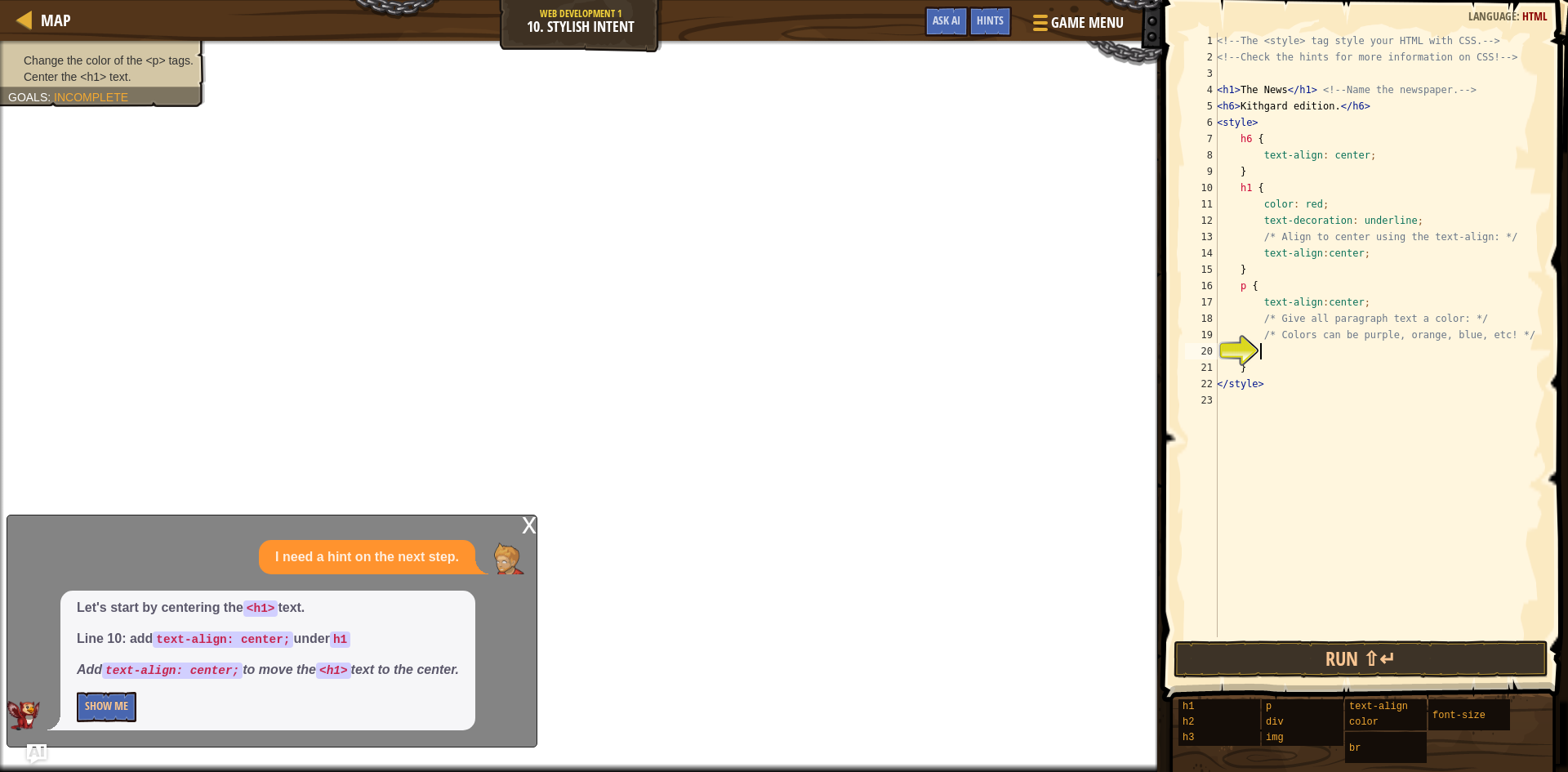
type textarea "color: red"
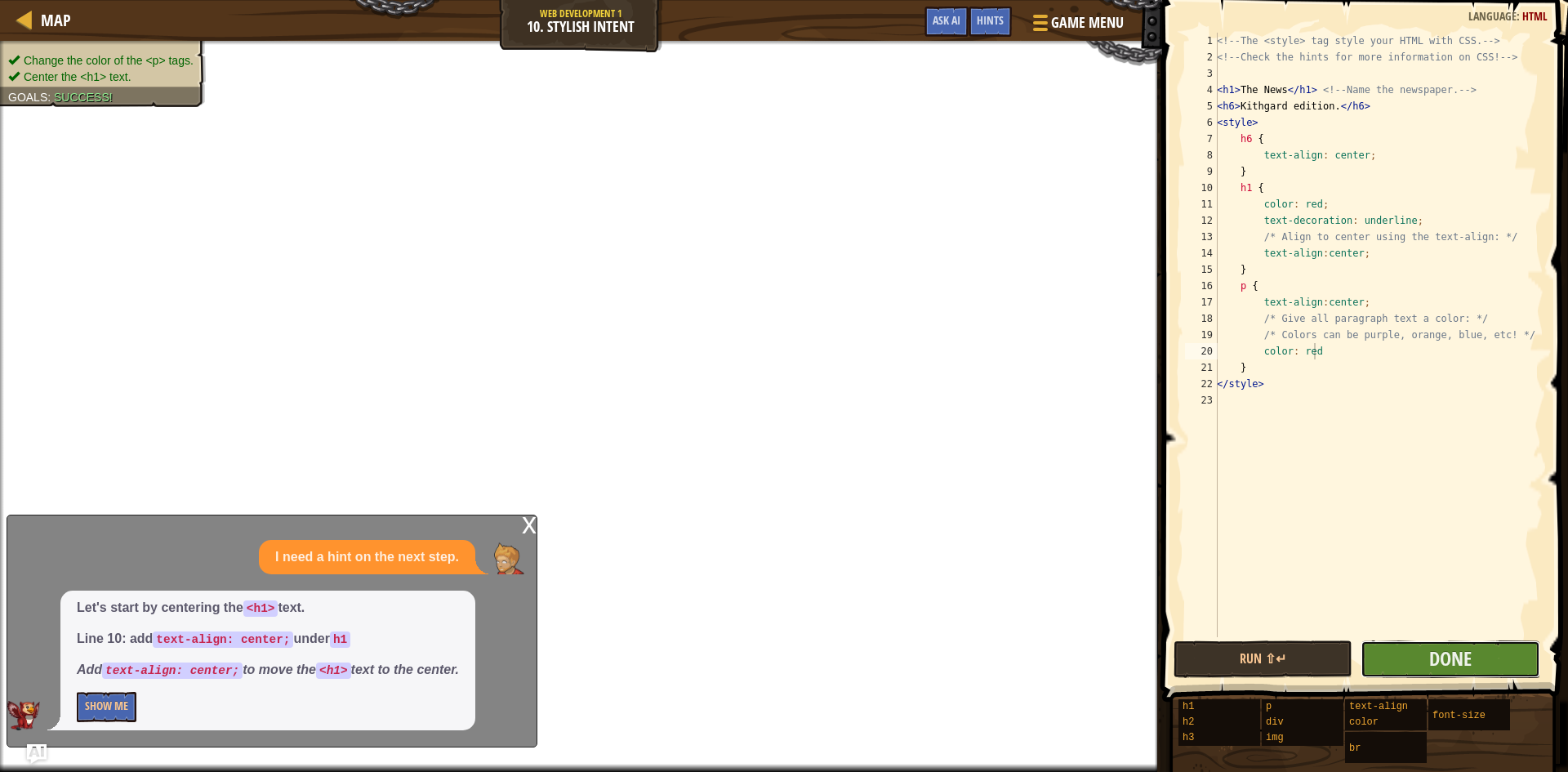
click at [1418, 671] on button "Done" at bounding box center [1450, 659] width 179 height 37
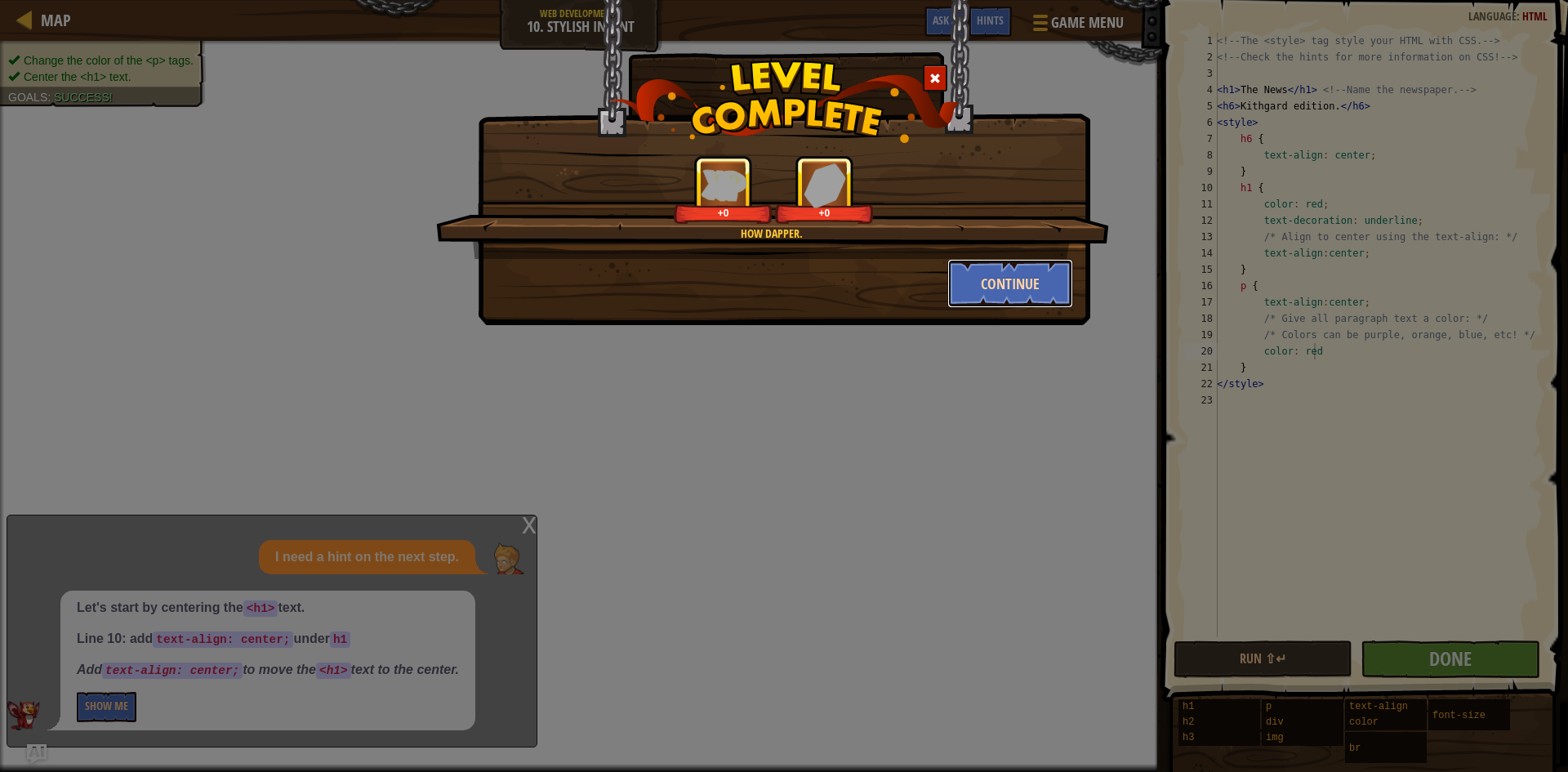
click at [1020, 273] on button "Continue" at bounding box center [1011, 283] width 126 height 49
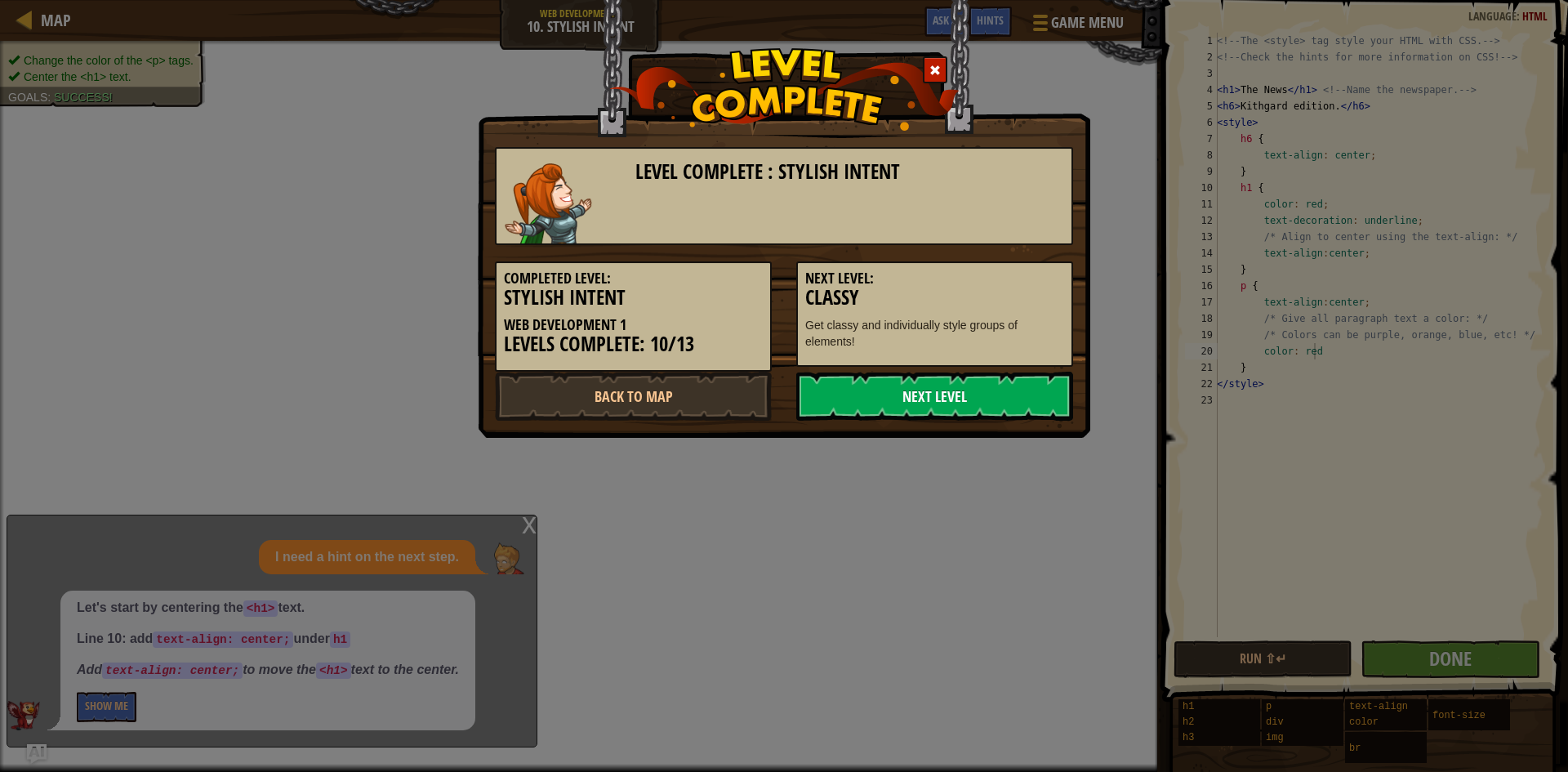
click at [986, 376] on div "Level Complete : Stylish Intent Completed Level: Stylish Intent Web Development…" at bounding box center [784, 276] width 578 height 290
click at [998, 419] on link "Next Level" at bounding box center [935, 396] width 277 height 49
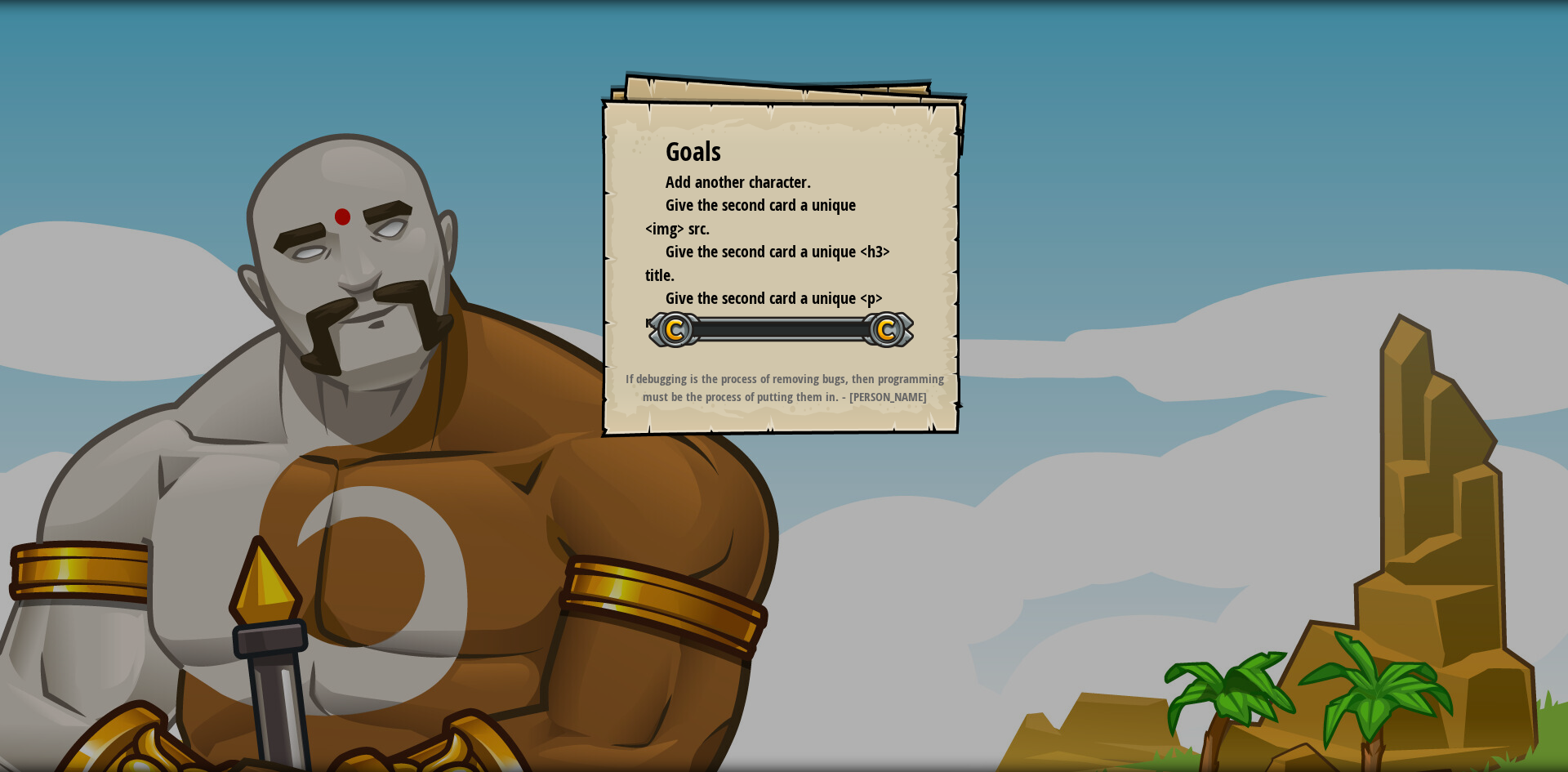
click at [995, 402] on div "Goals Add another character. Give the second card a unique <img> src. Give the …" at bounding box center [784, 386] width 1568 height 772
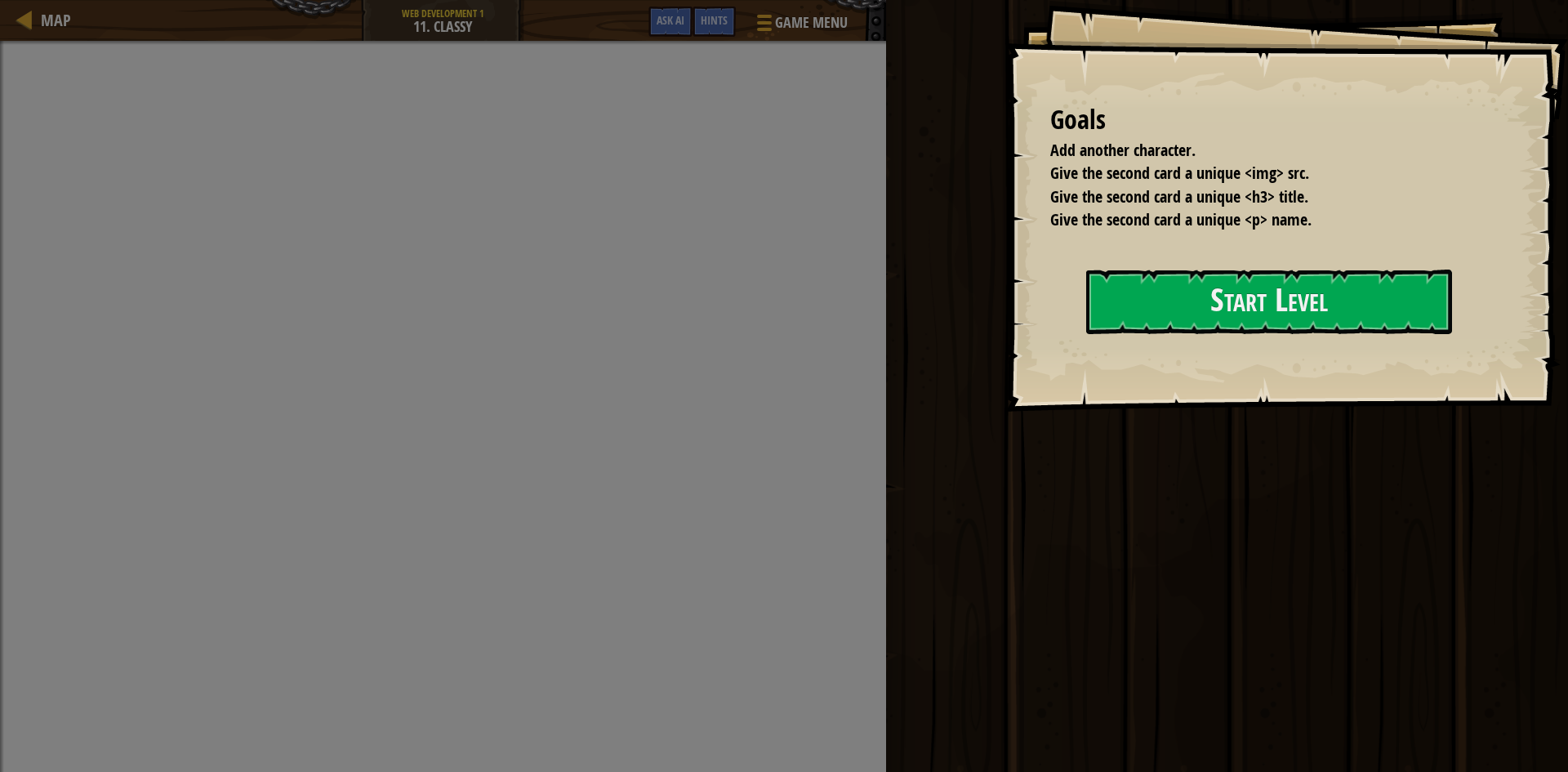
click at [1039, 391] on div "Ran Submit Done" at bounding box center [1225, 381] width 687 height 764
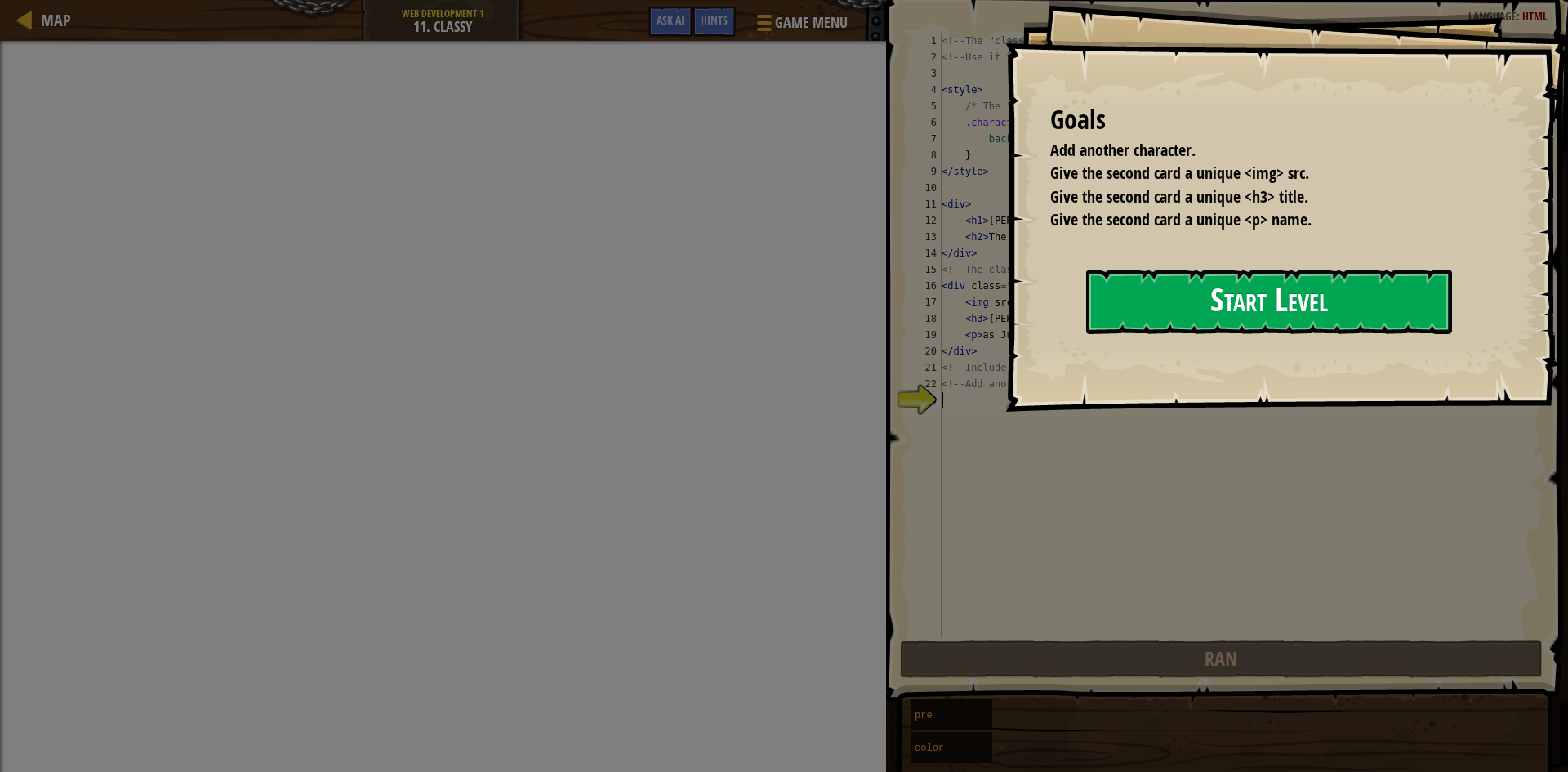
click at [1123, 306] on button "Start Level" at bounding box center [1269, 301] width 366 height 64
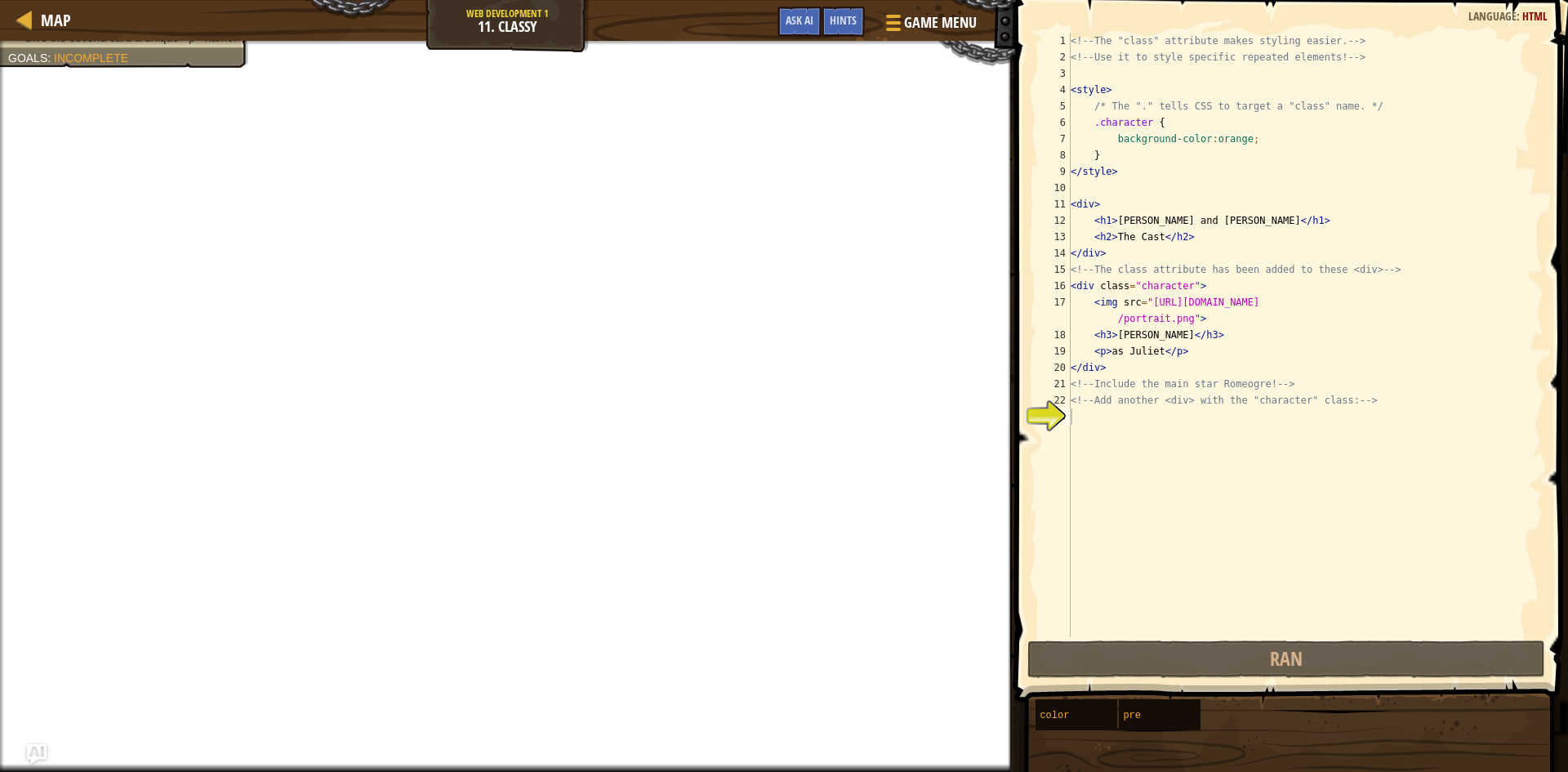
type textarea "<h3>Cindy Archer</h3>"
drag, startPoint x: 1088, startPoint y: 335, endPoint x: 1176, endPoint y: 331, distance: 88.1
click at [1176, 331] on div "<!-- The "class" attribute makes styling easier. --> <!-- Use it to style speci…" at bounding box center [1306, 351] width 476 height 637
click at [1138, 418] on div "<!-- The "class" attribute makes styling easier. --> <!-- Use it to style speci…" at bounding box center [1306, 351] width 476 height 637
paste textarea "<h3>Cindy Archer"
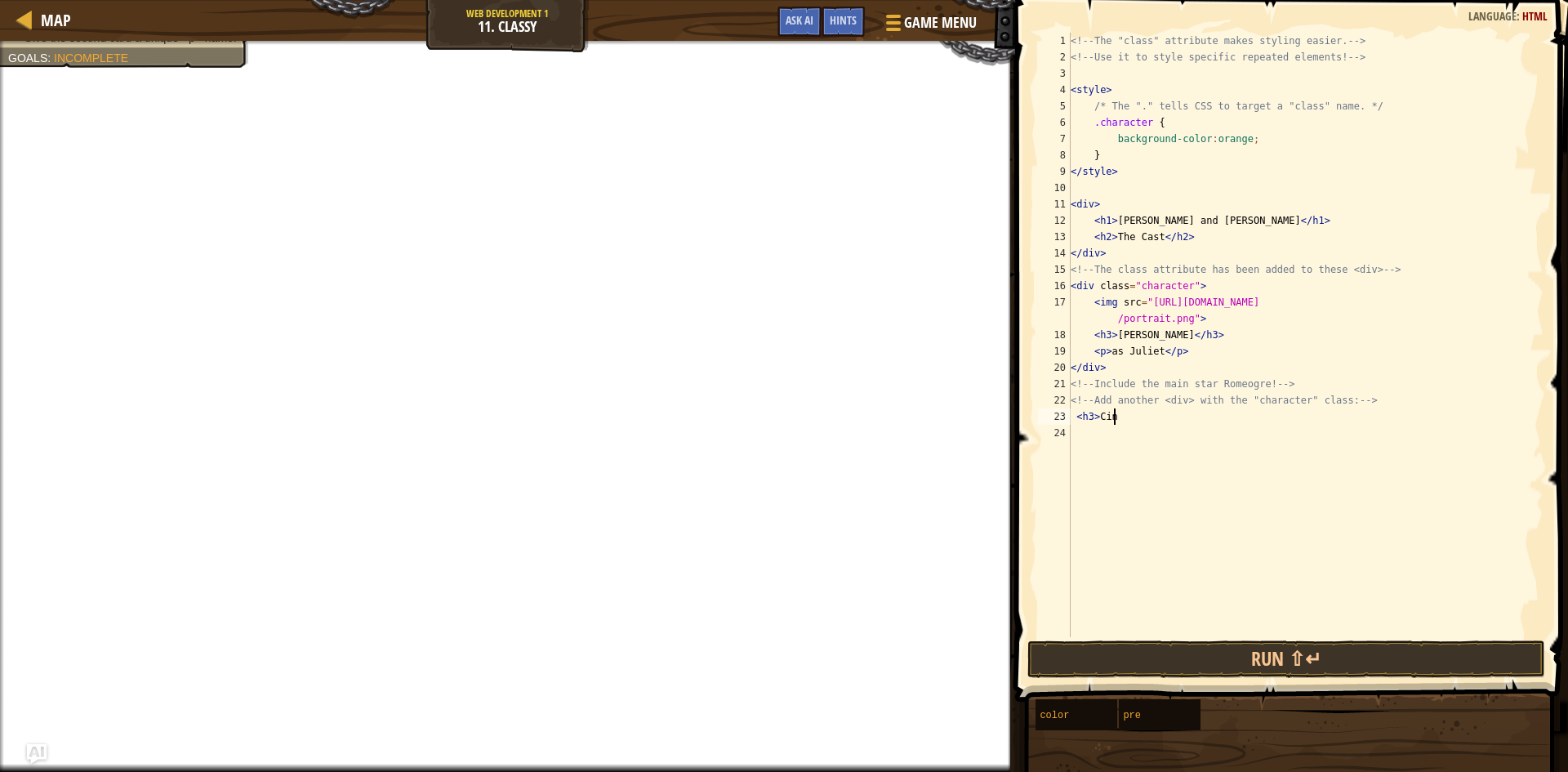
type textarea "<"
type textarea "<!-- Add another <div> with the "character" class"
click at [1098, 416] on div "<!-- The "class" attribute makes styling easier. --> <!-- Use it to style speci…" at bounding box center [1306, 351] width 476 height 637
type textarea "<"
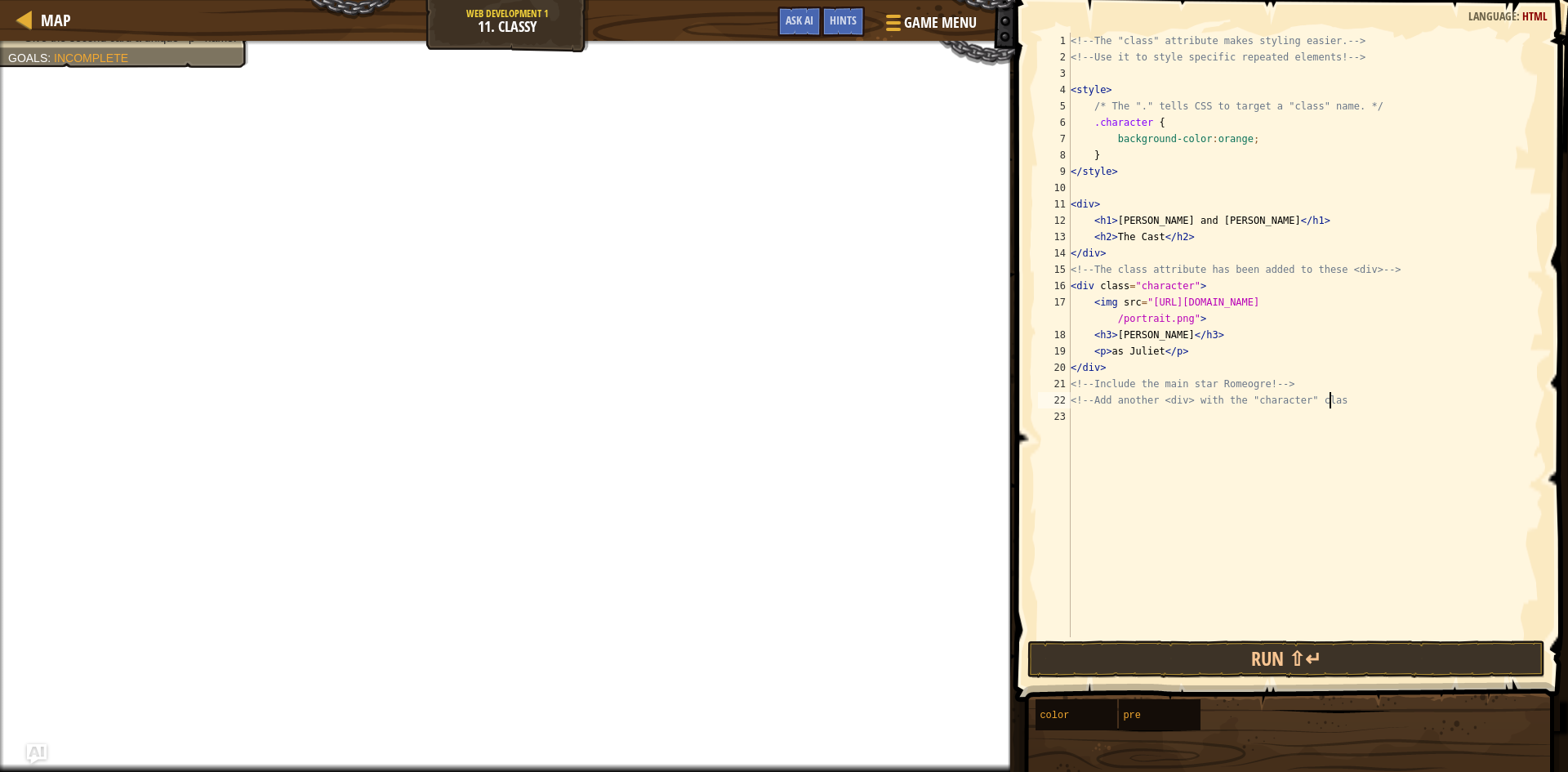
type textarea "<!-- Add another <div> with the "character" cla"
click at [1136, 420] on div "<!-- The "class" attribute makes styling easier. --> <!-- Use it to style speci…" at bounding box center [1306, 351] width 476 height 637
drag, startPoint x: 1382, startPoint y: 417, endPoint x: 1067, endPoint y: 373, distance: 318.1
click at [1092, 398] on div "<!-- The "class" attribute makes styling easier. --> <!-- Use it to style speci…" at bounding box center [1306, 351] width 476 height 637
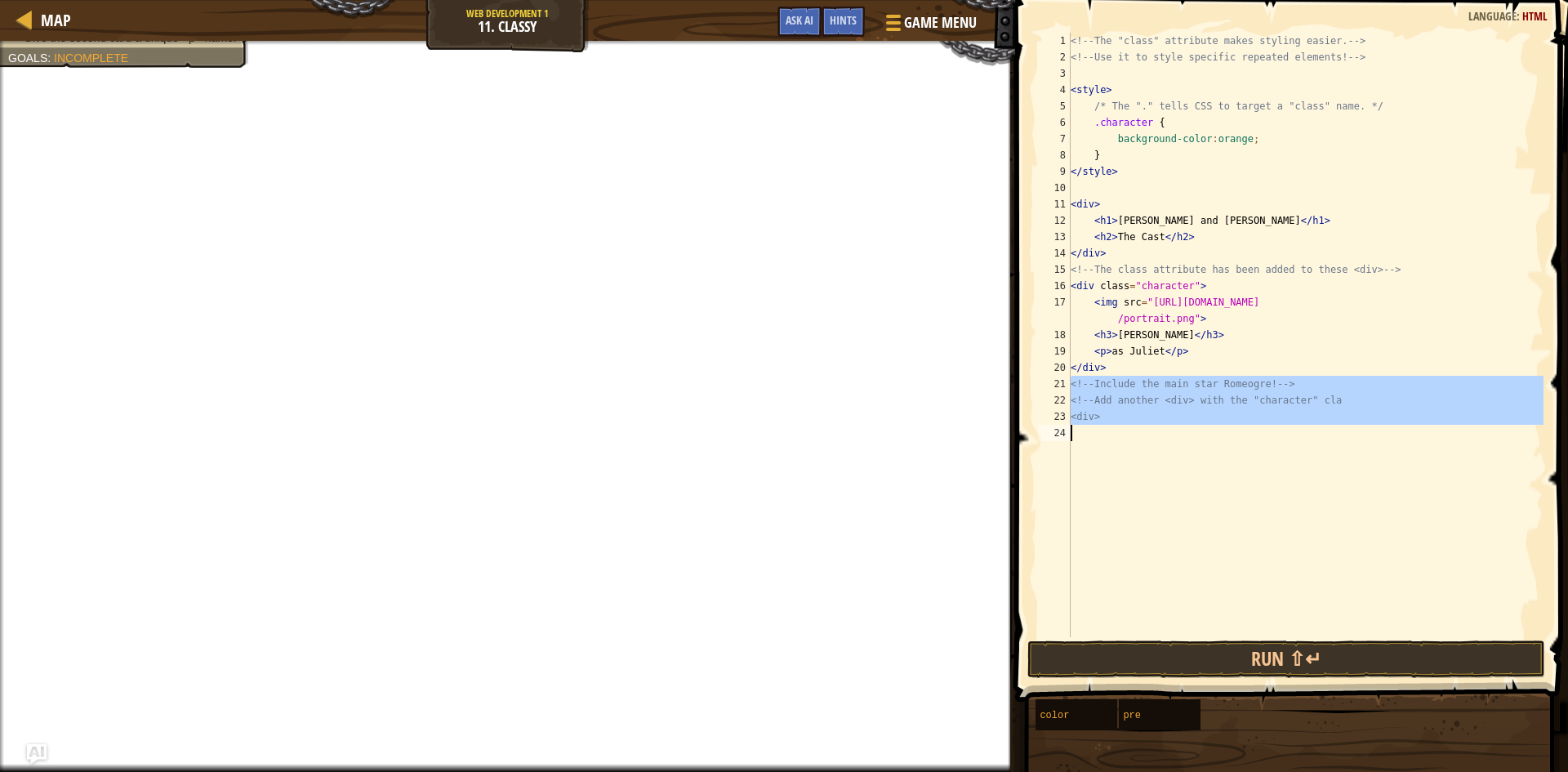
drag, startPoint x: 1068, startPoint y: 383, endPoint x: 1138, endPoint y: 422, distance: 80.1
click at [1117, 433] on div "<!-- Add another <div> with the "character" cla <div> 1 2 3 4 5 6 7 8 9 10 11 1…" at bounding box center [1289, 335] width 509 height 605
type textarea "<div>"
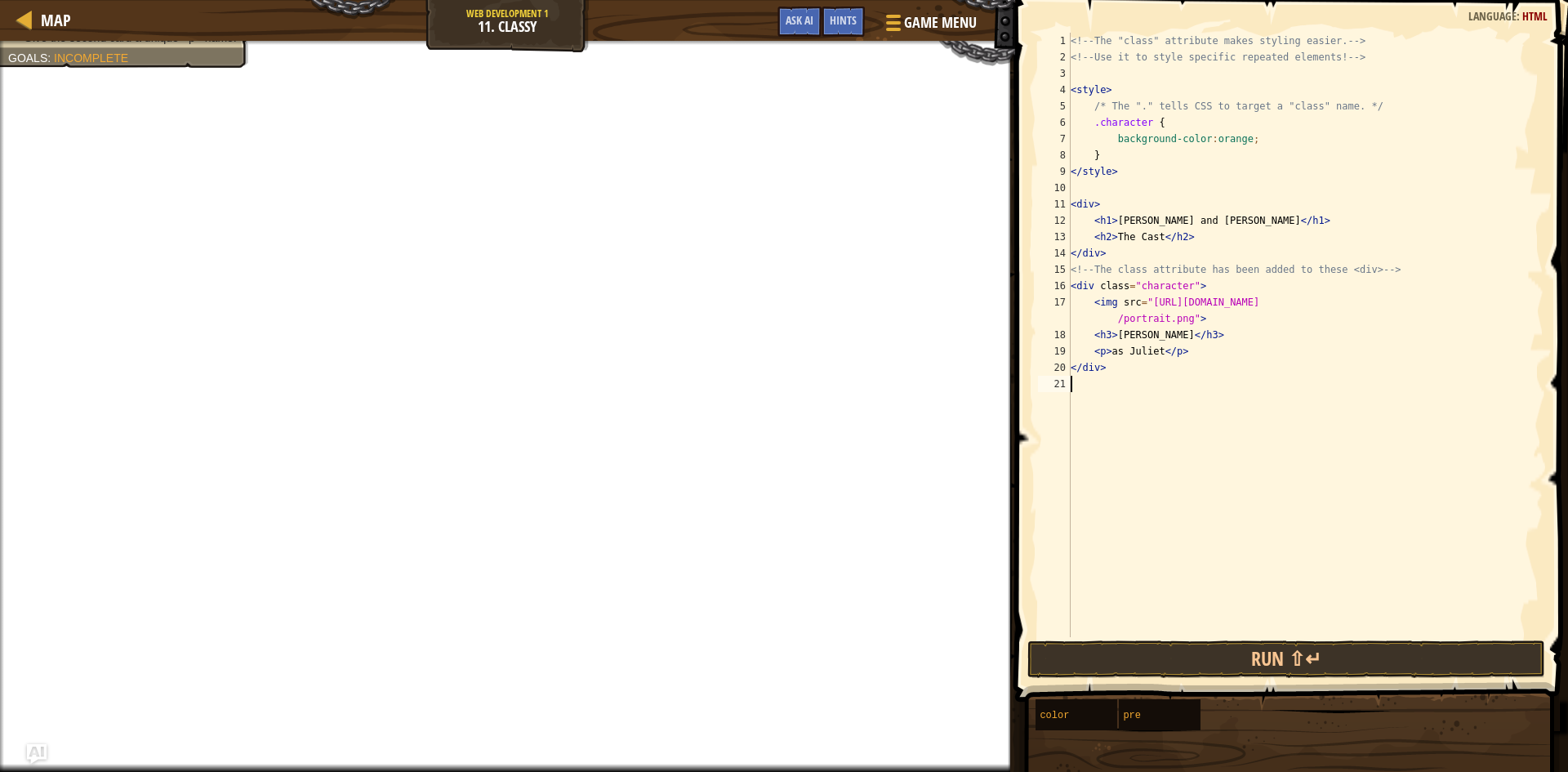
scroll to position [7, 0]
type textarea "."
type textarea ">"
click at [1143, 286] on div "<!-- The "class" attribute makes styling easier. --> <!-- Use it to style speci…" at bounding box center [1306, 351] width 476 height 637
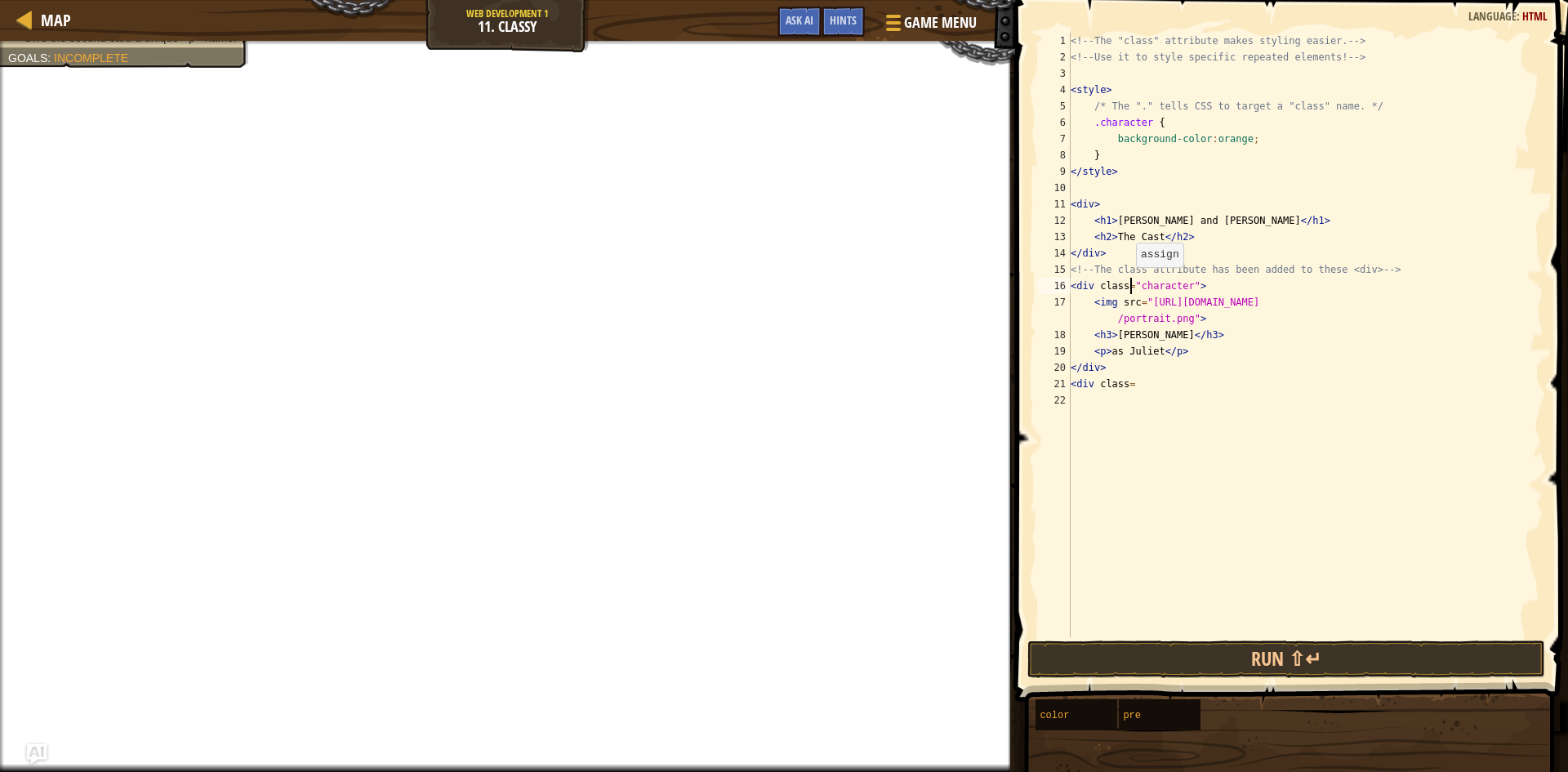
click at [1128, 284] on div "<!-- The "class" attribute makes styling easier. --> <!-- Use it to style speci…" at bounding box center [1306, 351] width 476 height 637
drag, startPoint x: 1128, startPoint y: 284, endPoint x: 1203, endPoint y: 286, distance: 75.0
click at [1203, 286] on div "<!-- The "class" attribute makes styling easier. --> <!-- Use it to style speci…" at bounding box center [1306, 351] width 476 height 637
click at [1155, 380] on div "<!-- The "class" attribute makes styling easier. --> <!-- Use it to style speci…" at bounding box center [1306, 351] width 476 height 637
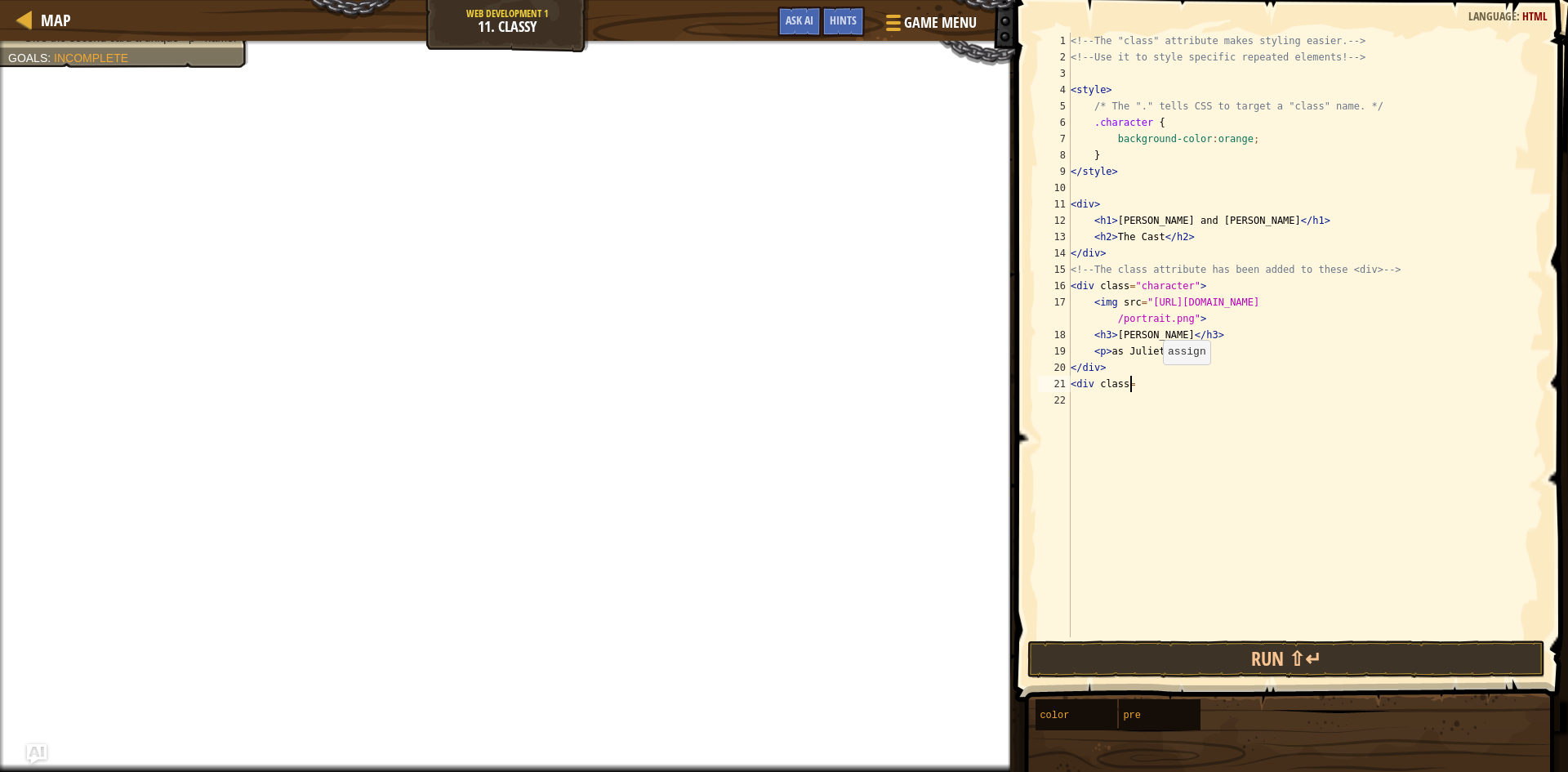
scroll to position [7, 0]
paste textarea ""character">"
type textarea "<div class="character">"
type textarea "<img"
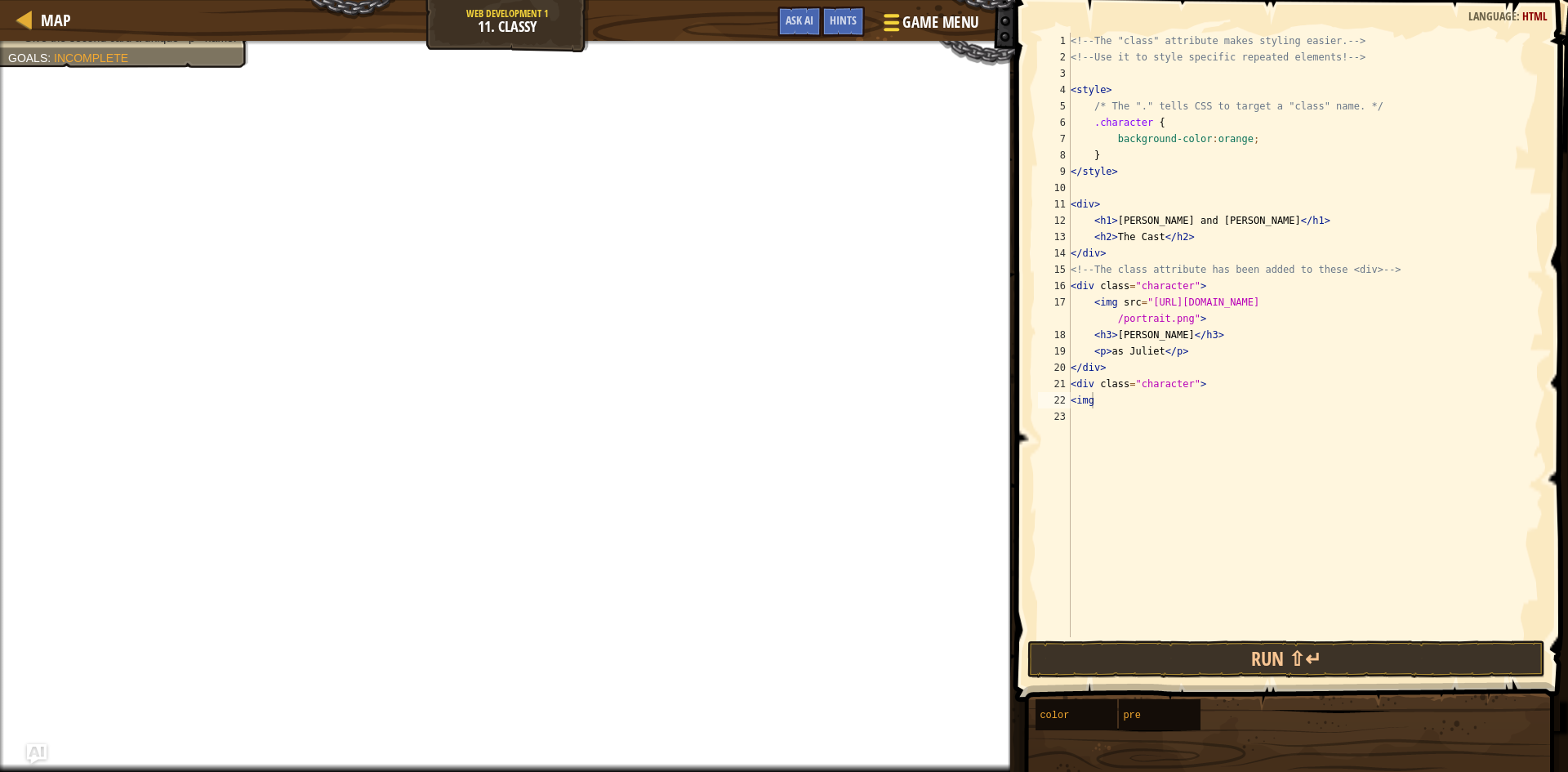
click at [913, 20] on span "Game Menu" at bounding box center [941, 22] width 76 height 22
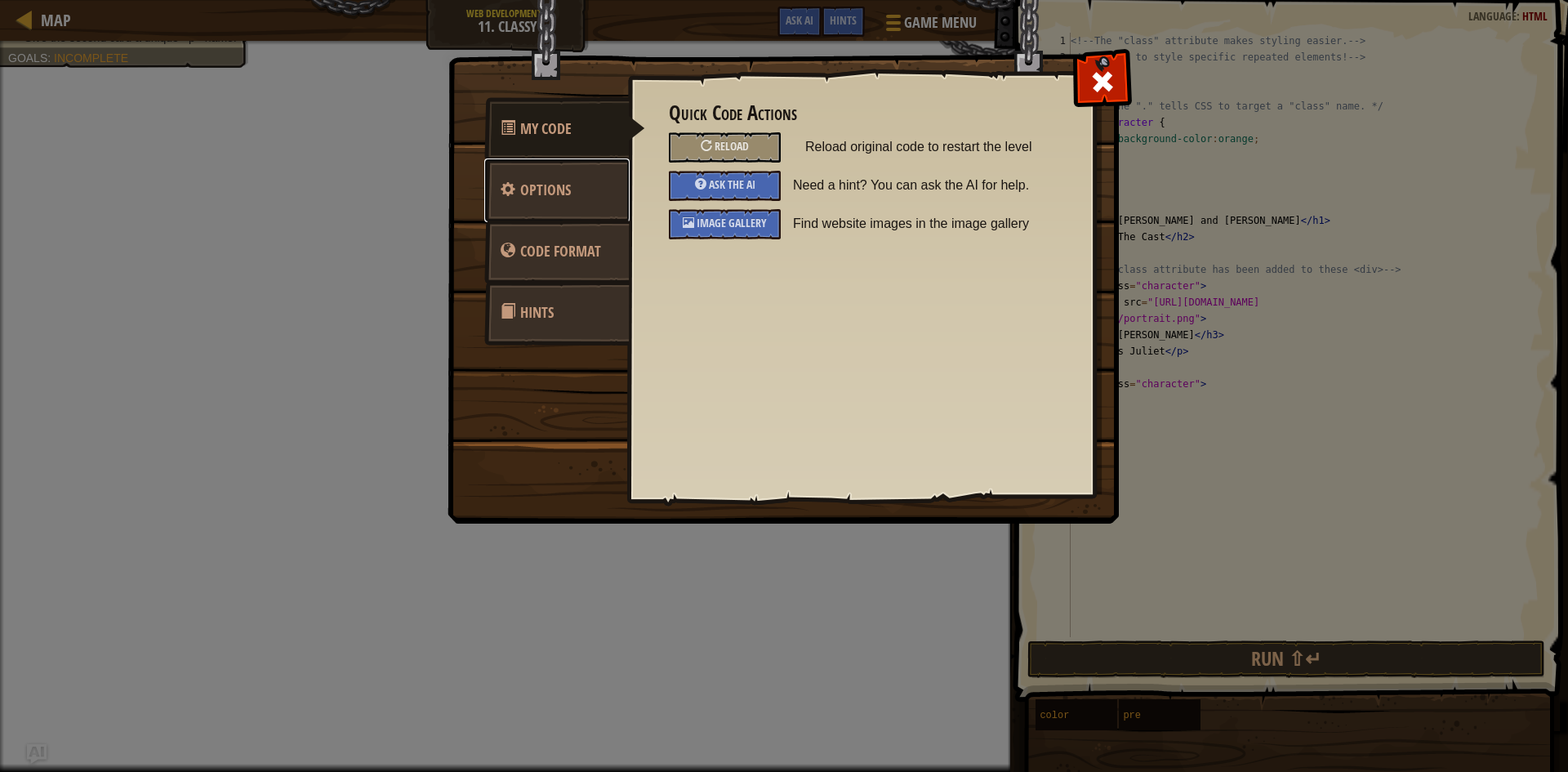
click at [574, 194] on link "Options" at bounding box center [557, 190] width 145 height 64
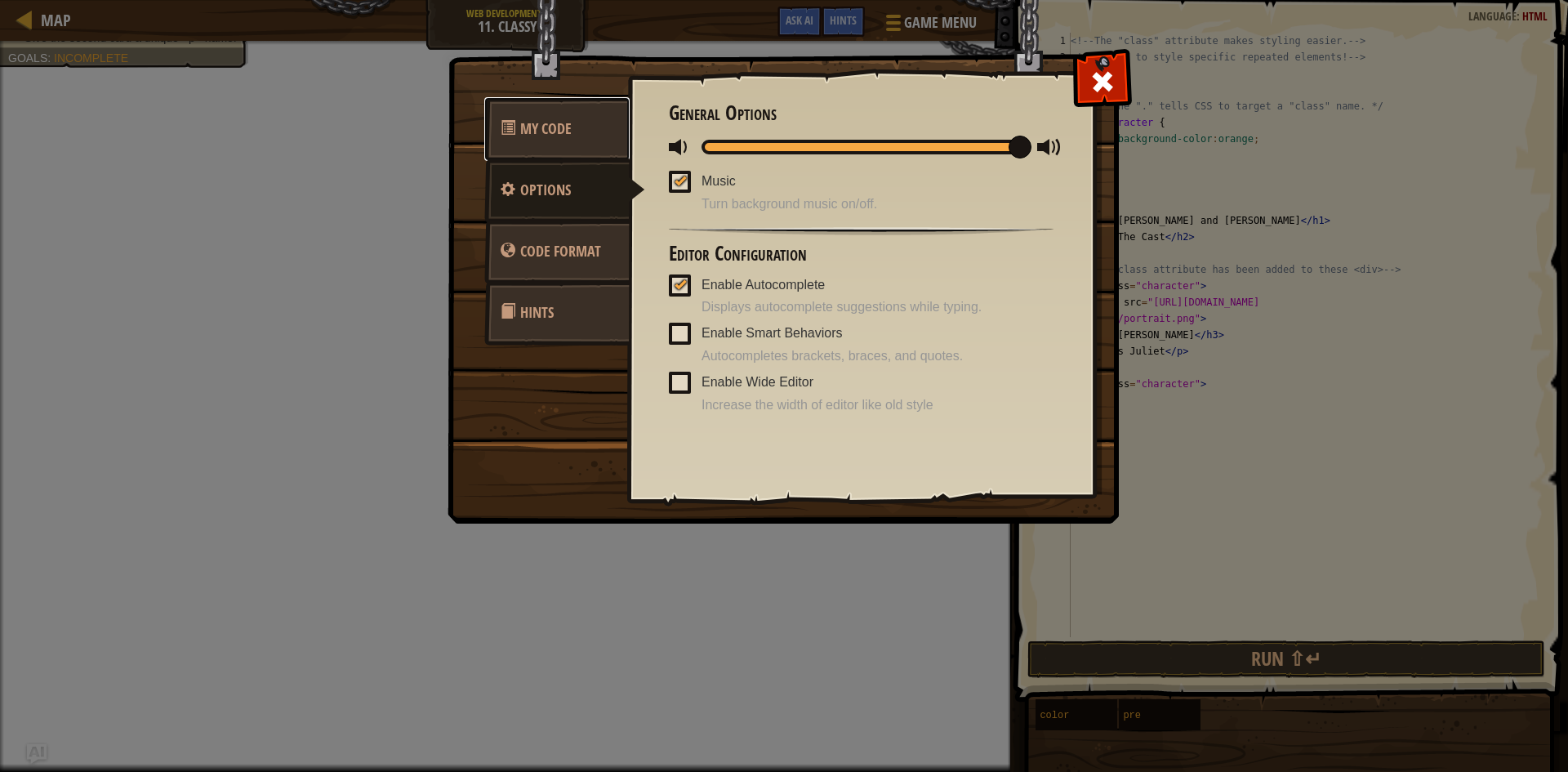
click at [551, 121] on span "My Code" at bounding box center [546, 128] width 51 height 20
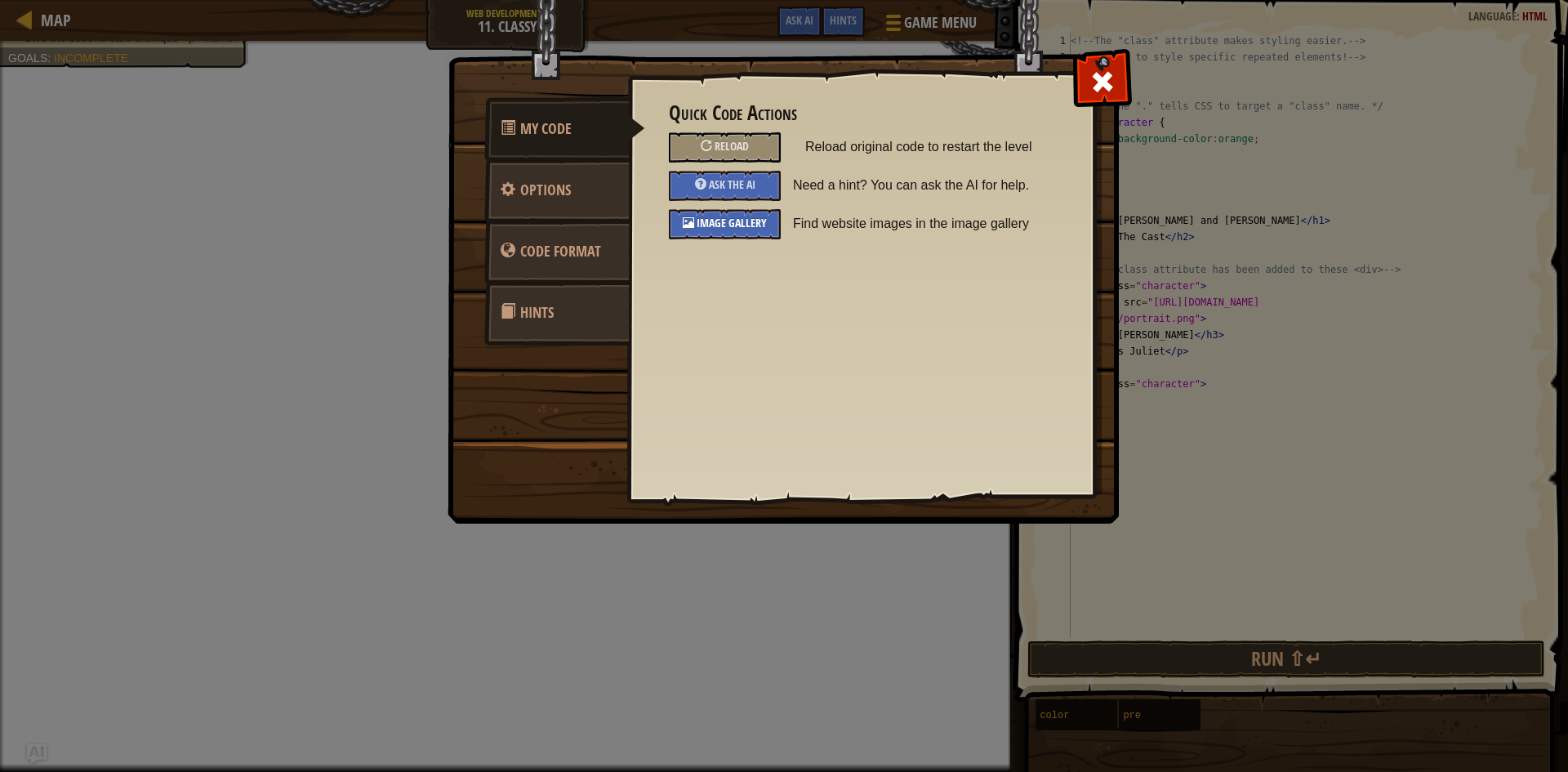
click at [702, 216] on div "Image Gallery" at bounding box center [724, 224] width 112 height 31
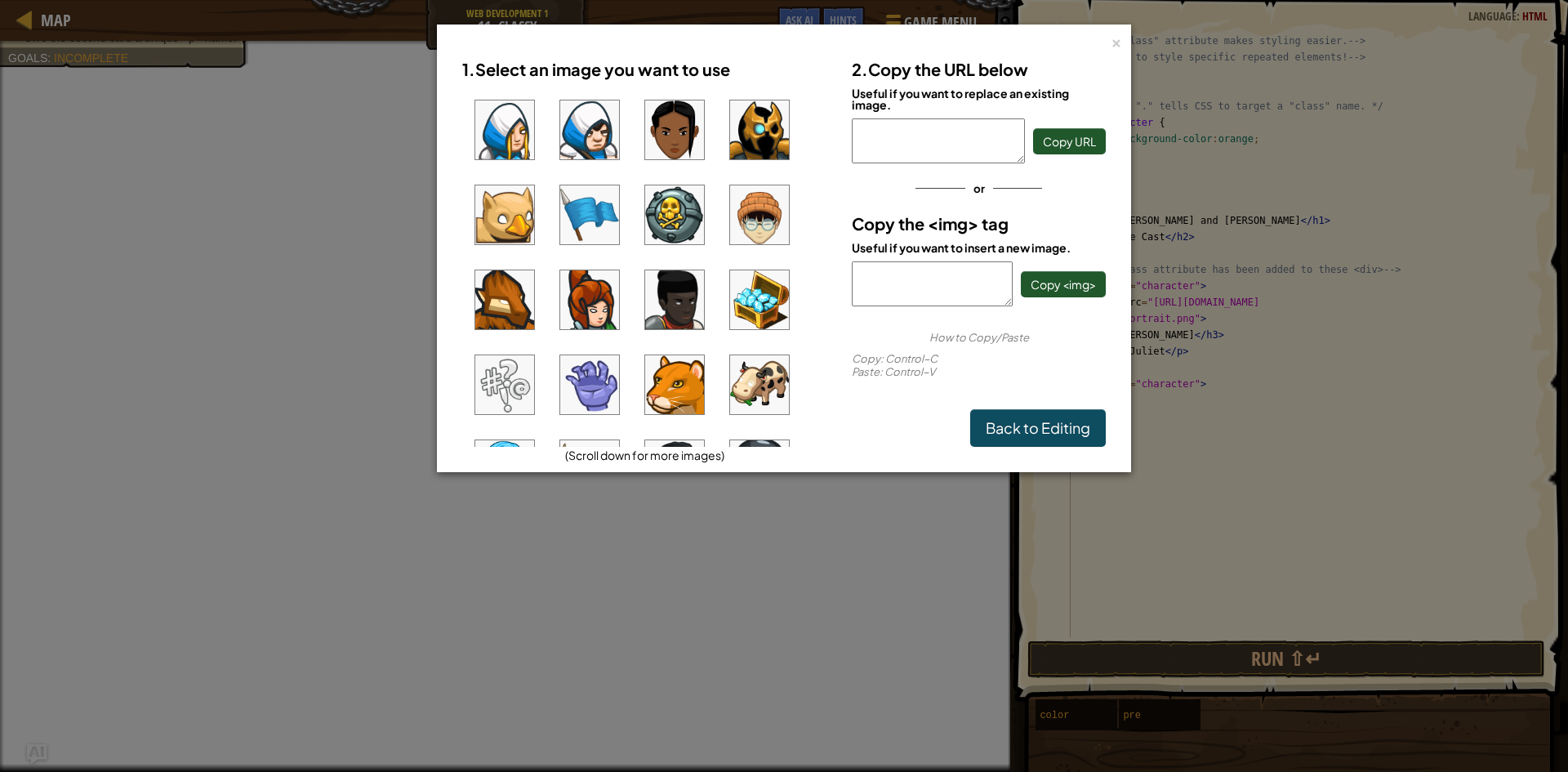
scroll to position [246, 0]
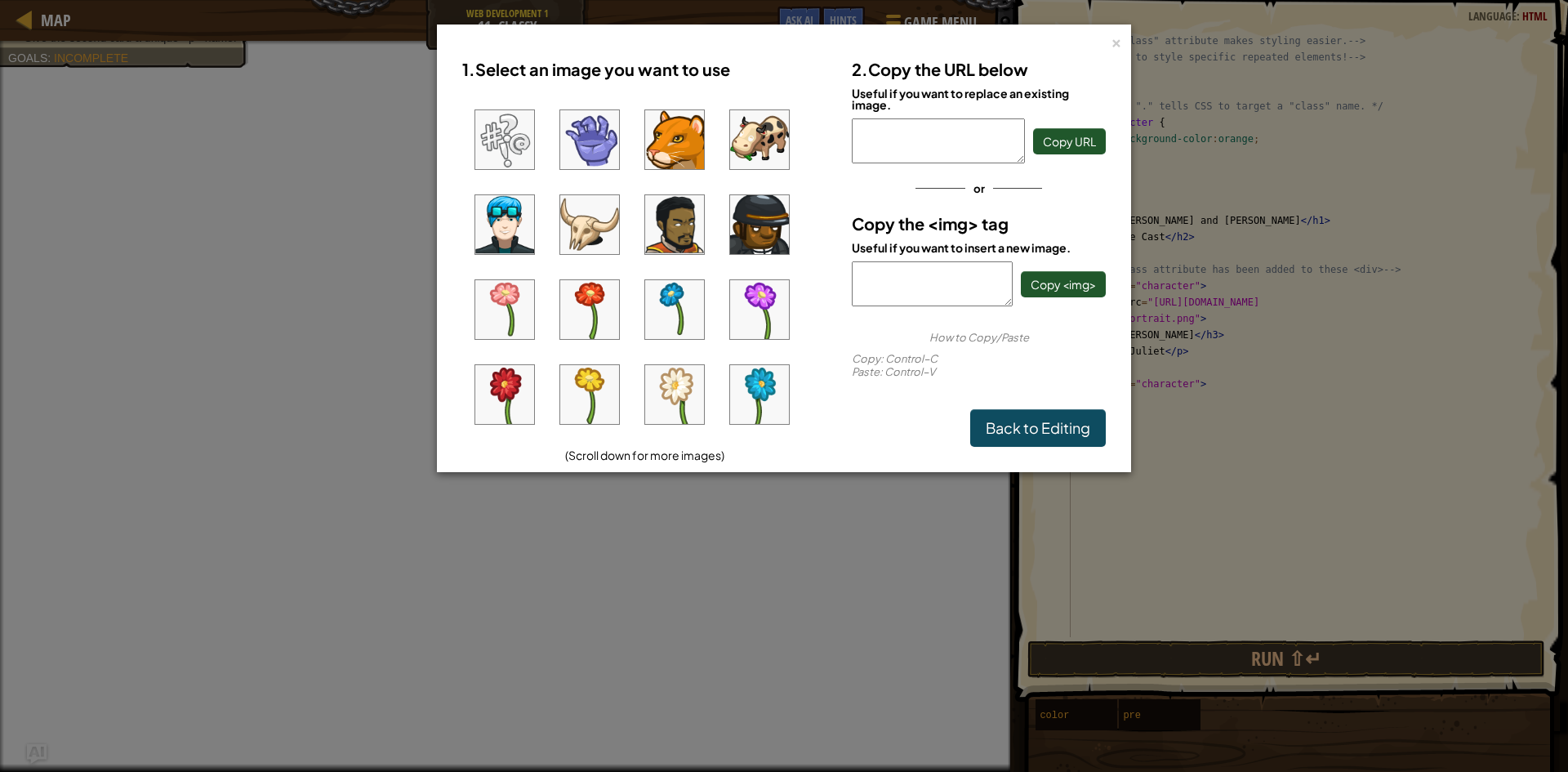
drag, startPoint x: 509, startPoint y: 222, endPoint x: 534, endPoint y: 226, distance: 25.3
click at [510, 221] on img at bounding box center [504, 224] width 59 height 59
click at [1069, 273] on button "Copy <img>" at bounding box center [1063, 285] width 85 height 26
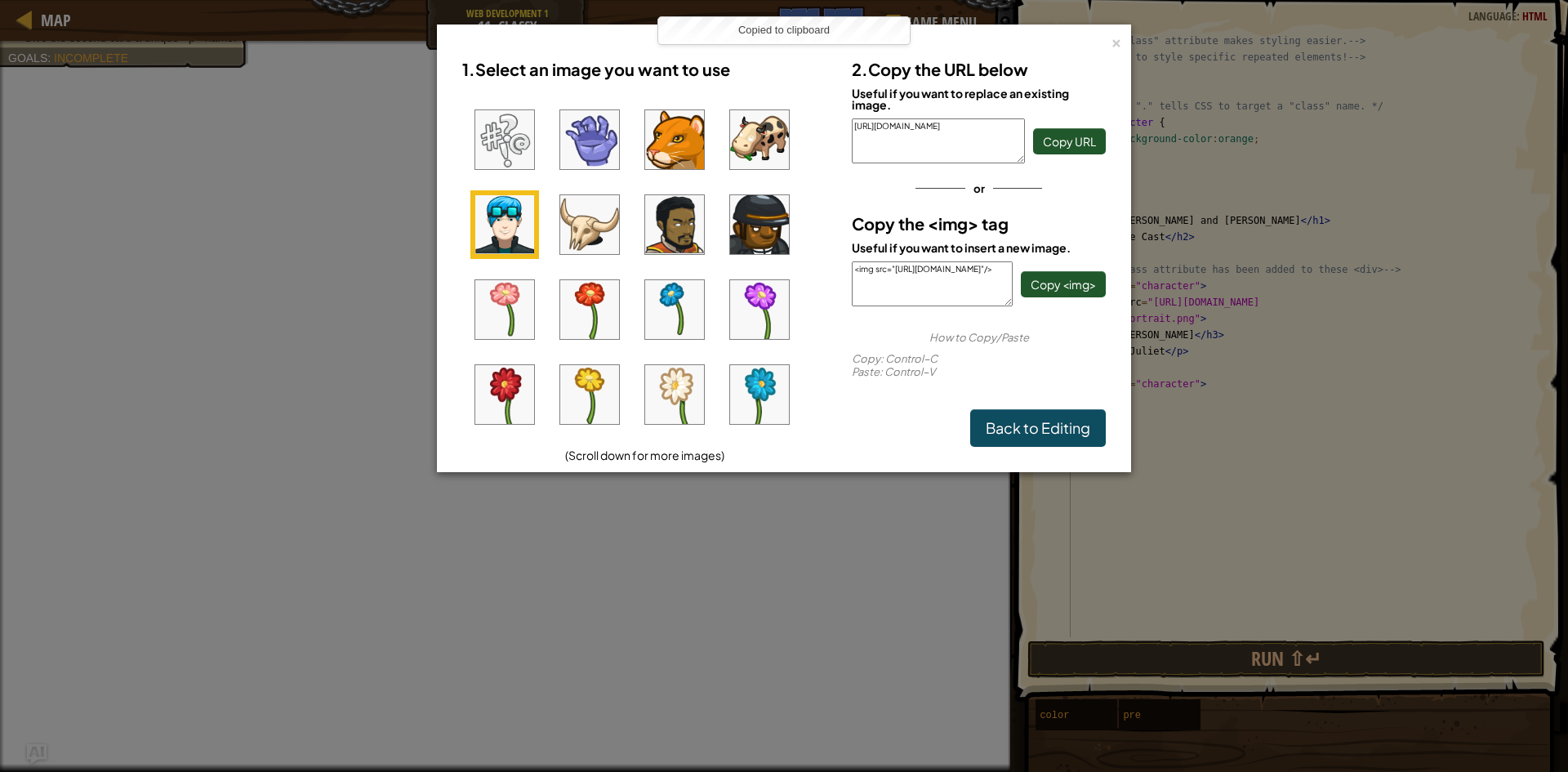
click at [1233, 473] on div "× 1. Select an image you want to use (Scroll down for more images) 2. Copy the …" at bounding box center [784, 386] width 1568 height 772
